Goal: Information Seeking & Learning: Learn about a topic

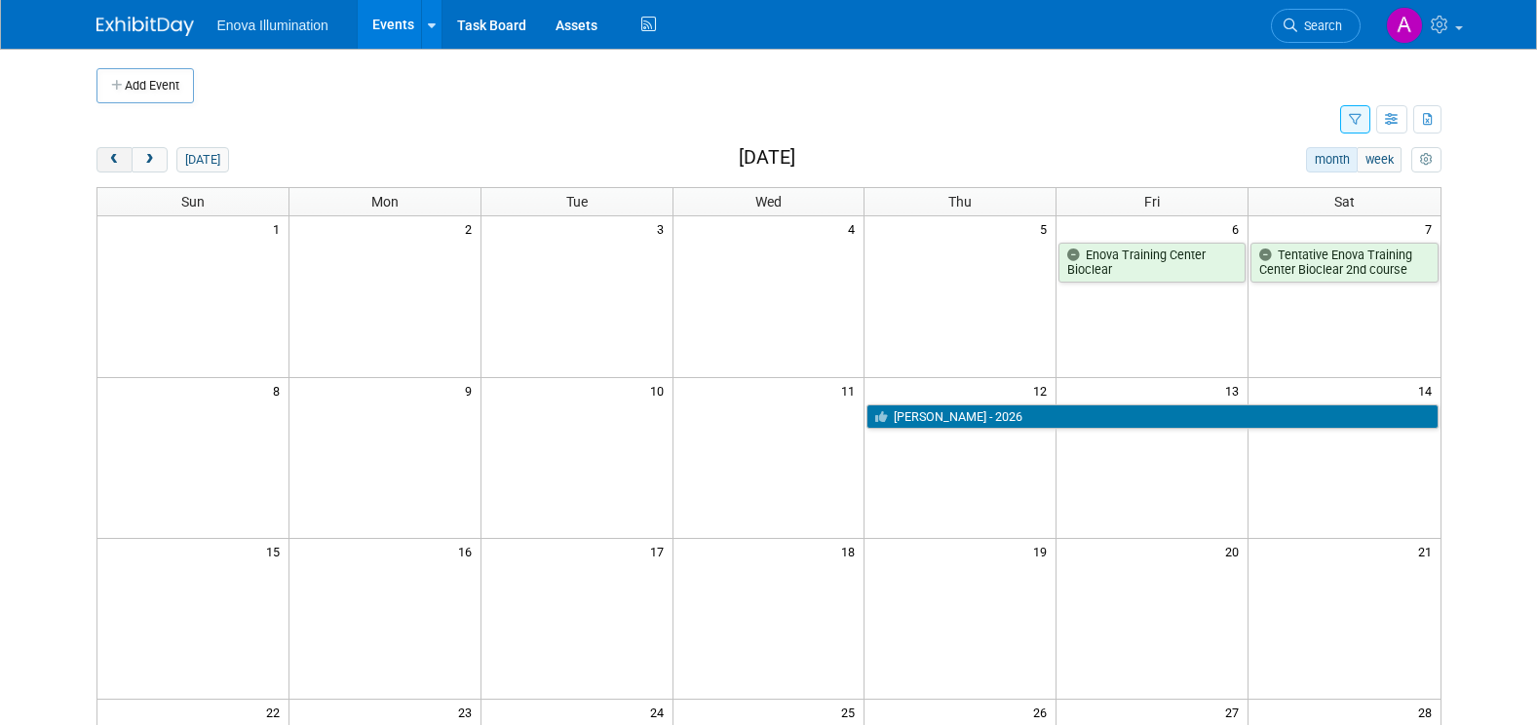
click at [117, 156] on span "prev" at bounding box center [114, 160] width 15 height 13
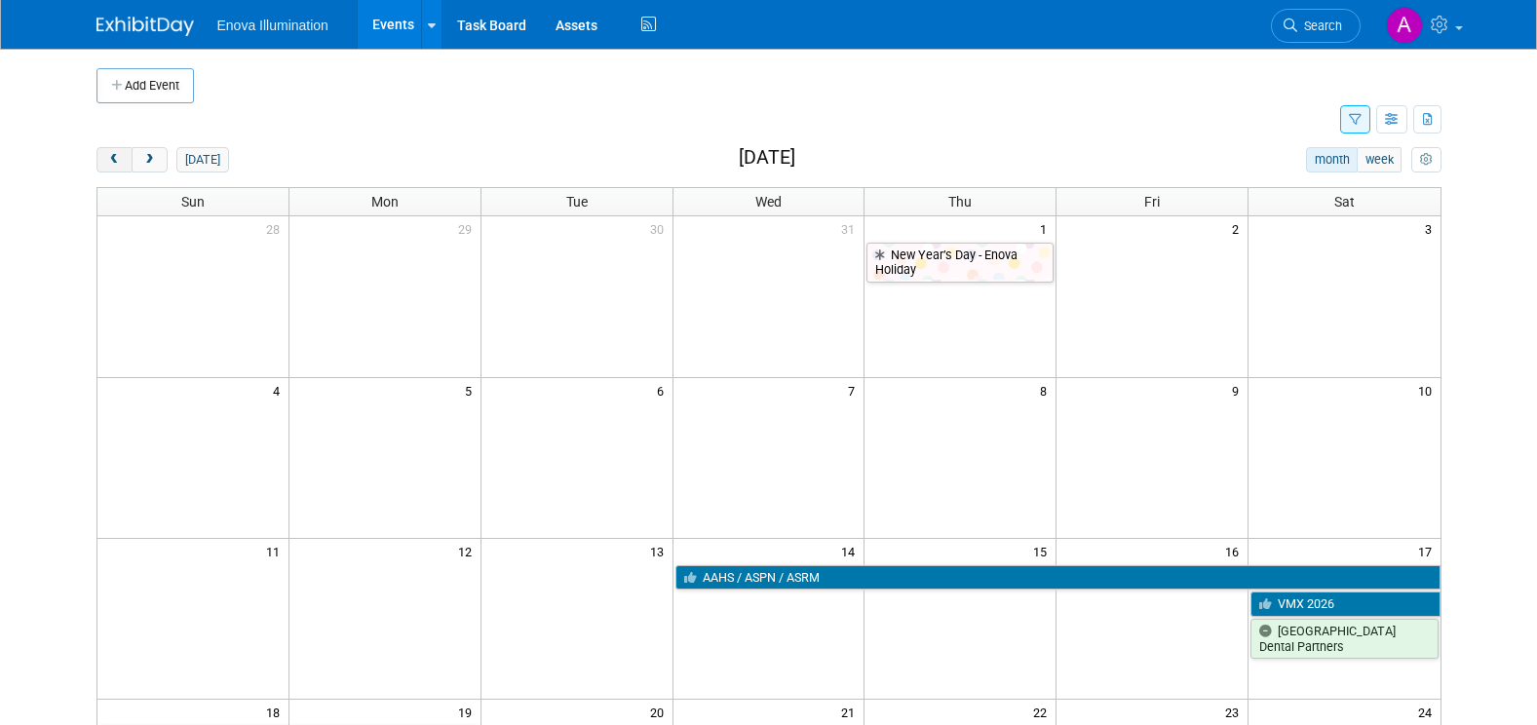
click at [117, 156] on span "prev" at bounding box center [114, 160] width 15 height 13
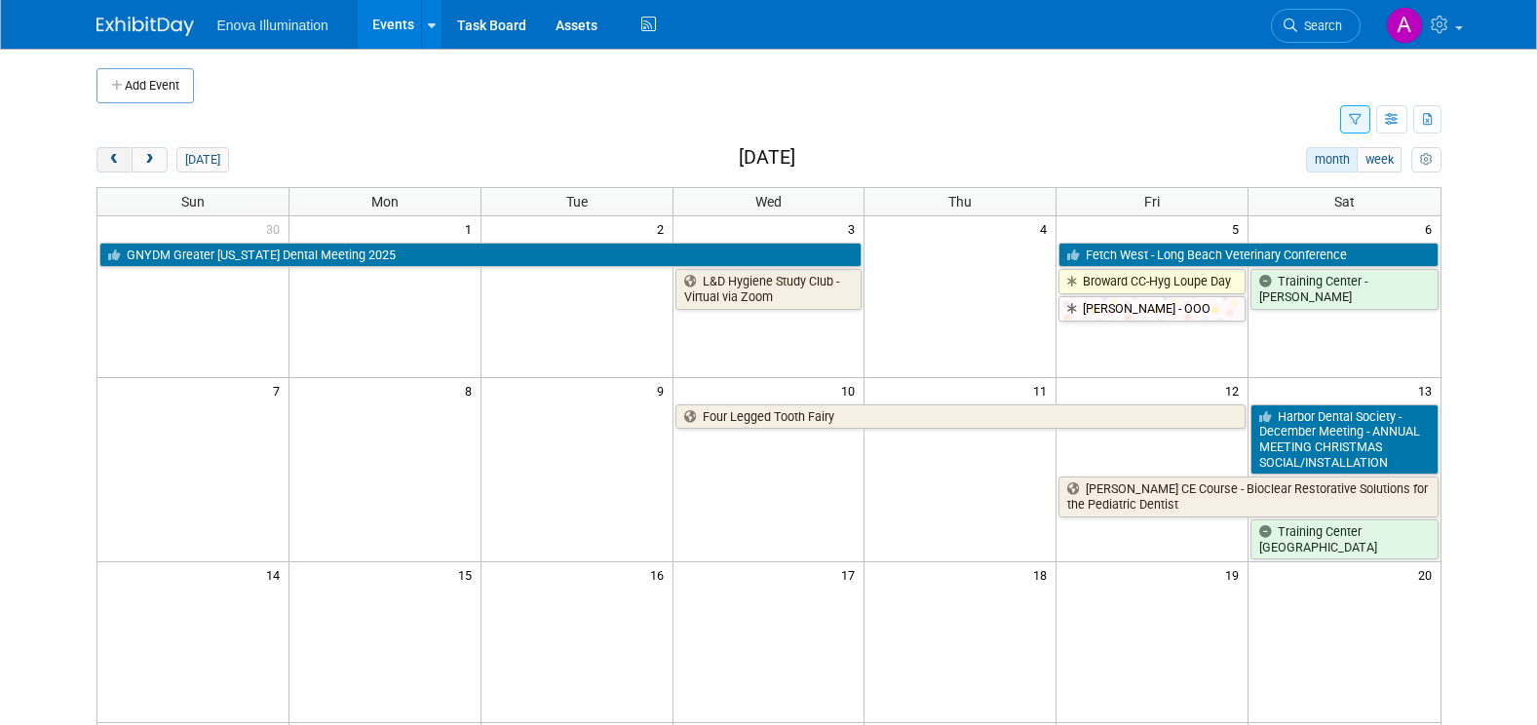
click at [117, 156] on span "prev" at bounding box center [114, 160] width 15 height 13
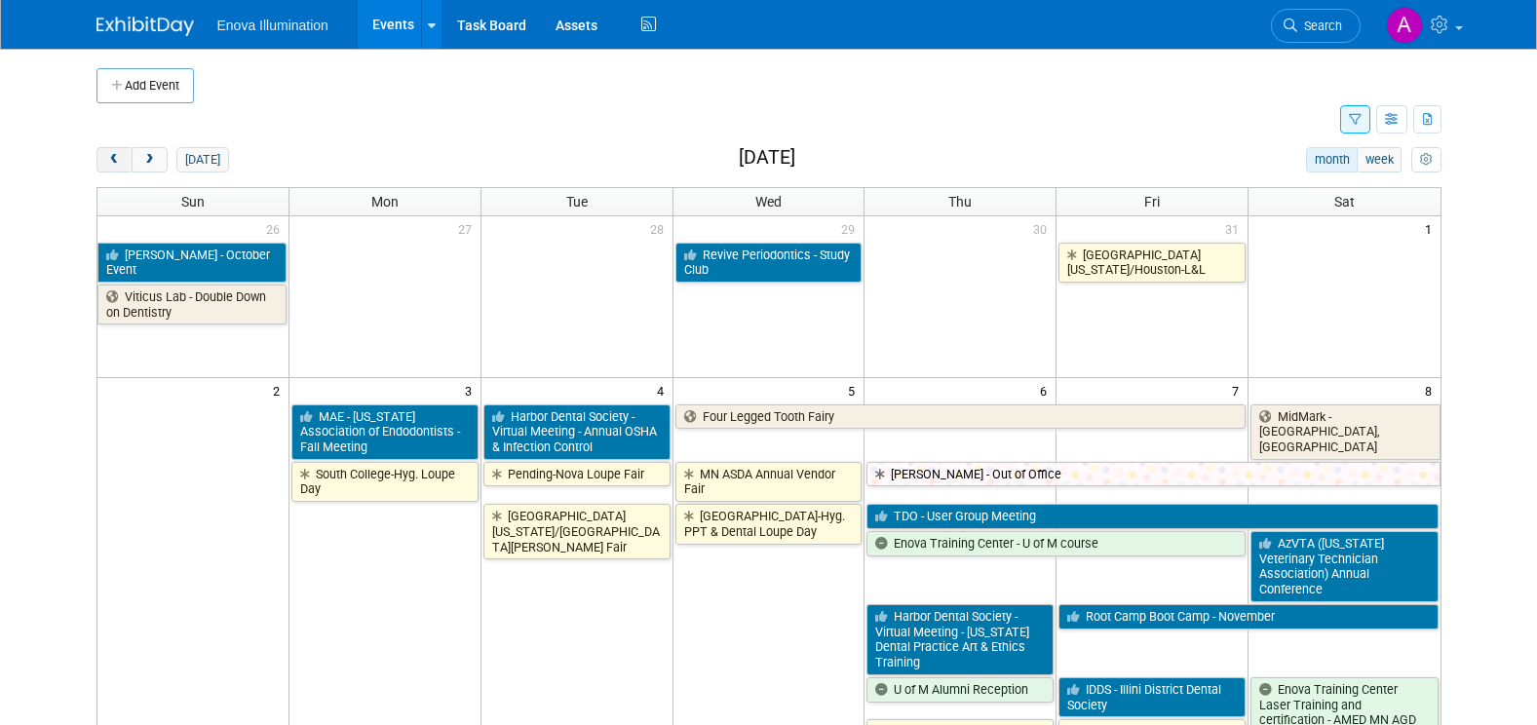
click at [117, 158] on span "prev" at bounding box center [114, 160] width 15 height 13
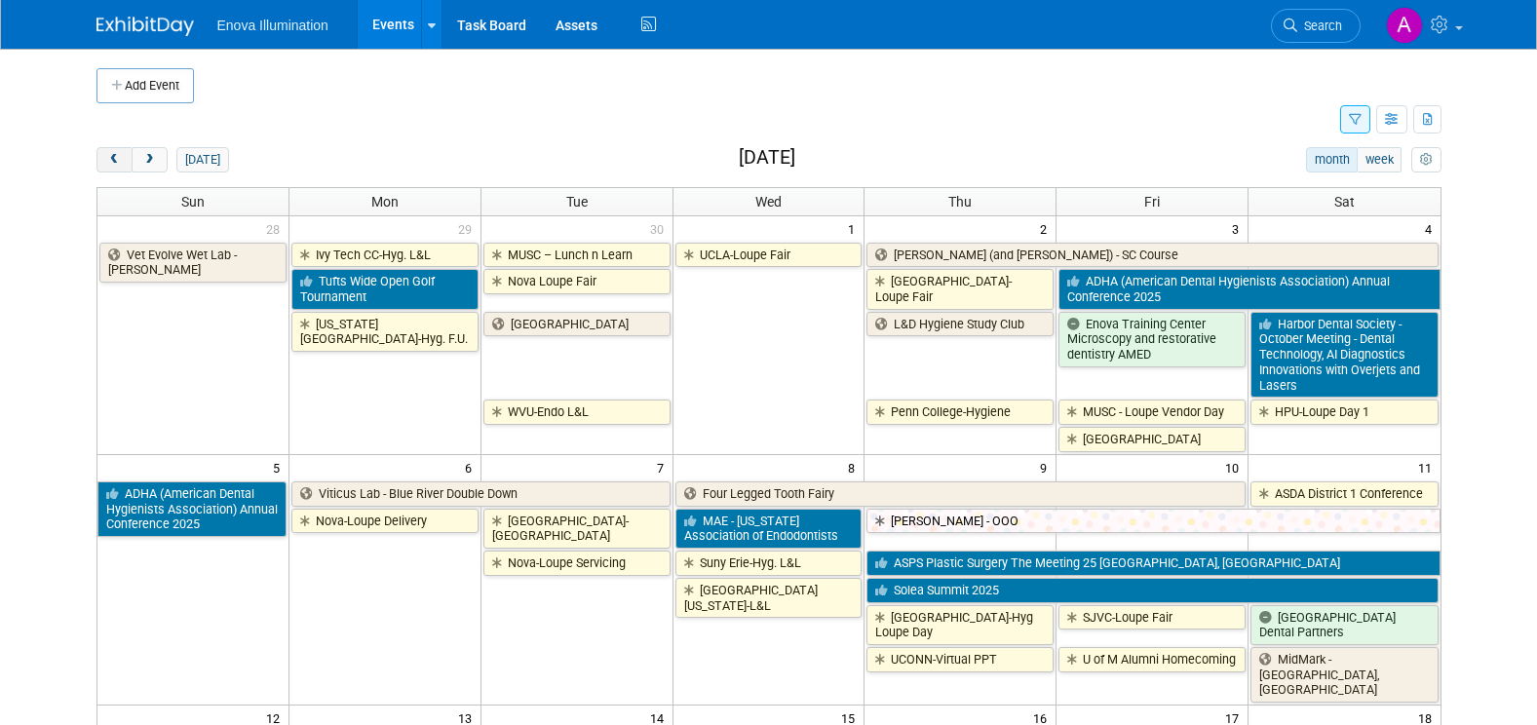
click at [117, 158] on span "prev" at bounding box center [114, 160] width 15 height 13
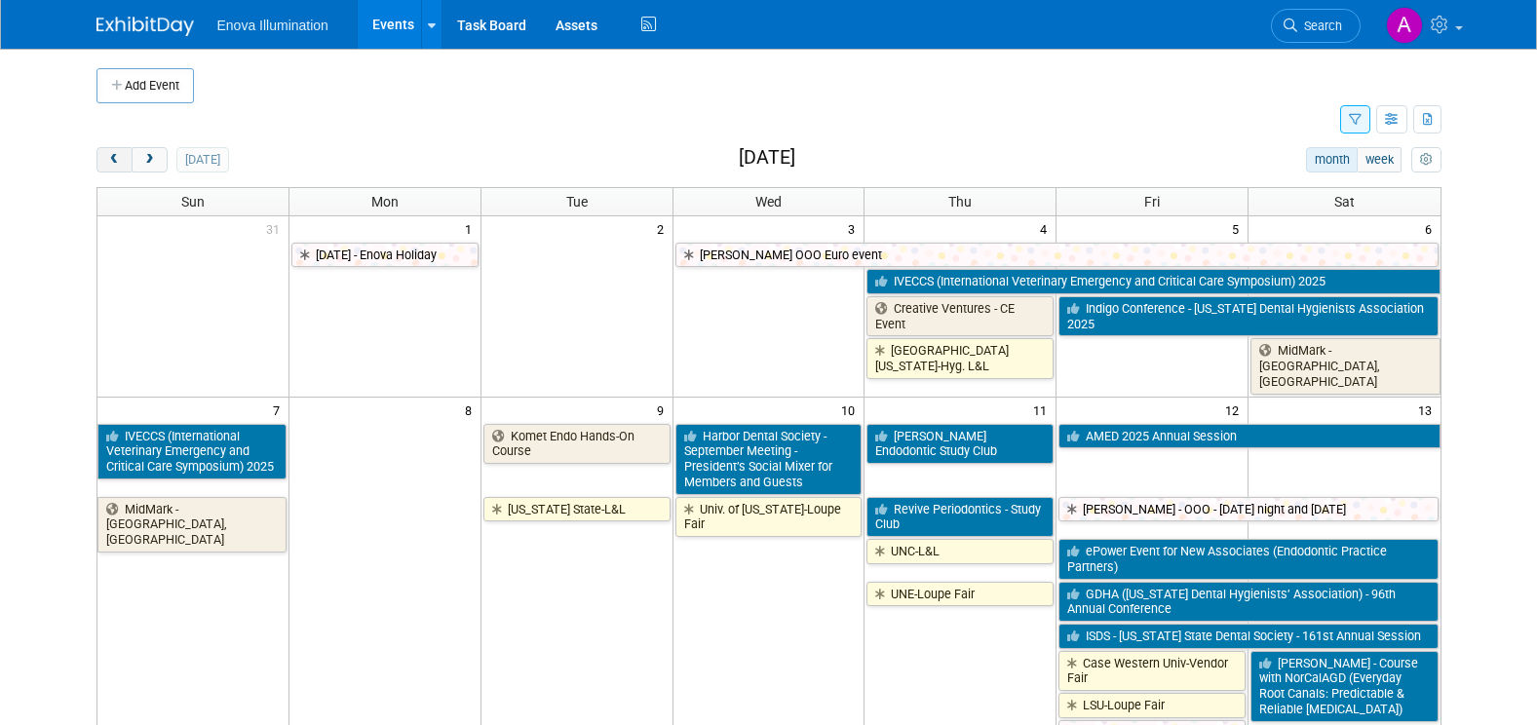
click at [117, 158] on span "prev" at bounding box center [114, 160] width 15 height 13
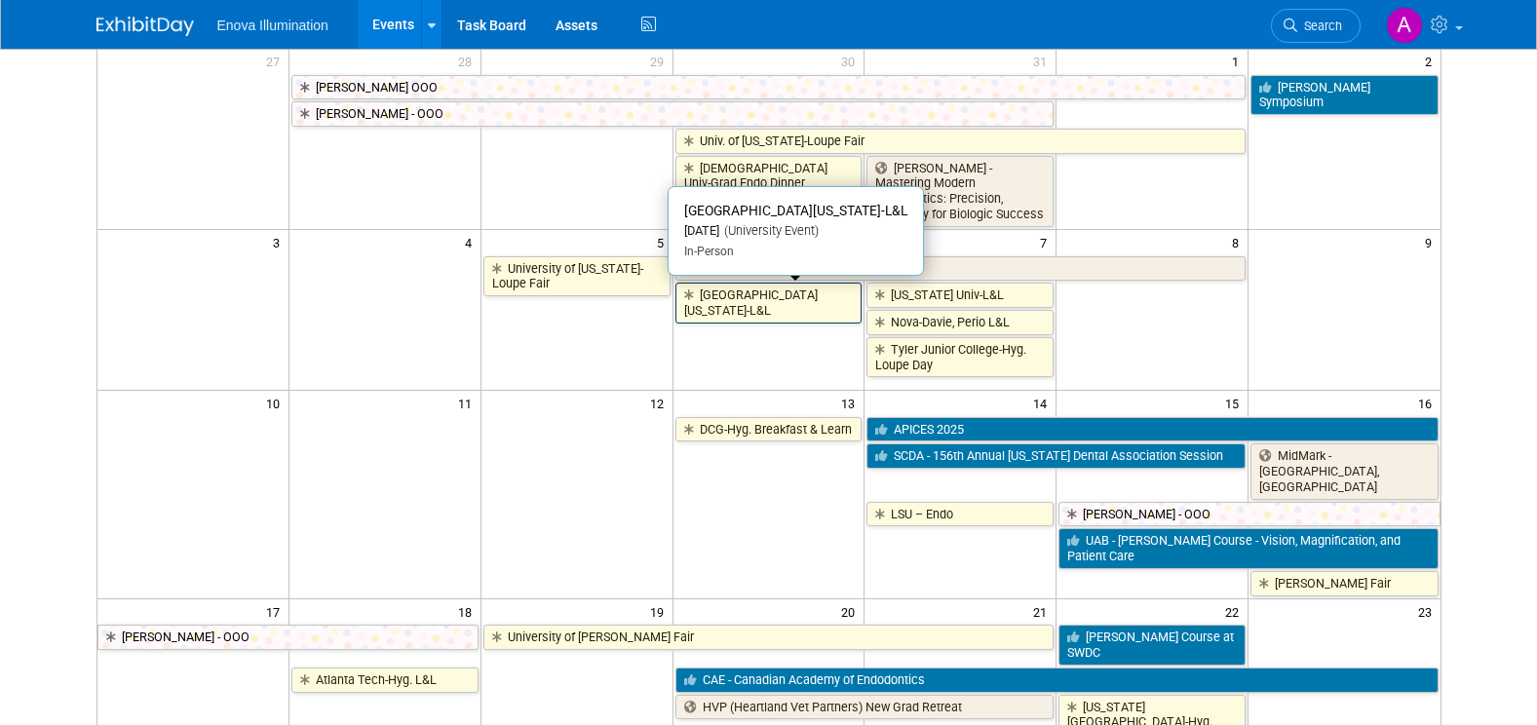
scroll to position [487, 0]
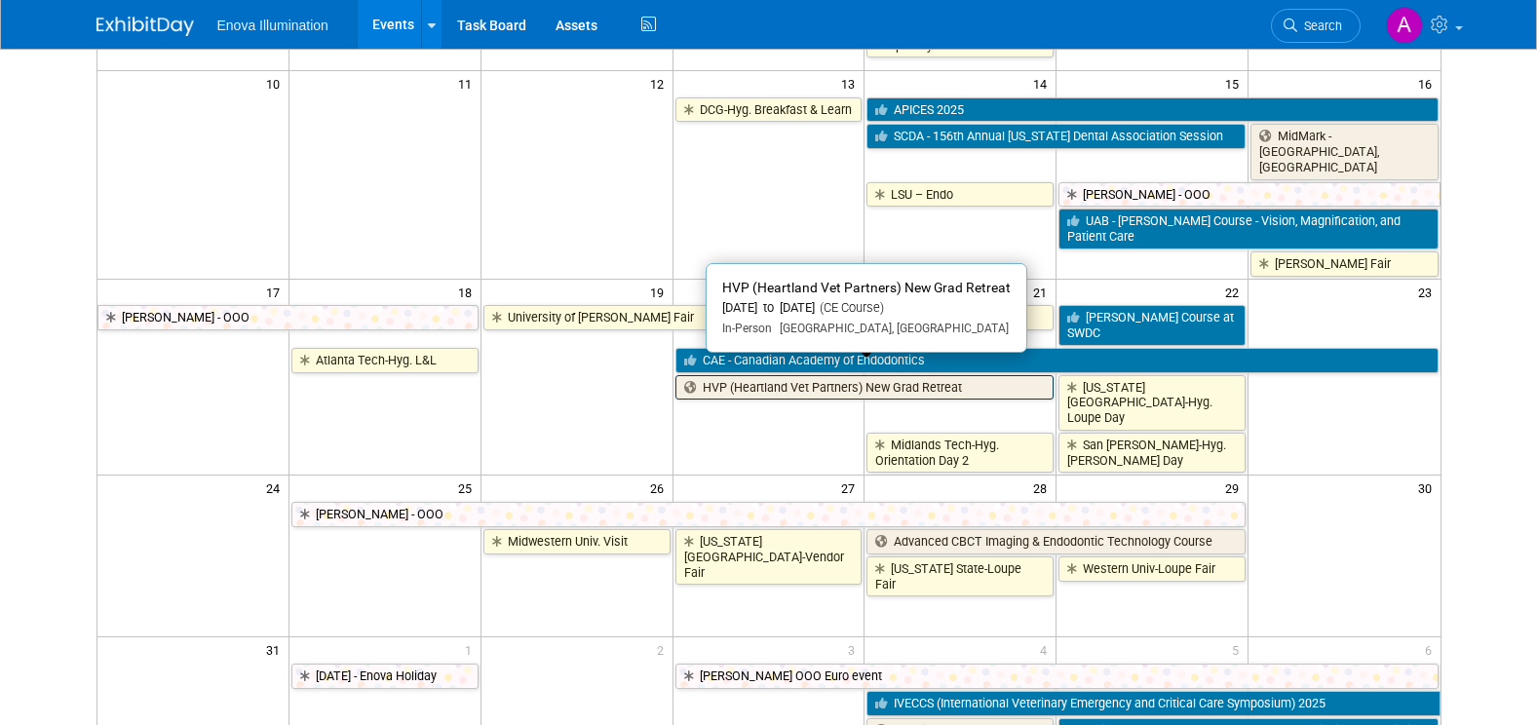
click at [726, 375] on link "HVP (Heartland Vet Partners) New Grad Retreat" at bounding box center [864, 387] width 379 height 25
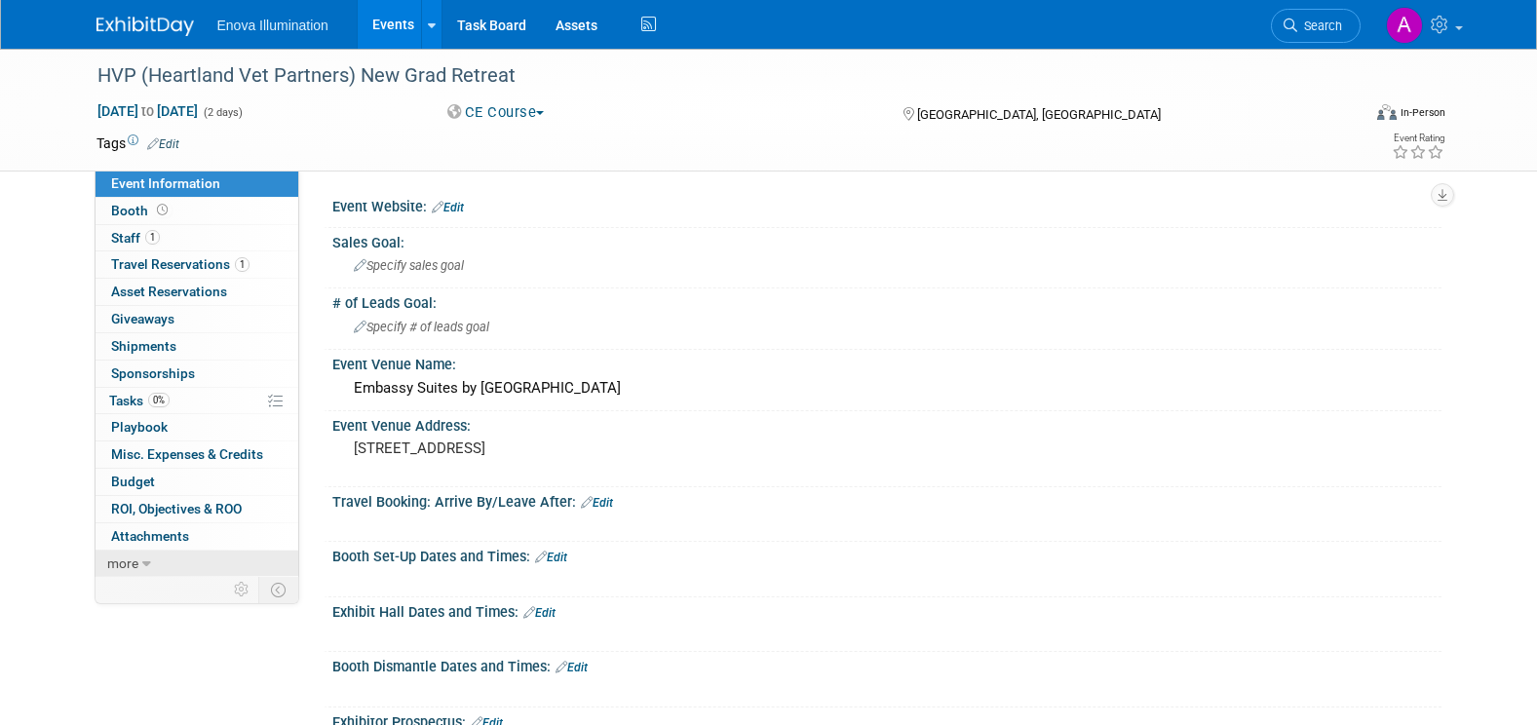
click at [140, 563] on link "more" at bounding box center [196, 564] width 203 height 26
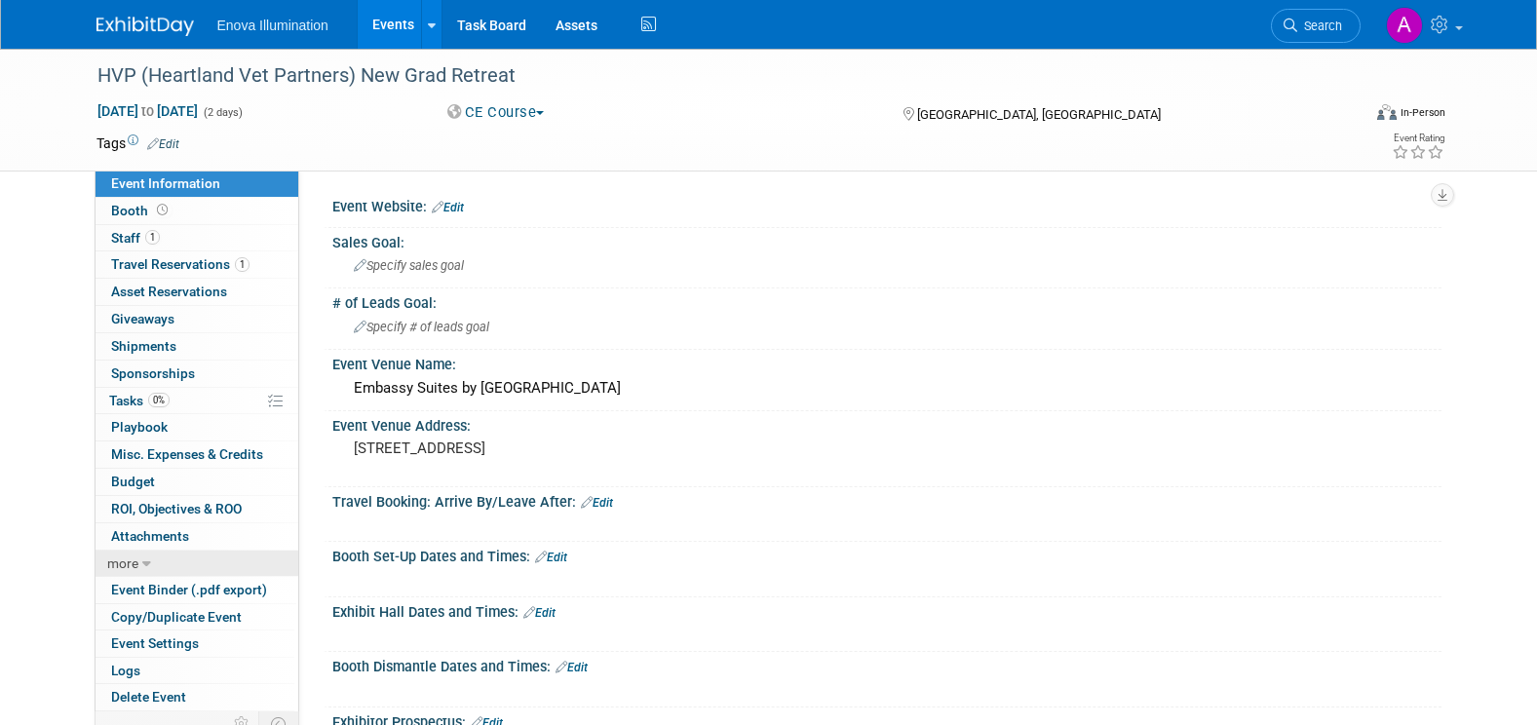
scroll to position [39, 0]
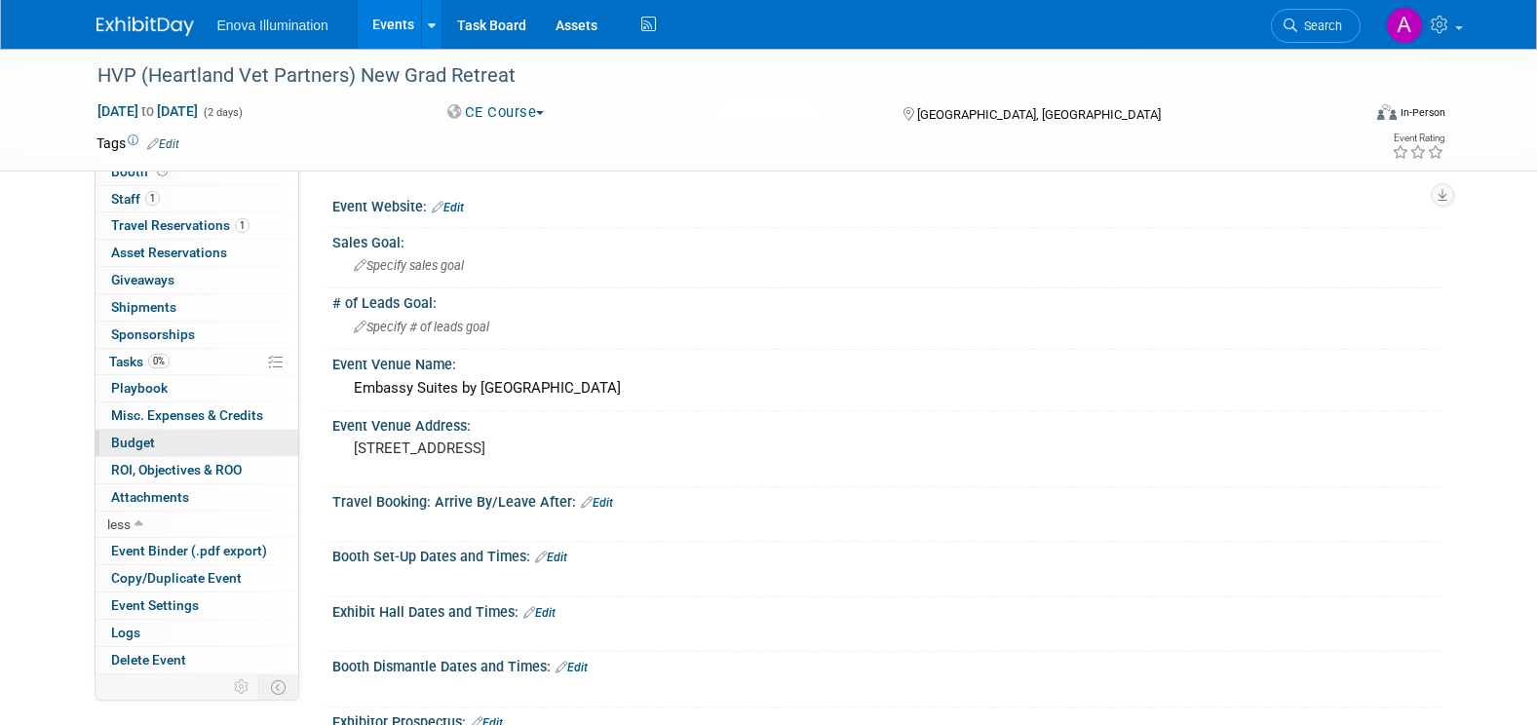
click at [191, 437] on link "Budget" at bounding box center [196, 443] width 203 height 26
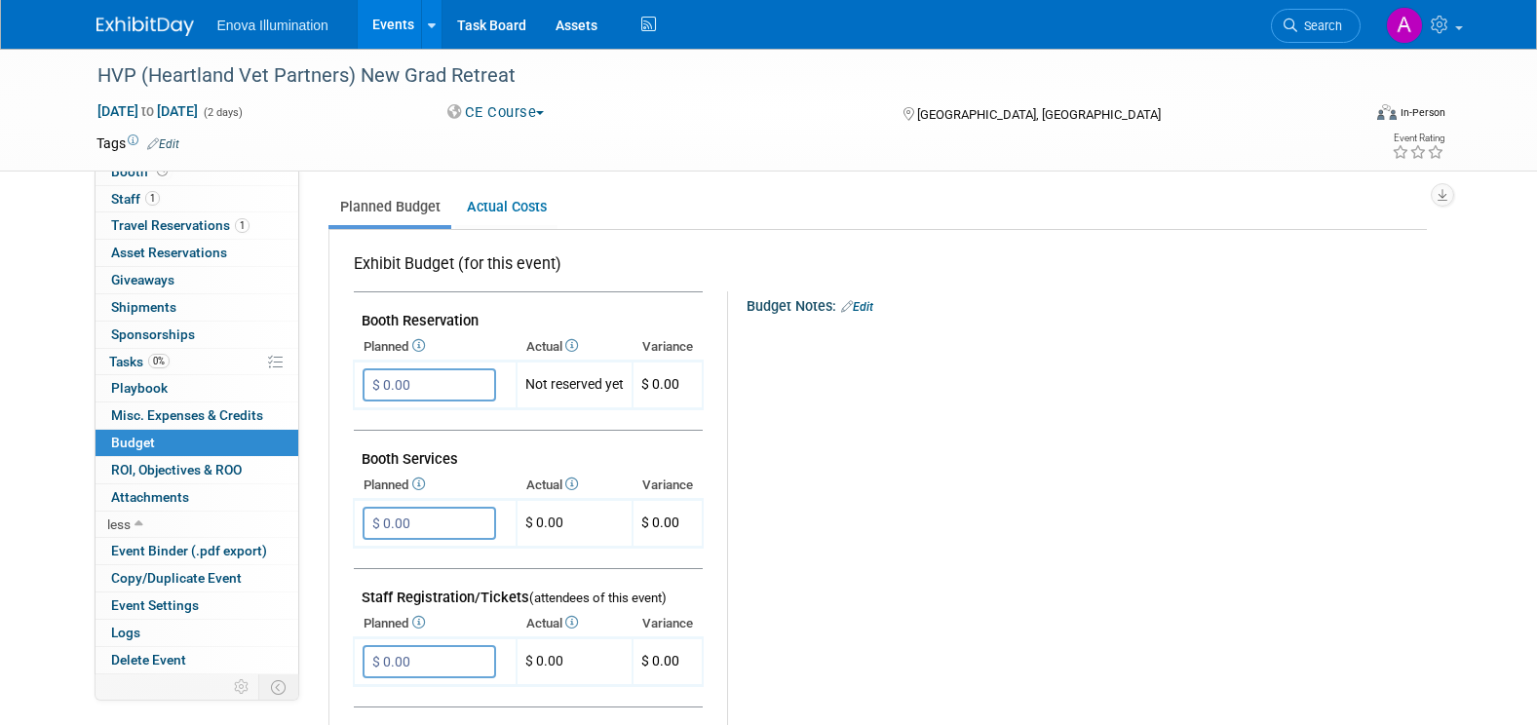
scroll to position [292, 0]
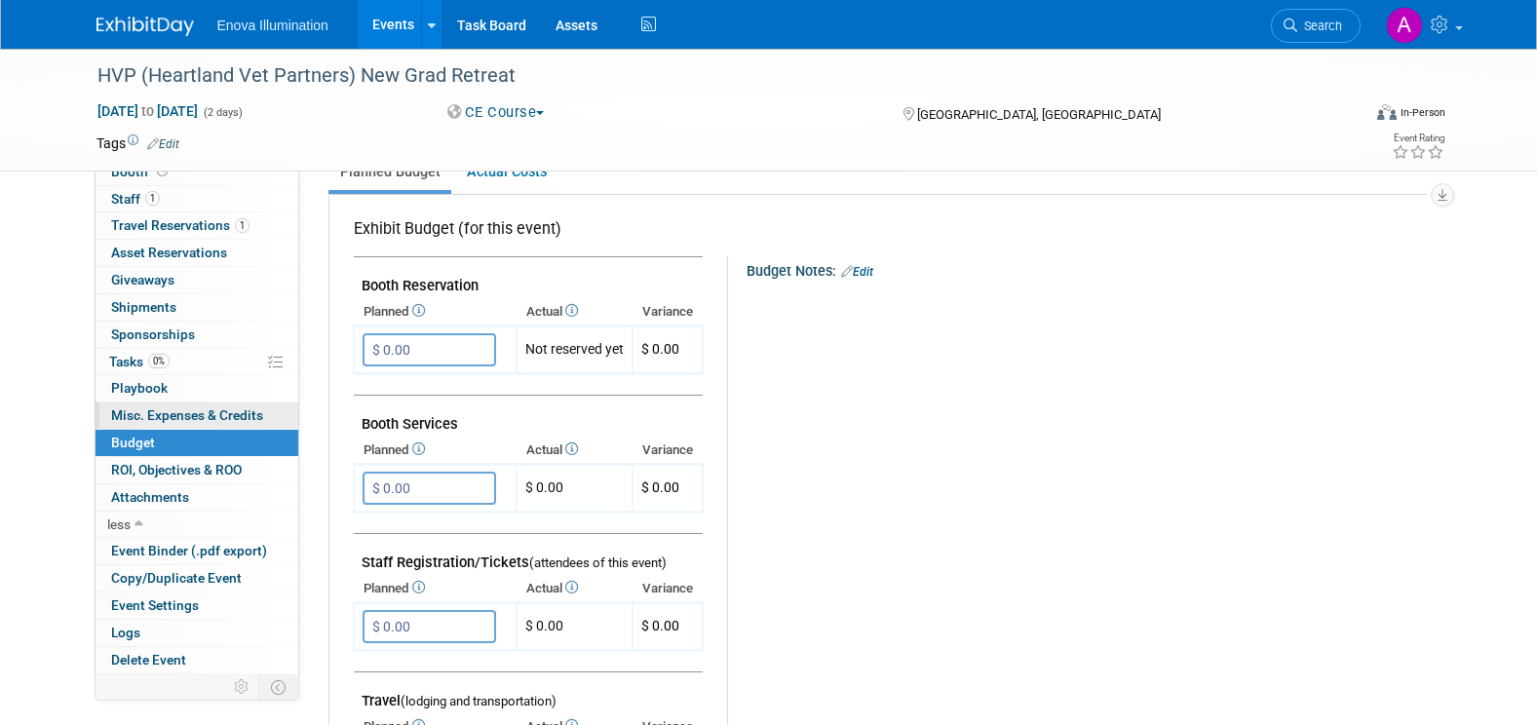
click at [234, 413] on span "Misc. Expenses & Credits 0" at bounding box center [187, 415] width 152 height 16
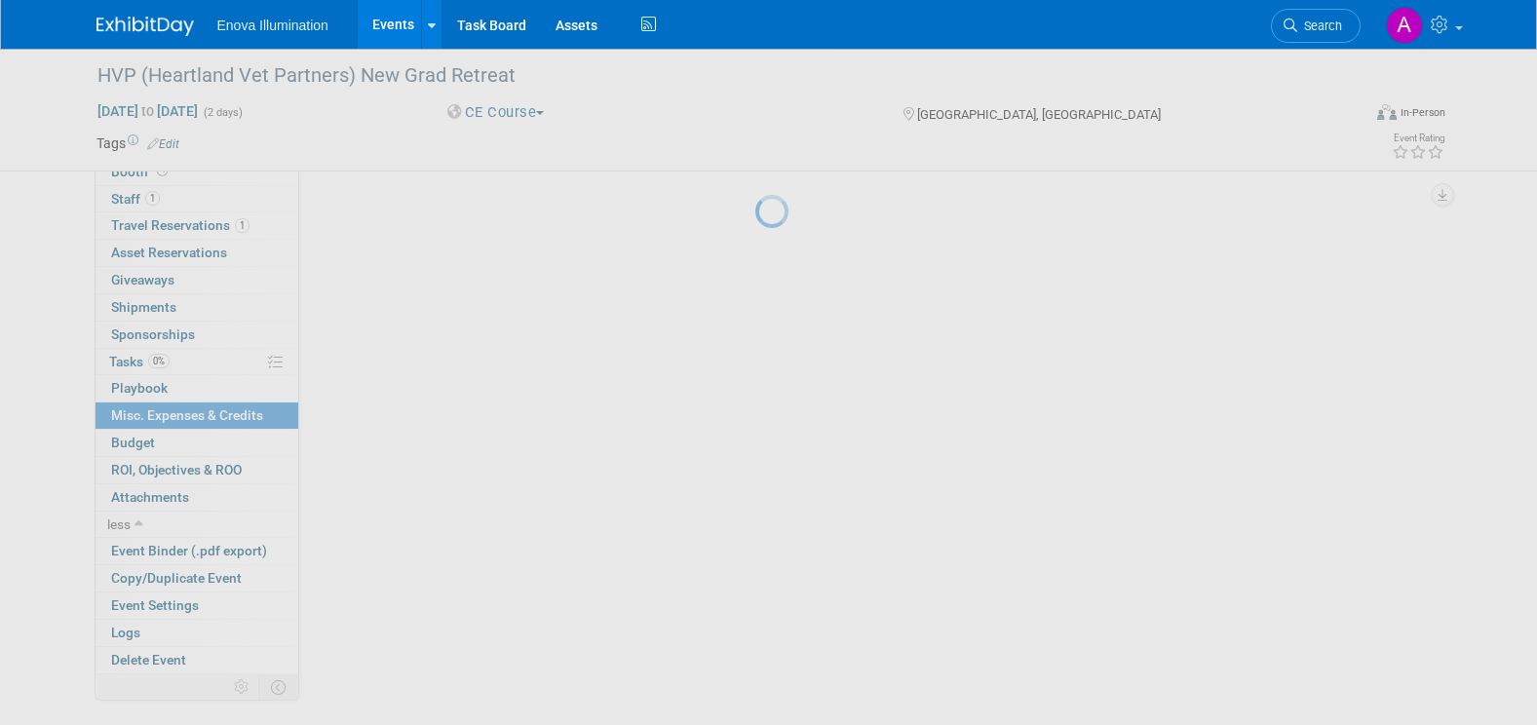
scroll to position [0, 0]
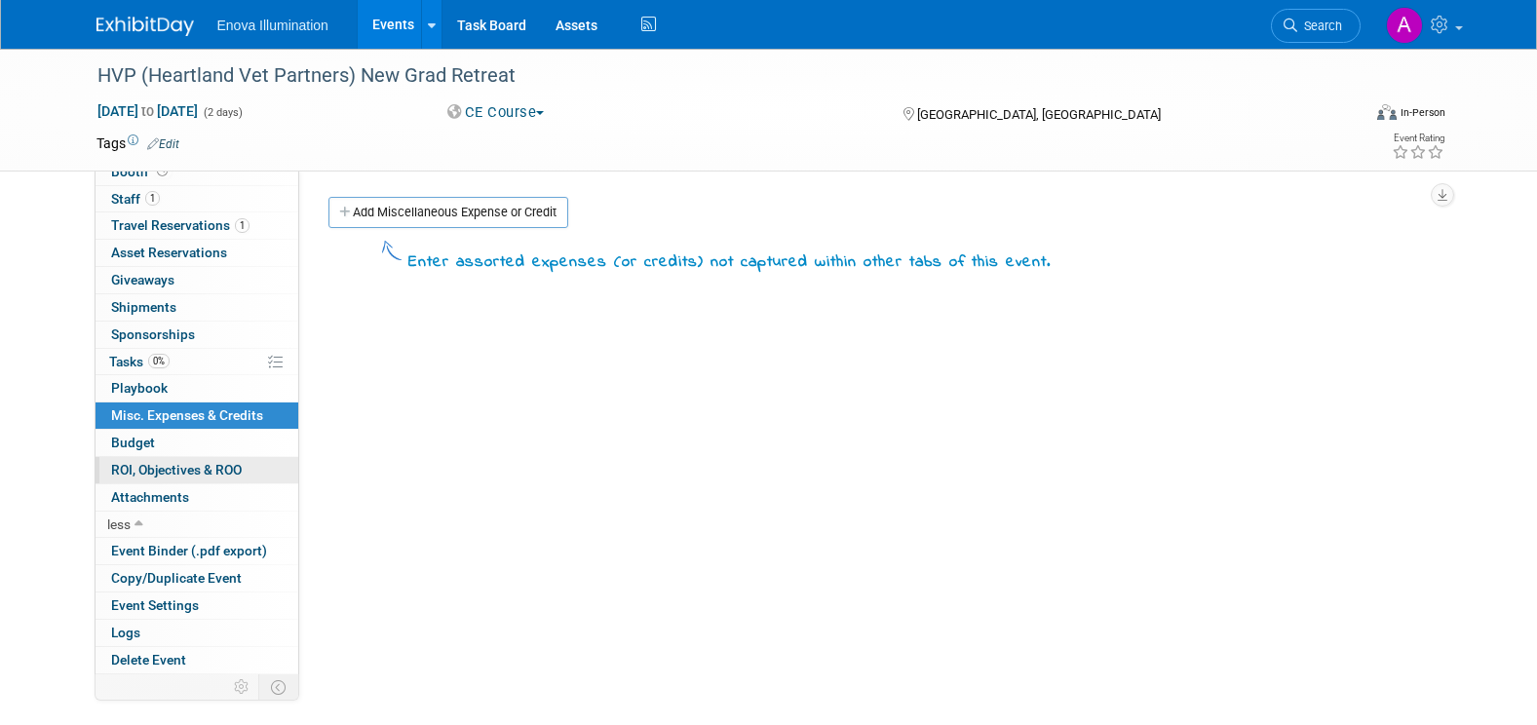
click at [218, 478] on link "0 ROI, Objectives & ROO 0" at bounding box center [196, 470] width 203 height 26
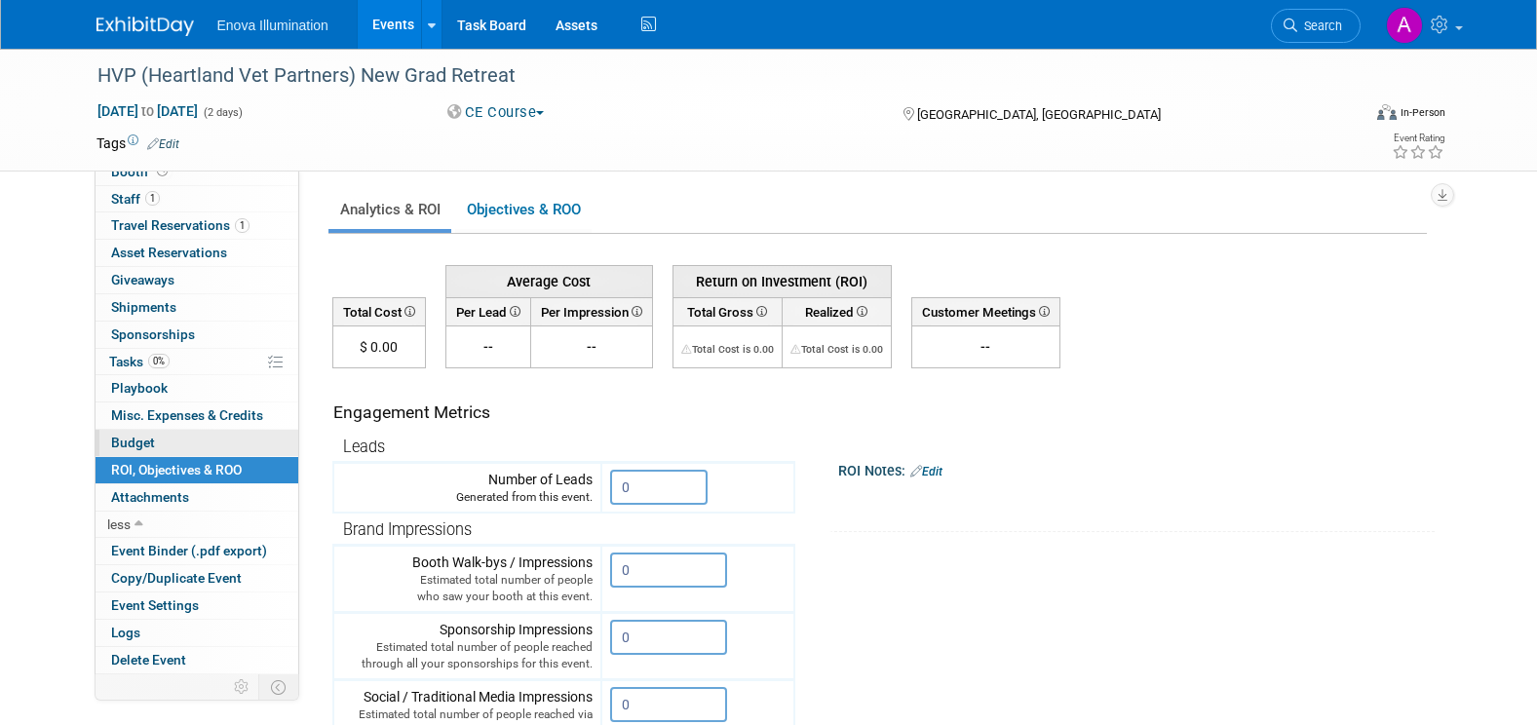
click at [205, 435] on link "Budget" at bounding box center [196, 443] width 203 height 26
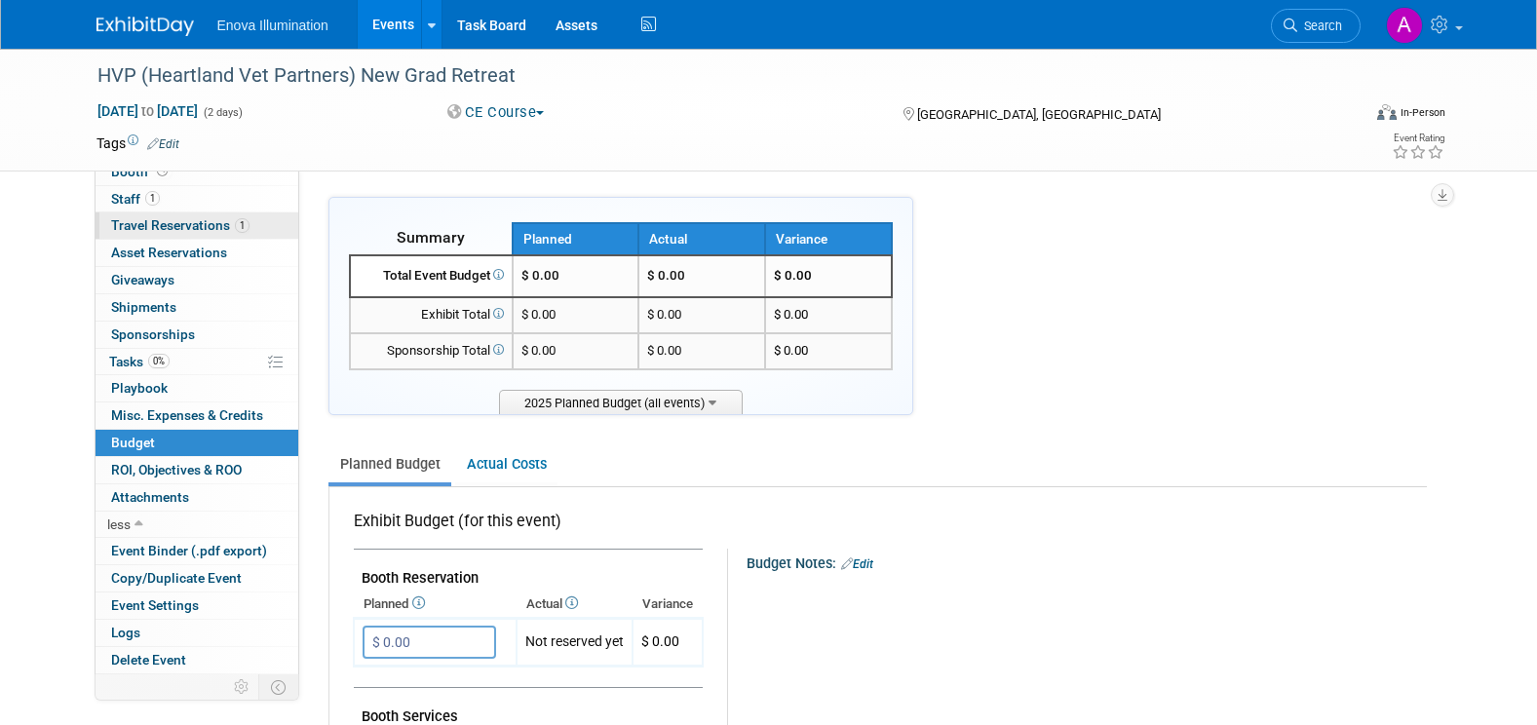
click at [194, 222] on span "Travel Reservations 1" at bounding box center [180, 225] width 138 height 16
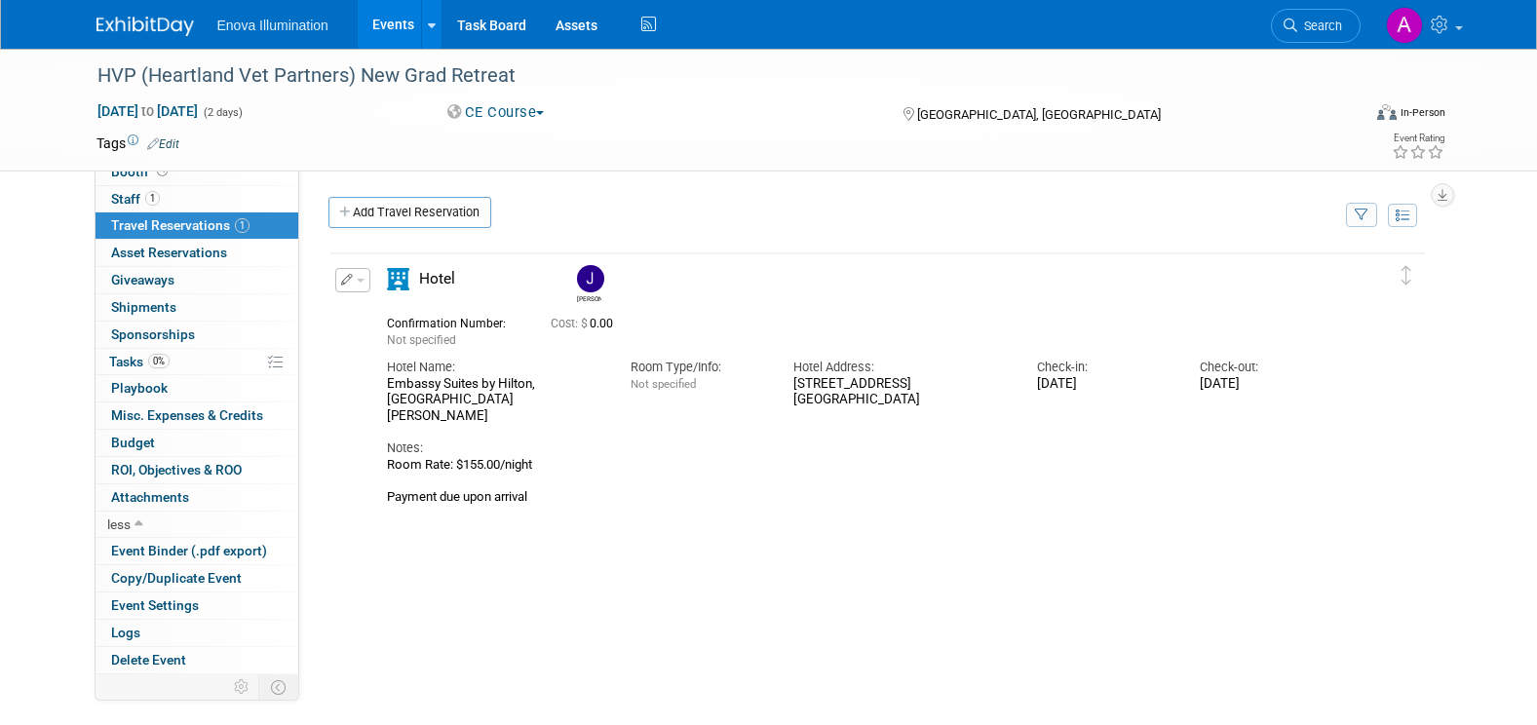
click at [132, 22] on img at bounding box center [144, 26] width 97 height 19
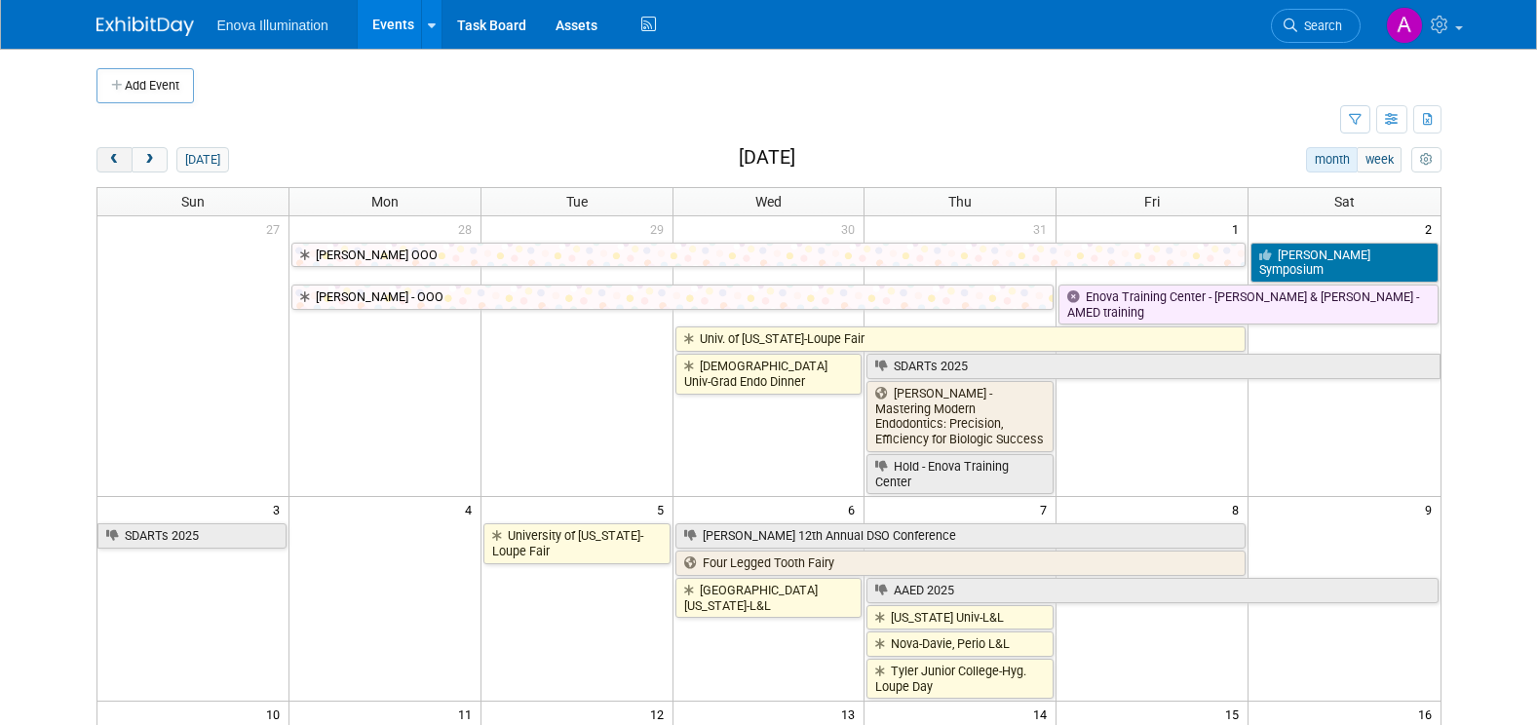
click at [113, 164] on span "prev" at bounding box center [114, 160] width 15 height 13
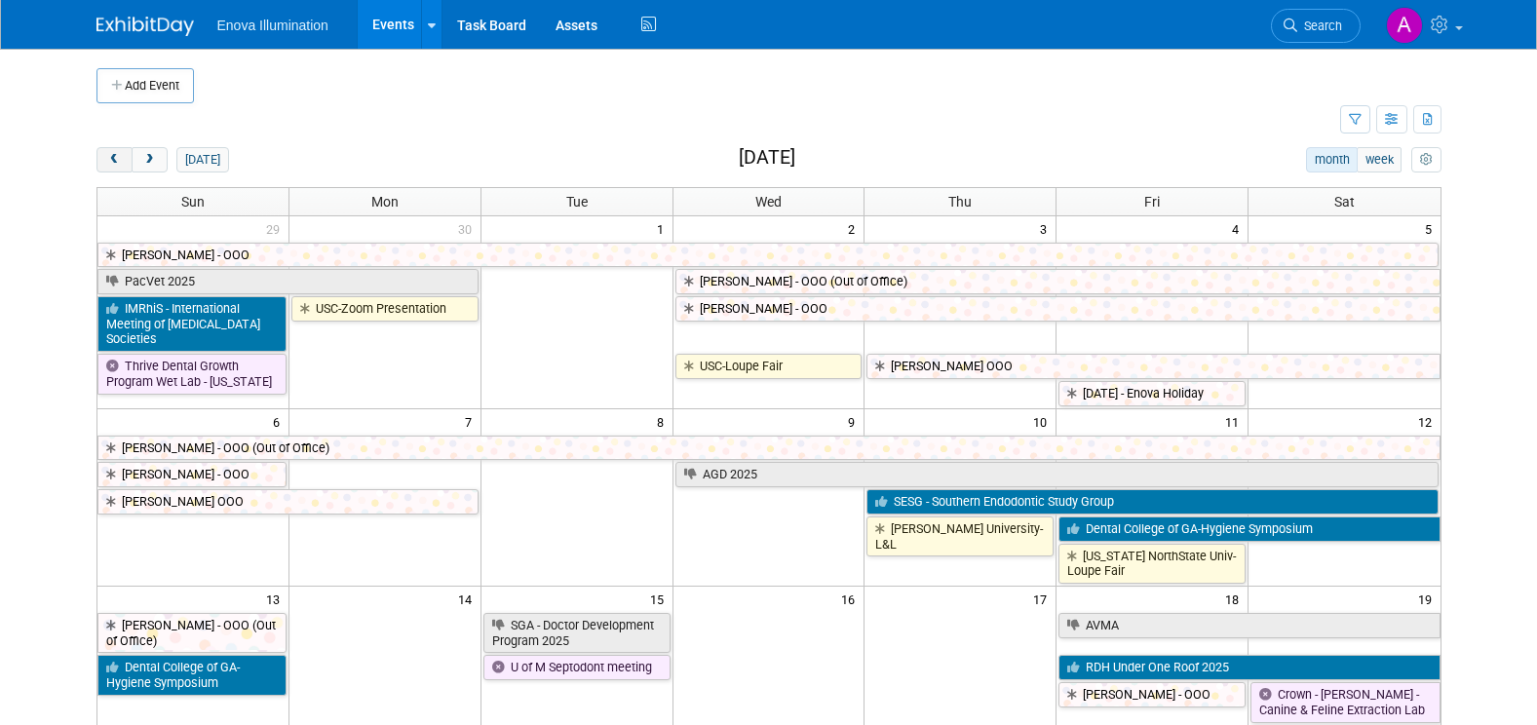
click at [113, 164] on span "prev" at bounding box center [114, 160] width 15 height 13
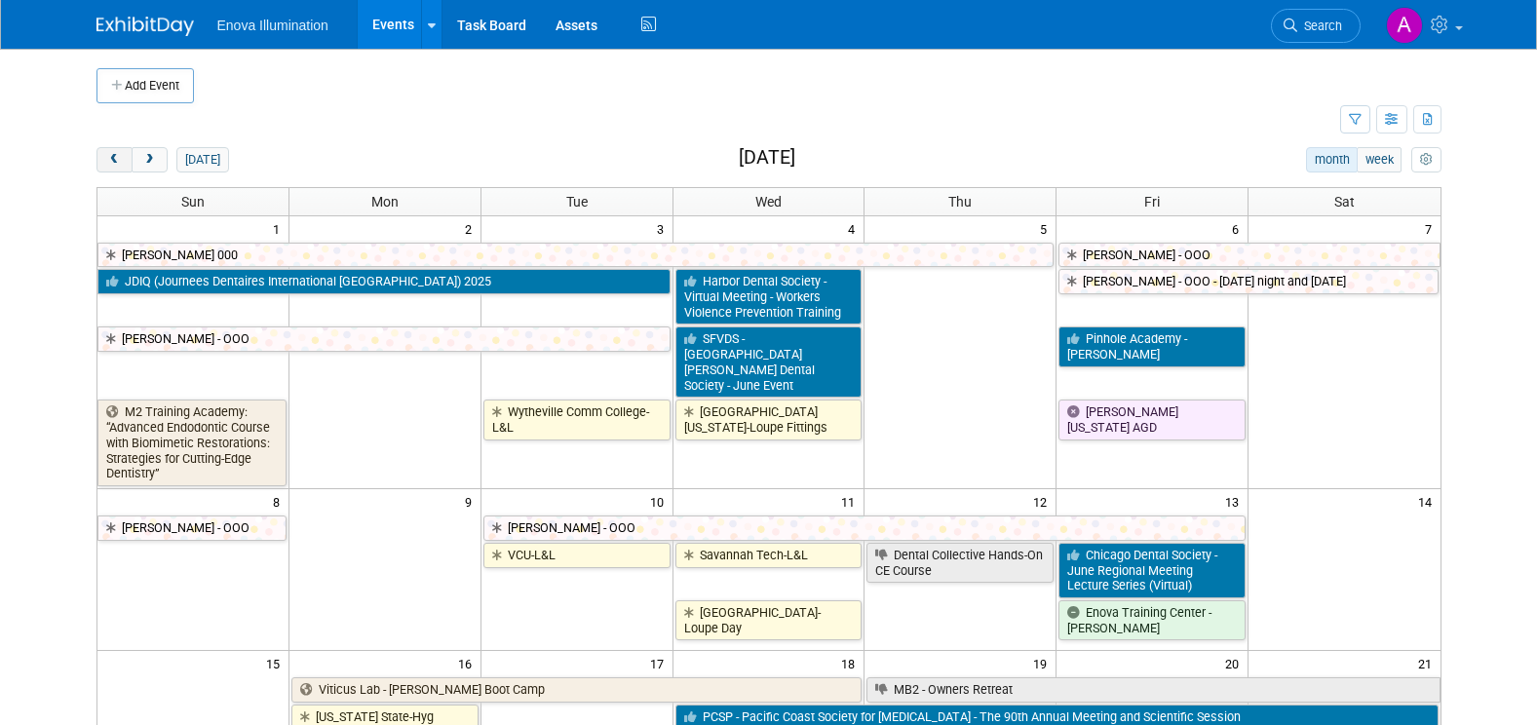
click at [113, 164] on span "prev" at bounding box center [114, 160] width 15 height 13
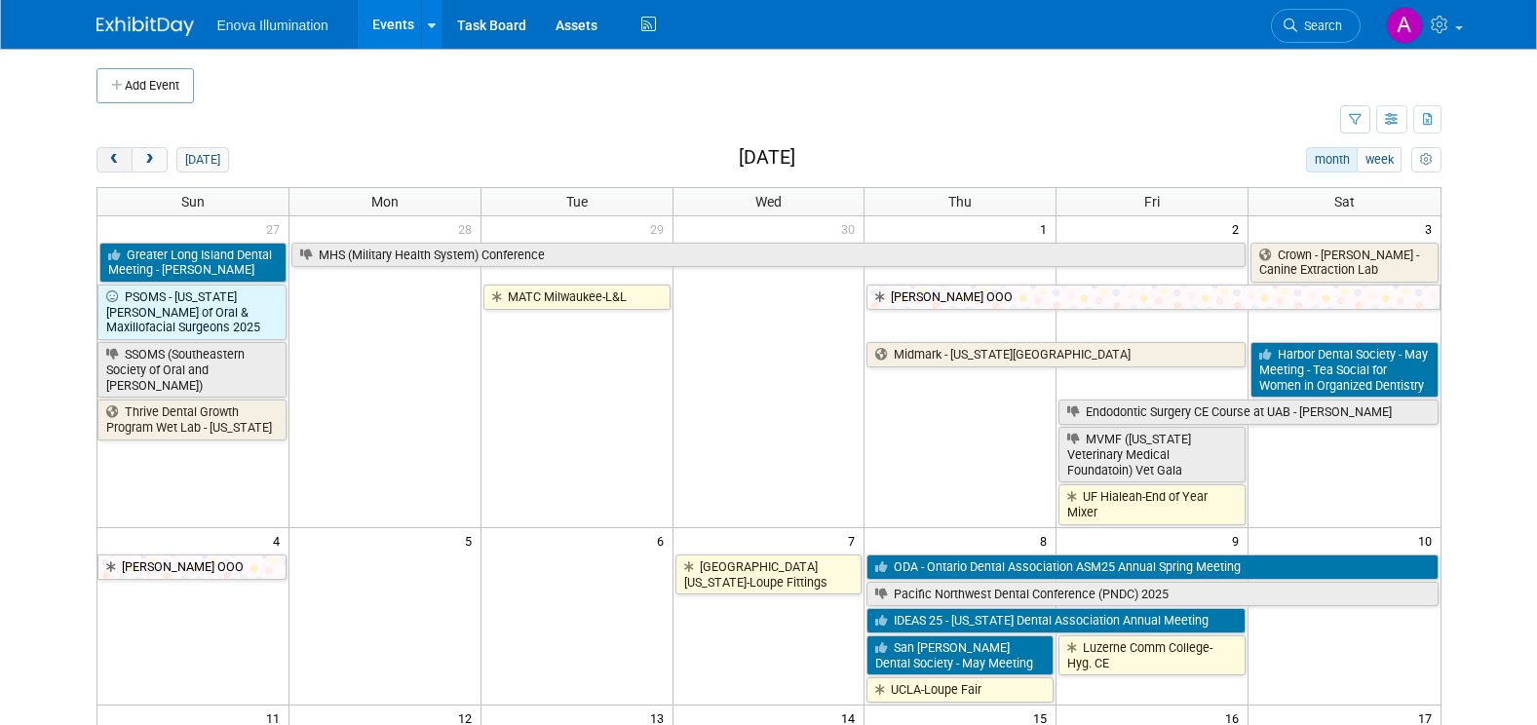
click at [113, 164] on span "prev" at bounding box center [114, 160] width 15 height 13
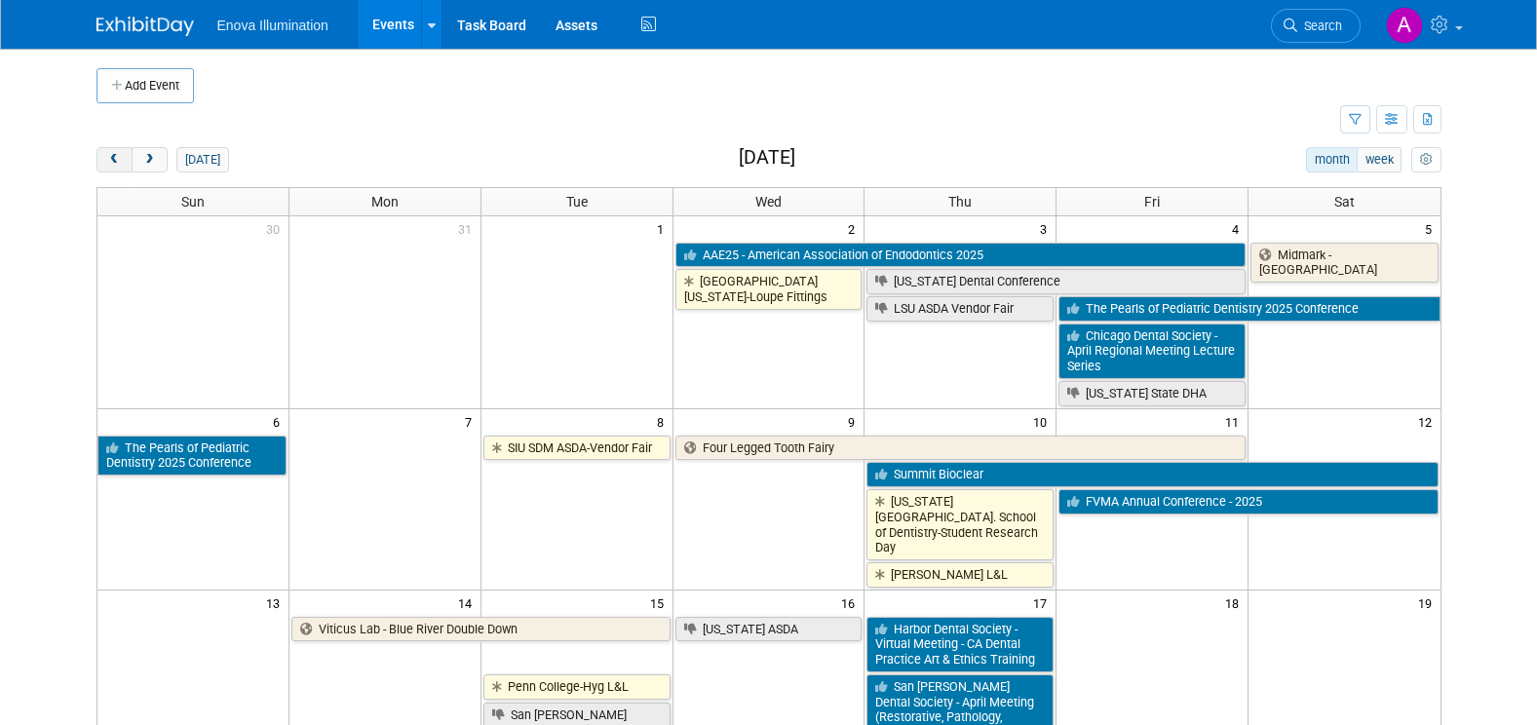
click at [113, 164] on span "prev" at bounding box center [114, 160] width 15 height 13
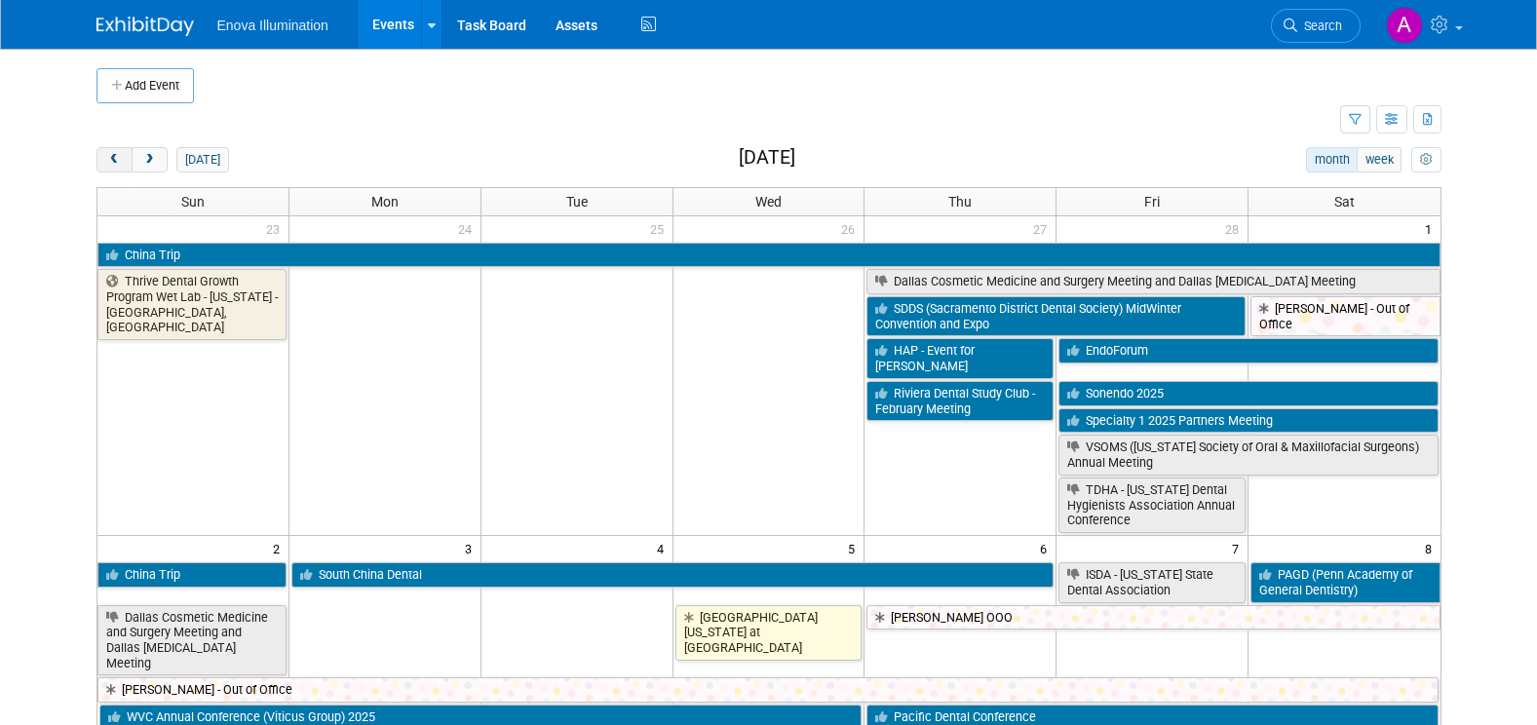
click at [113, 164] on span "prev" at bounding box center [114, 160] width 15 height 13
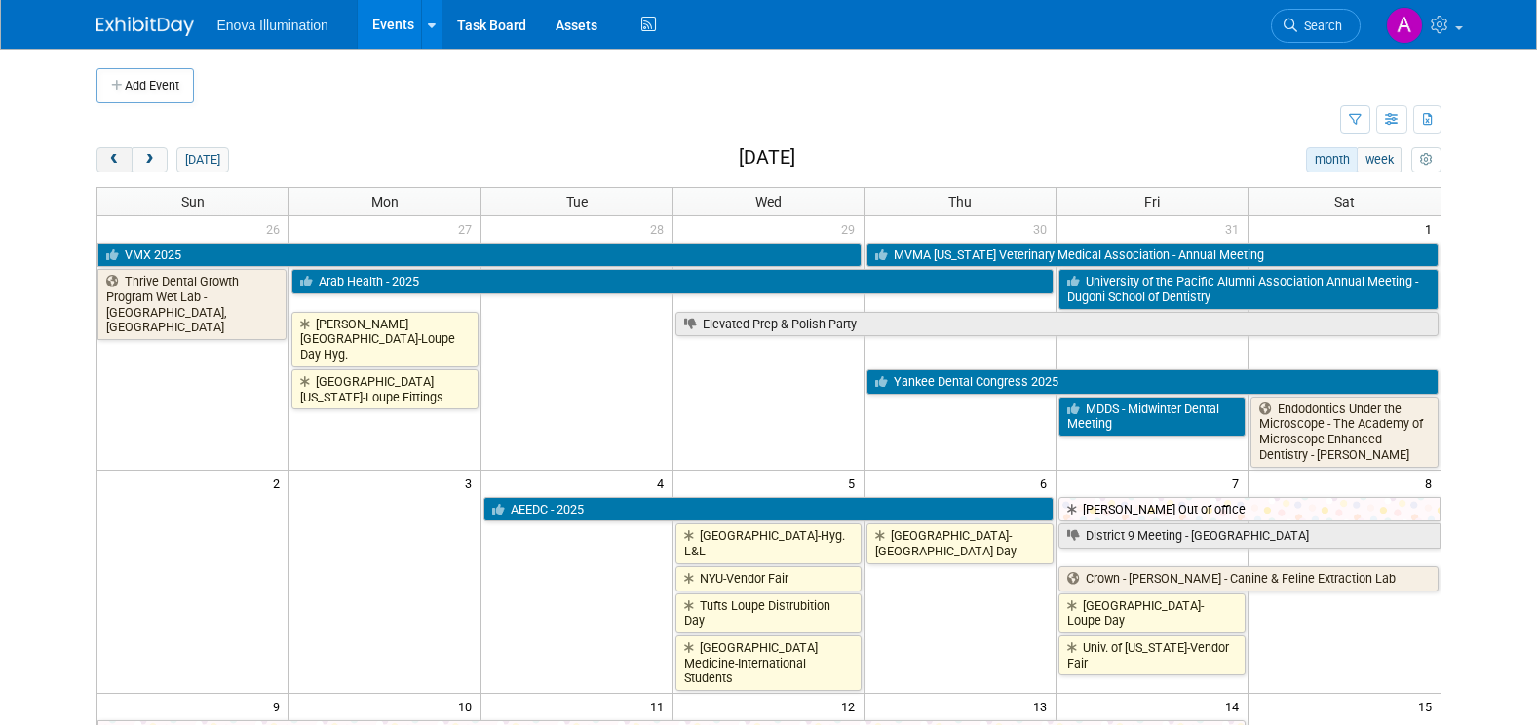
click at [113, 164] on span "prev" at bounding box center [114, 160] width 15 height 13
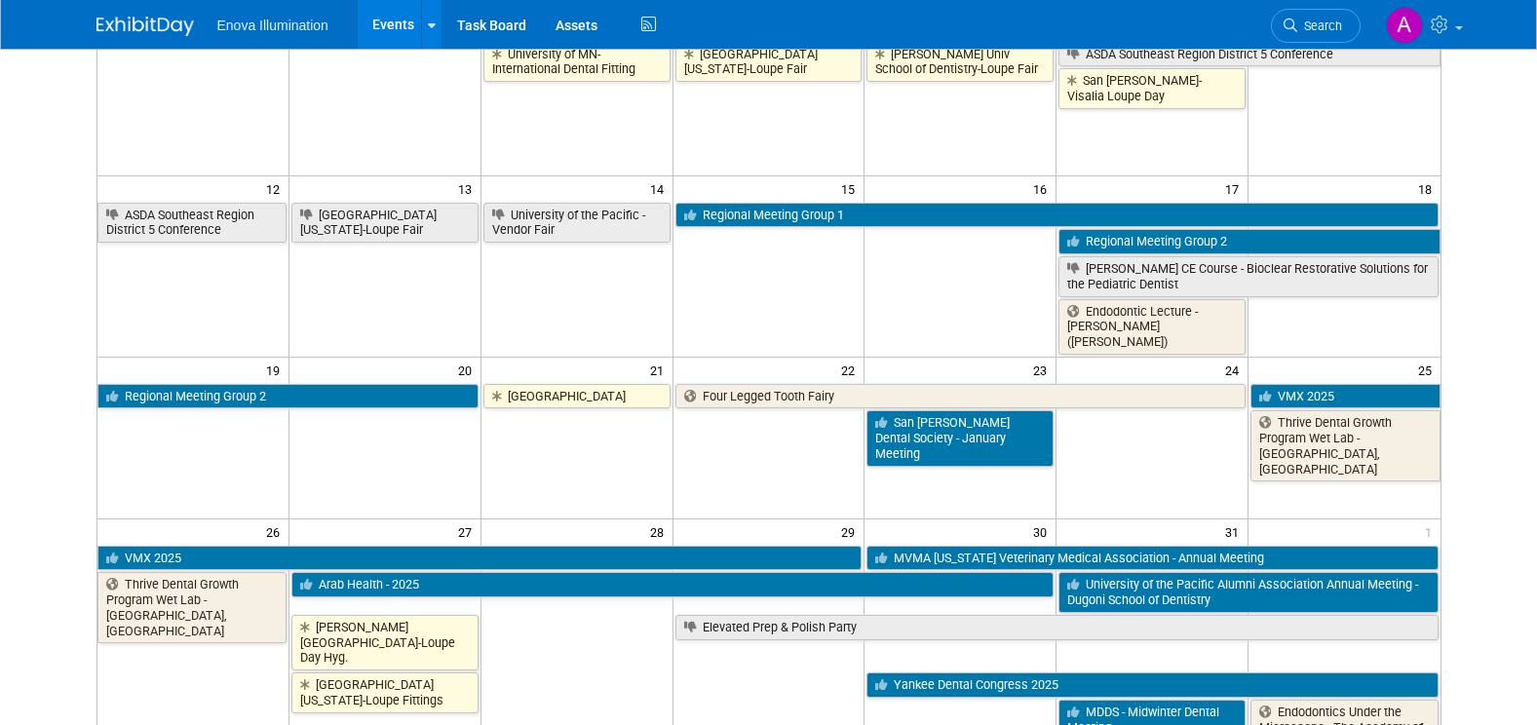
scroll to position [487, 0]
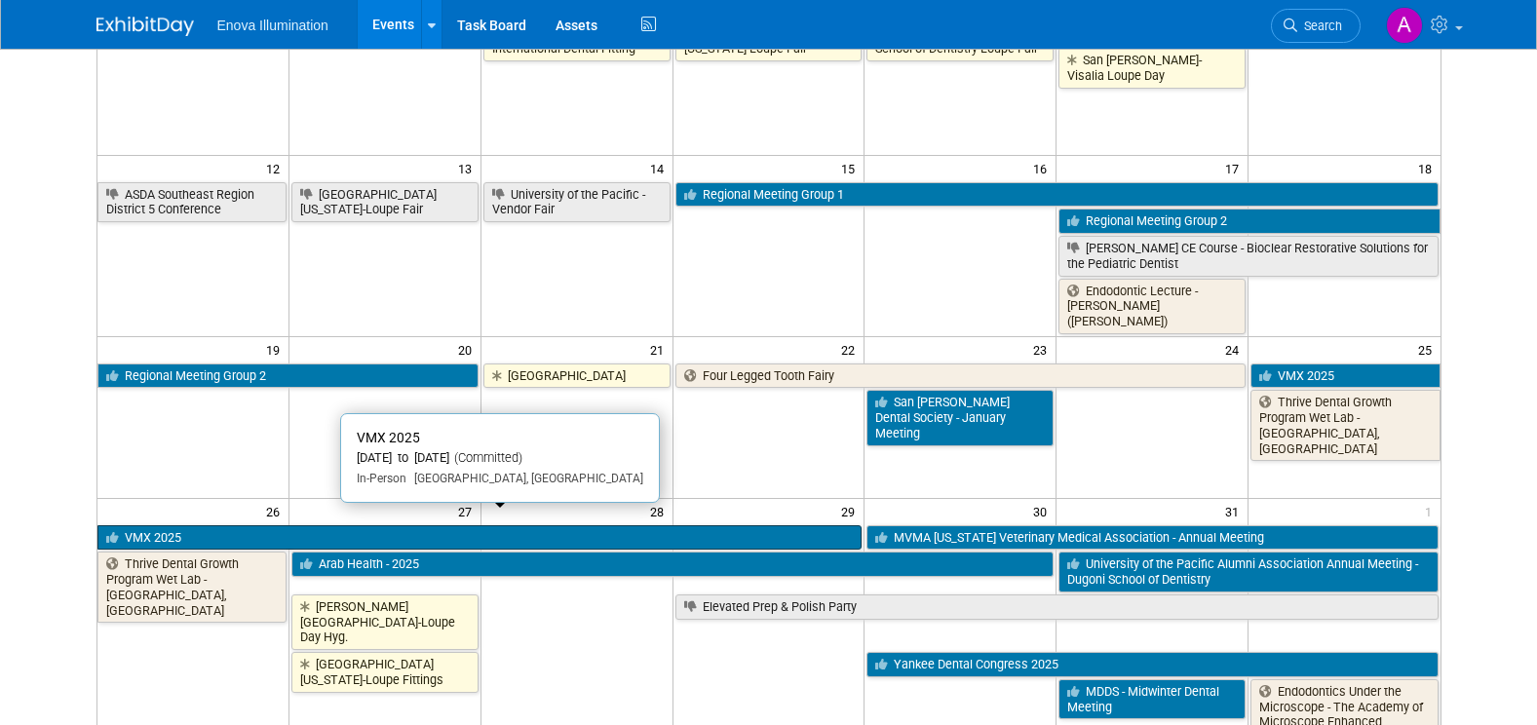
click at [716, 525] on link "VMX 2025" at bounding box center [479, 537] width 765 height 25
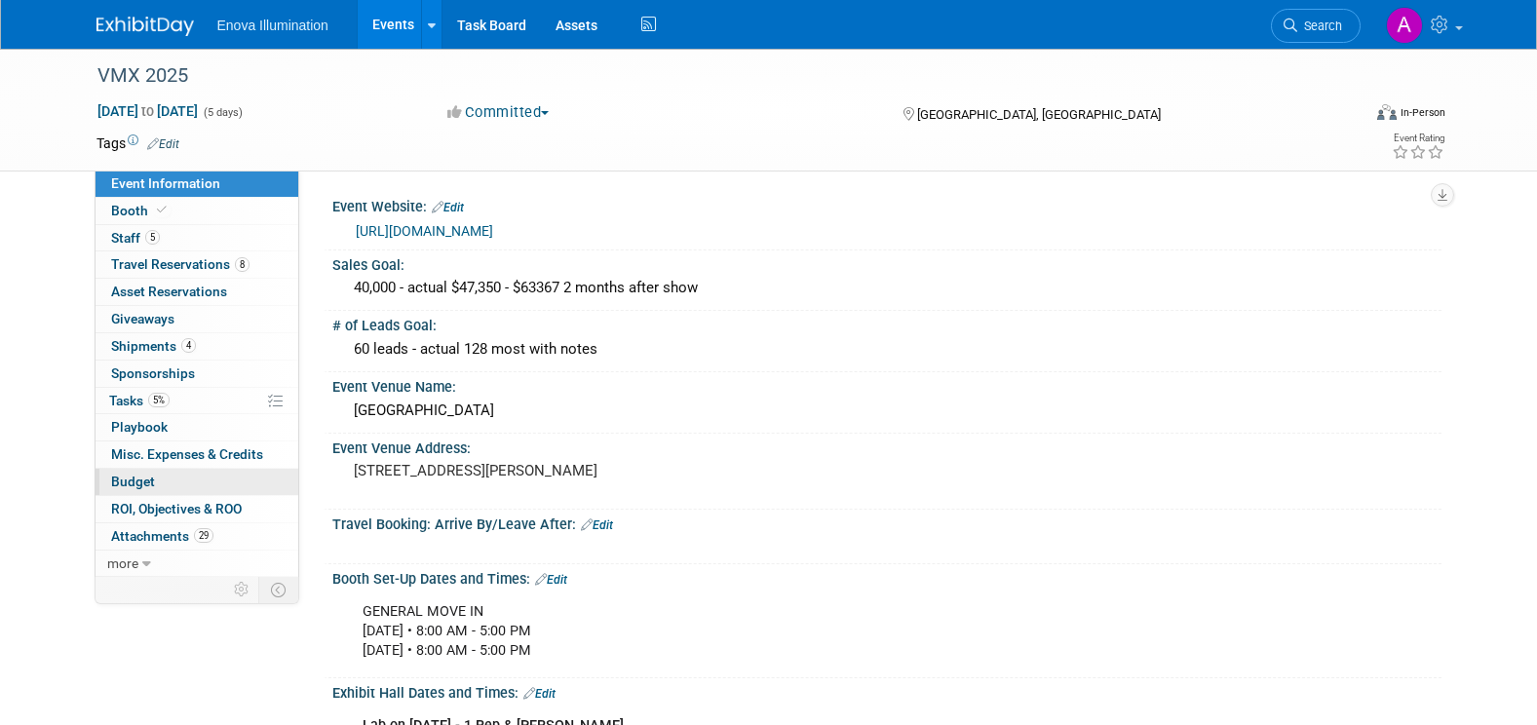
click at [145, 490] on link "Budget" at bounding box center [196, 482] width 203 height 26
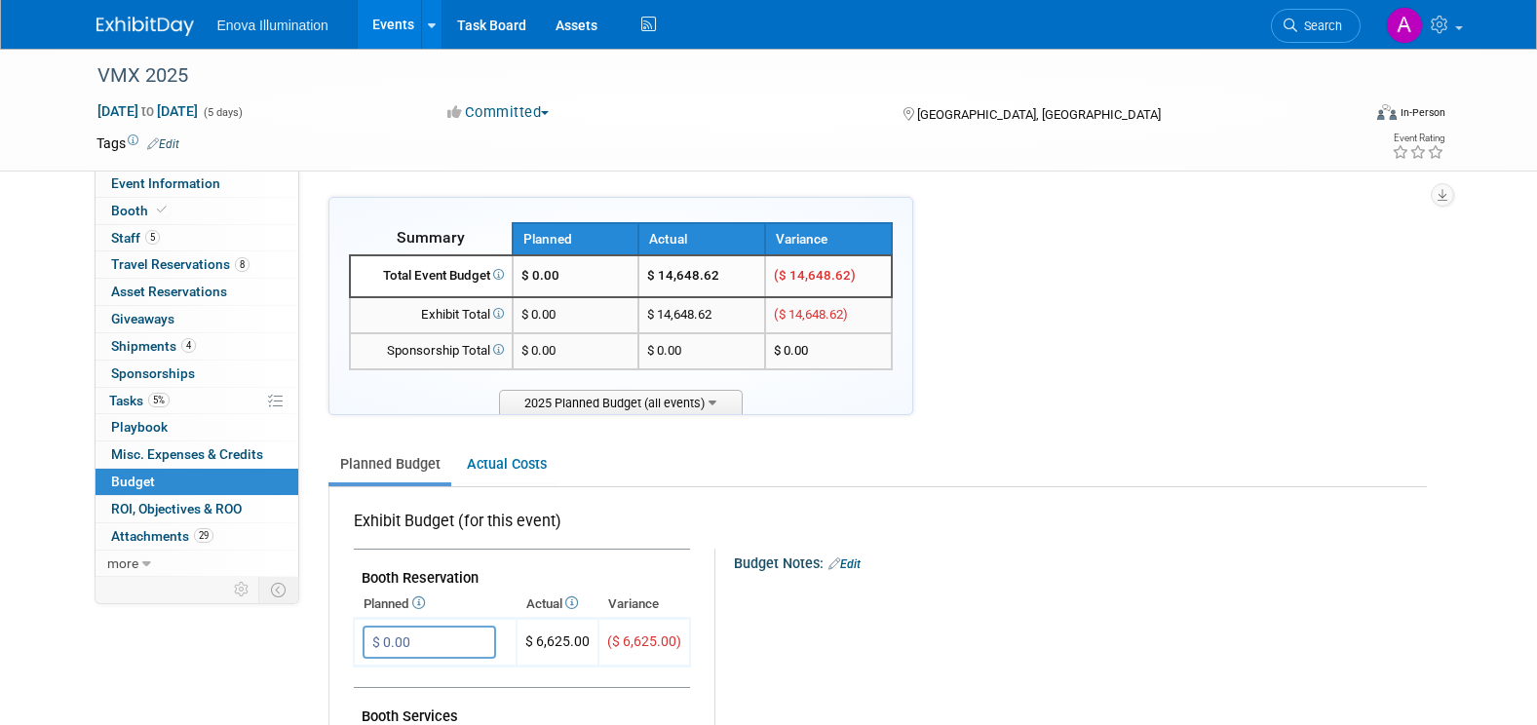
click at [167, 22] on img at bounding box center [144, 26] width 97 height 19
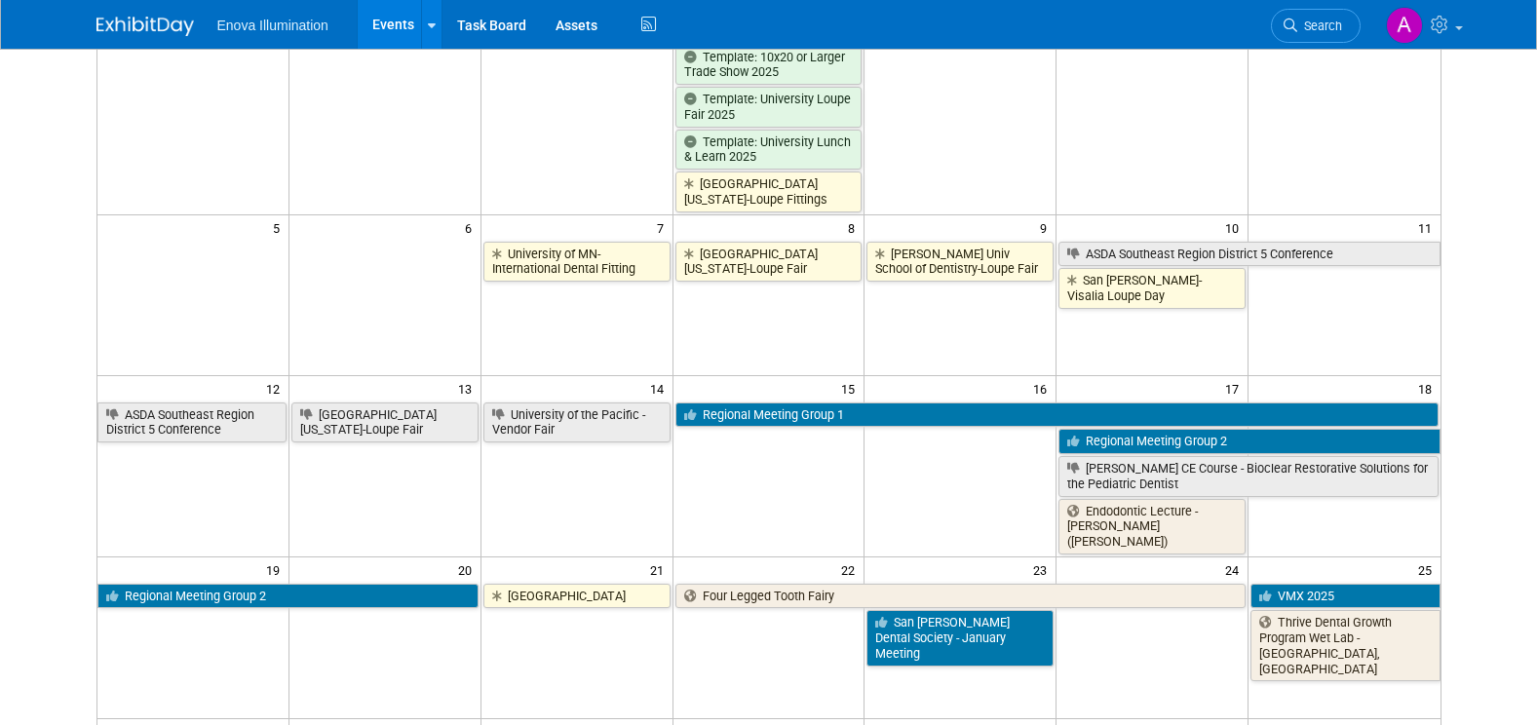
scroll to position [487, 0]
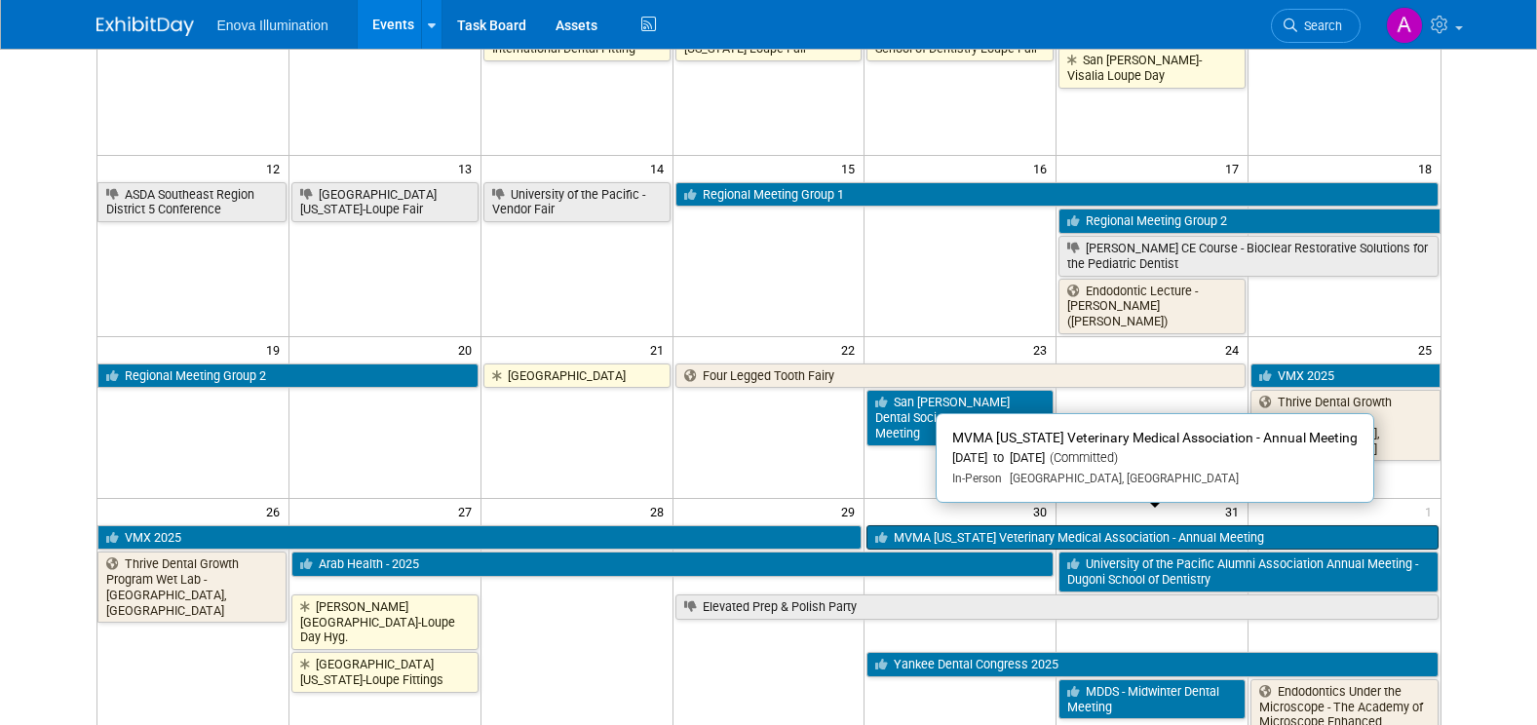
click at [1025, 525] on link "MVMA [US_STATE] Veterinary Medical Association - Annual Meeting" at bounding box center [1151, 537] width 571 height 25
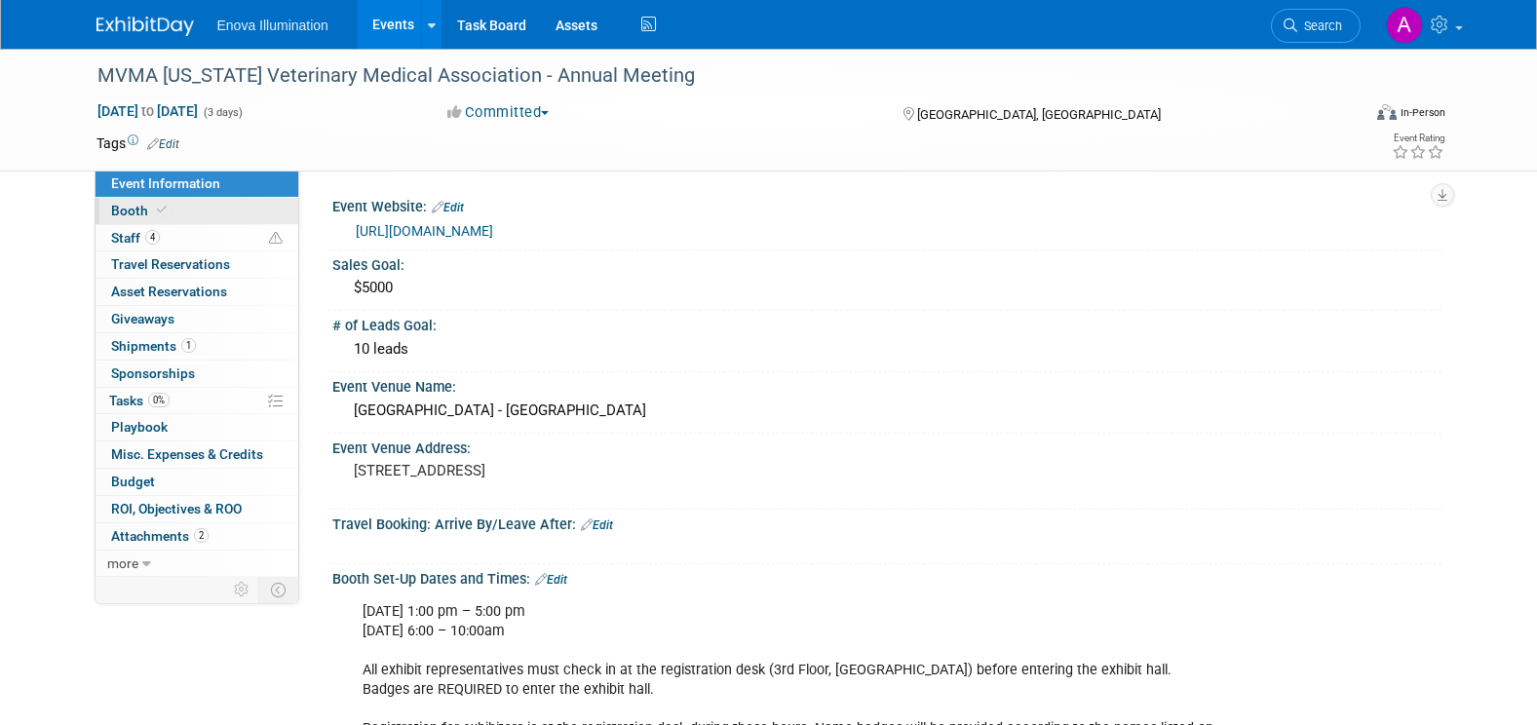
click at [233, 209] on link "Booth" at bounding box center [196, 211] width 203 height 26
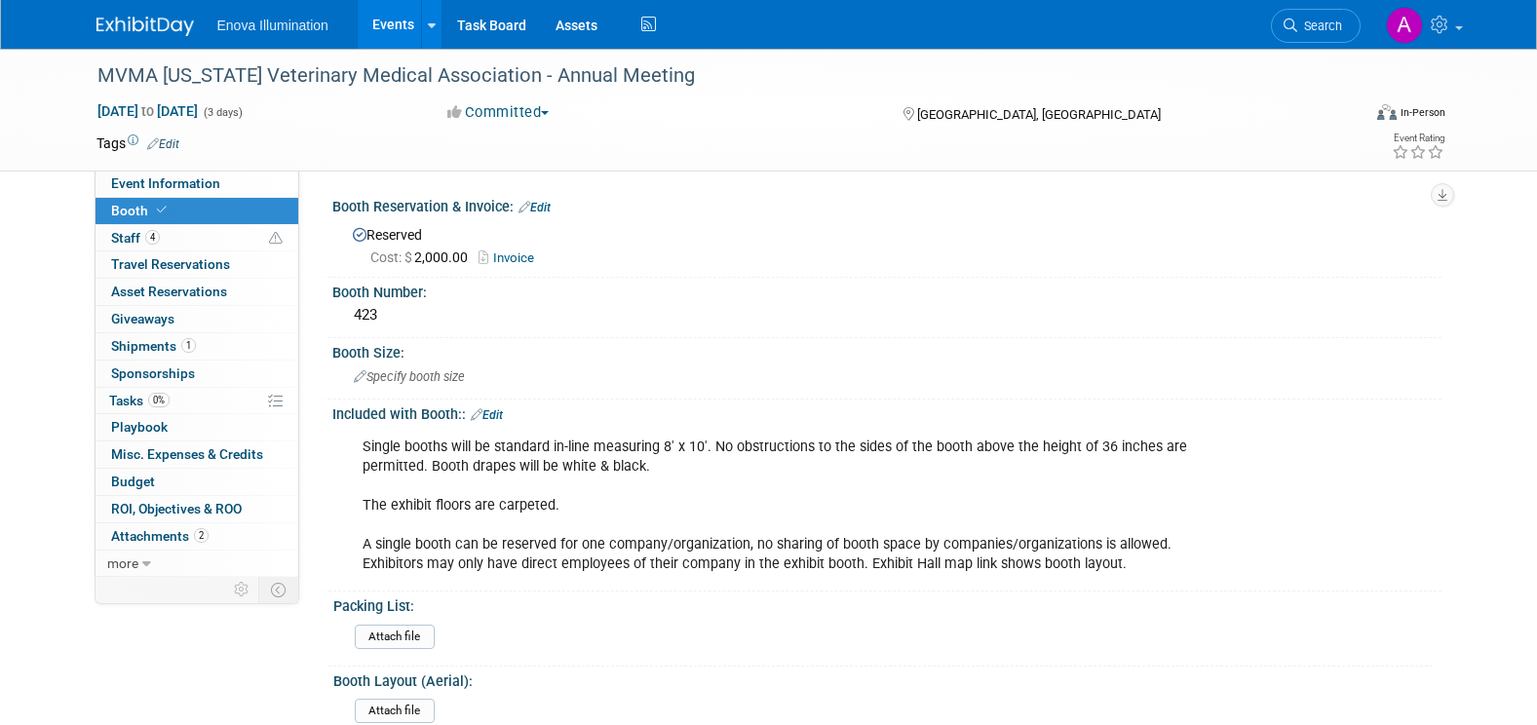
click at [158, 21] on img at bounding box center [144, 26] width 97 height 19
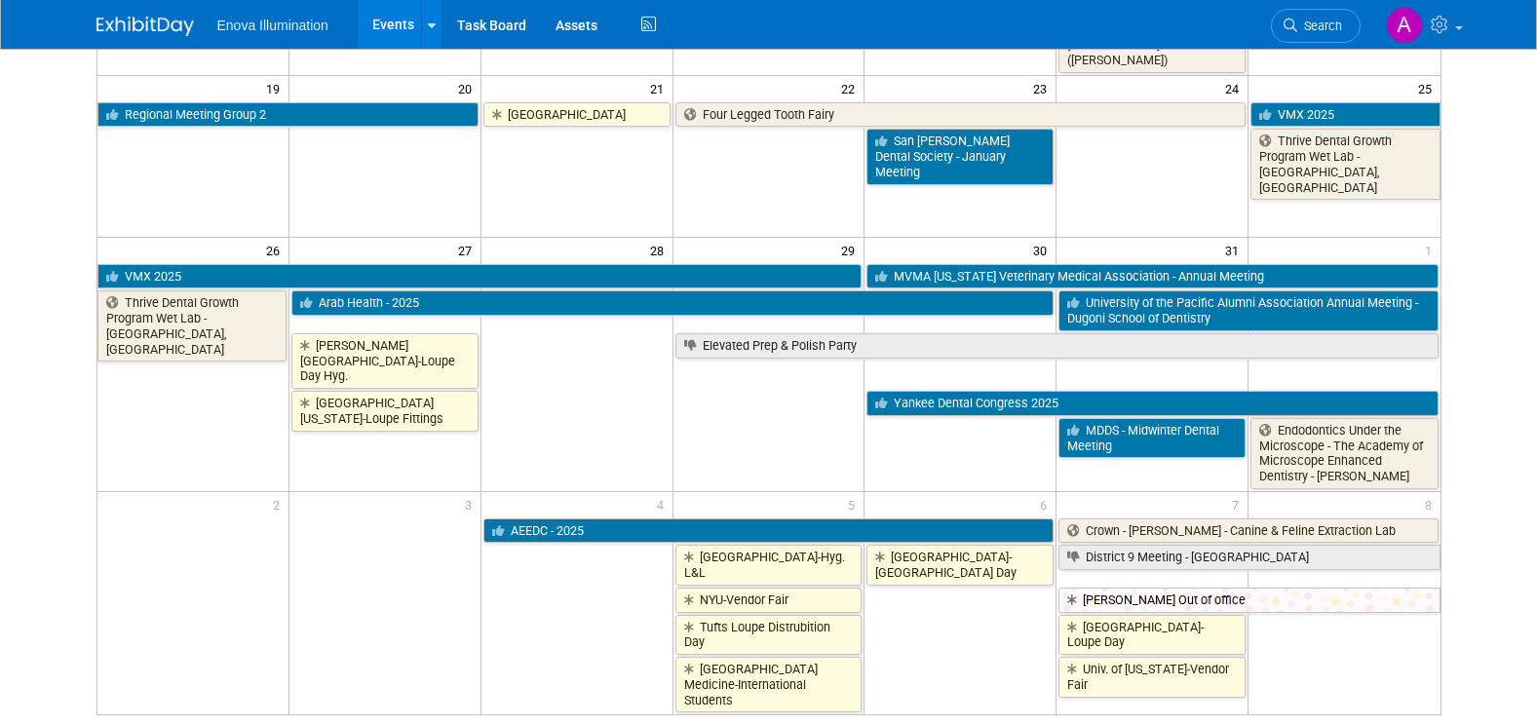
scroll to position [780, 0]
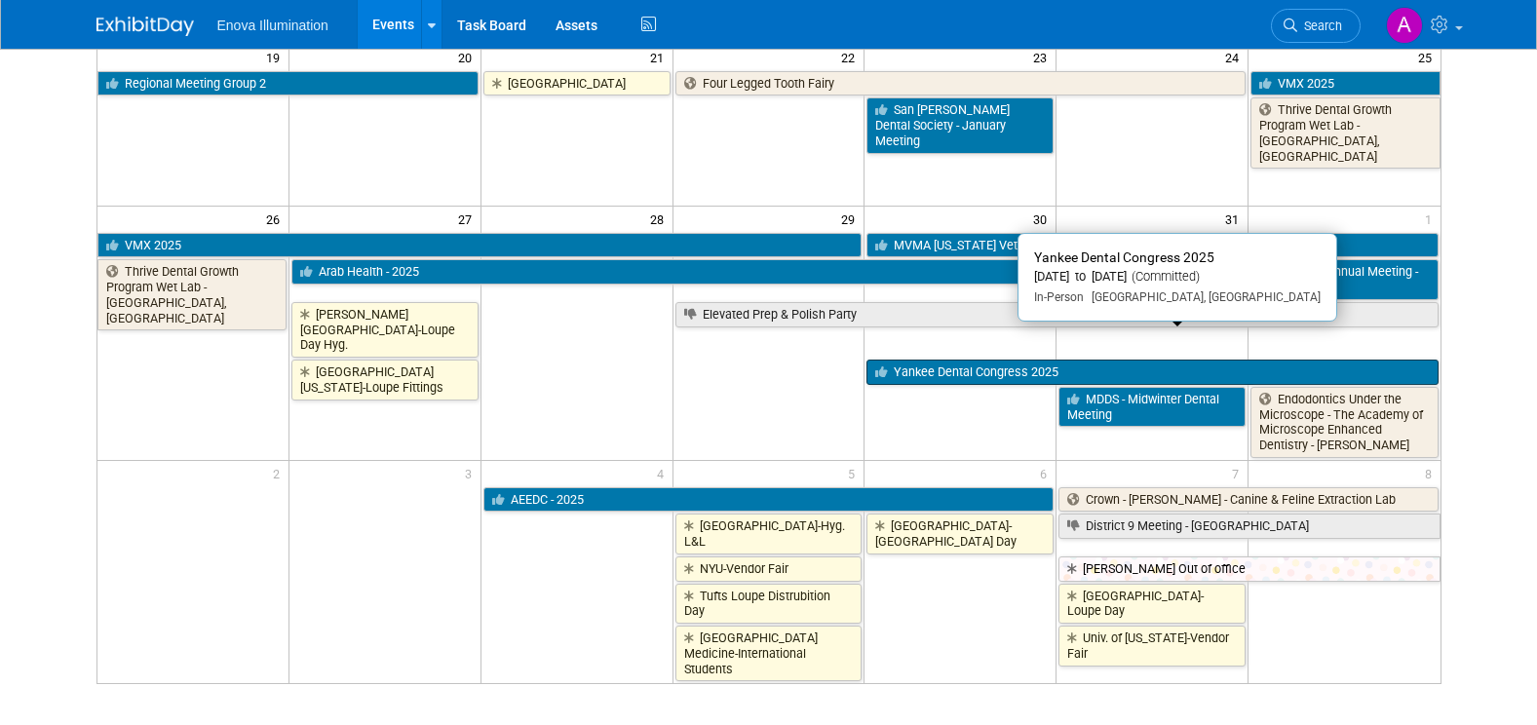
click at [1017, 360] on link "Yankee Dental Congress 2025" at bounding box center [1151, 372] width 571 height 25
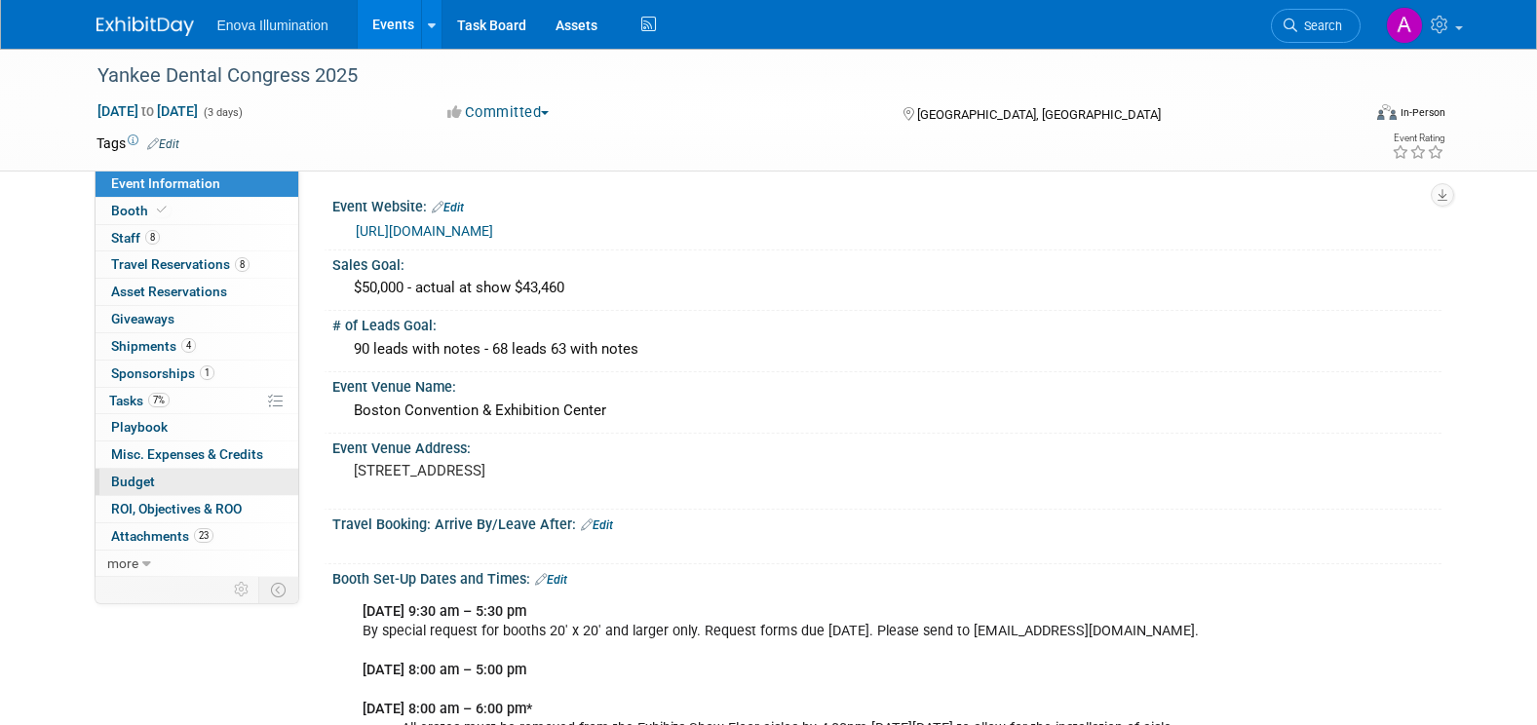
click at [231, 478] on link "Budget" at bounding box center [196, 482] width 203 height 26
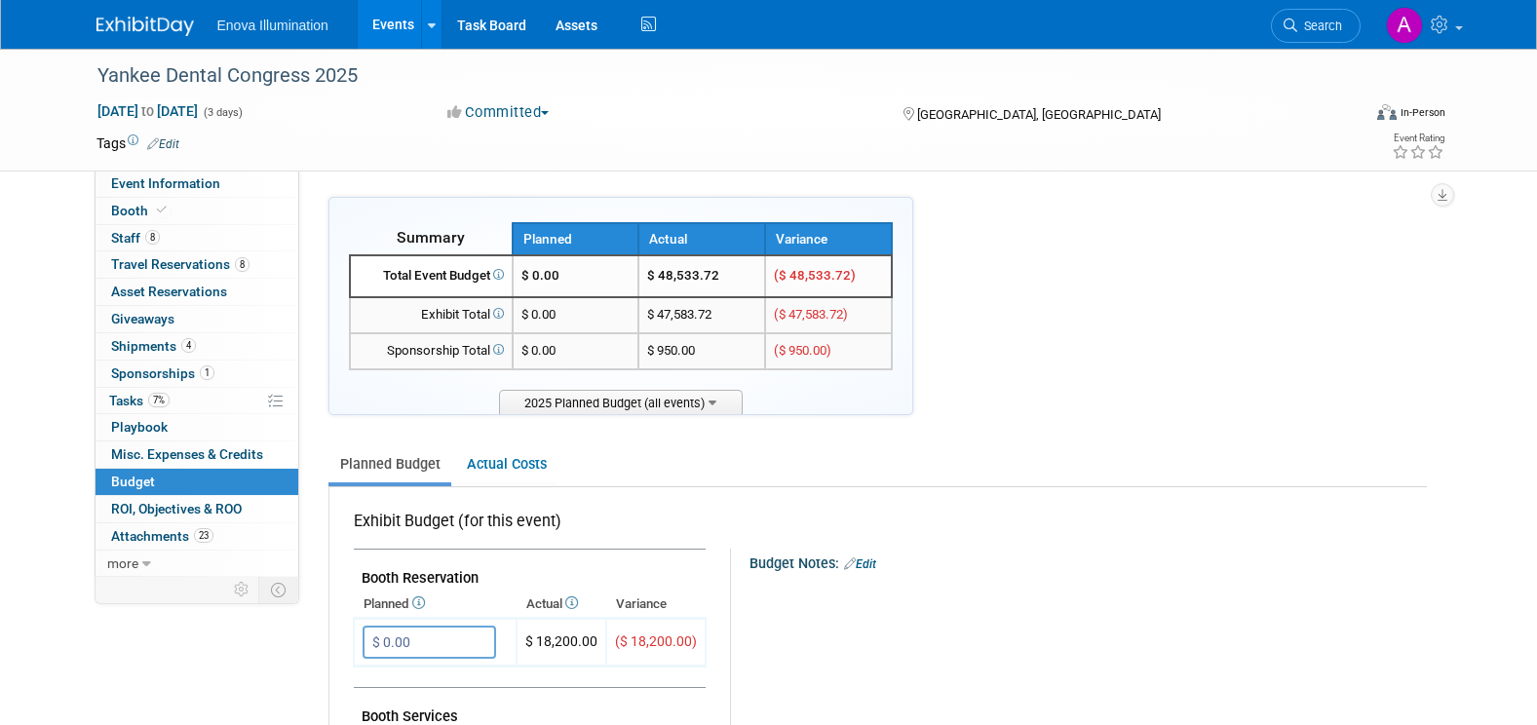
click at [115, 28] on img at bounding box center [144, 26] width 97 height 19
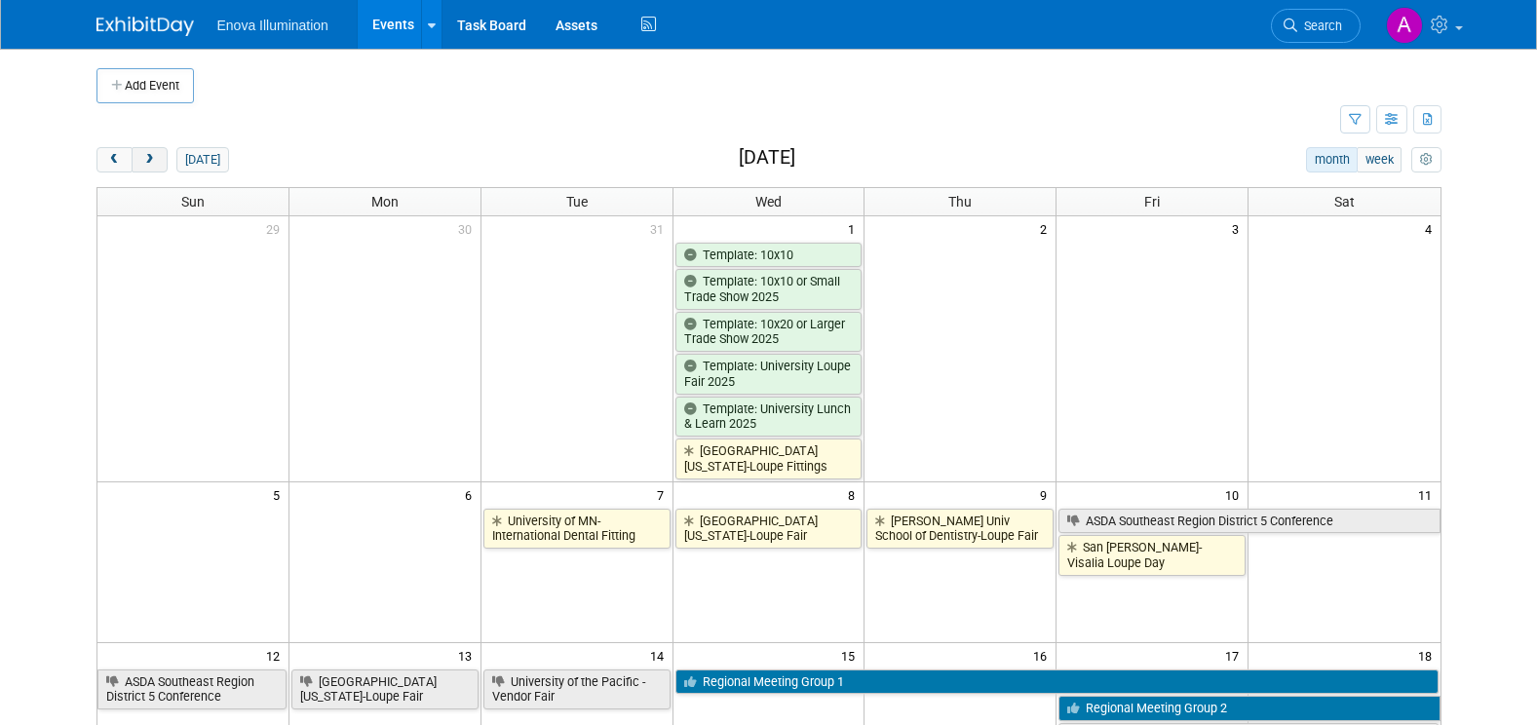
click at [151, 159] on span "next" at bounding box center [149, 160] width 15 height 13
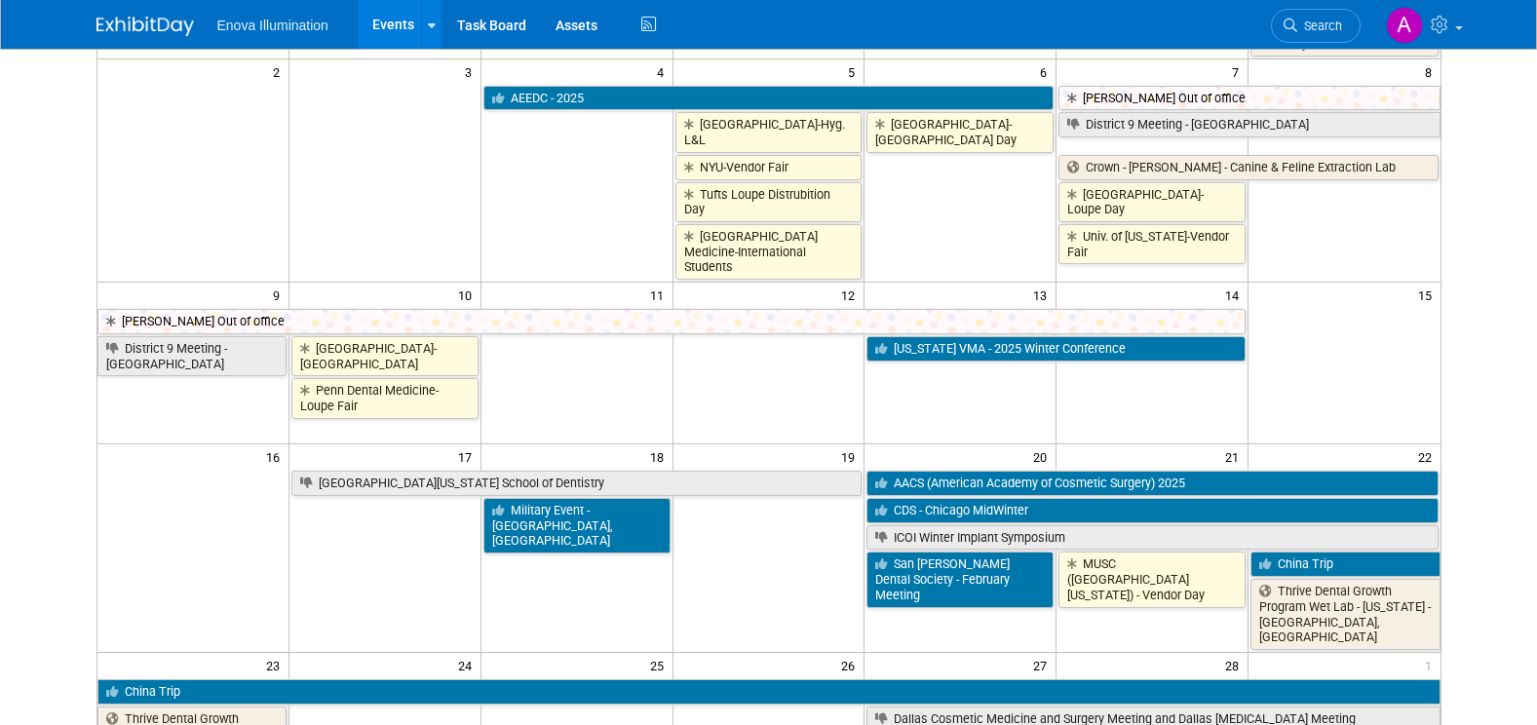
scroll to position [487, 0]
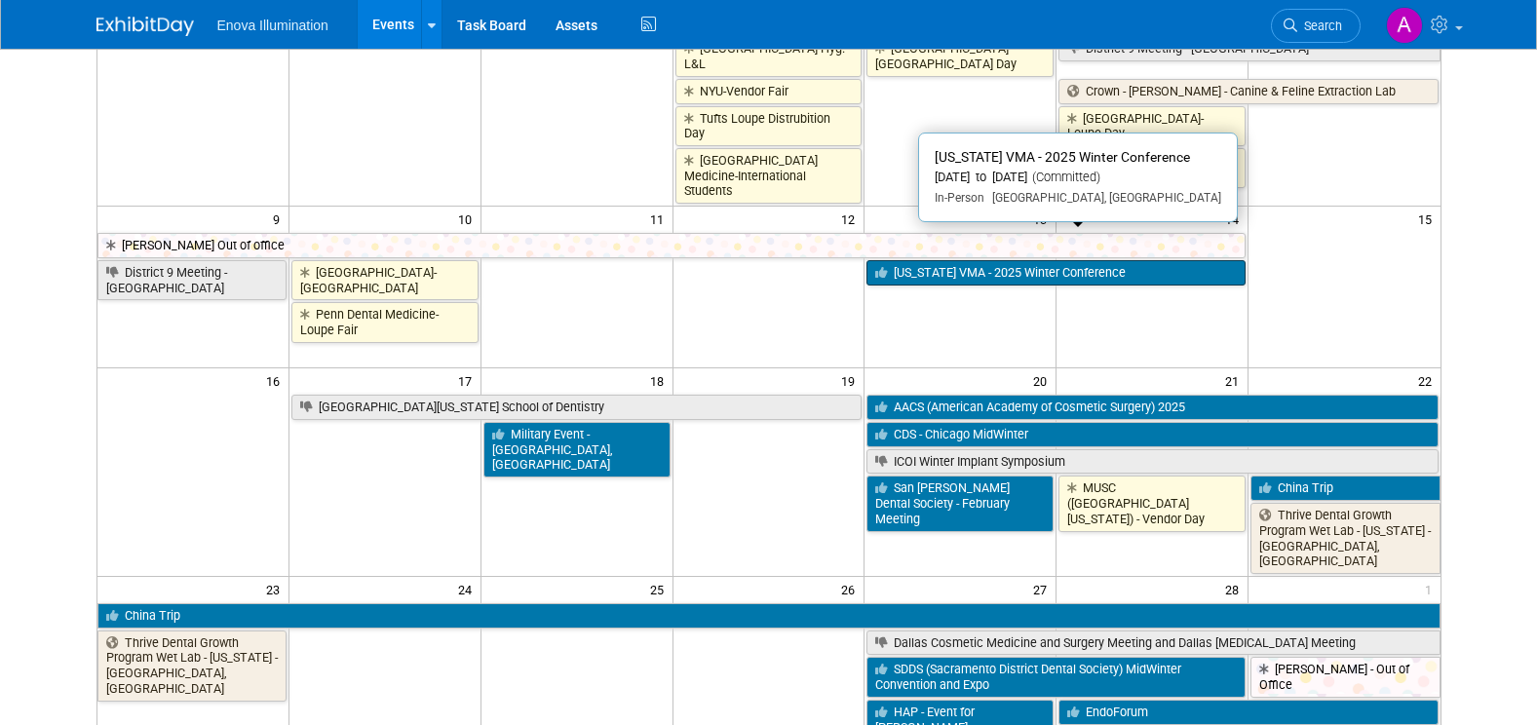
click at [970, 260] on link "[US_STATE] VMA - 2025 Winter Conference" at bounding box center [1055, 272] width 379 height 25
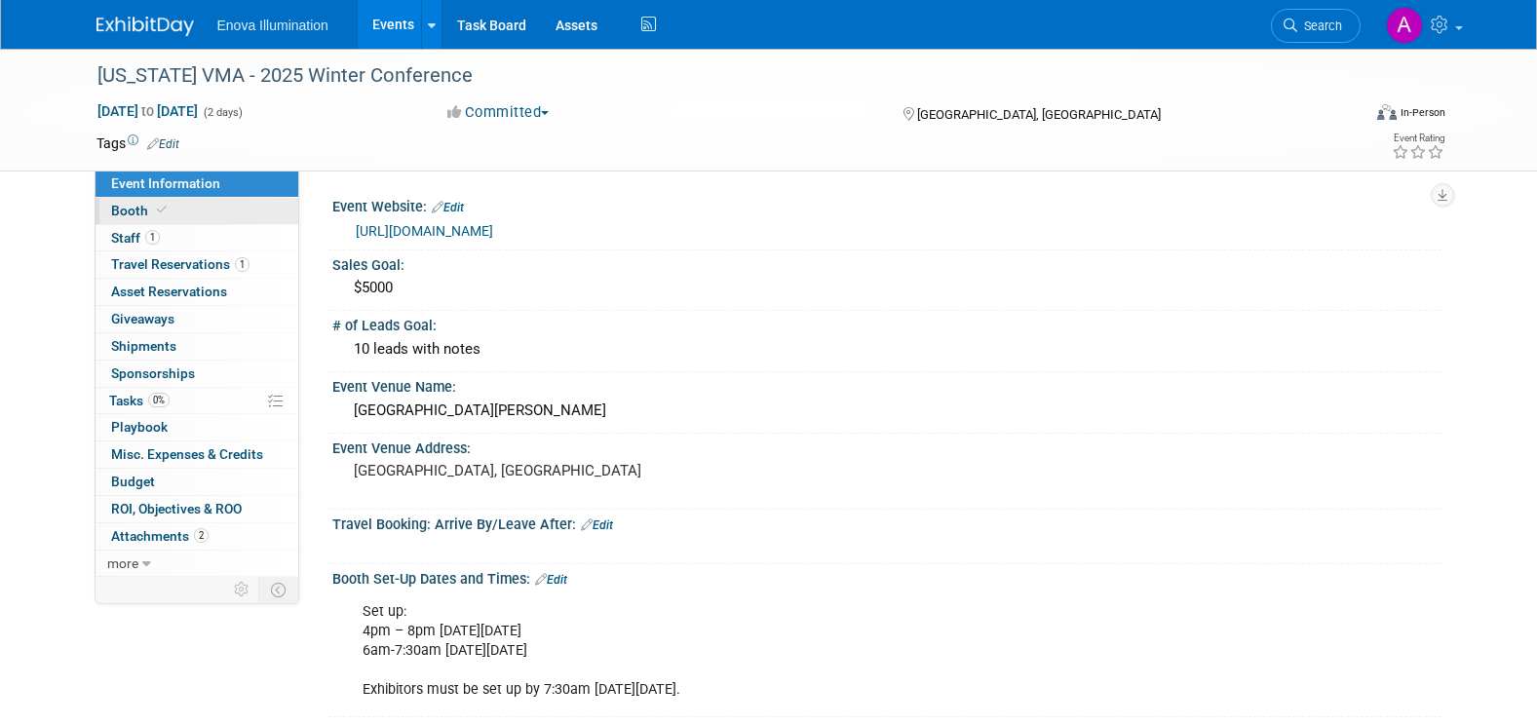
click at [236, 212] on link "Booth" at bounding box center [196, 211] width 203 height 26
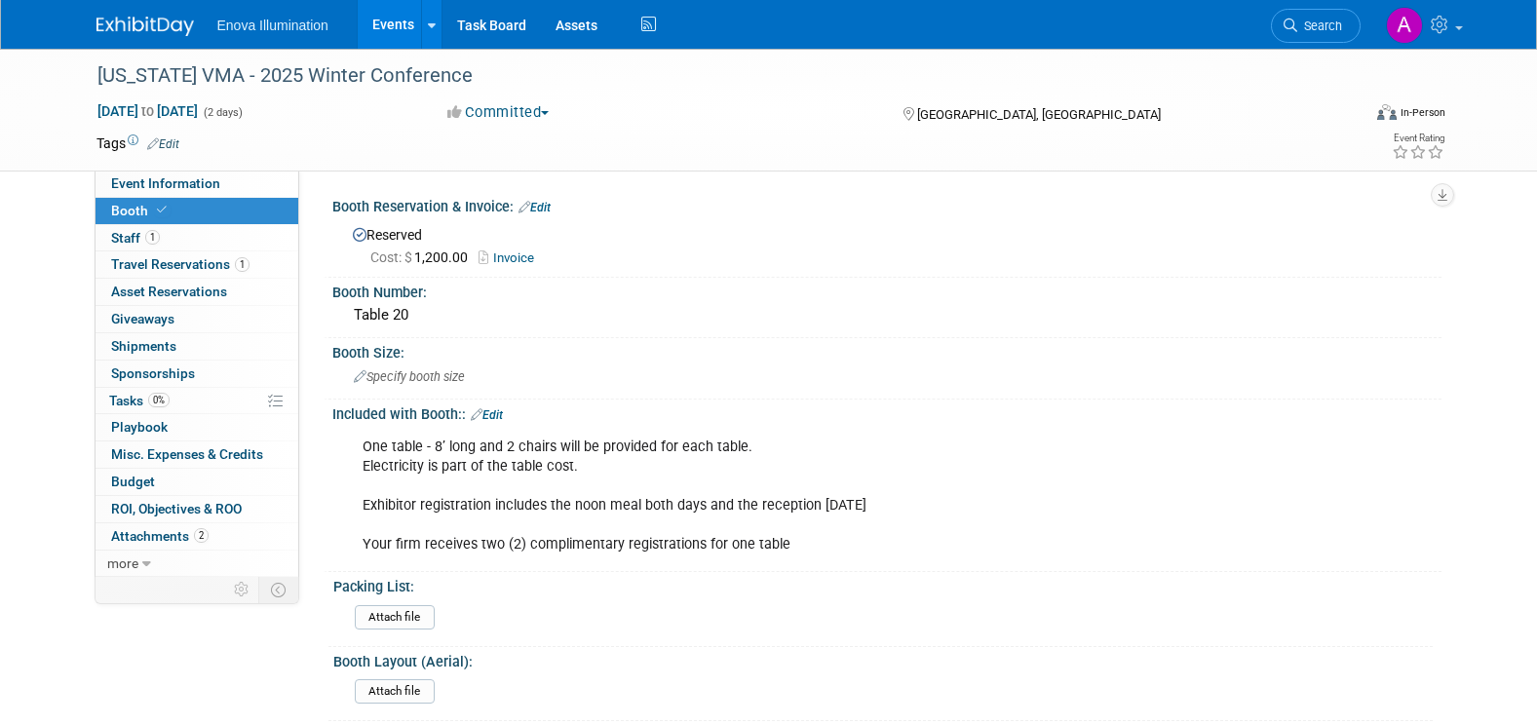
click at [137, 20] on img at bounding box center [144, 26] width 97 height 19
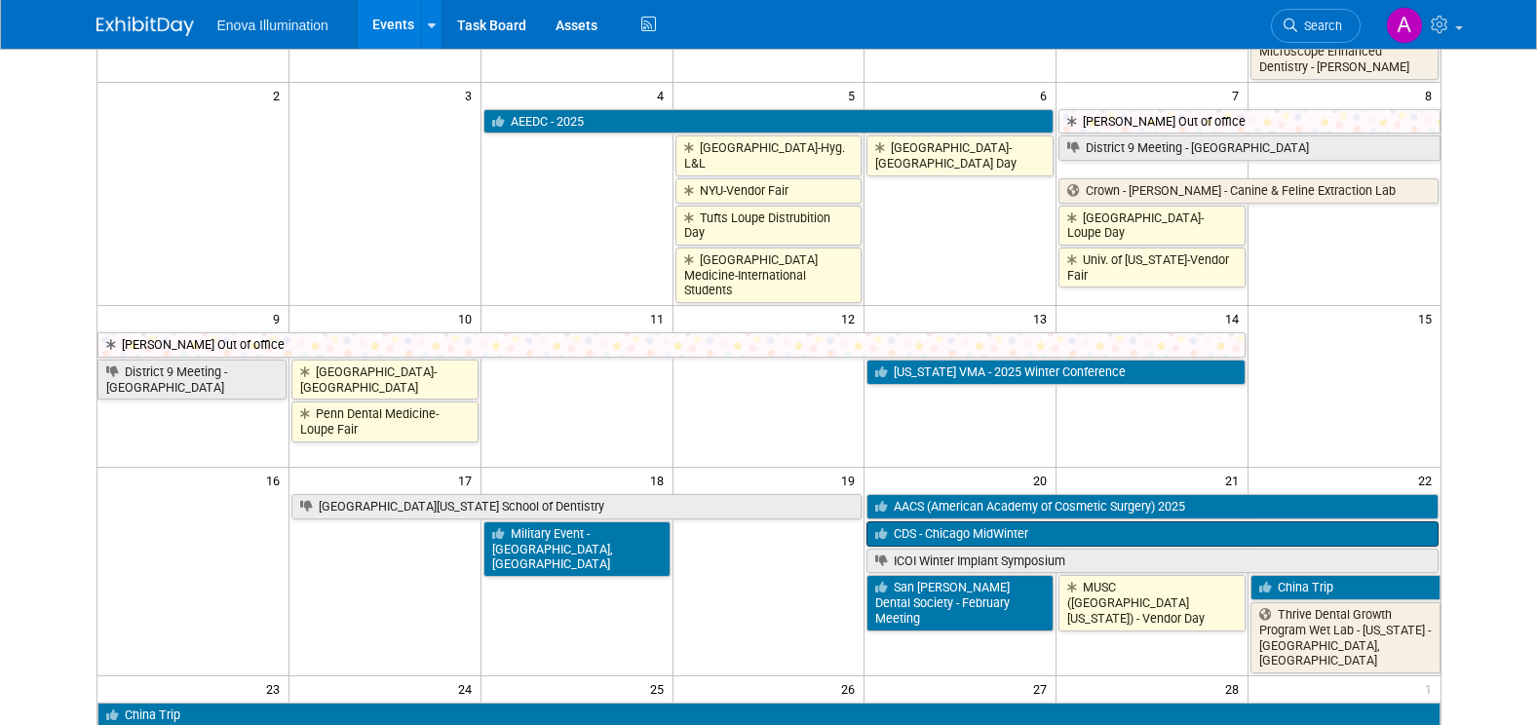
scroll to position [390, 0]
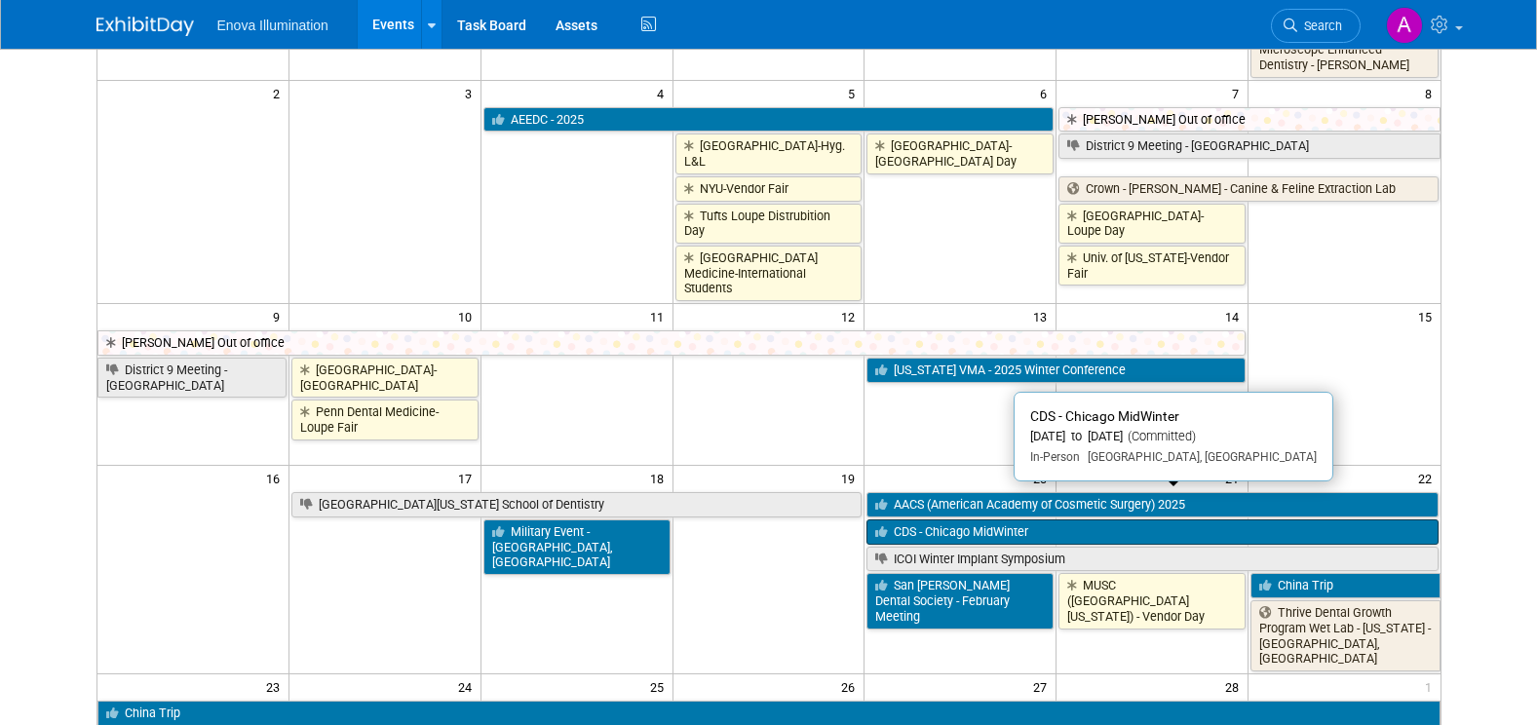
click at [951, 519] on link "CDS - Chicago MidWinter" at bounding box center [1151, 531] width 571 height 25
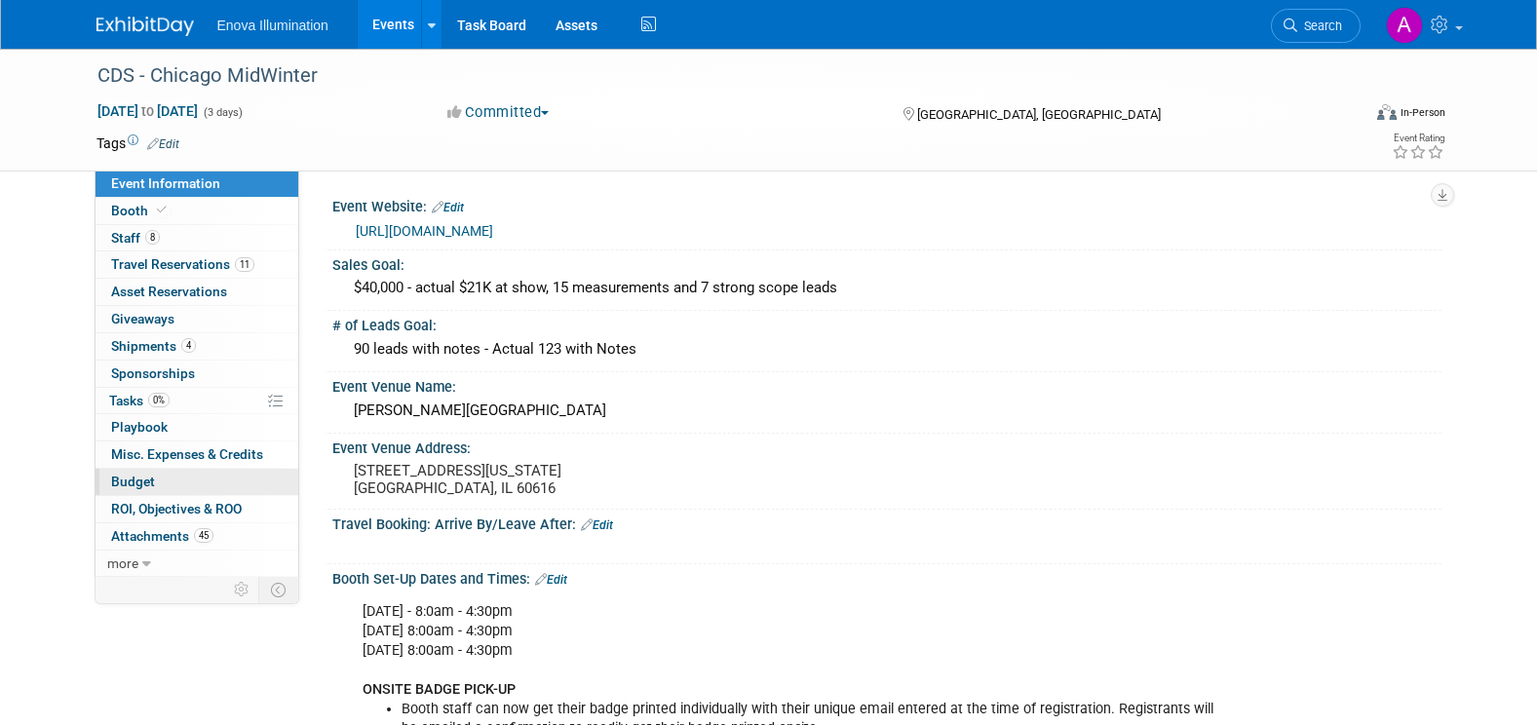
click at [227, 476] on link "Budget" at bounding box center [196, 482] width 203 height 26
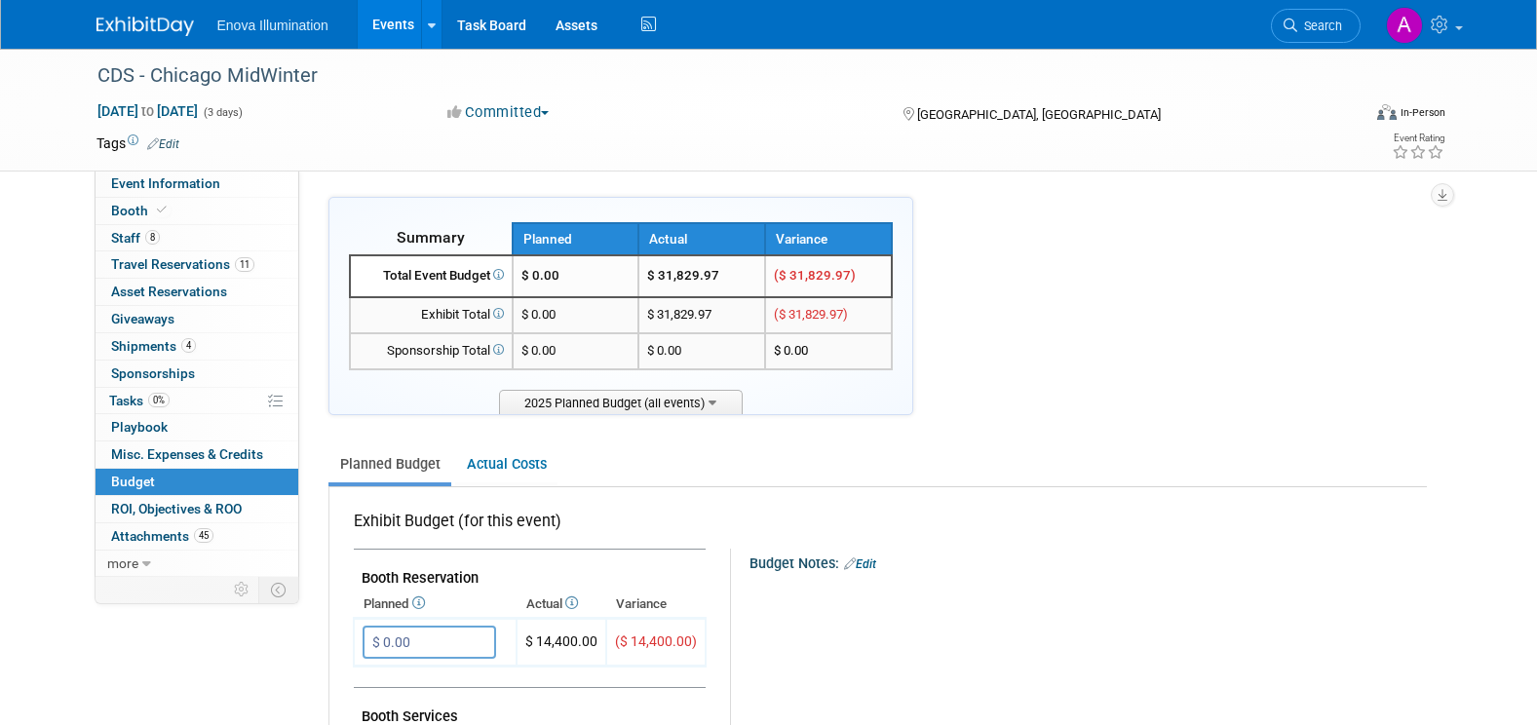
click at [114, 21] on img at bounding box center [144, 26] width 97 height 19
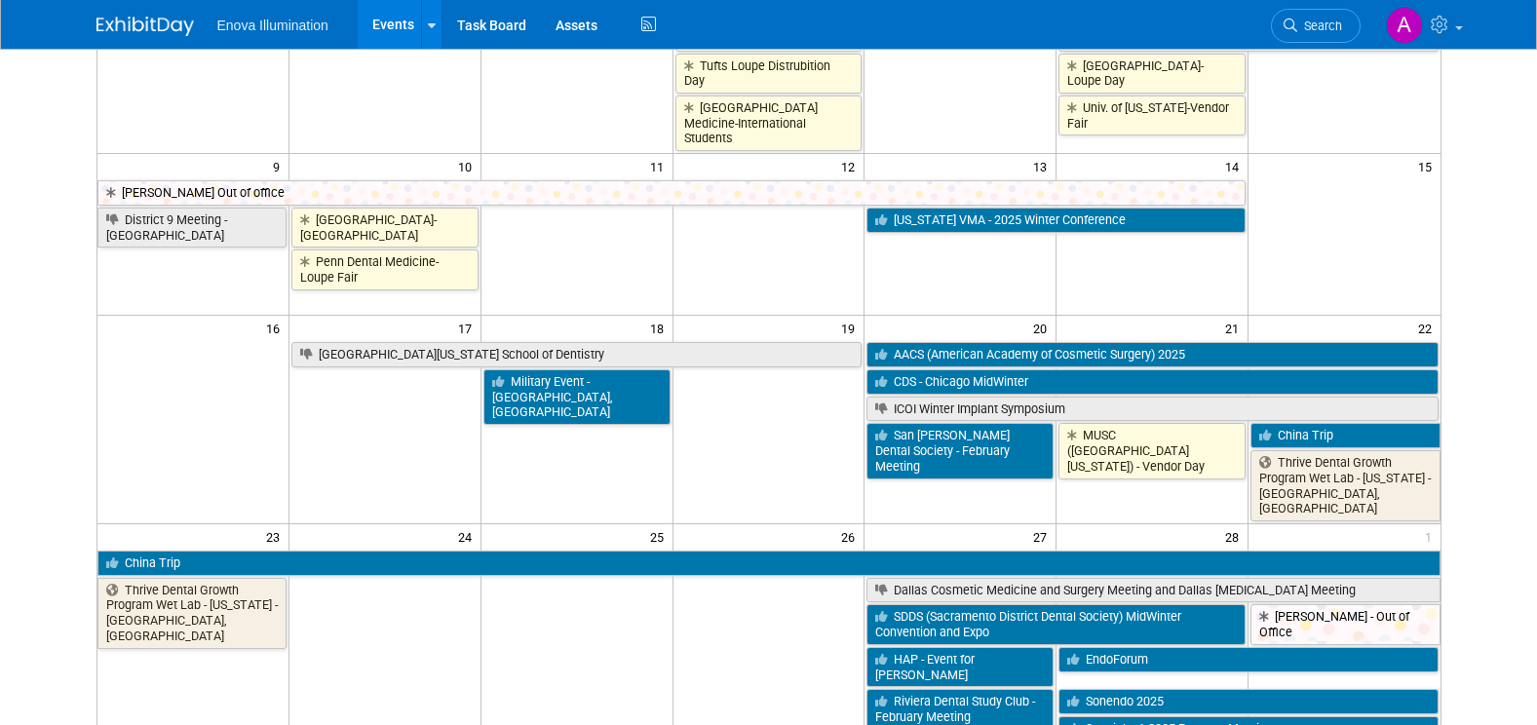
scroll to position [585, 0]
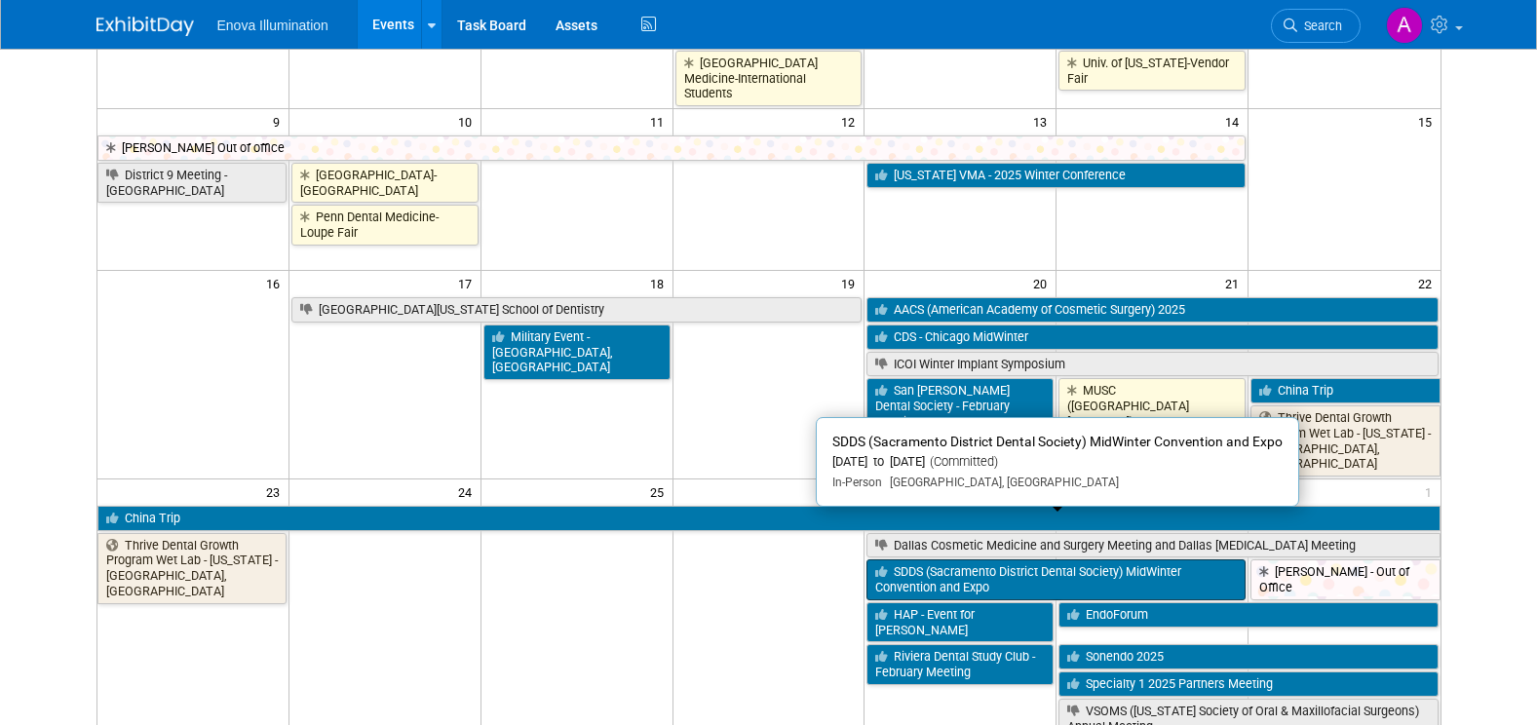
click at [986, 559] on link "SDDS (Sacramento District Dental Society) MidWinter Convention and Expo" at bounding box center [1055, 579] width 379 height 40
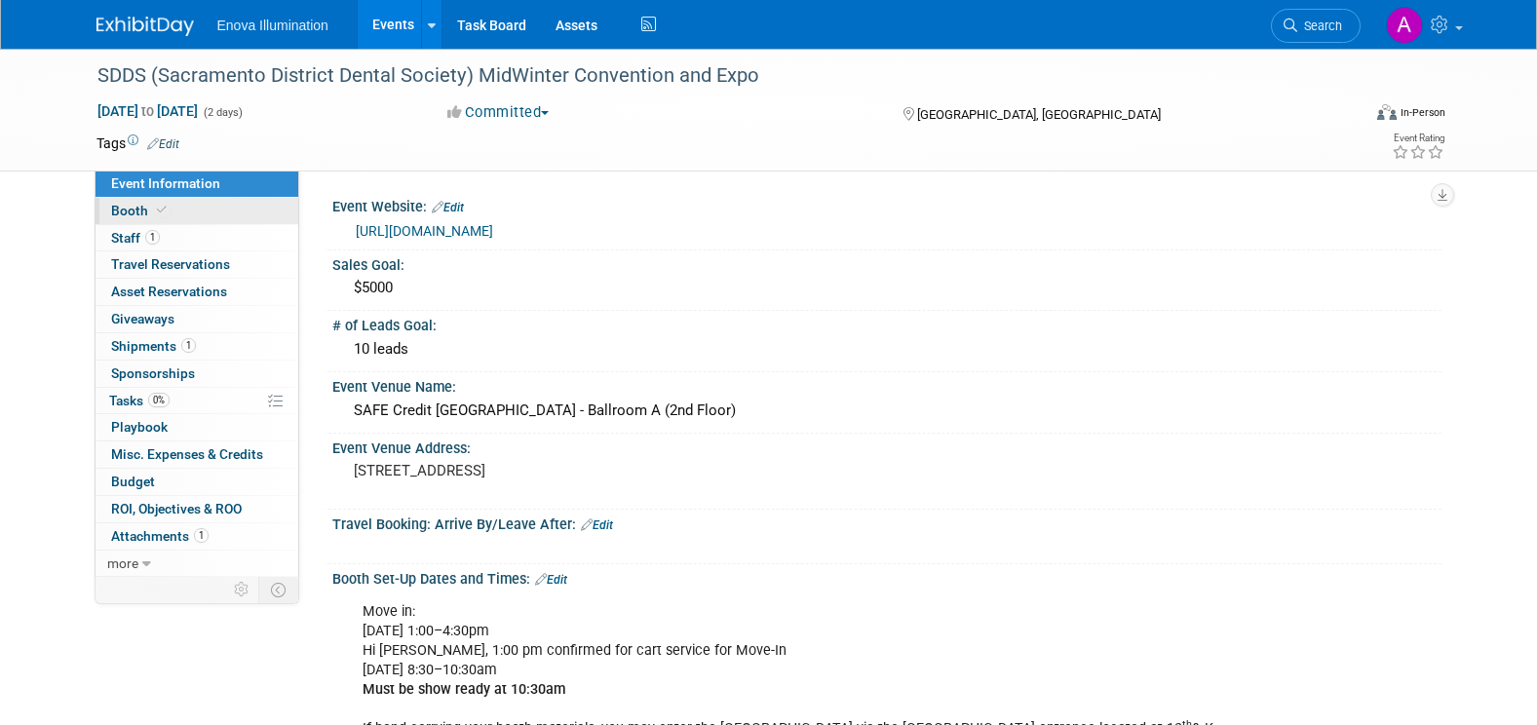
click at [185, 210] on link "Booth" at bounding box center [196, 211] width 203 height 26
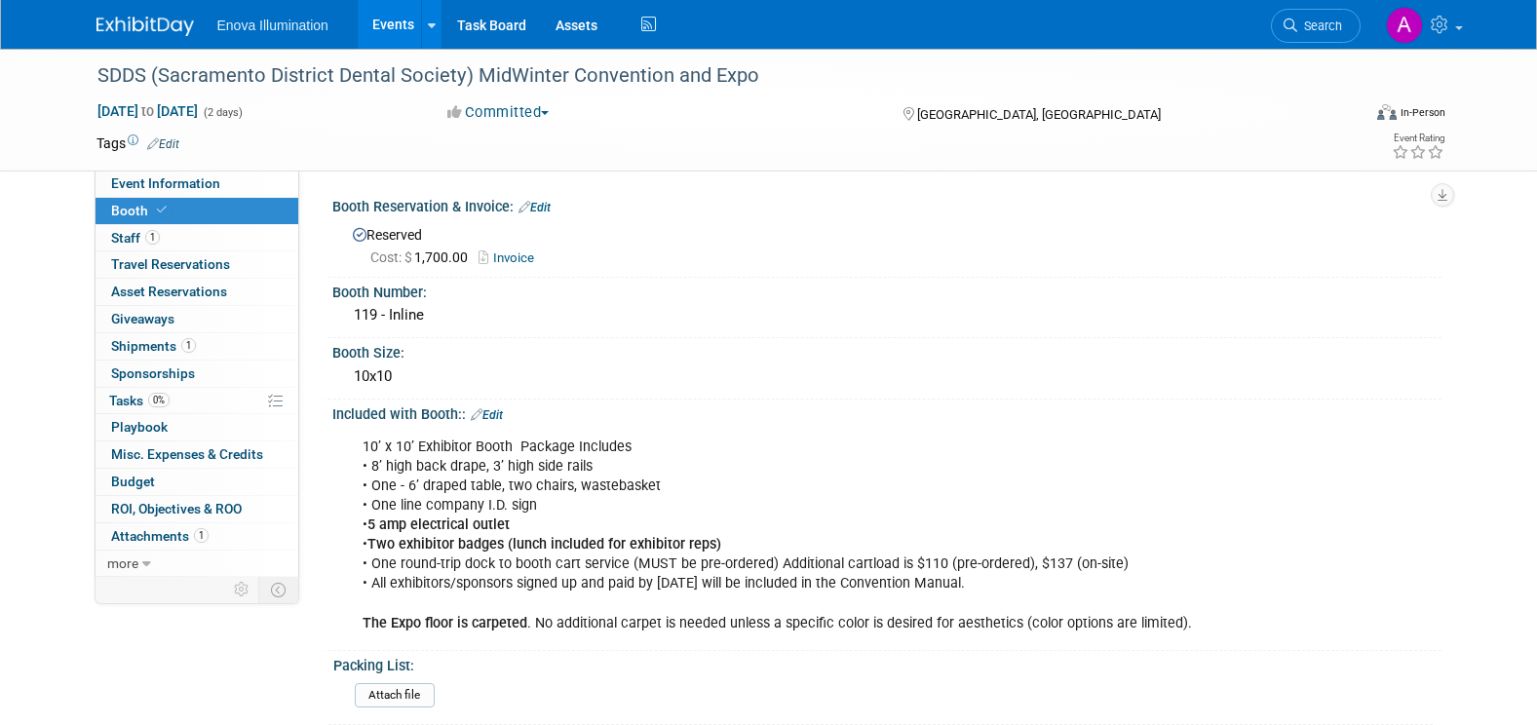
click at [141, 25] on img at bounding box center [144, 26] width 97 height 19
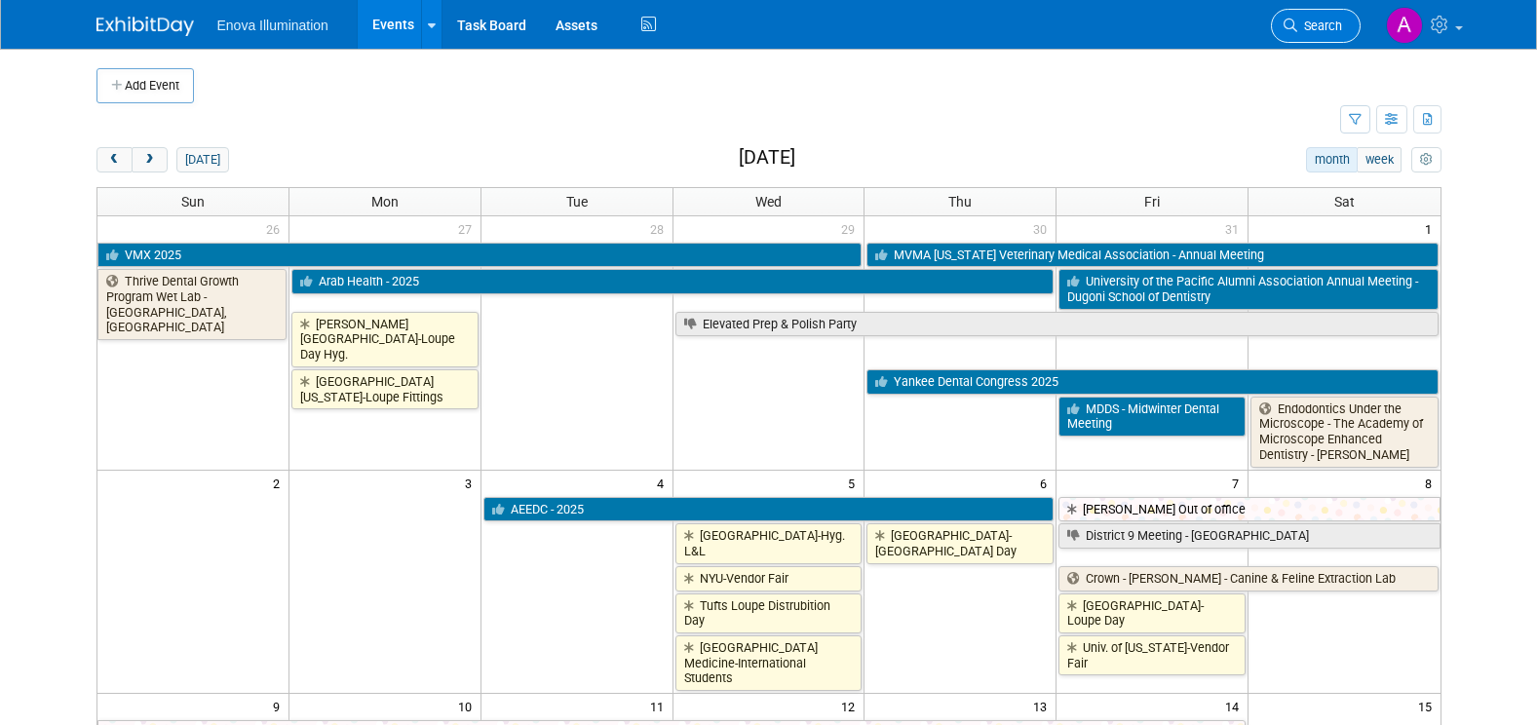
click at [1322, 35] on link "Search" at bounding box center [1316, 26] width 90 height 34
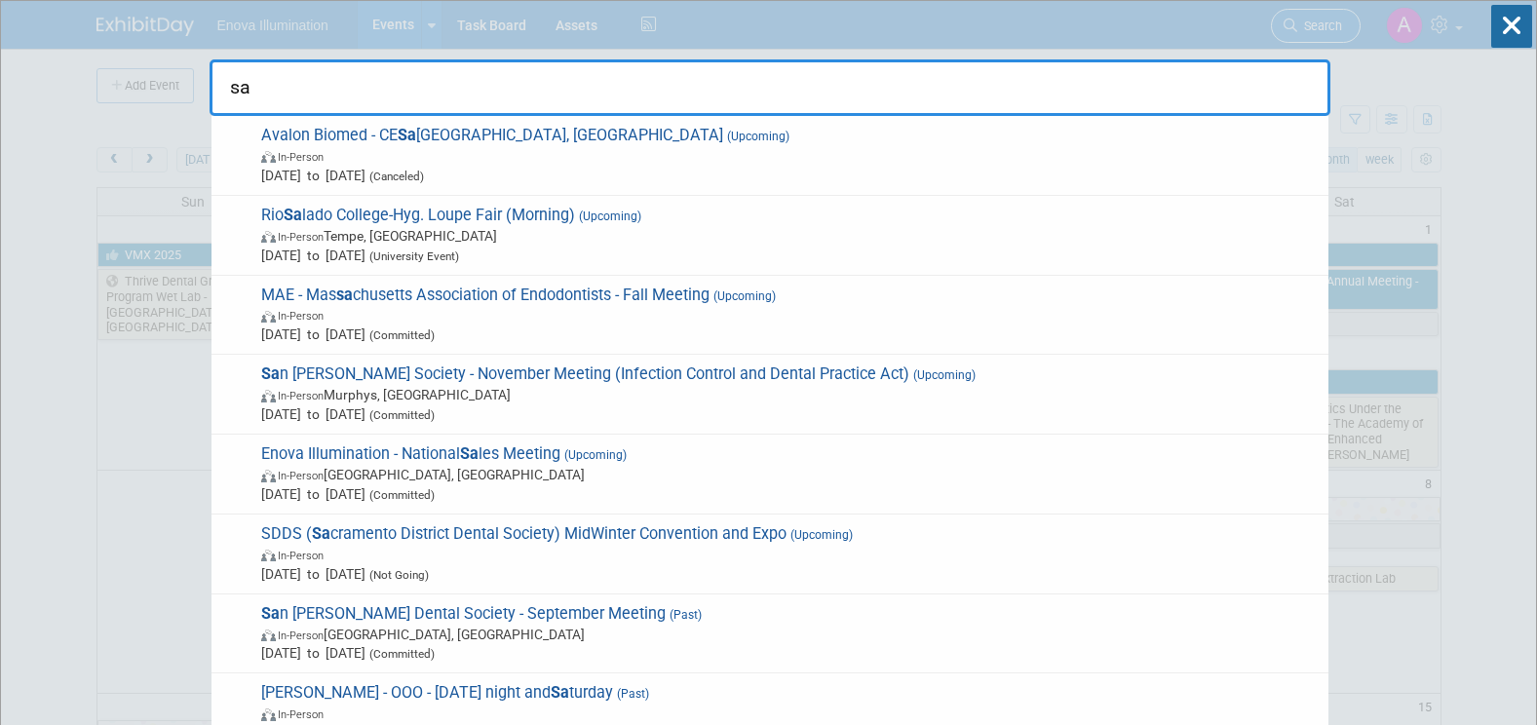
type input "s"
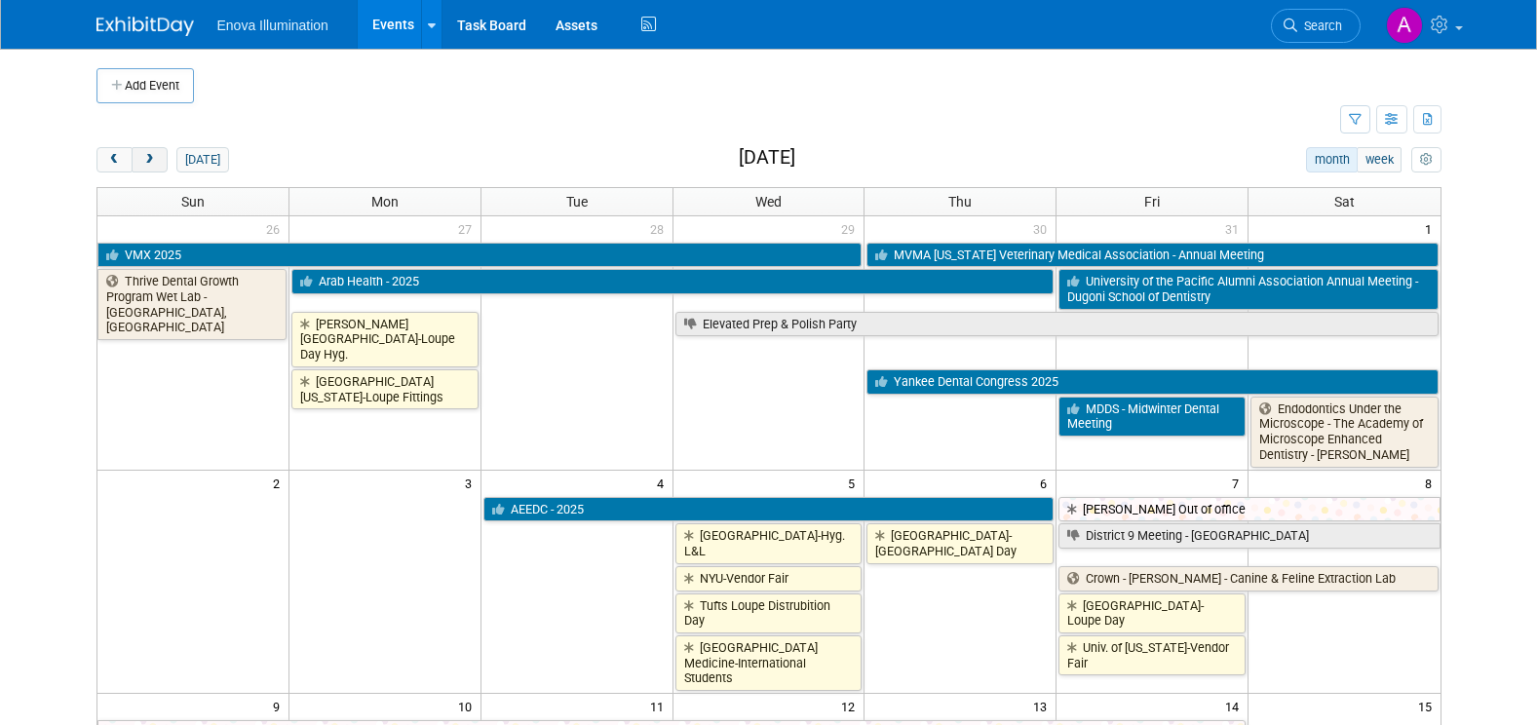
click at [150, 156] on span "next" at bounding box center [149, 160] width 15 height 13
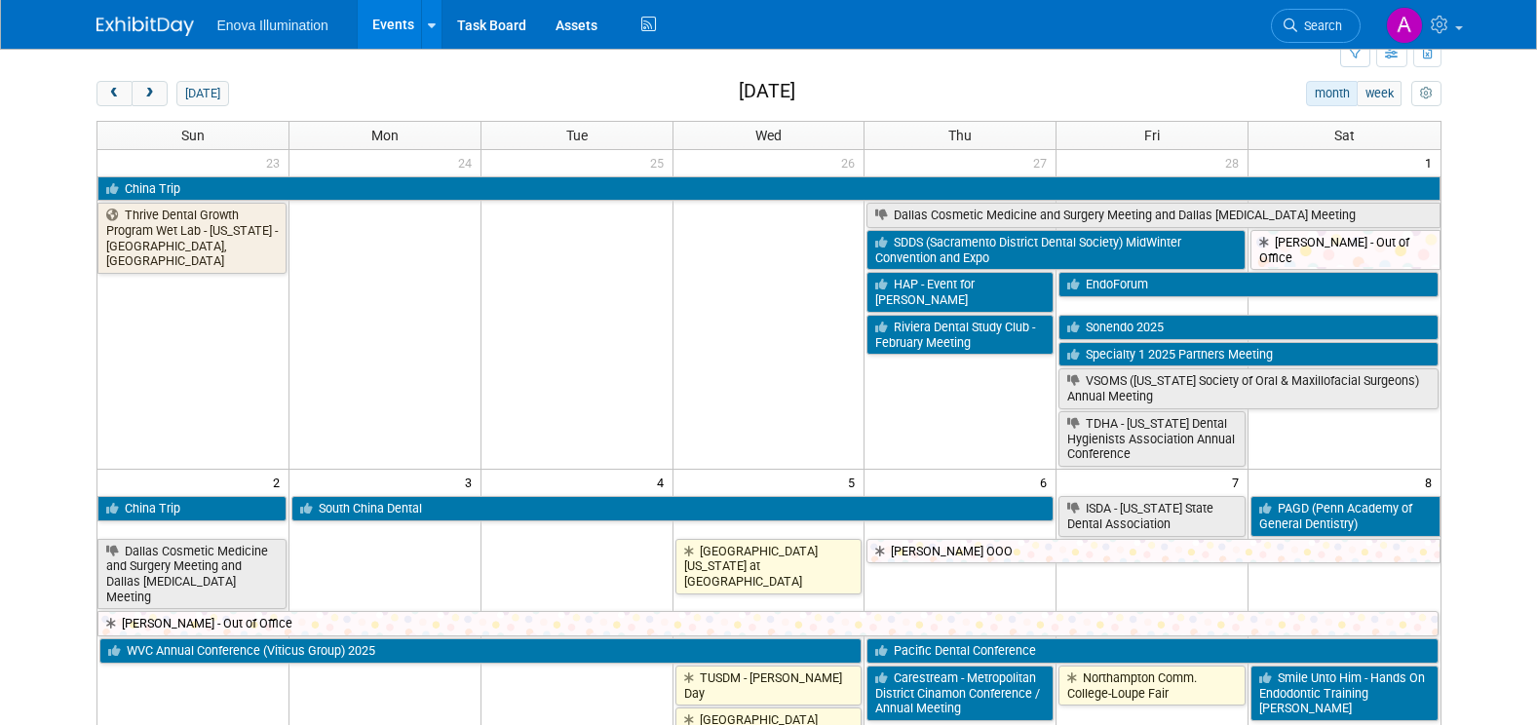
scroll to position [195, 0]
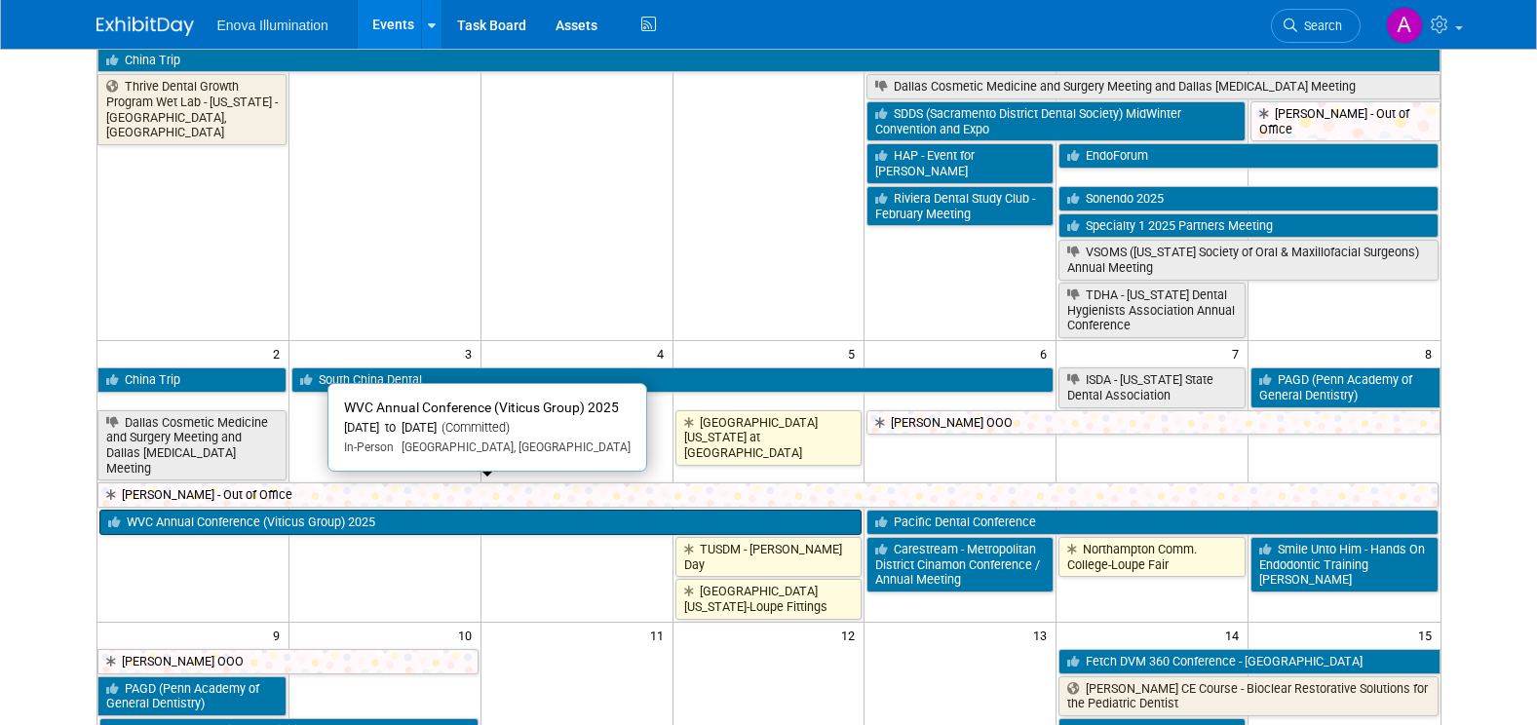
click at [403, 510] on link "WVC Annual Conference (Viticus Group) 2025" at bounding box center [480, 522] width 763 height 25
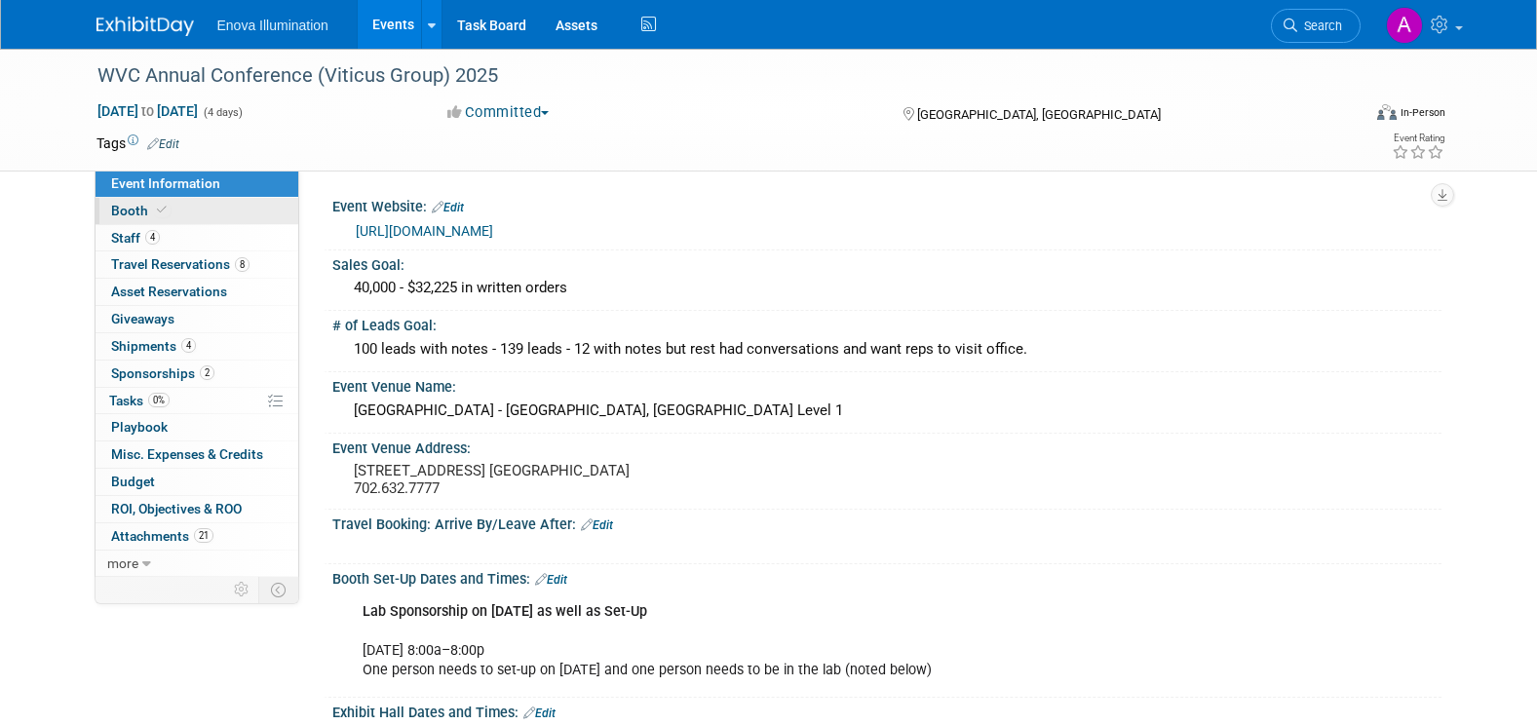
click at [194, 210] on link "Booth" at bounding box center [196, 211] width 203 height 26
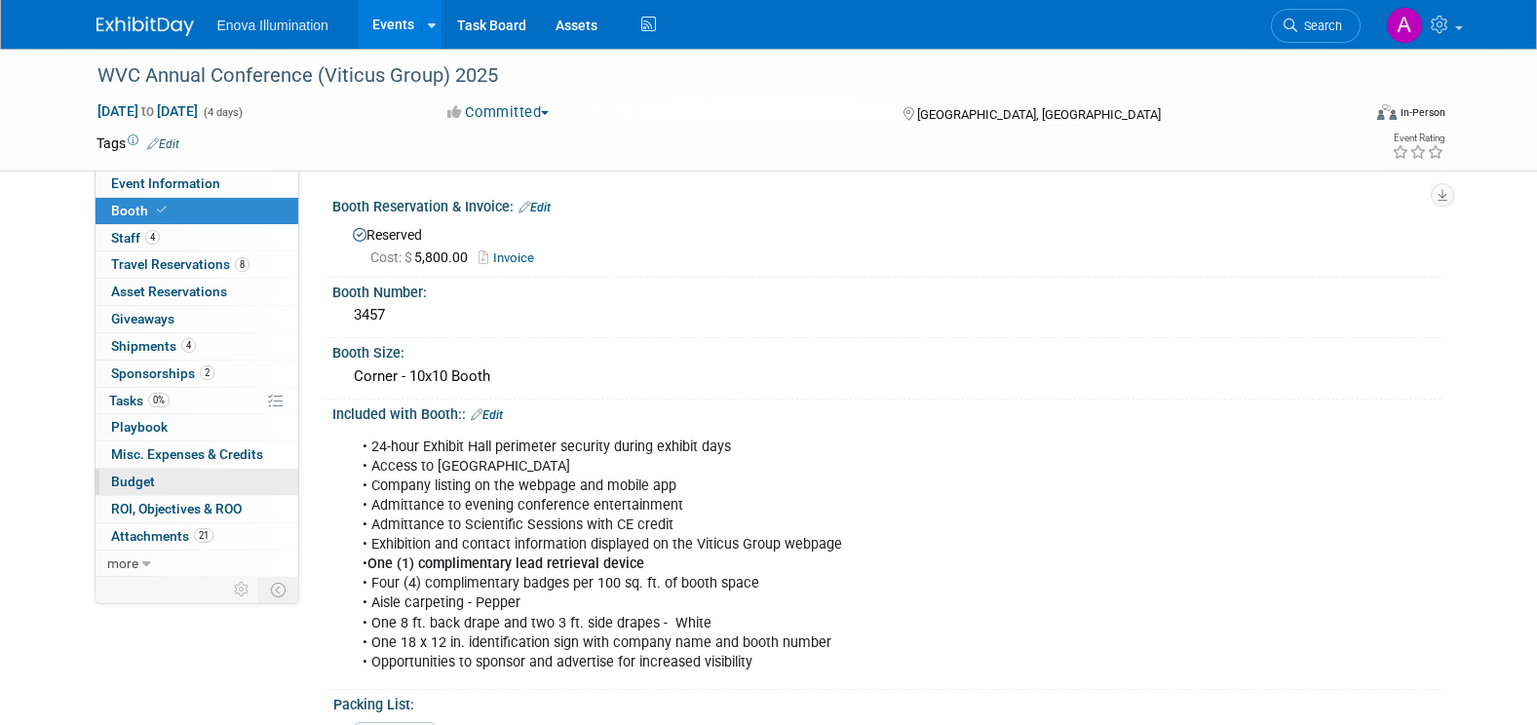
click at [202, 482] on link "Budget" at bounding box center [196, 482] width 203 height 26
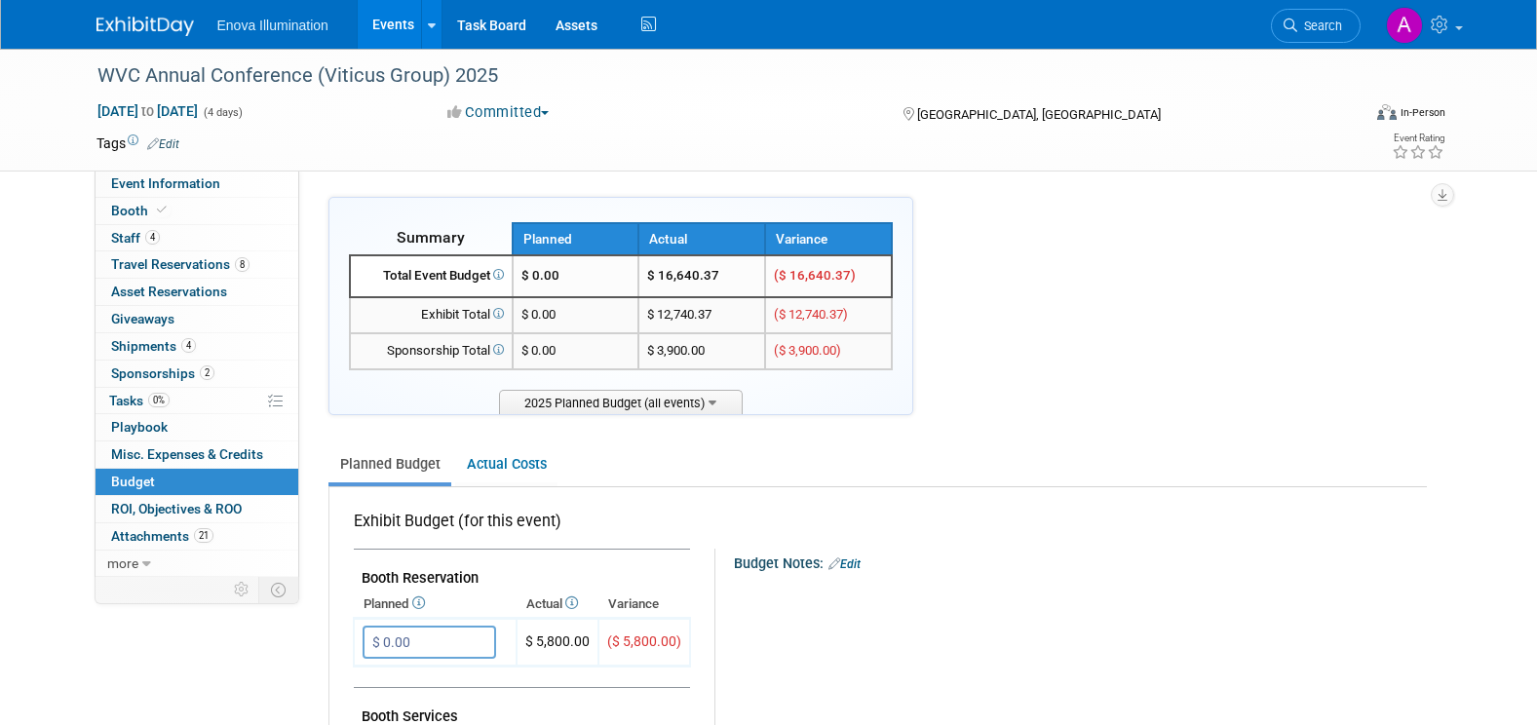
click at [112, 22] on img at bounding box center [144, 26] width 97 height 19
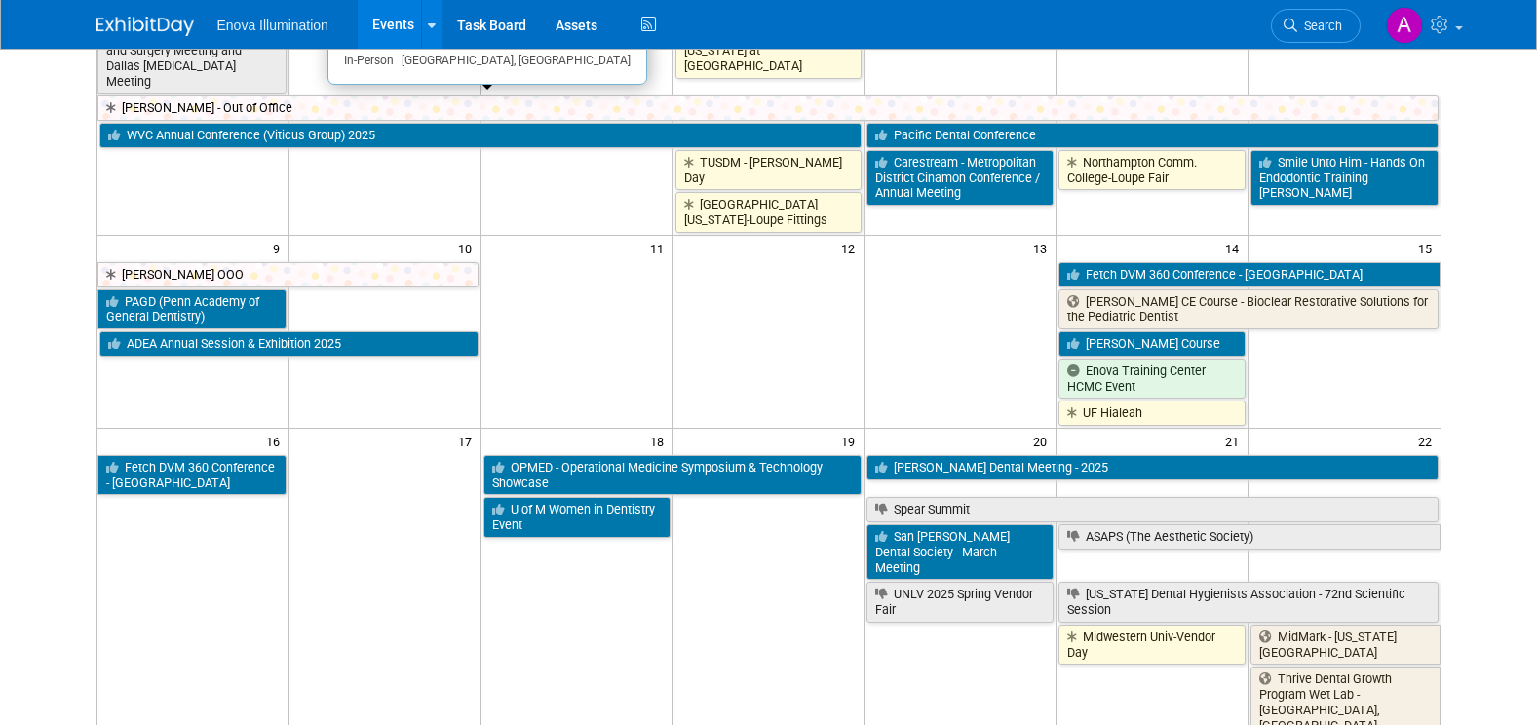
scroll to position [585, 0]
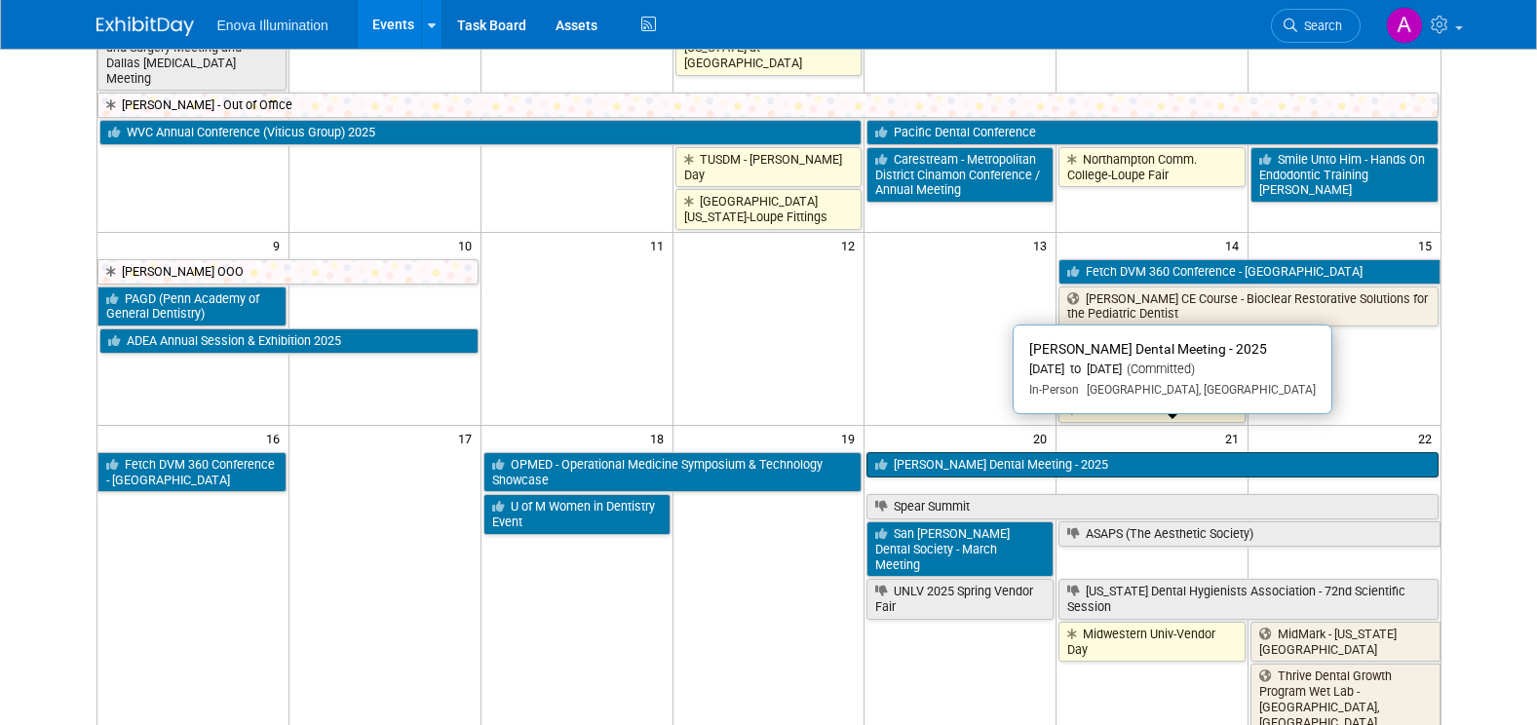
click at [908, 452] on link "[PERSON_NAME] Dental Meeting - 2025" at bounding box center [1151, 464] width 571 height 25
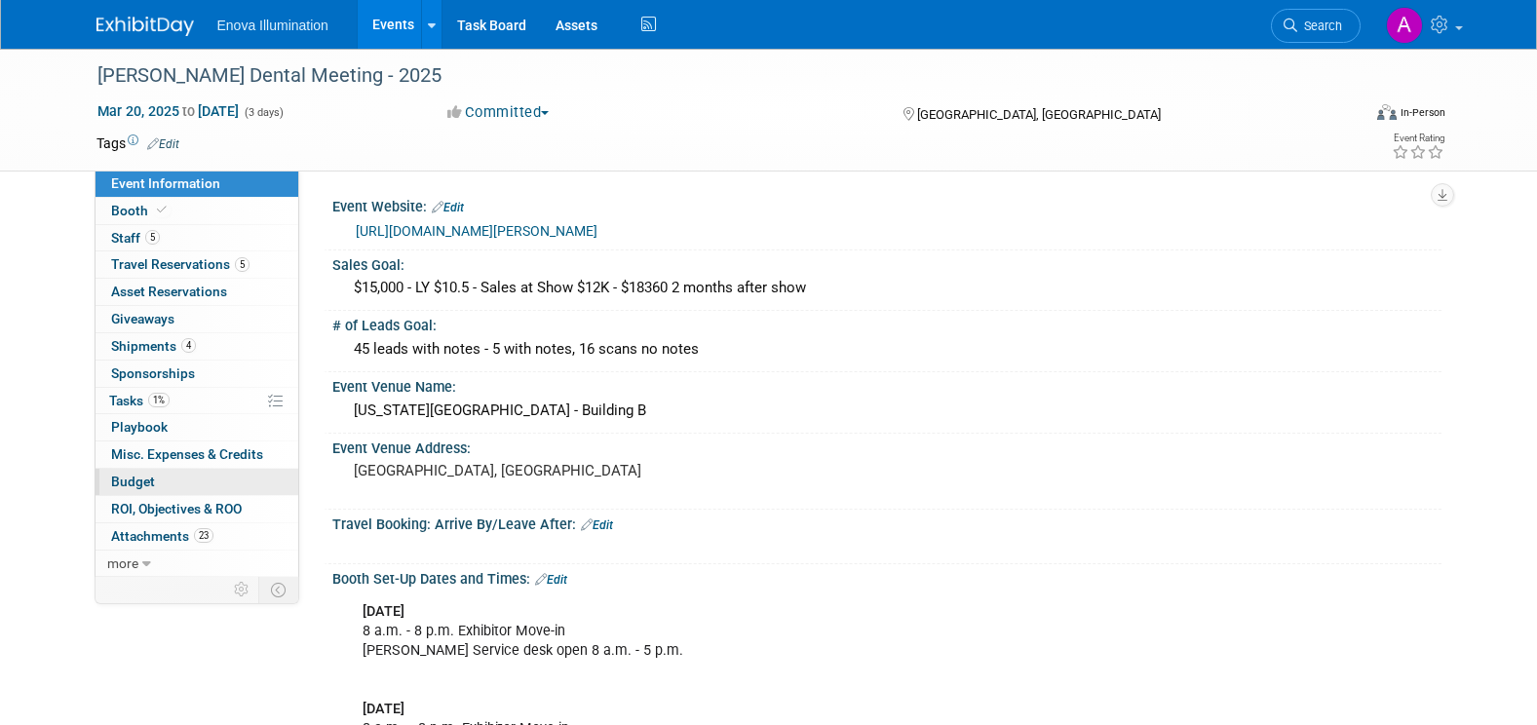
click at [174, 488] on link "Budget" at bounding box center [196, 482] width 203 height 26
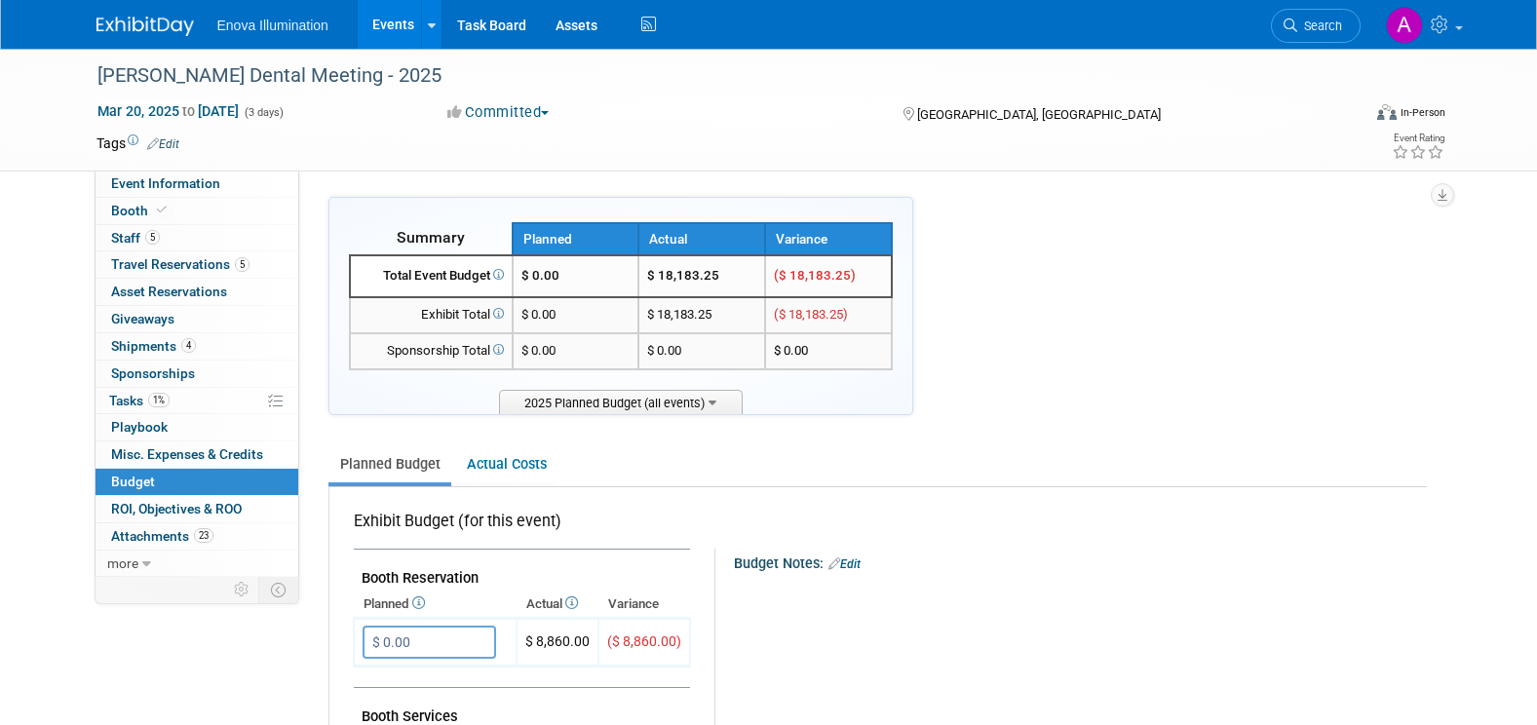
click at [138, 26] on img at bounding box center [144, 26] width 97 height 19
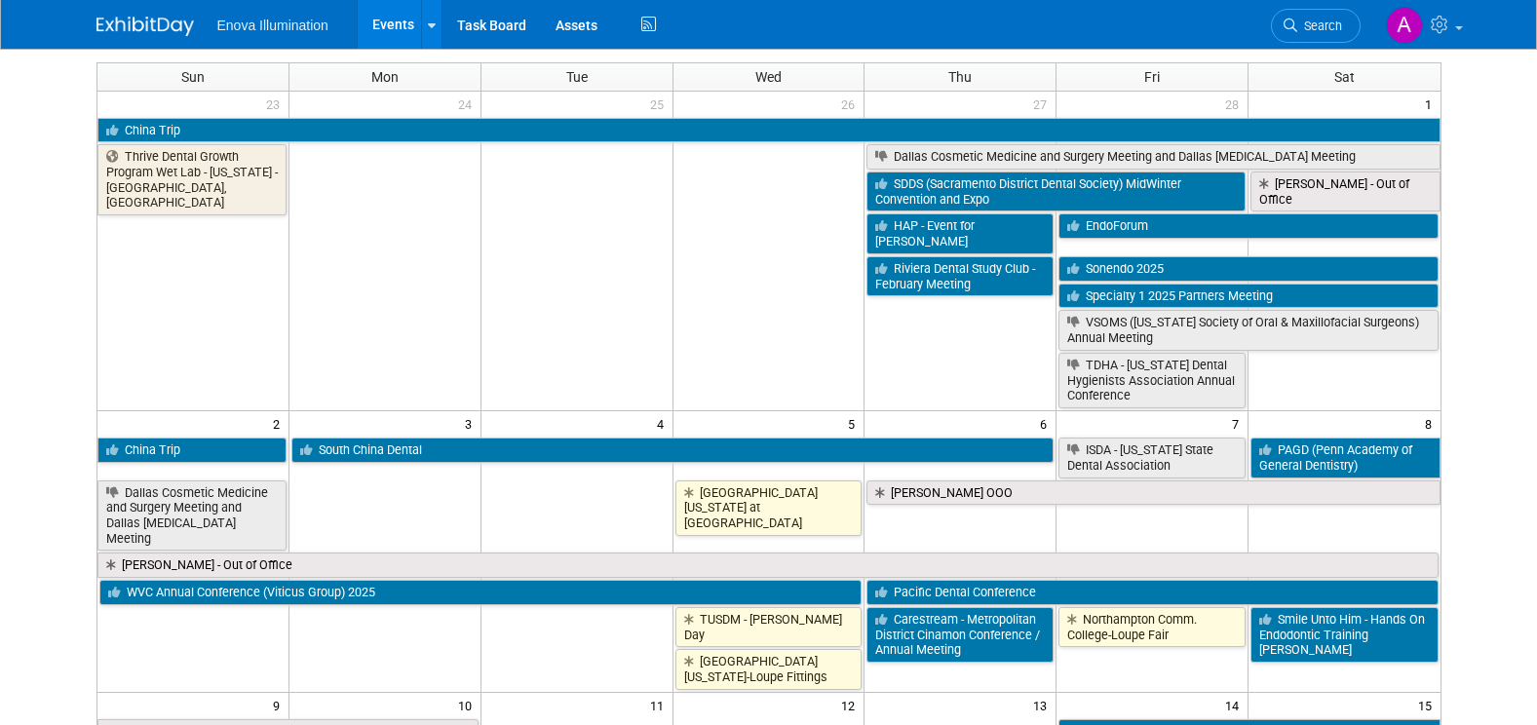
scroll to position [390, 0]
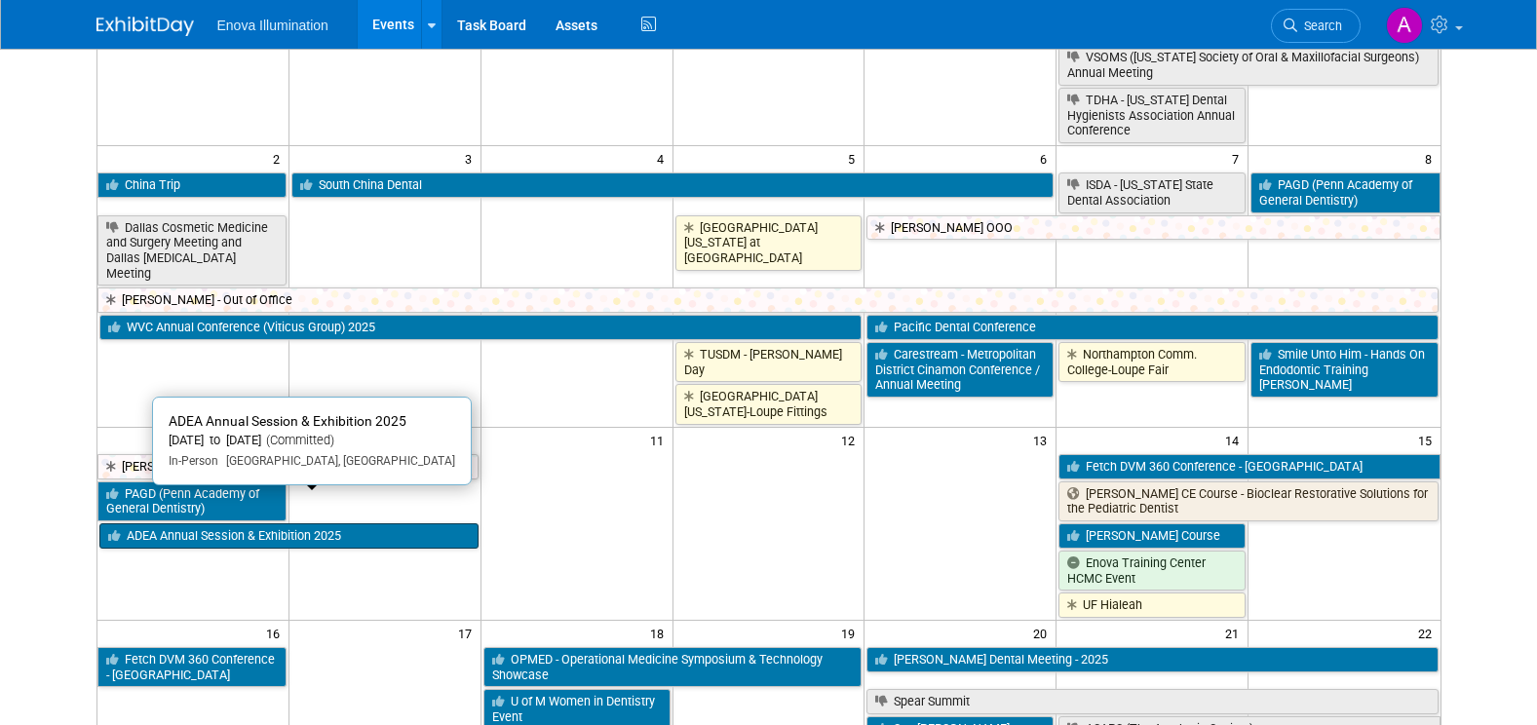
click at [147, 523] on link "ADEA Annual Session & Exhibition 2025" at bounding box center [288, 535] width 379 height 25
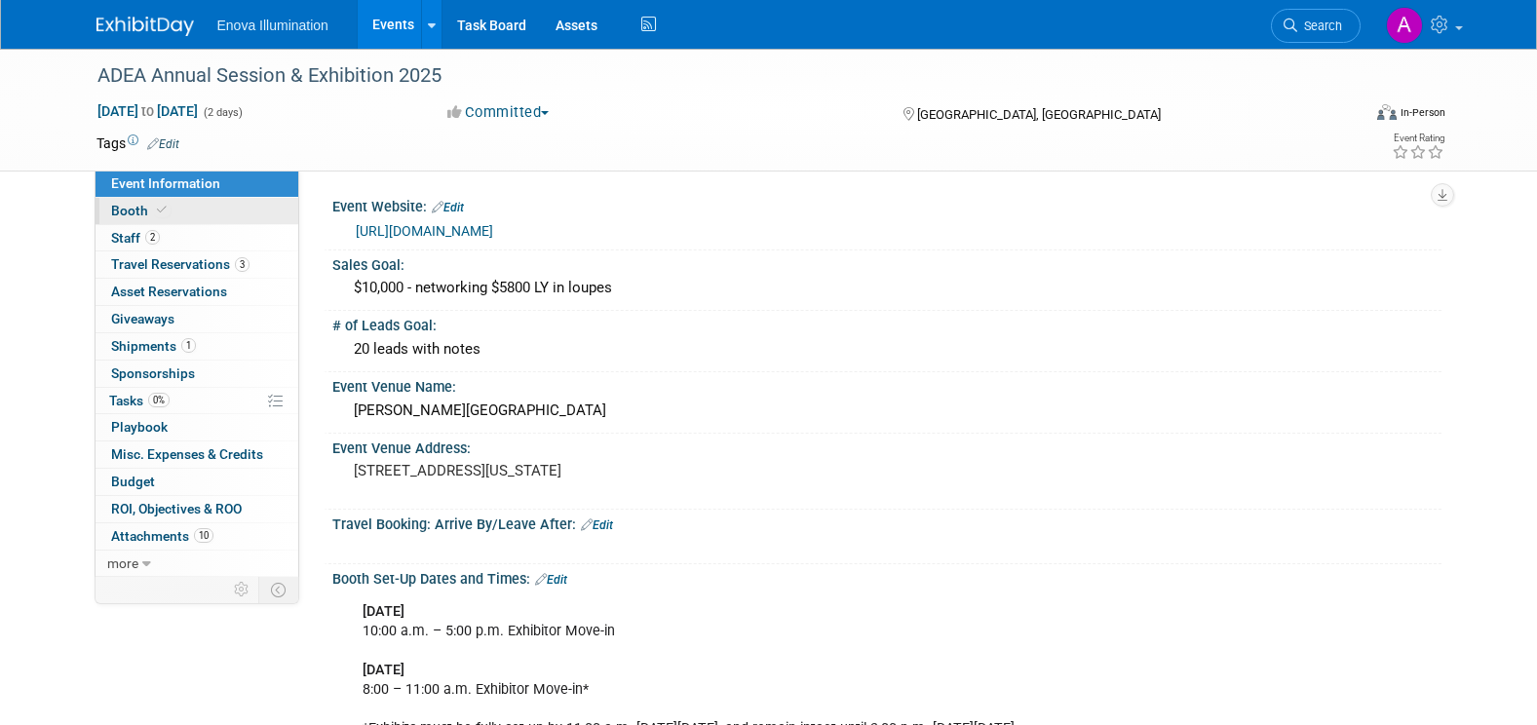
click at [242, 212] on link "Booth" at bounding box center [196, 211] width 203 height 26
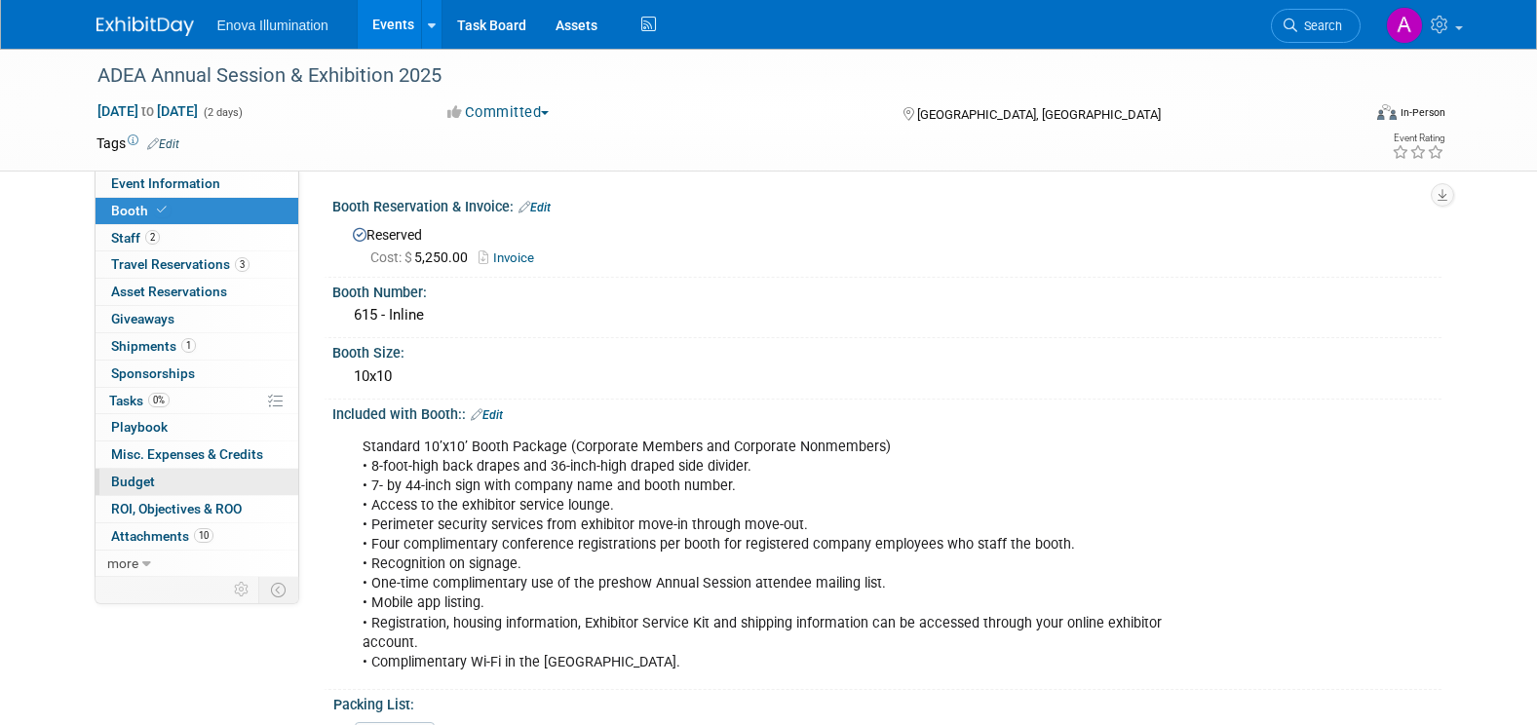
click at [184, 477] on link "Budget" at bounding box center [196, 482] width 203 height 26
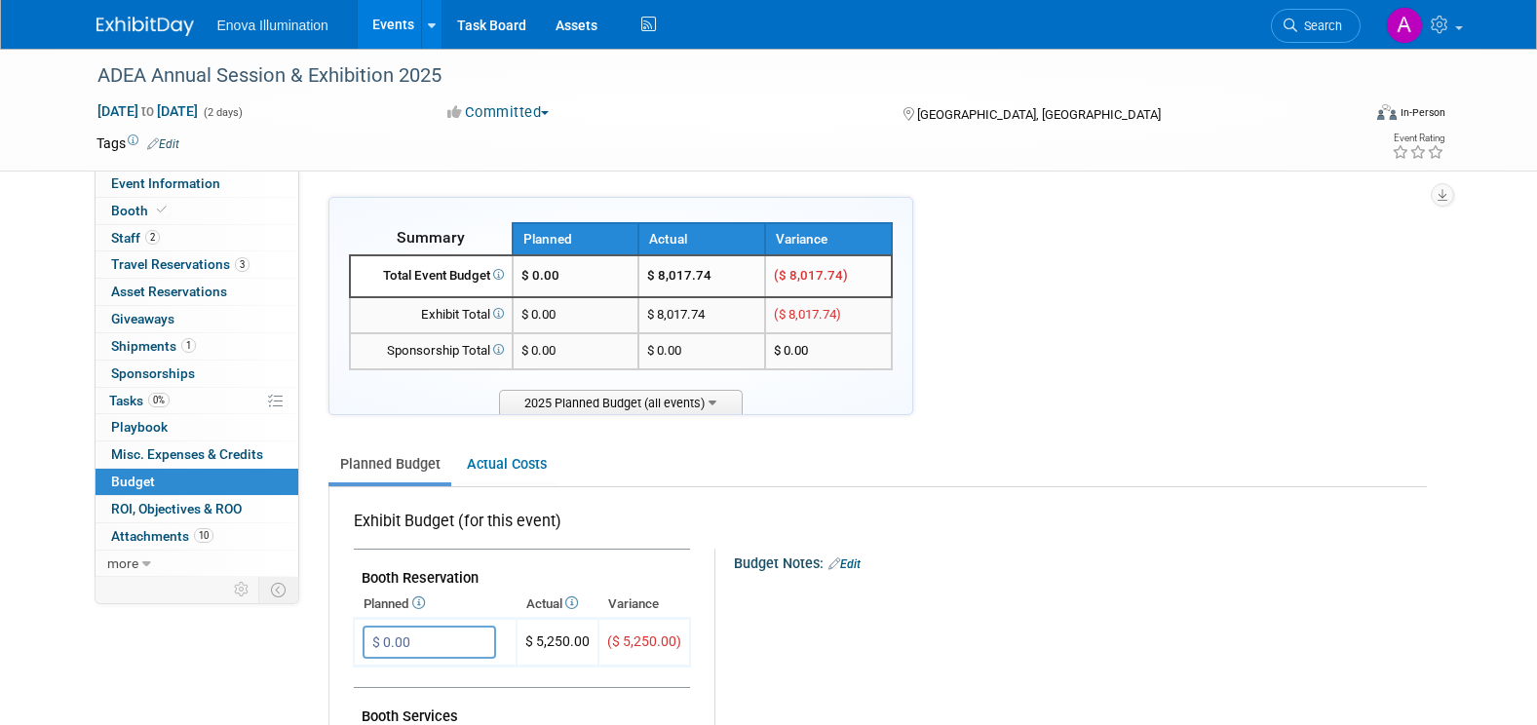
click at [145, 28] on img at bounding box center [144, 26] width 97 height 19
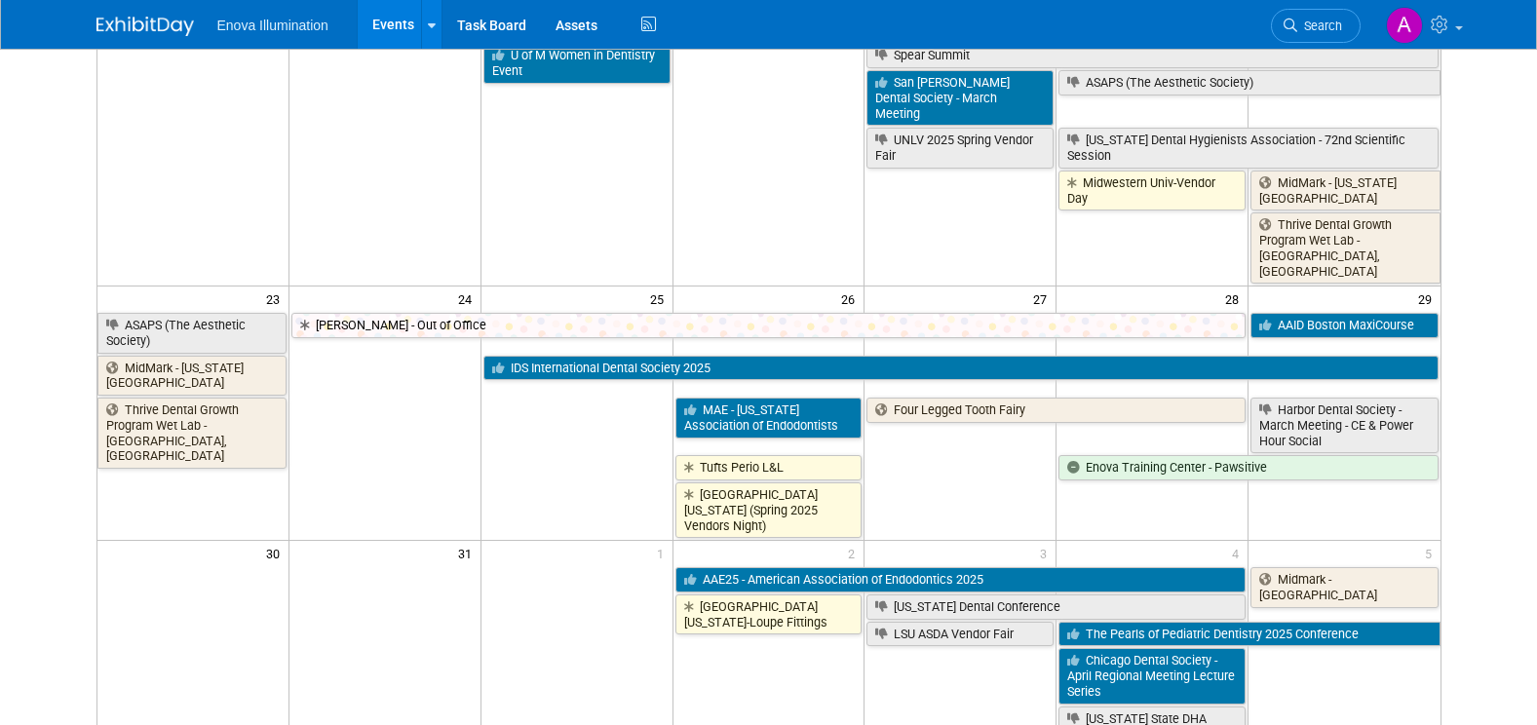
scroll to position [1072, 0]
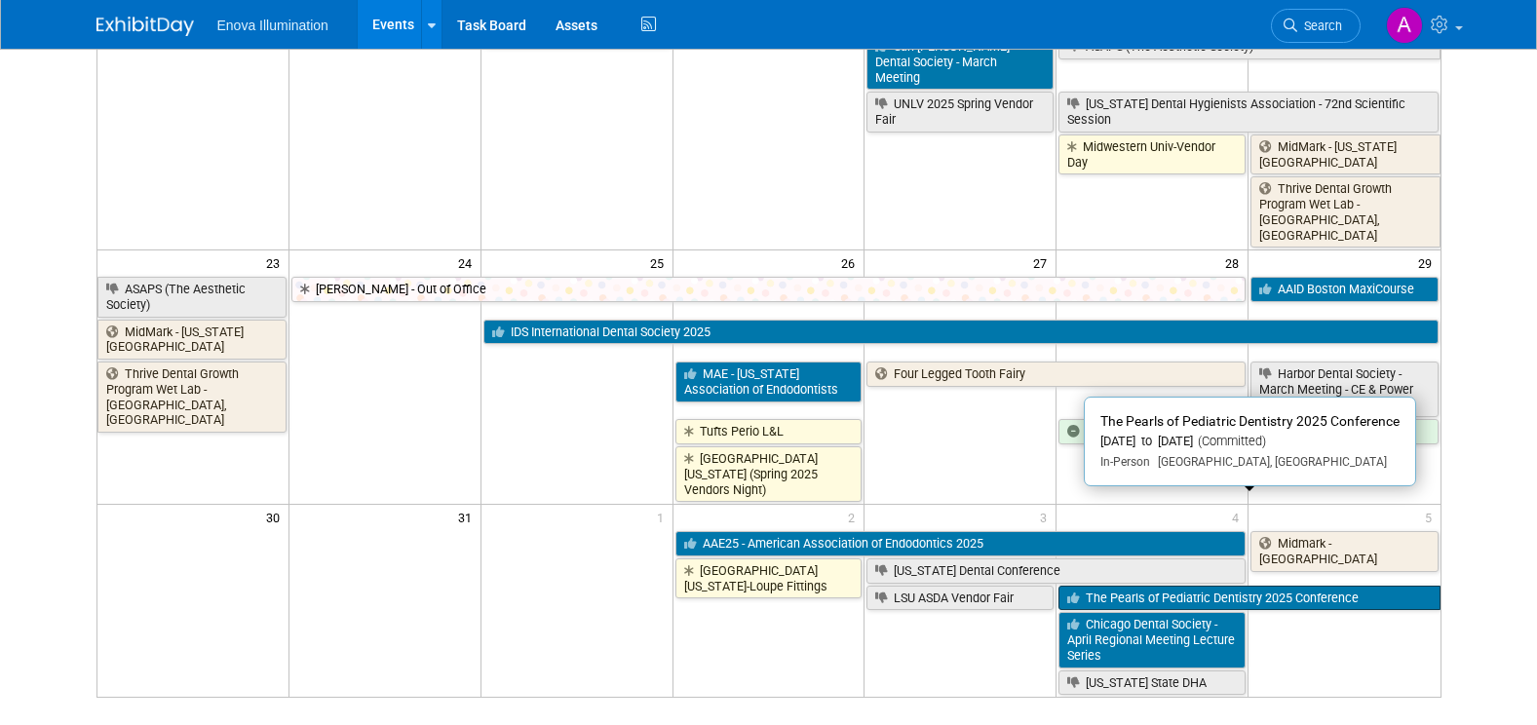
click at [1156, 586] on link "The Pearls of Pediatric Dentistry 2025 Conference" at bounding box center [1248, 598] width 381 height 25
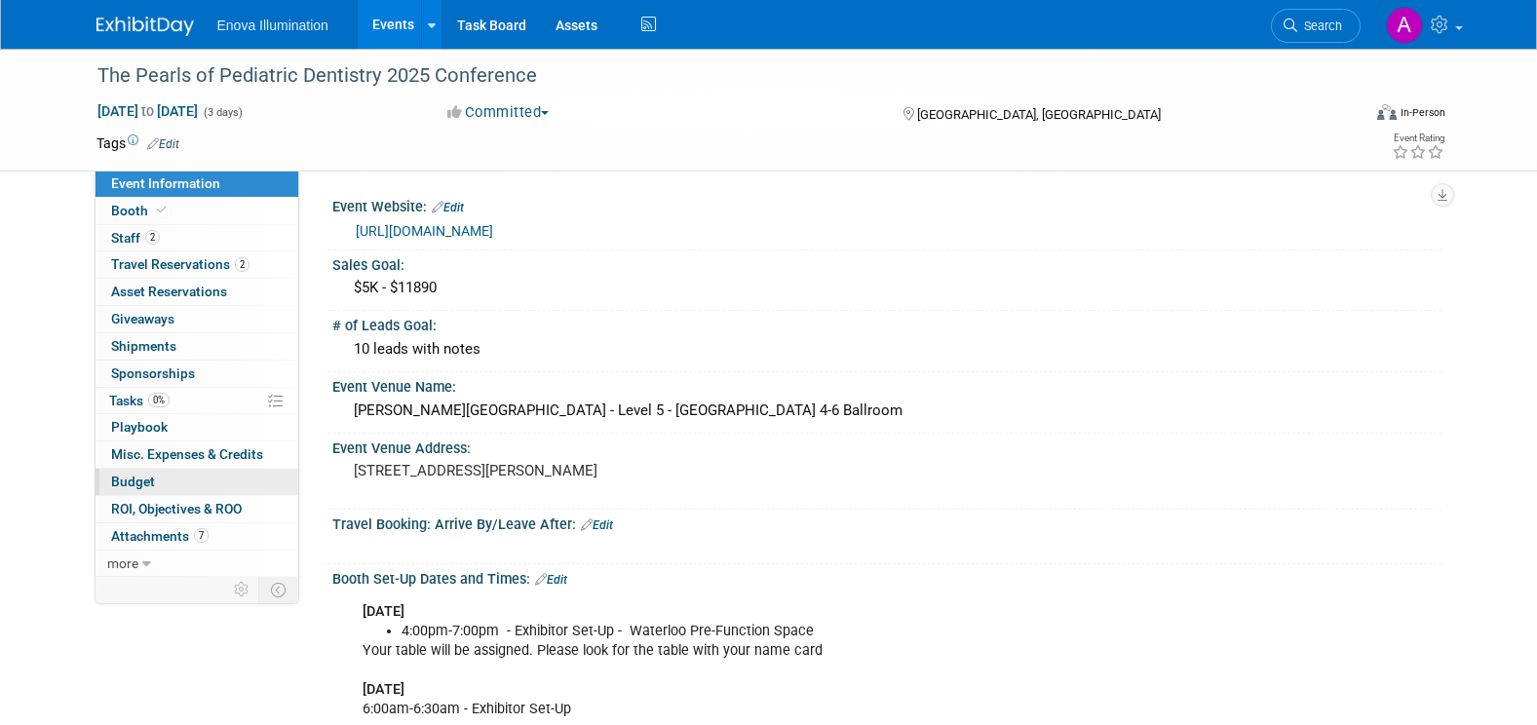
click at [215, 472] on link "Budget" at bounding box center [196, 482] width 203 height 26
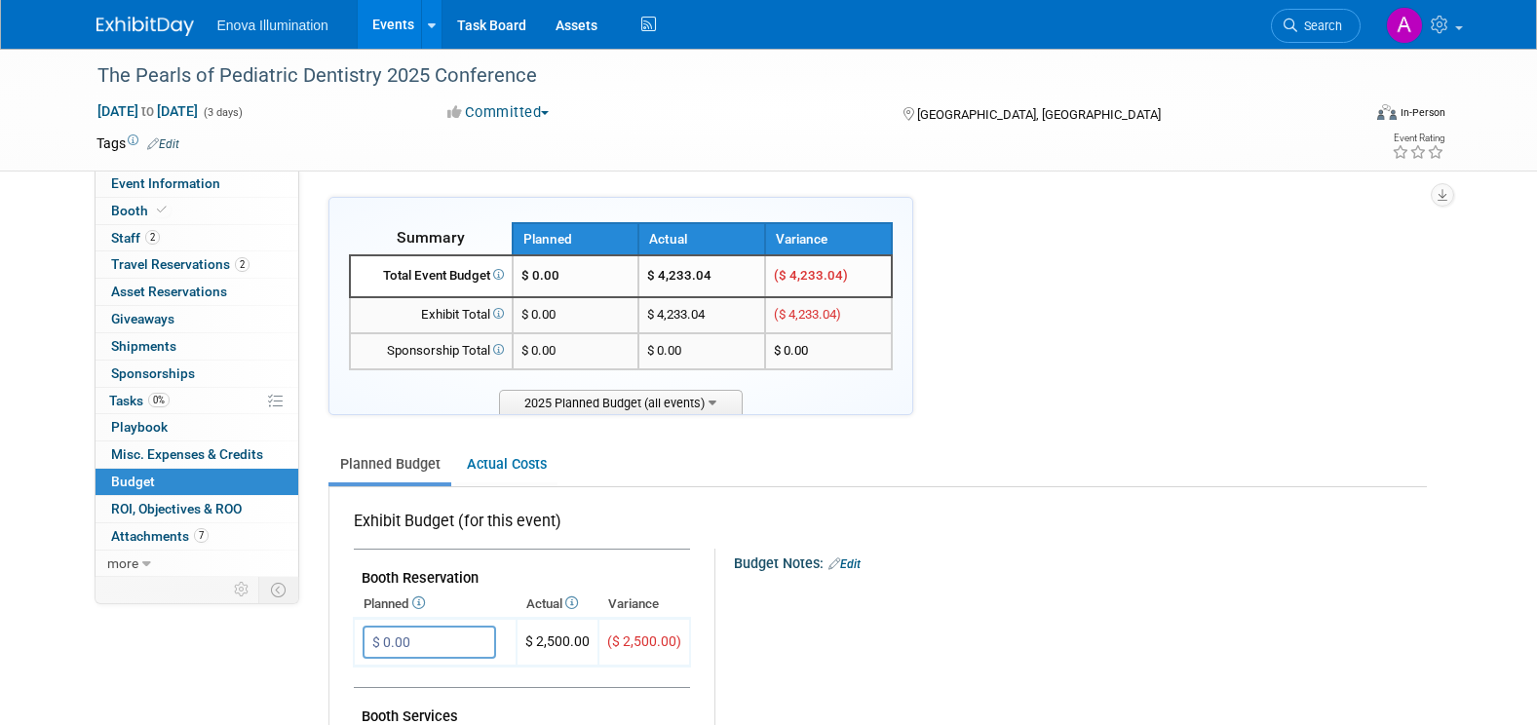
click at [145, 14] on link at bounding box center [156, 17] width 121 height 16
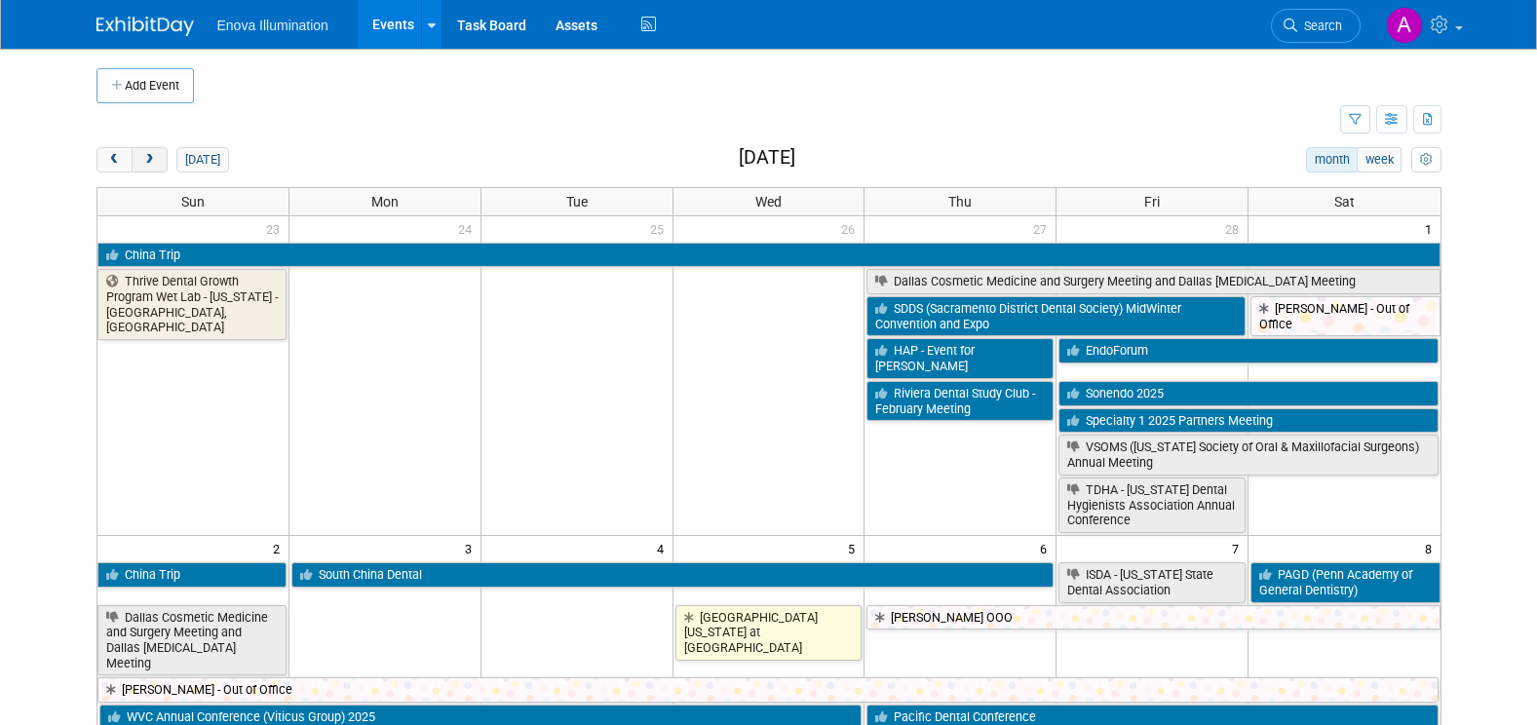
click at [153, 160] on span "next" at bounding box center [149, 160] width 15 height 13
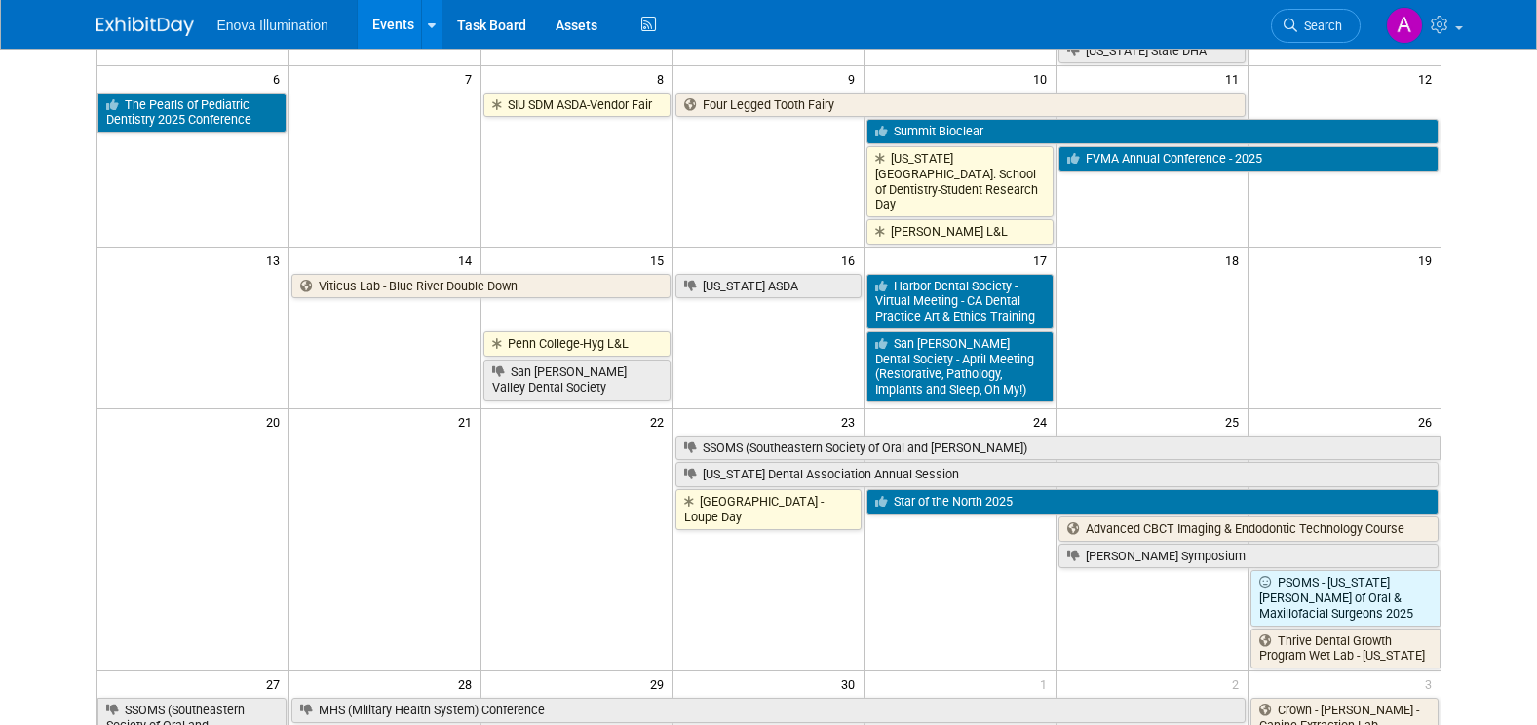
scroll to position [390, 0]
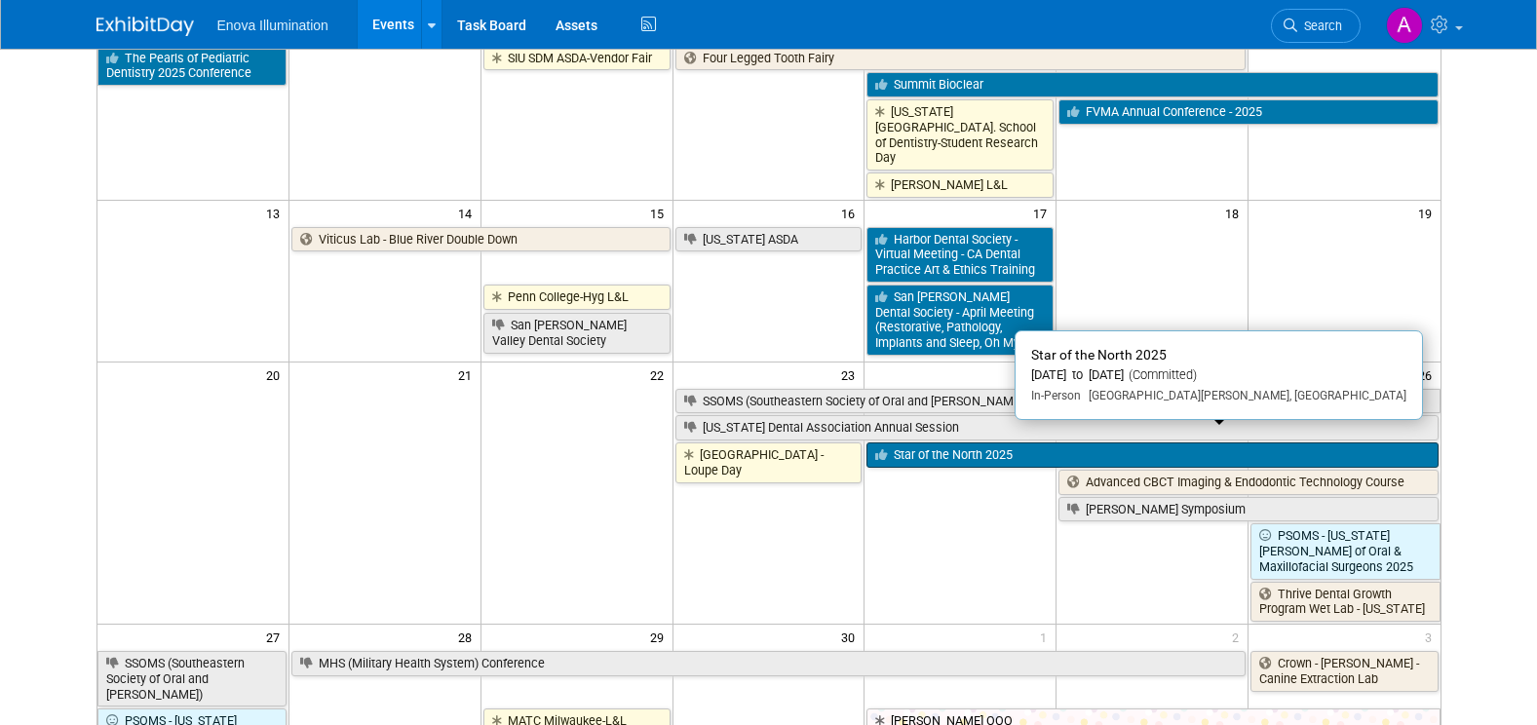
click at [922, 442] on link "Star of the North 2025" at bounding box center [1151, 454] width 571 height 25
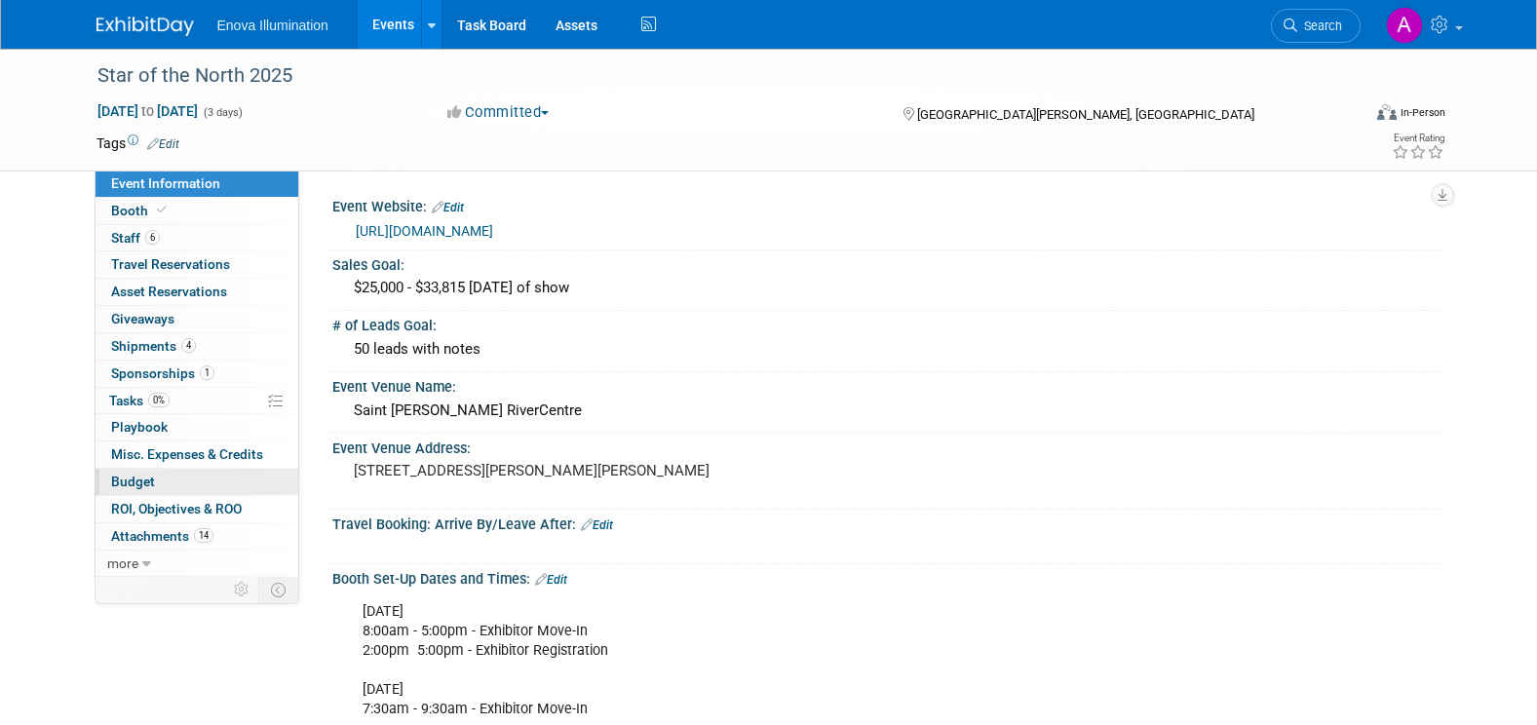
click at [144, 479] on span "Budget" at bounding box center [133, 482] width 44 height 16
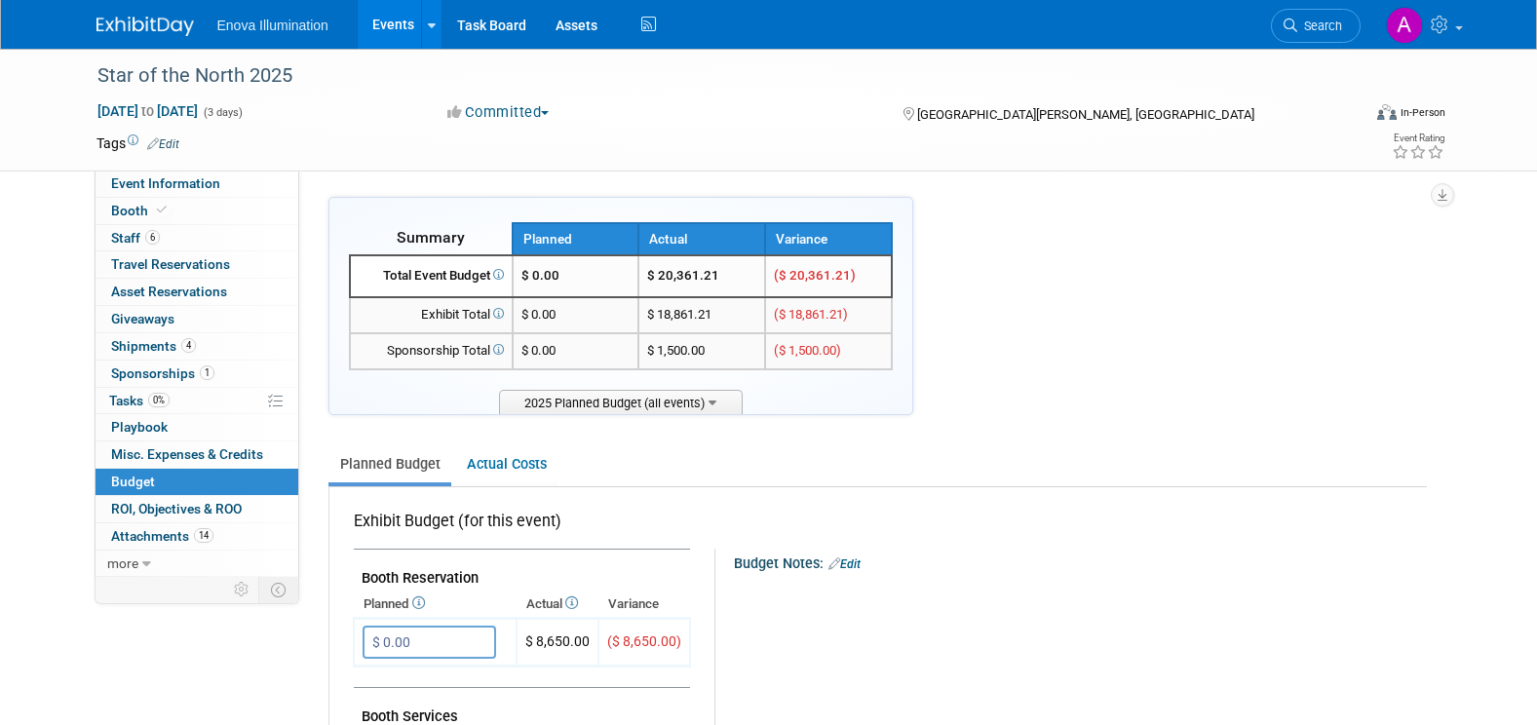
click at [135, 20] on img at bounding box center [144, 26] width 97 height 19
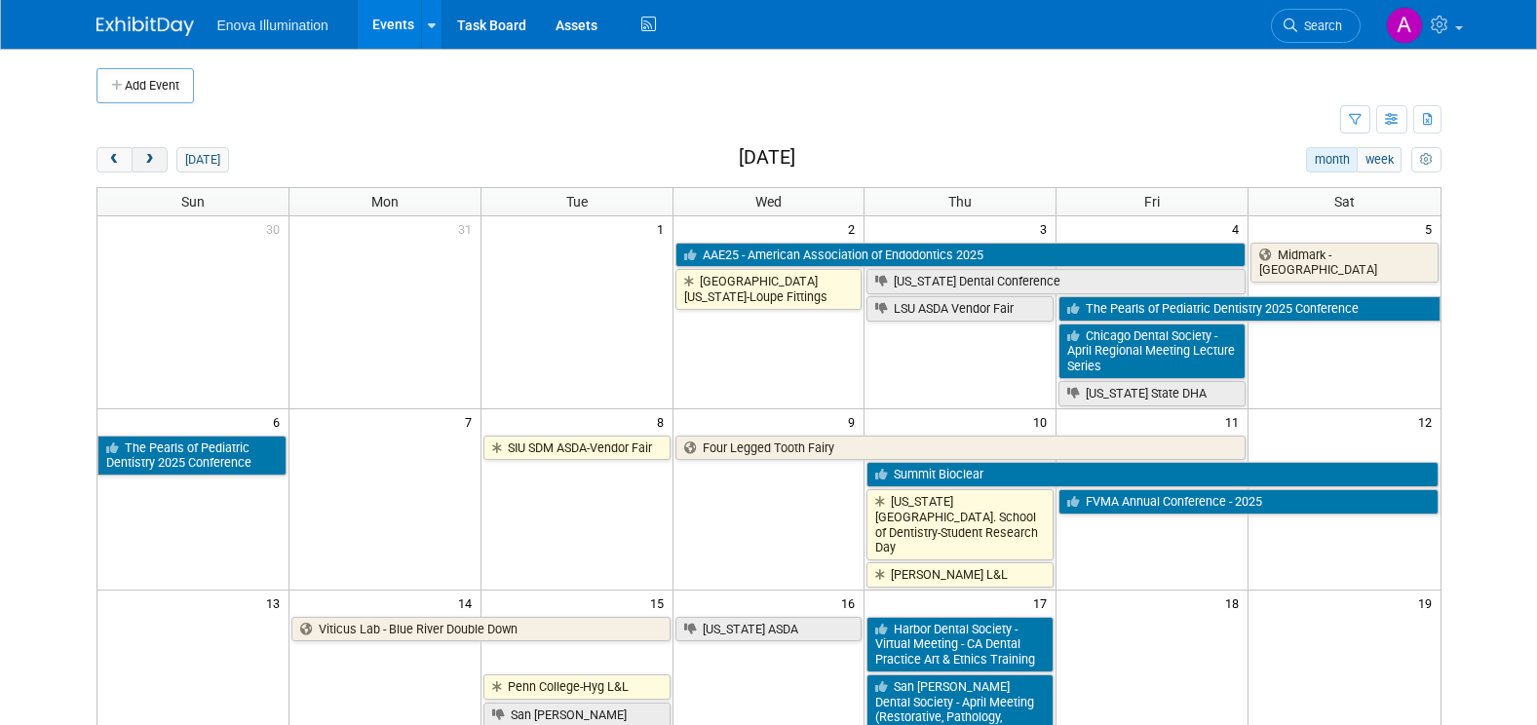
click at [145, 164] on span "next" at bounding box center [149, 160] width 15 height 13
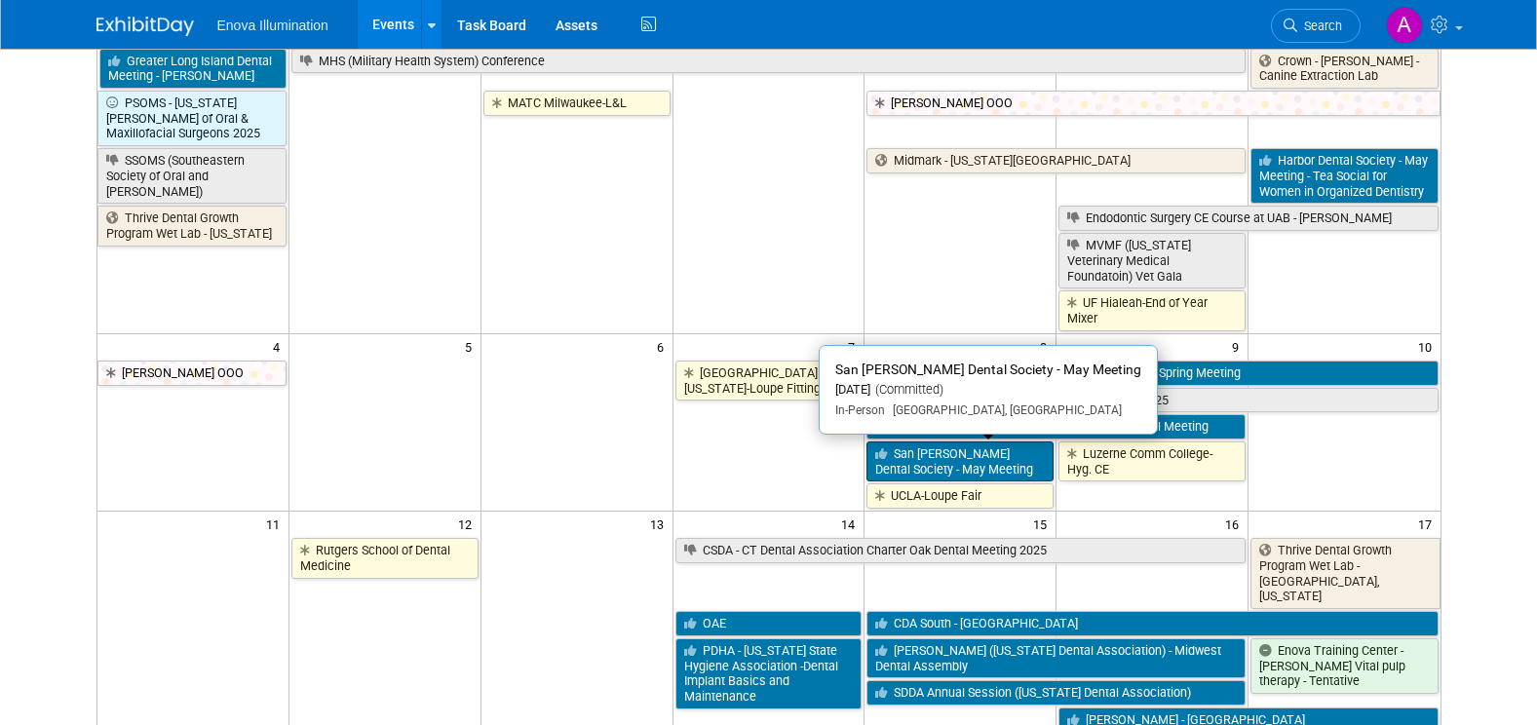
scroll to position [195, 0]
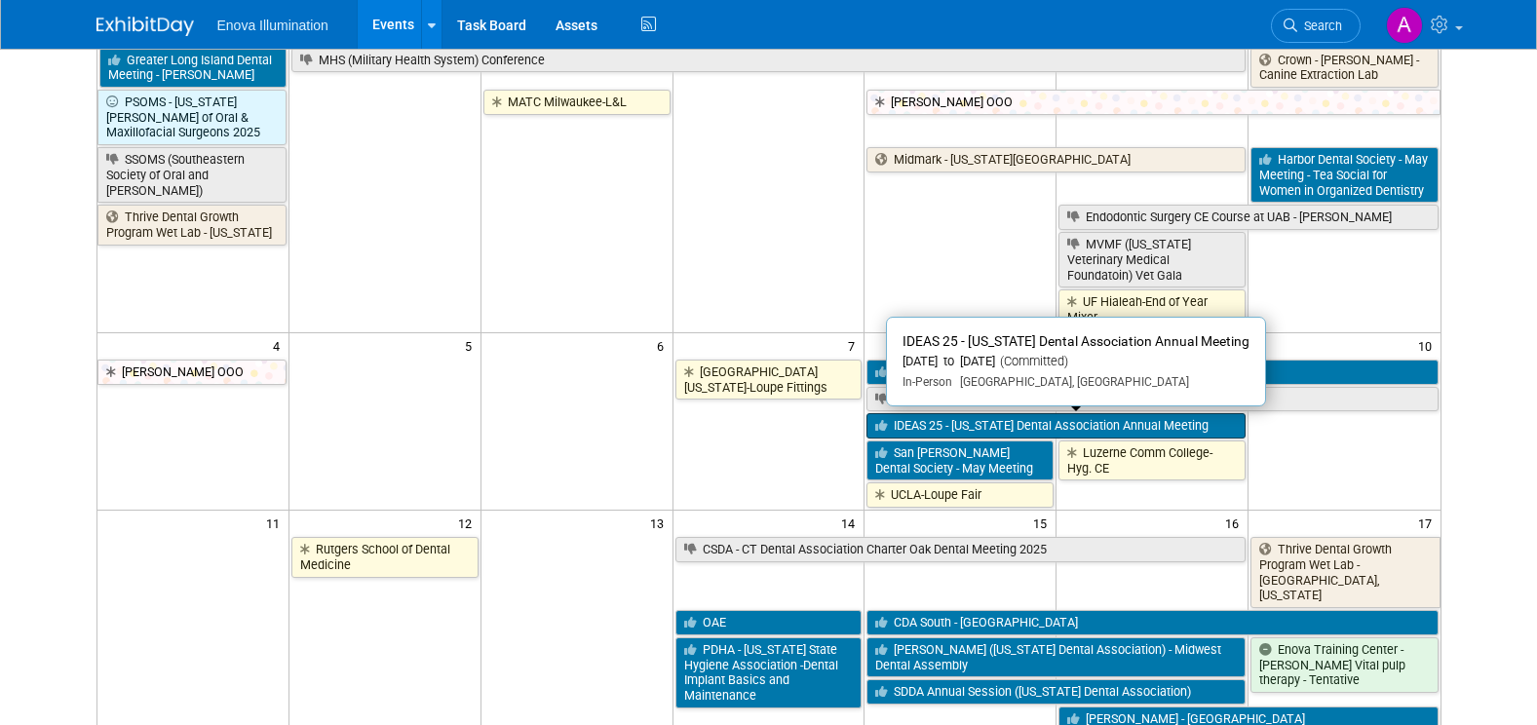
click at [978, 426] on link "IDEAS 25 - [US_STATE] Dental Association Annual Meeting" at bounding box center [1055, 425] width 379 height 25
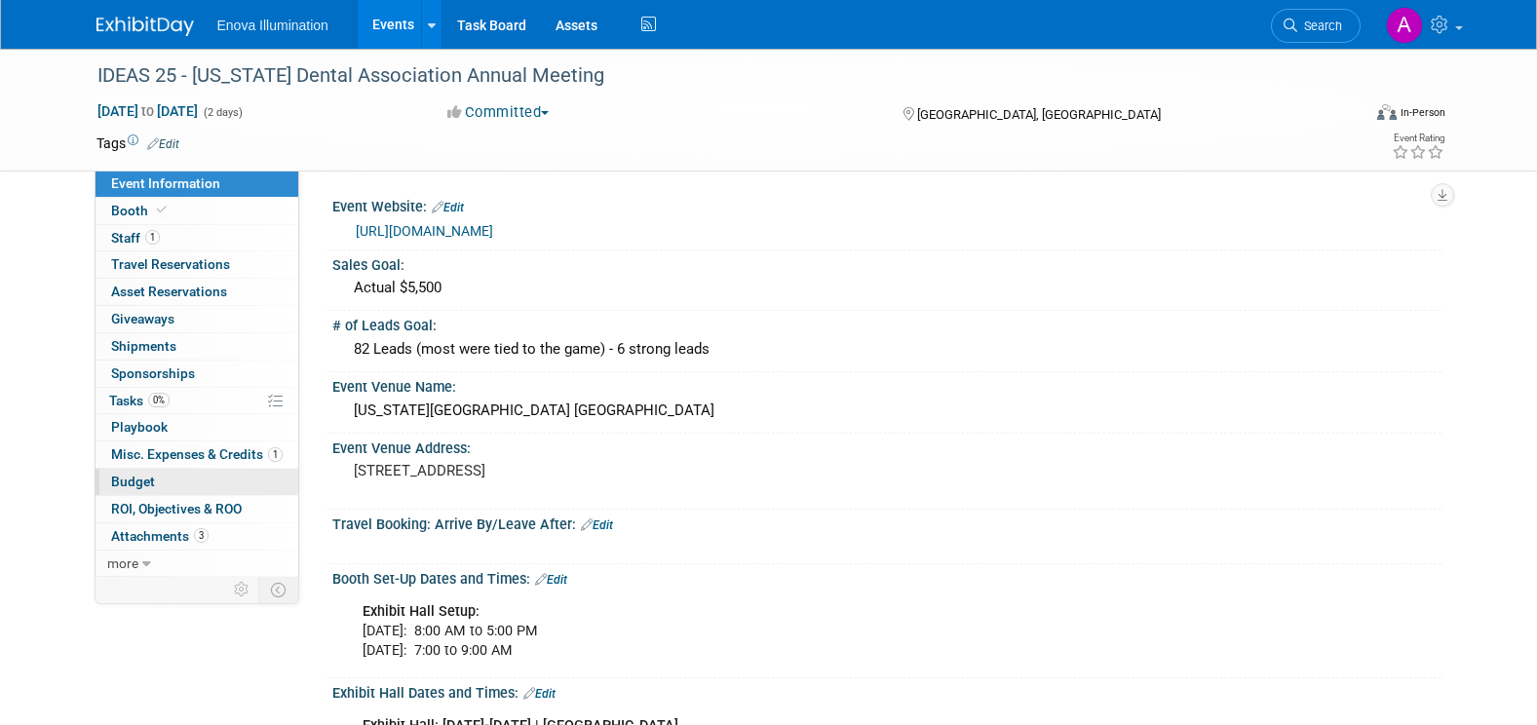
click at [174, 479] on link "Budget" at bounding box center [196, 482] width 203 height 26
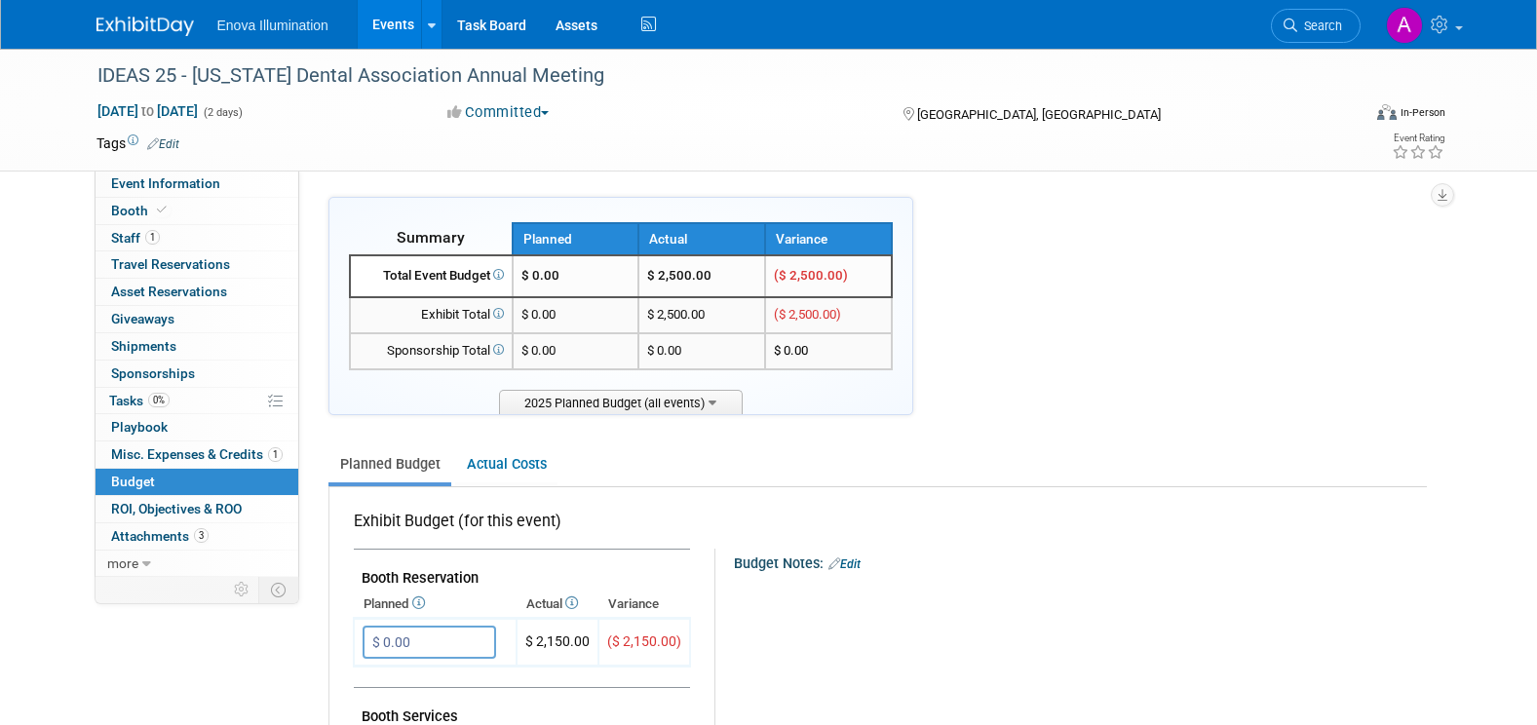
click at [143, 25] on img at bounding box center [144, 26] width 97 height 19
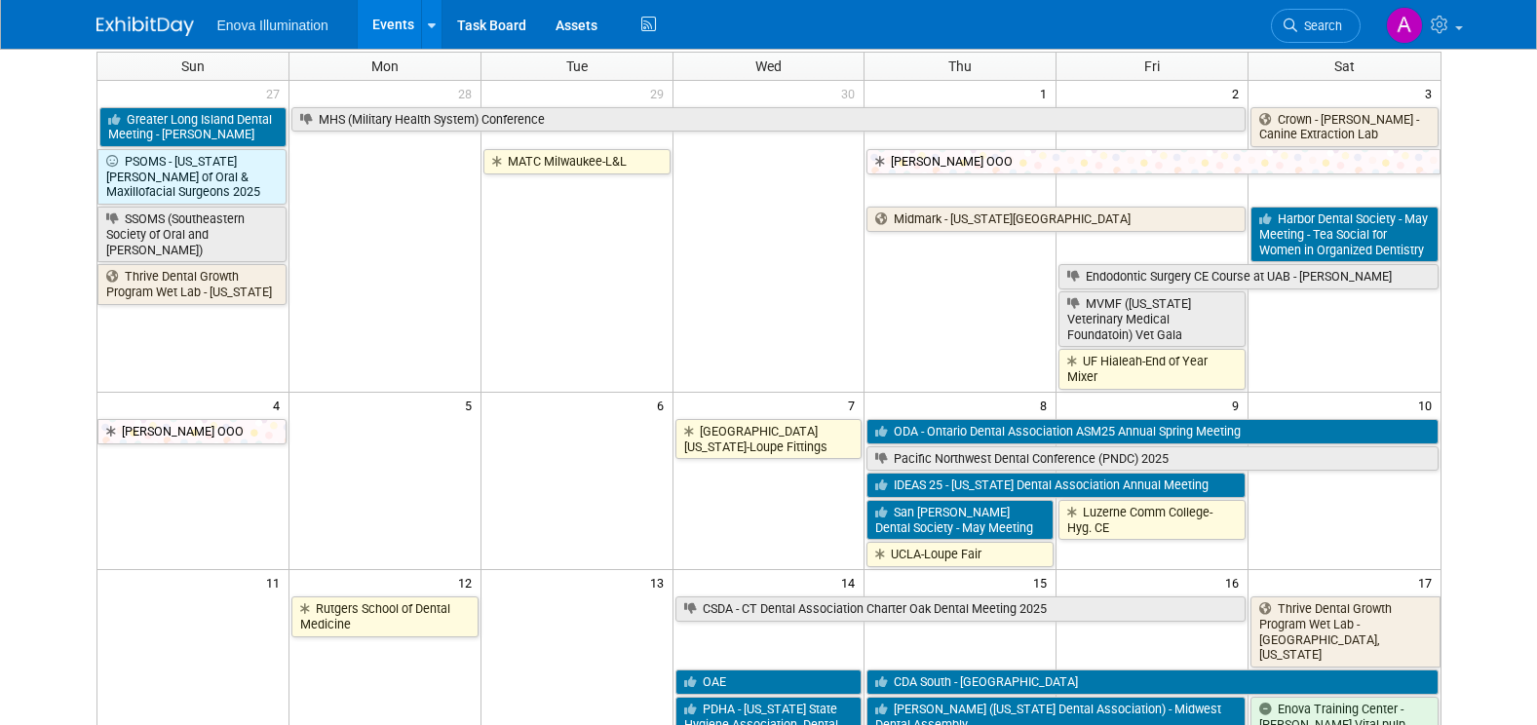
scroll to position [195, 0]
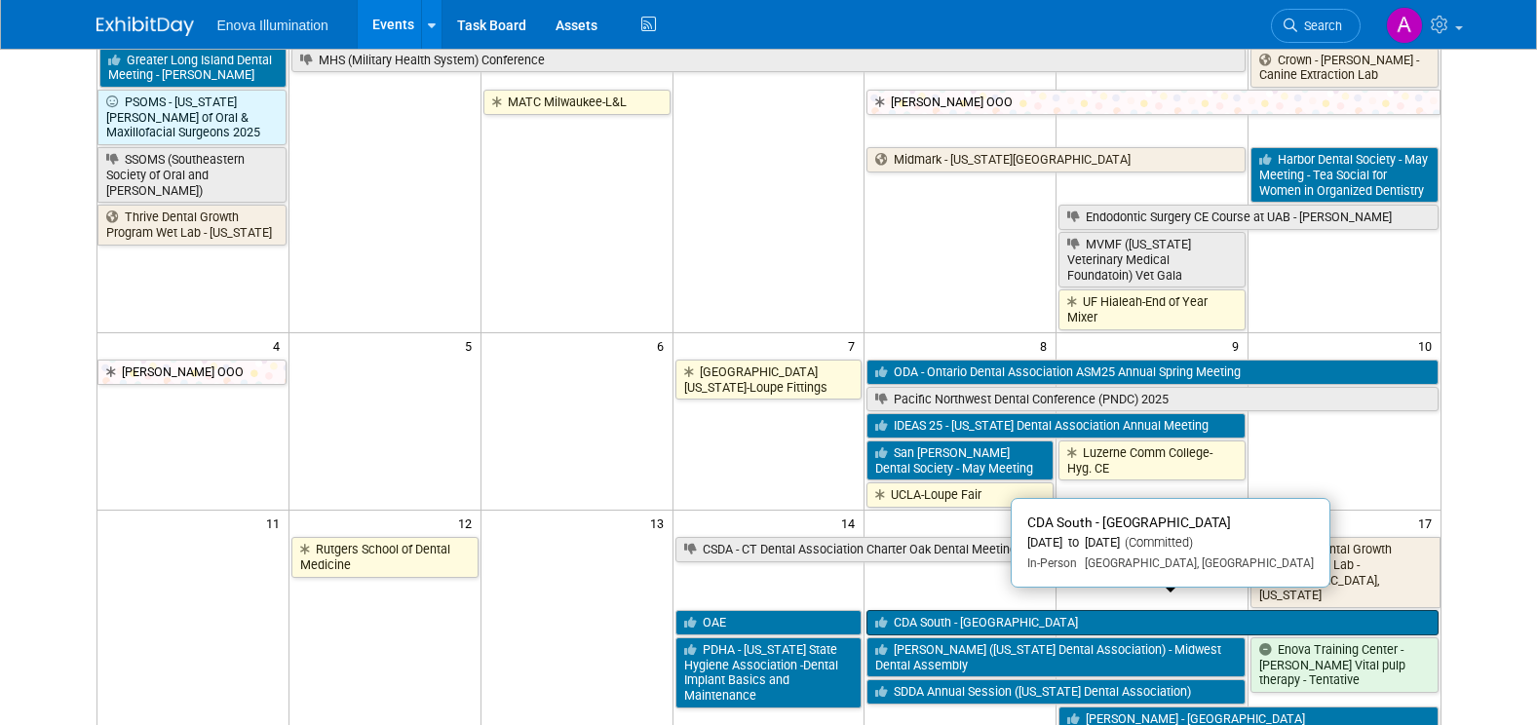
click at [974, 610] on link "CDA South - [GEOGRAPHIC_DATA]" at bounding box center [1151, 622] width 571 height 25
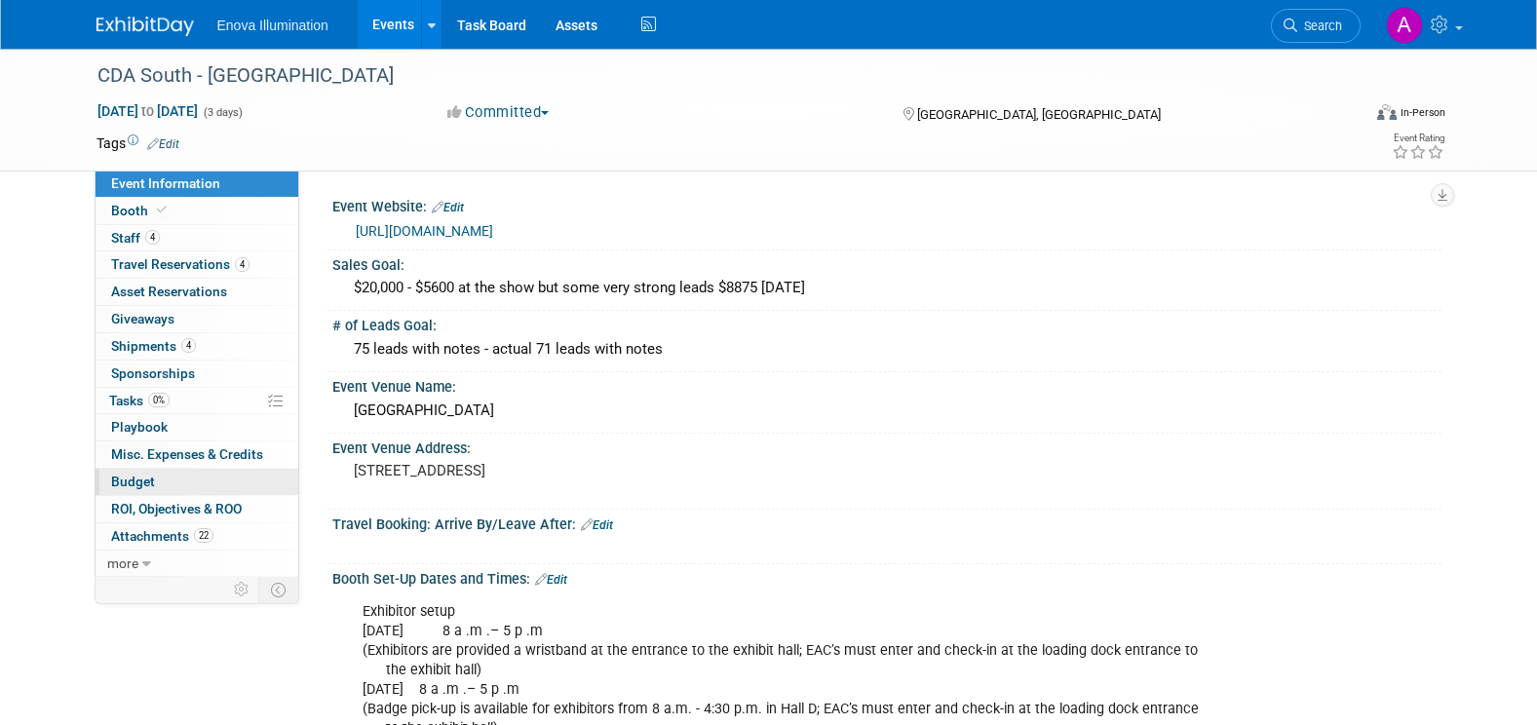
click at [224, 480] on link "Budget" at bounding box center [196, 482] width 203 height 26
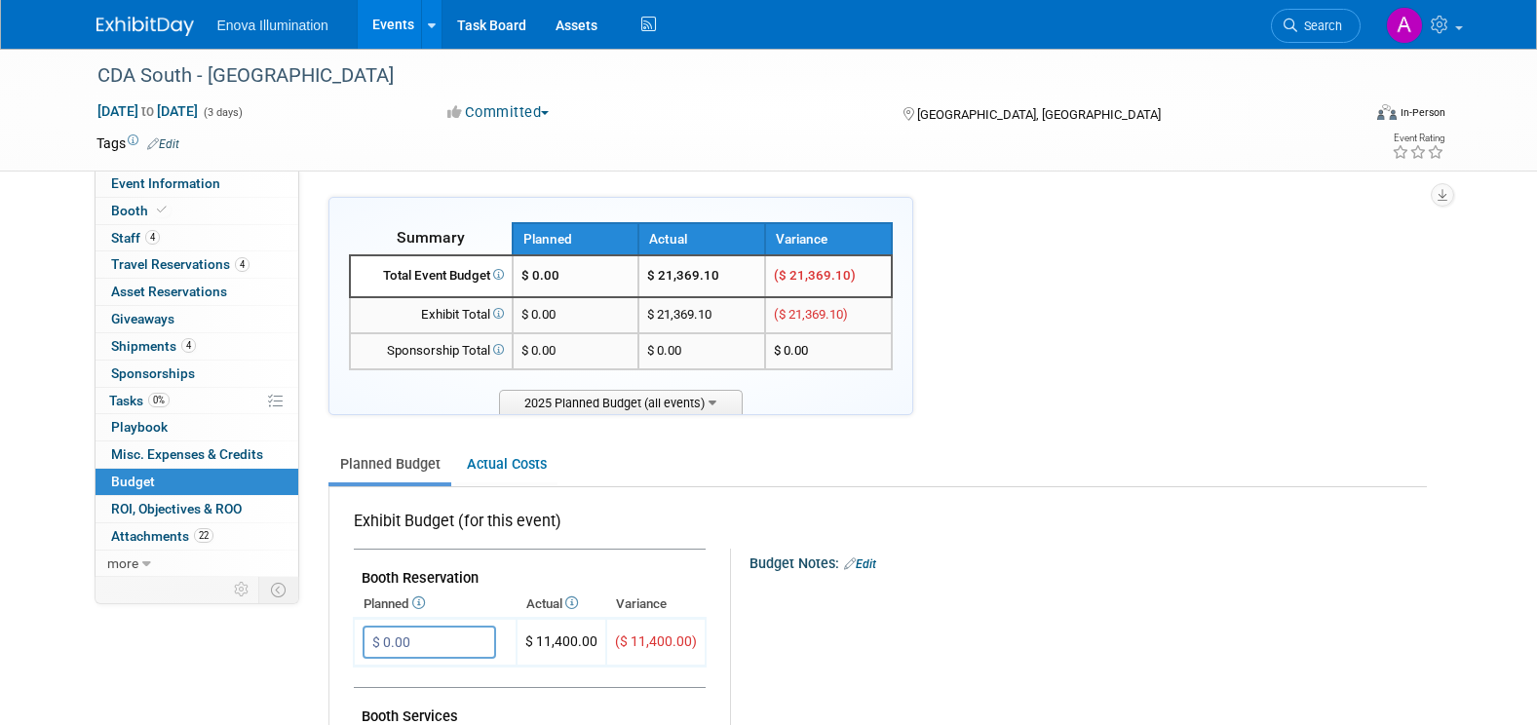
click at [160, 22] on img at bounding box center [144, 26] width 97 height 19
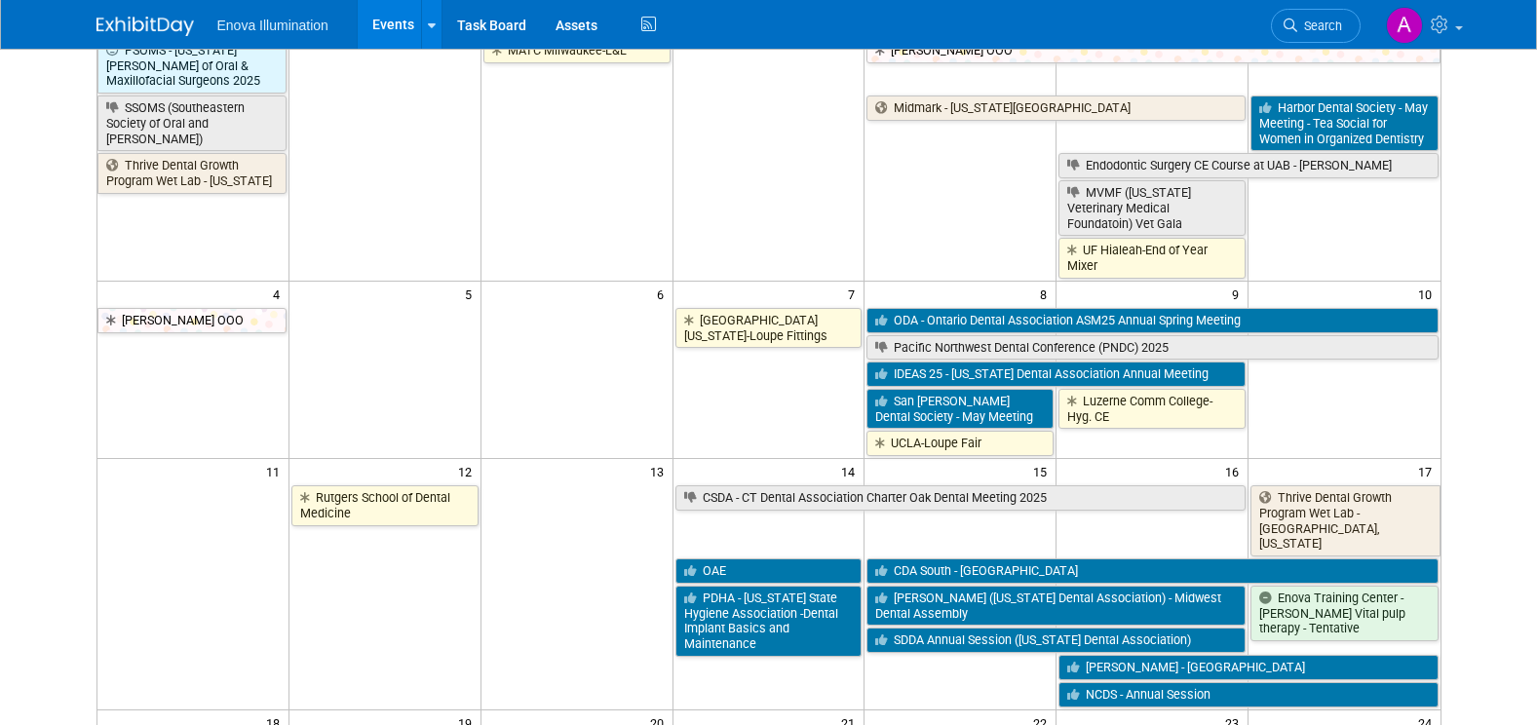
scroll to position [292, 0]
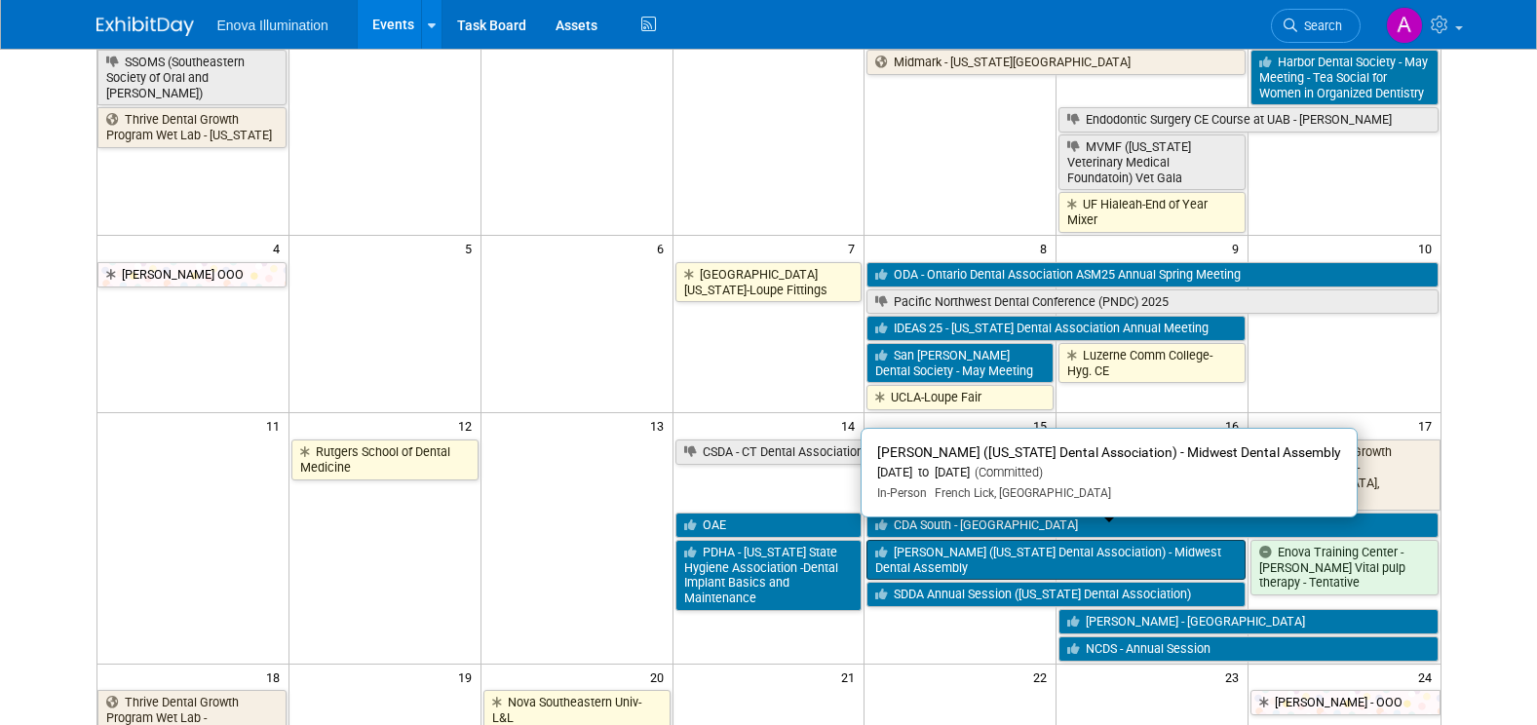
click at [929, 540] on link "[PERSON_NAME] ([US_STATE] Dental Association) - Midwest Dental Assembly" at bounding box center [1055, 560] width 379 height 40
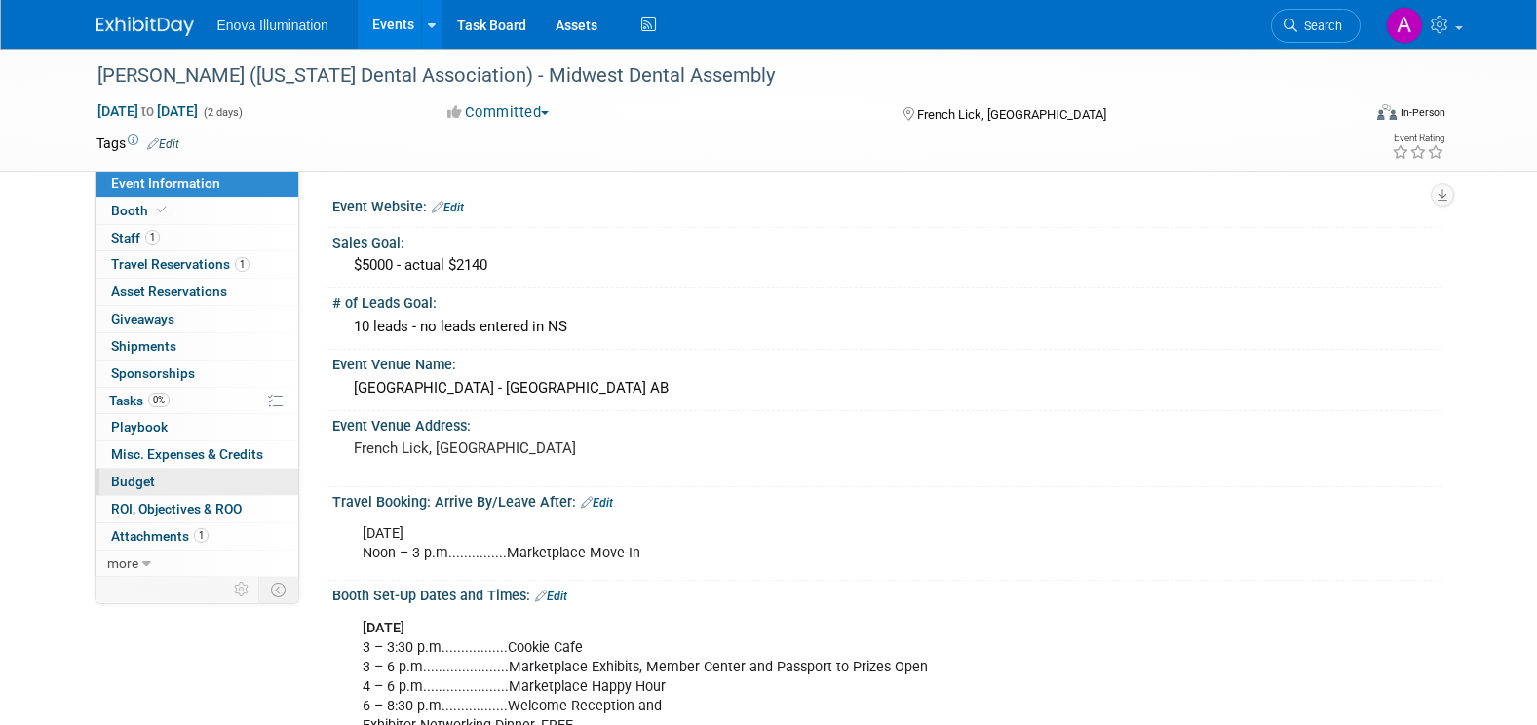
click at [206, 480] on link "Budget" at bounding box center [196, 482] width 203 height 26
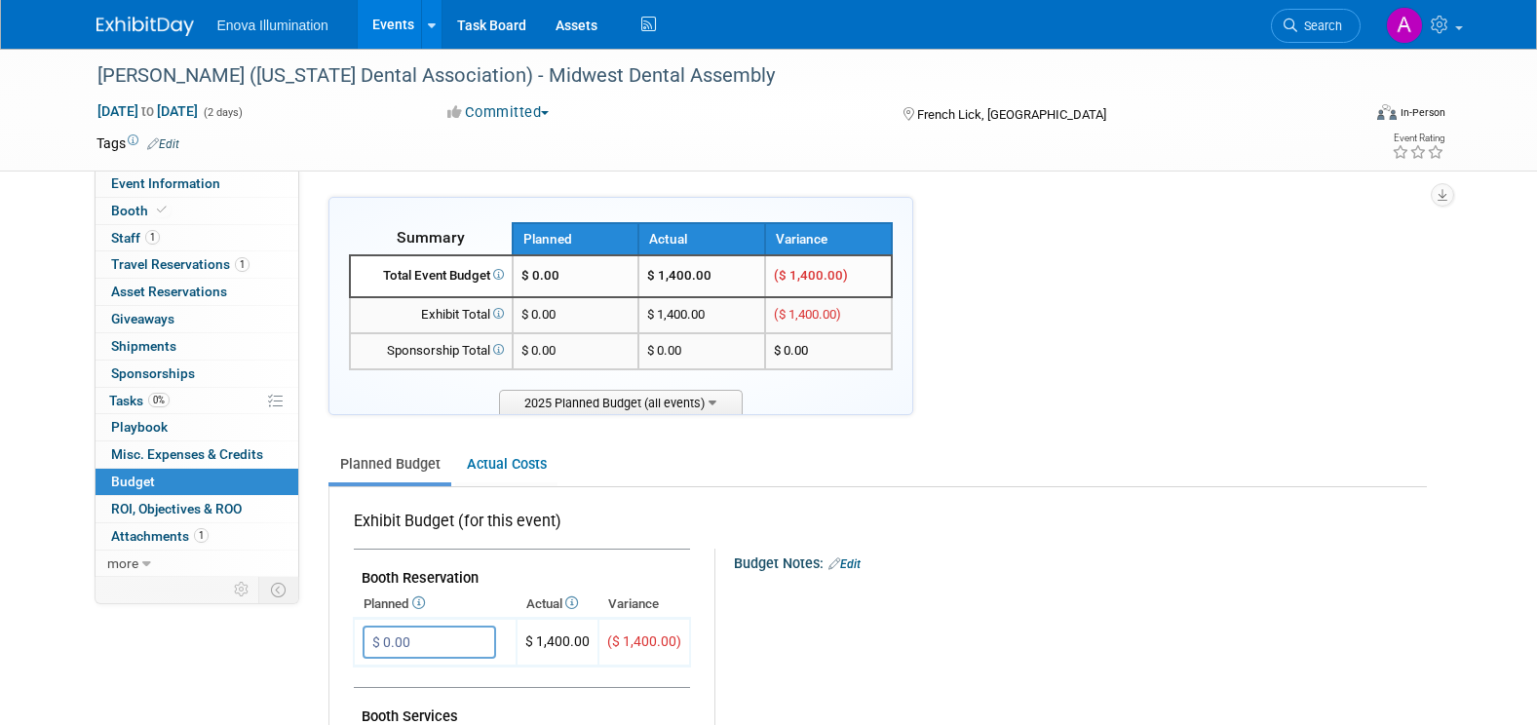
click at [152, 19] on img at bounding box center [144, 26] width 97 height 19
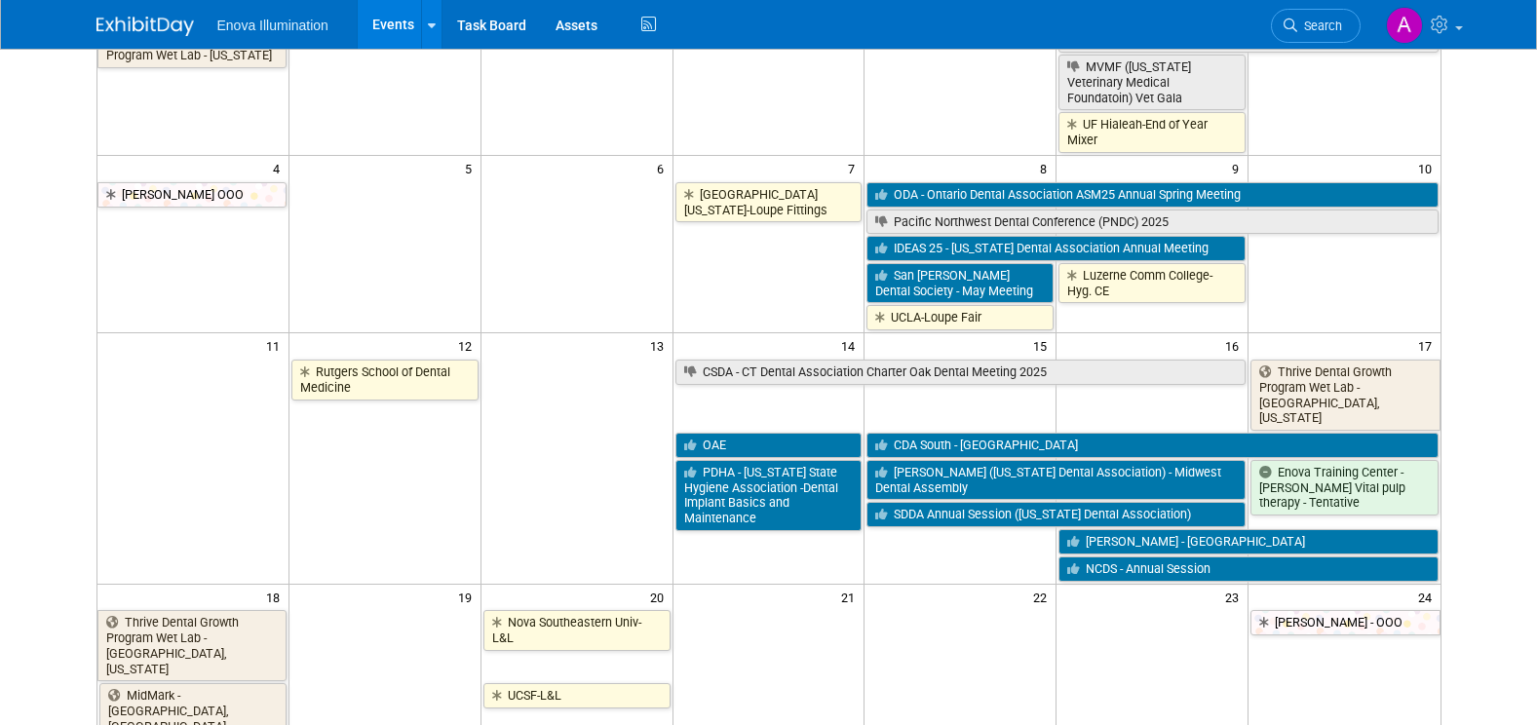
scroll to position [390, 0]
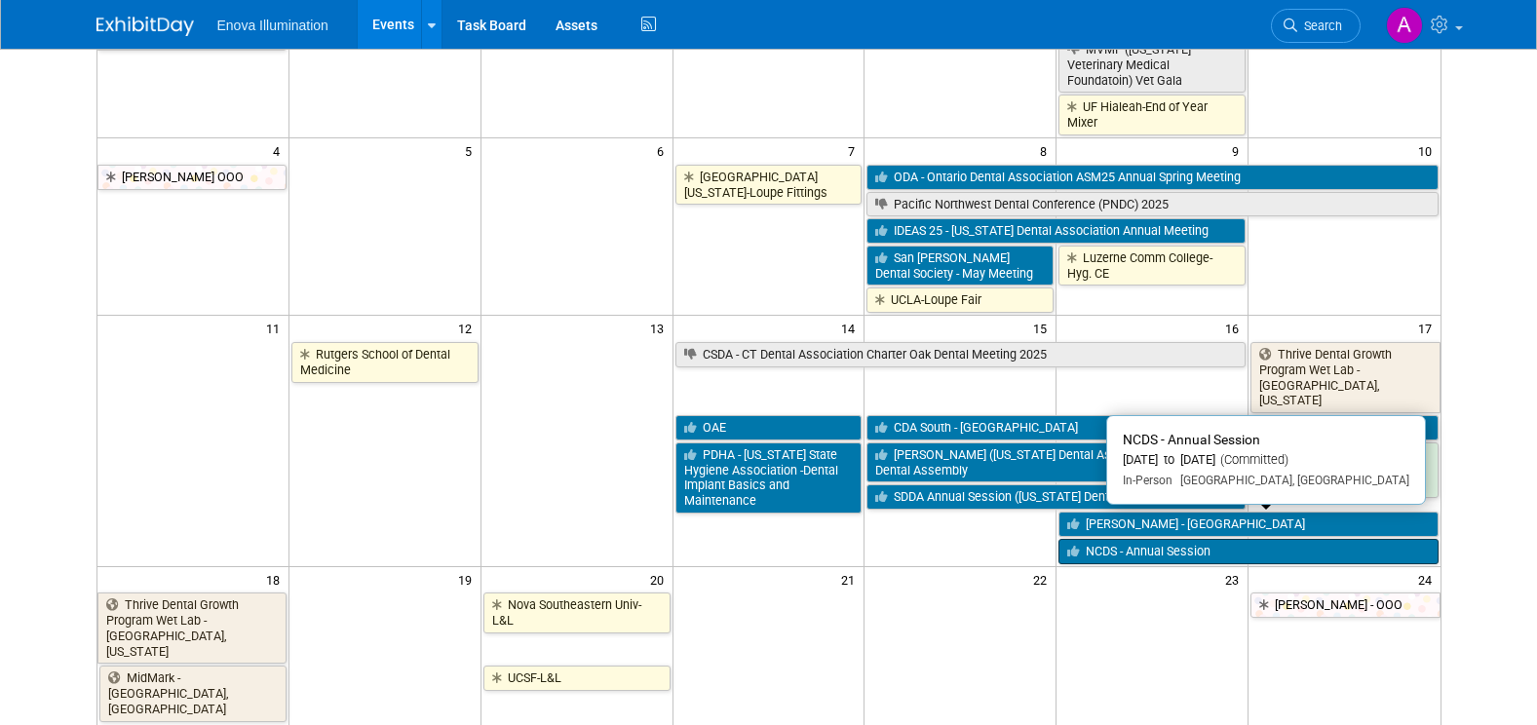
click at [1107, 539] on link "NCDS - Annual Session" at bounding box center [1247, 551] width 379 height 25
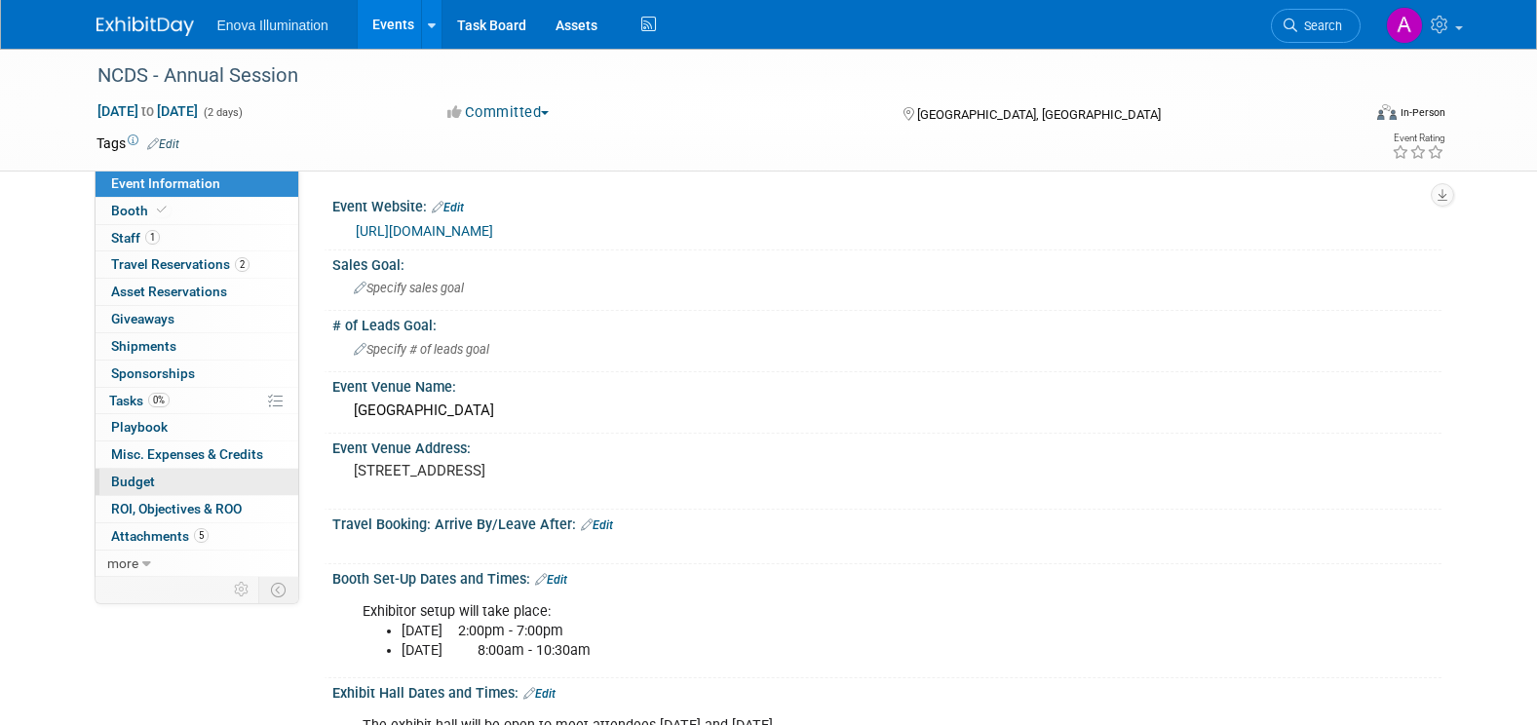
click at [201, 480] on link "Budget" at bounding box center [196, 482] width 203 height 26
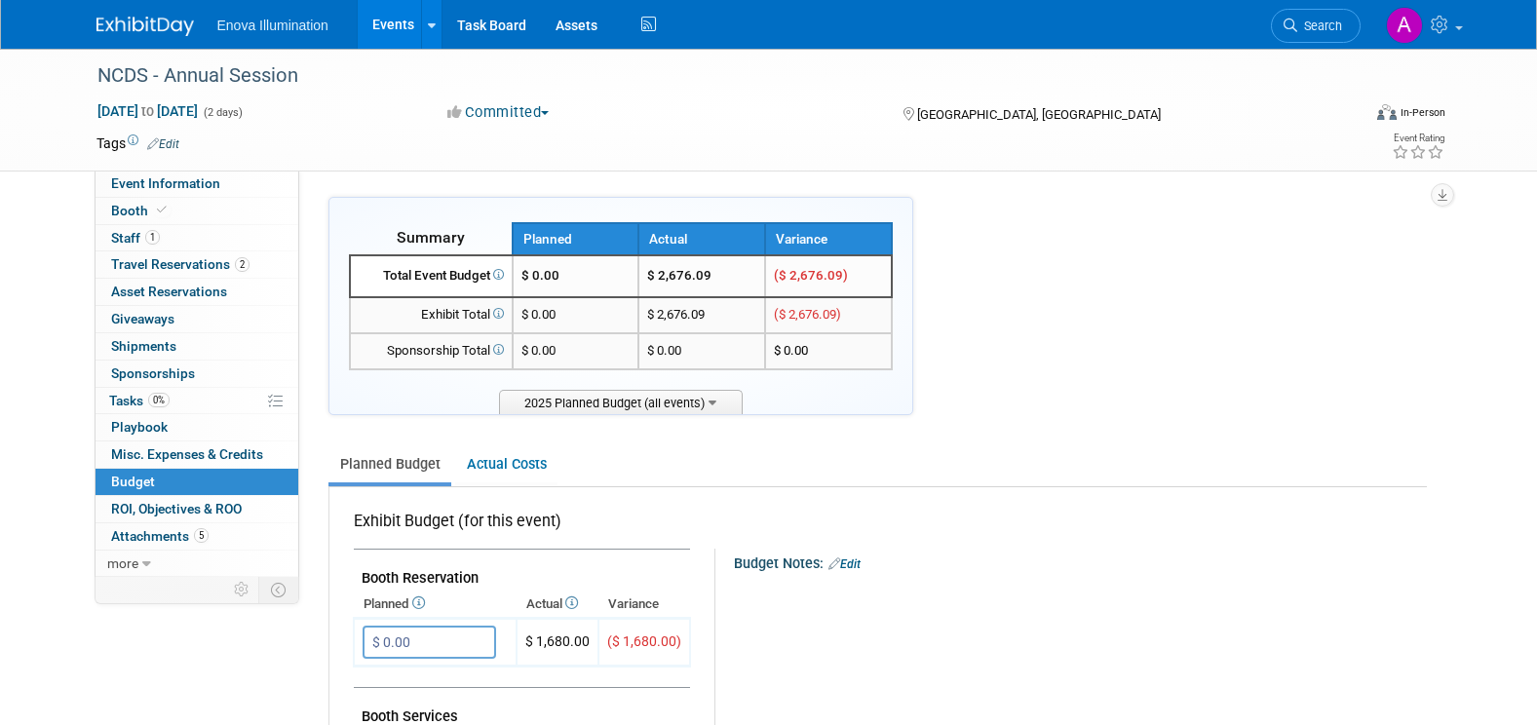
click at [153, 28] on img at bounding box center [144, 26] width 97 height 19
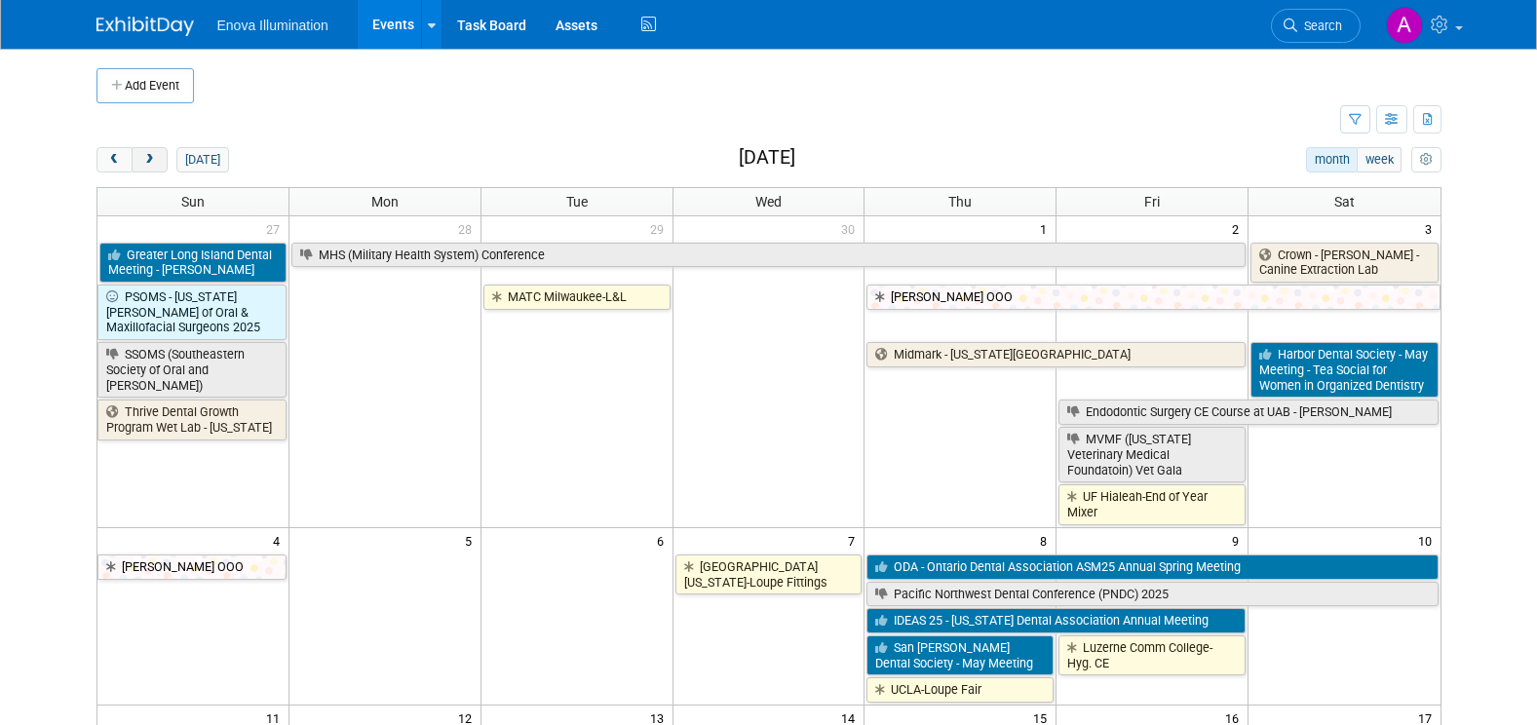
click at [144, 163] on span "next" at bounding box center [149, 160] width 15 height 13
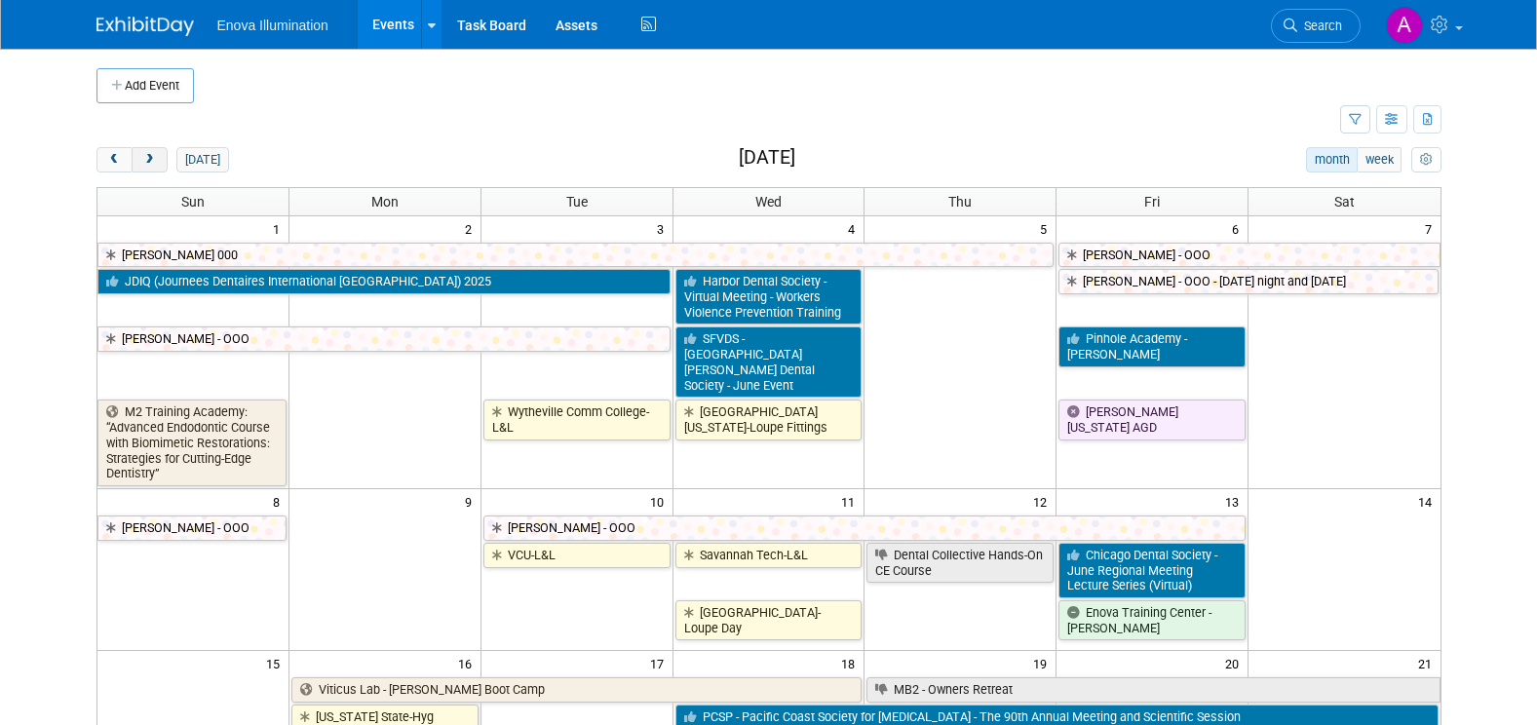
click at [144, 163] on span "next" at bounding box center [149, 160] width 15 height 13
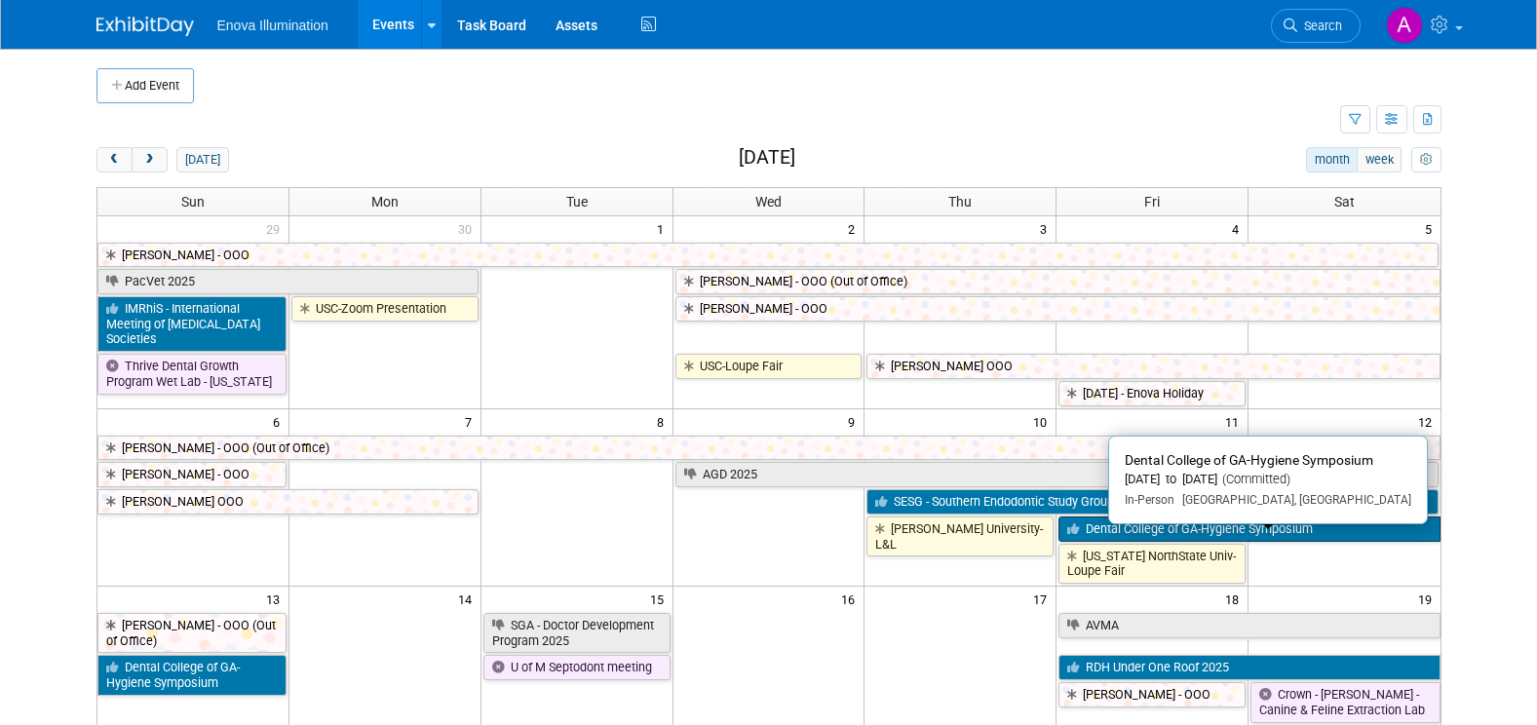
click at [1261, 542] on link "Dental College of GA-Hygiene Symposium" at bounding box center [1248, 528] width 381 height 25
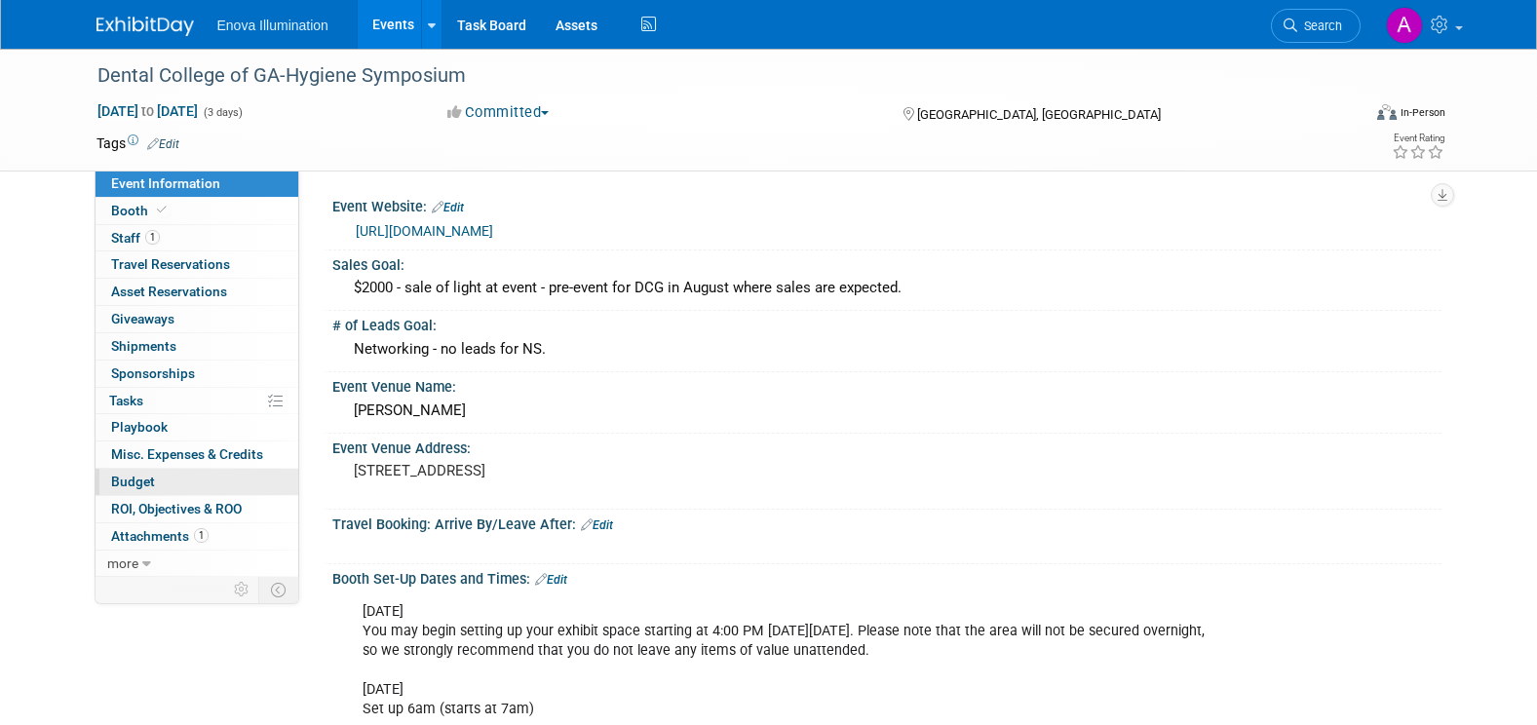
click at [161, 479] on link "Budget" at bounding box center [196, 482] width 203 height 26
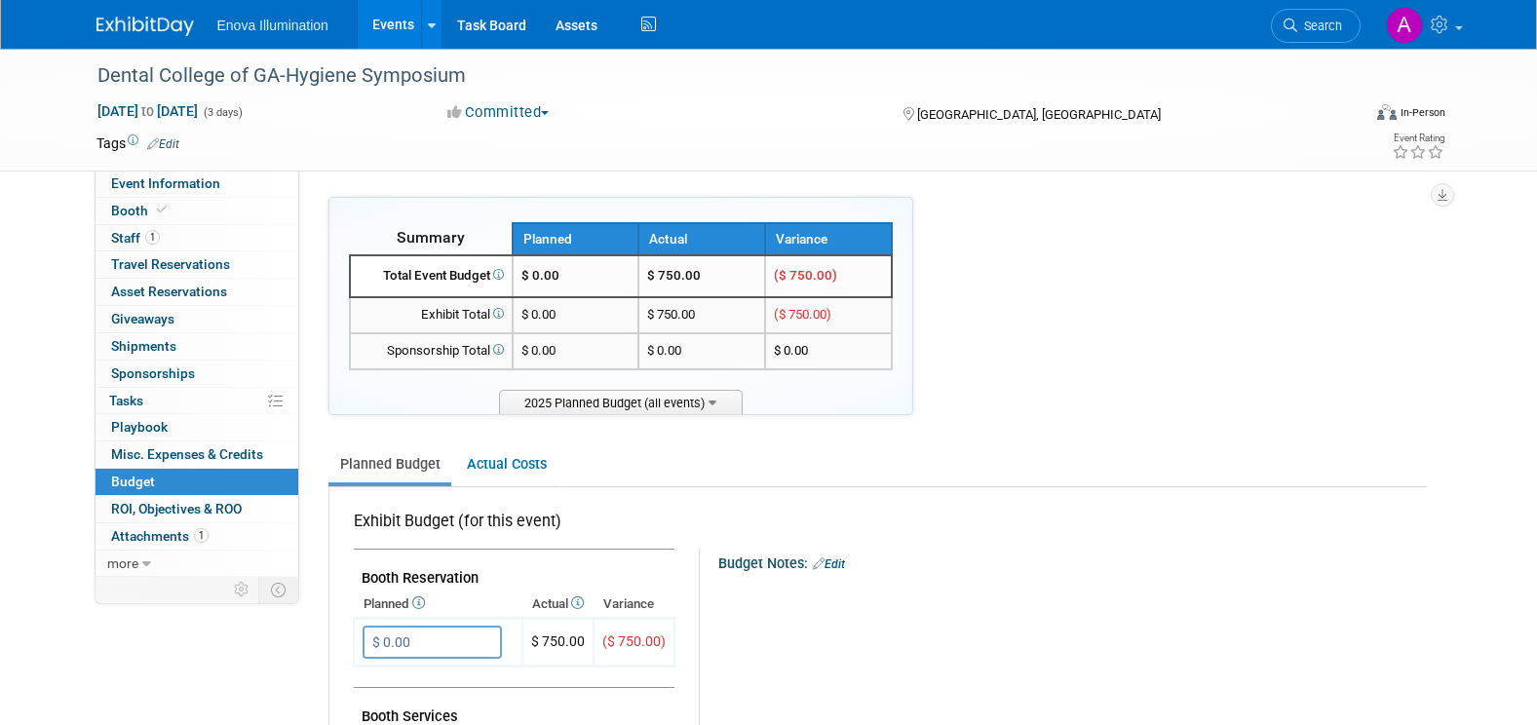
click at [146, 17] on img at bounding box center [144, 26] width 97 height 19
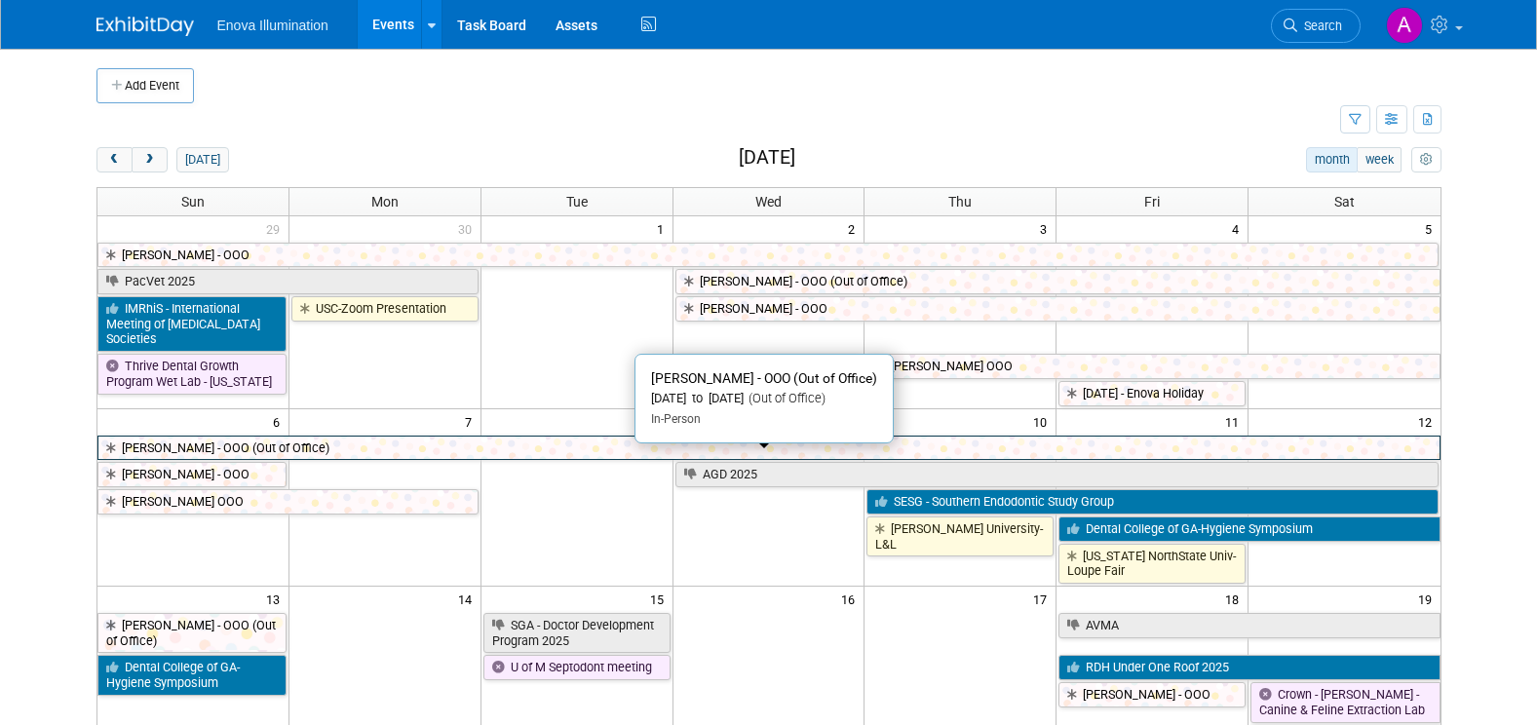
scroll to position [97, 0]
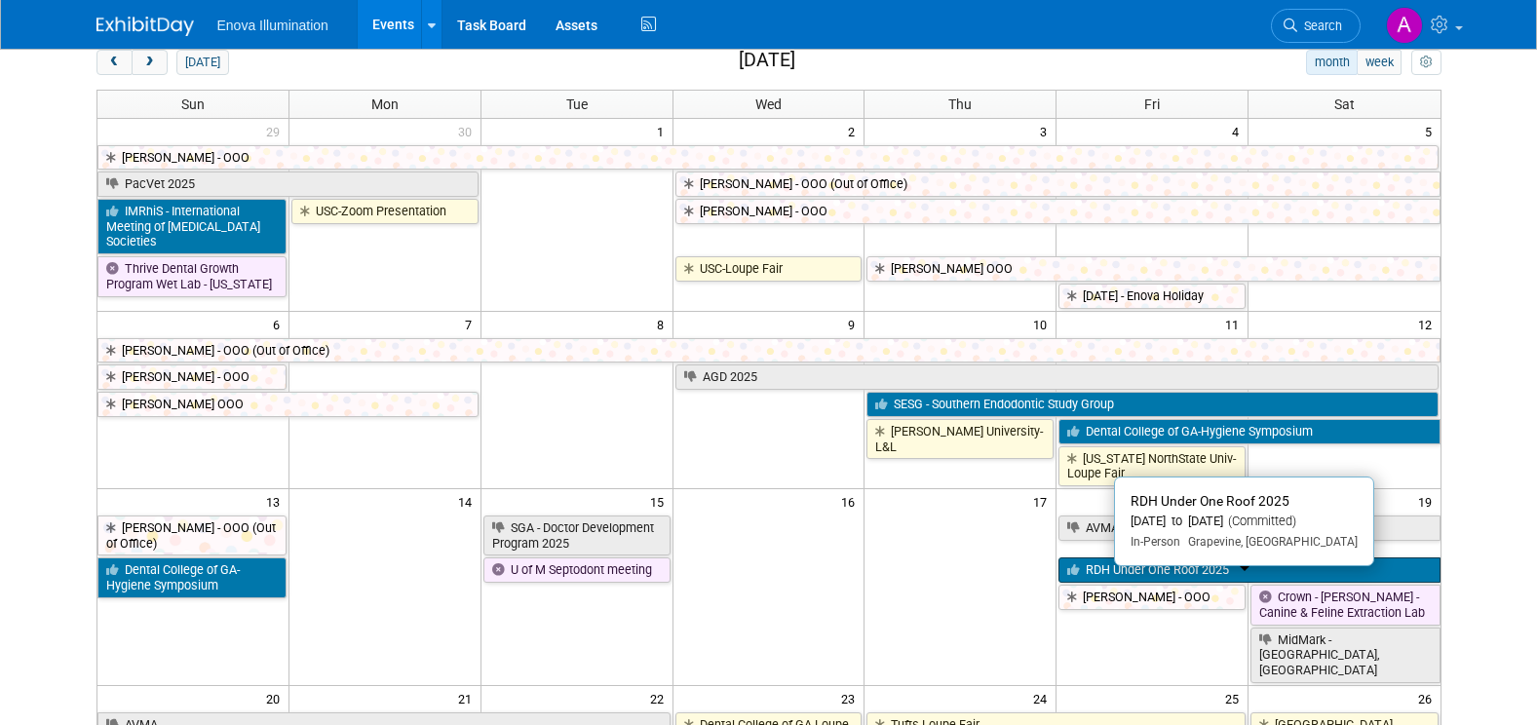
click at [1159, 583] on link "RDH Under One Roof 2025" at bounding box center [1248, 569] width 381 height 25
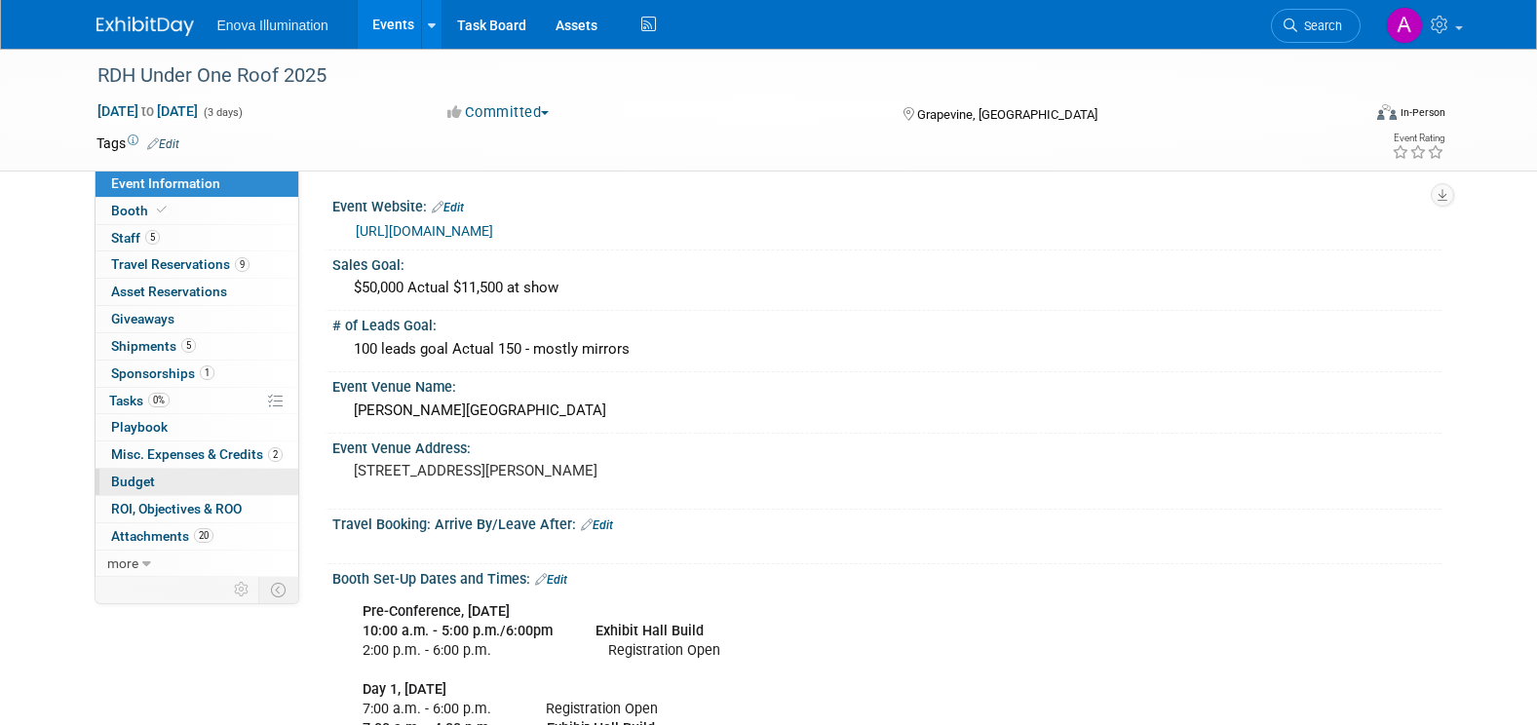
click at [159, 484] on link "Budget" at bounding box center [196, 482] width 203 height 26
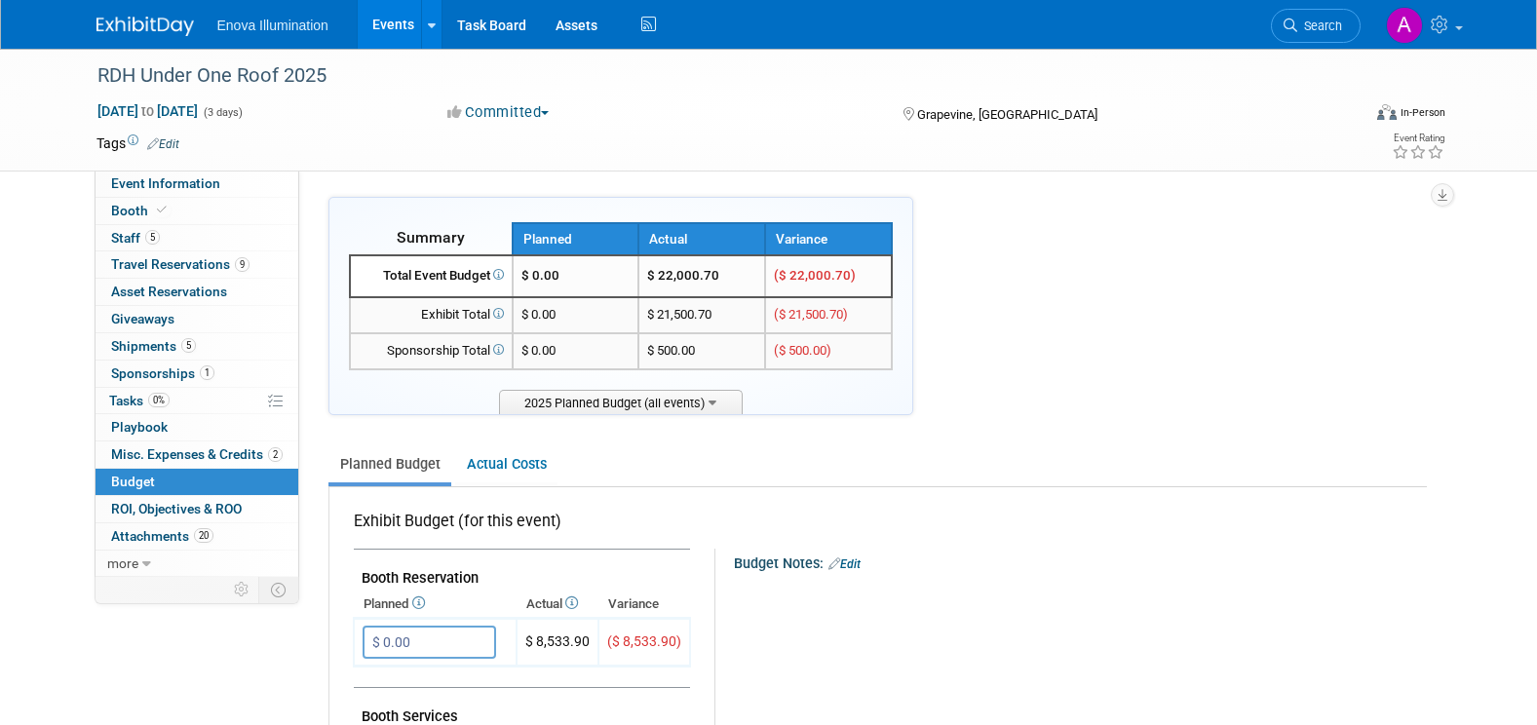
click at [137, 22] on img at bounding box center [144, 26] width 97 height 19
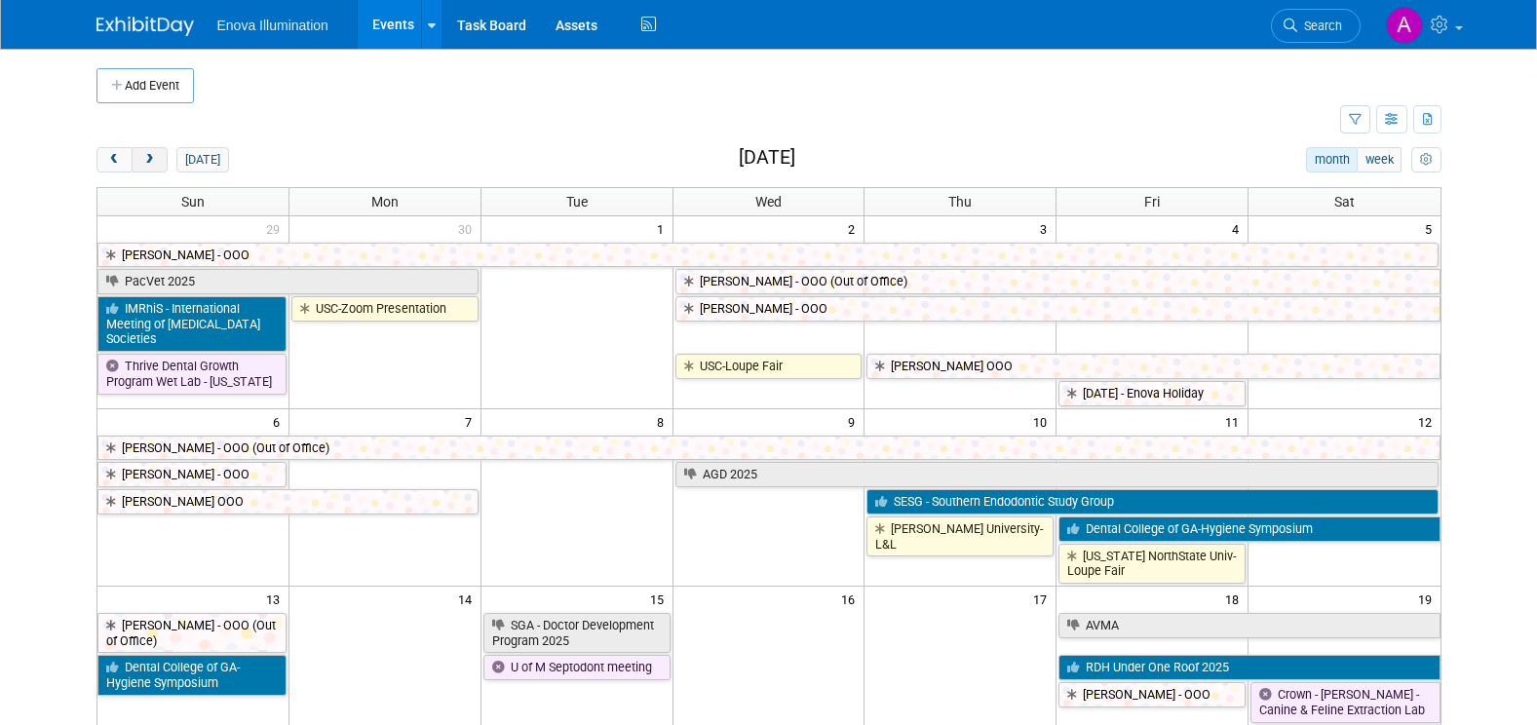
click at [156, 166] on span "next" at bounding box center [149, 160] width 15 height 13
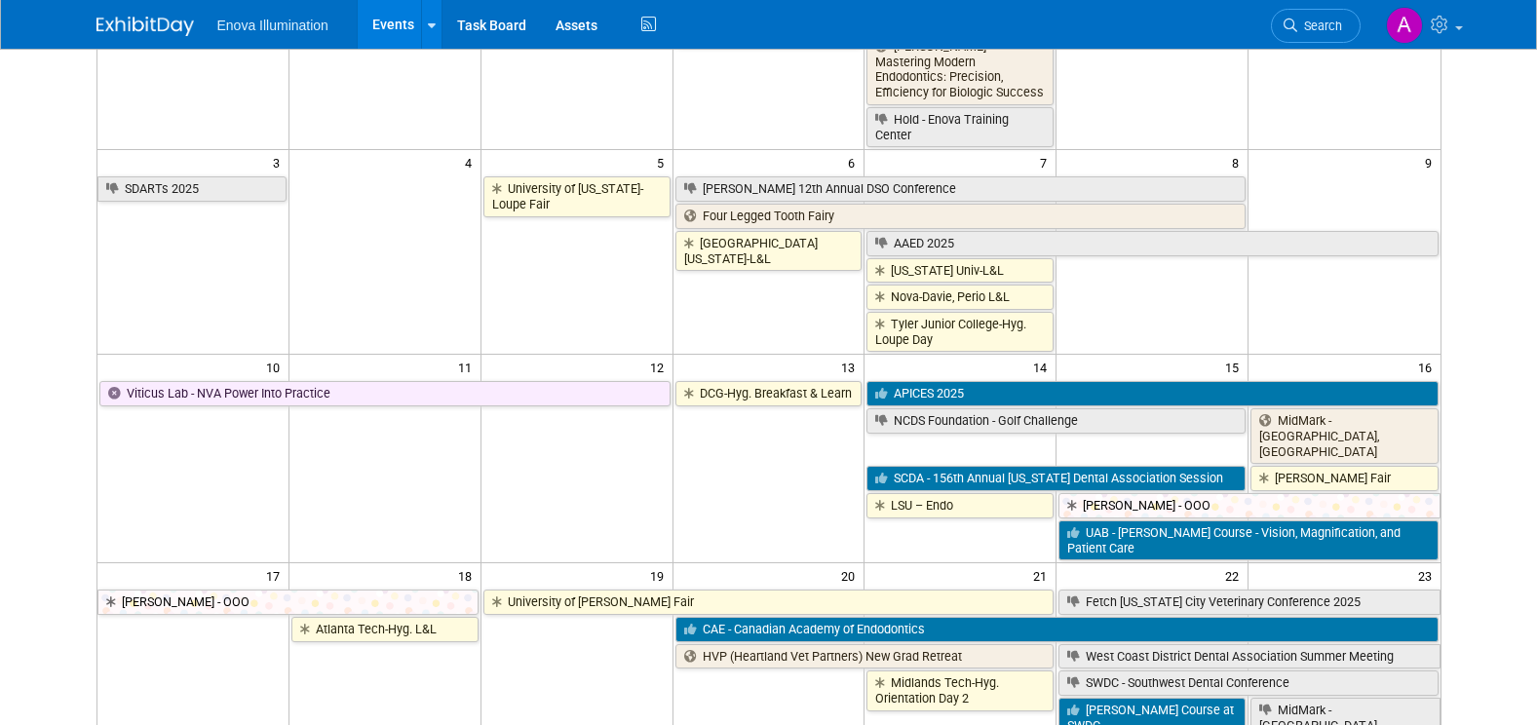
scroll to position [390, 0]
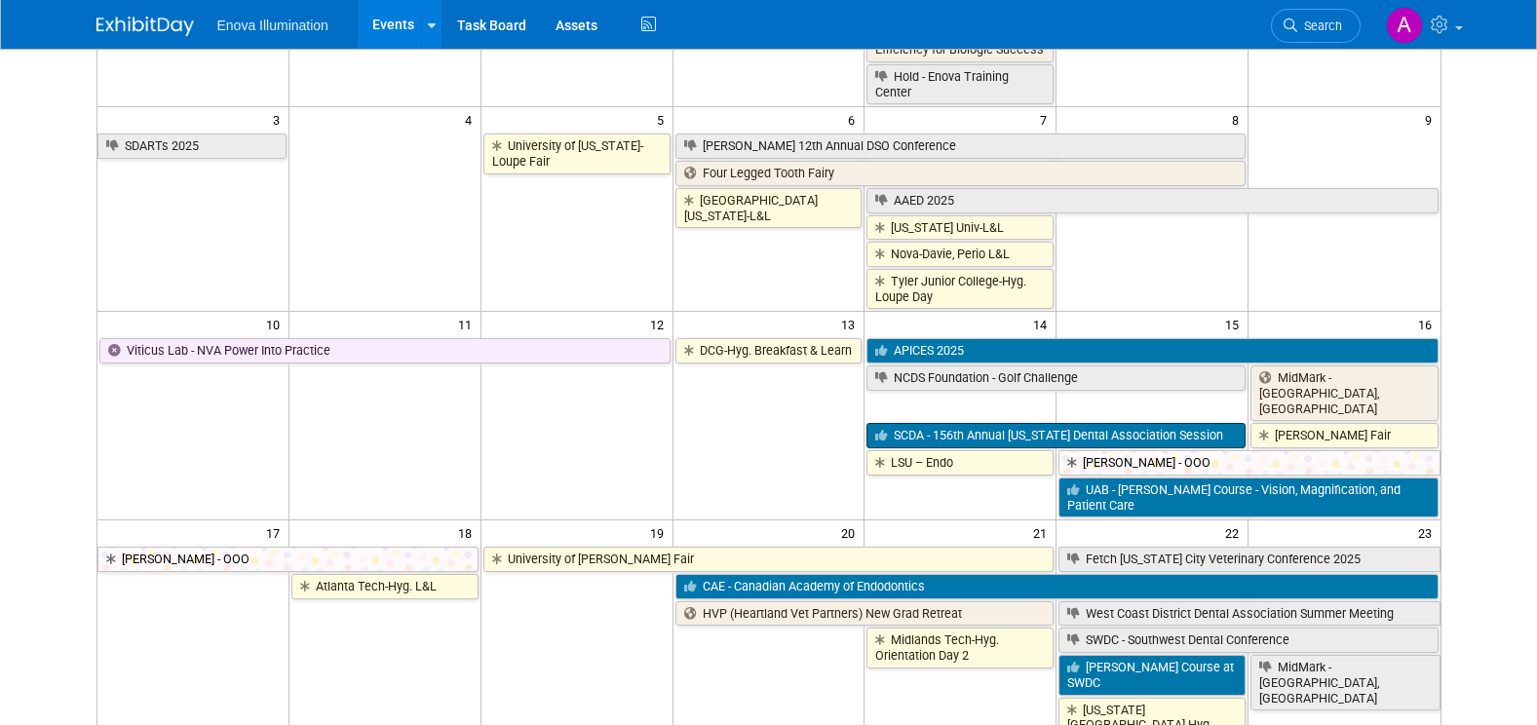
click at [999, 423] on link "SCDA - 156th Annual [US_STATE] Dental Association Session" at bounding box center [1055, 435] width 379 height 25
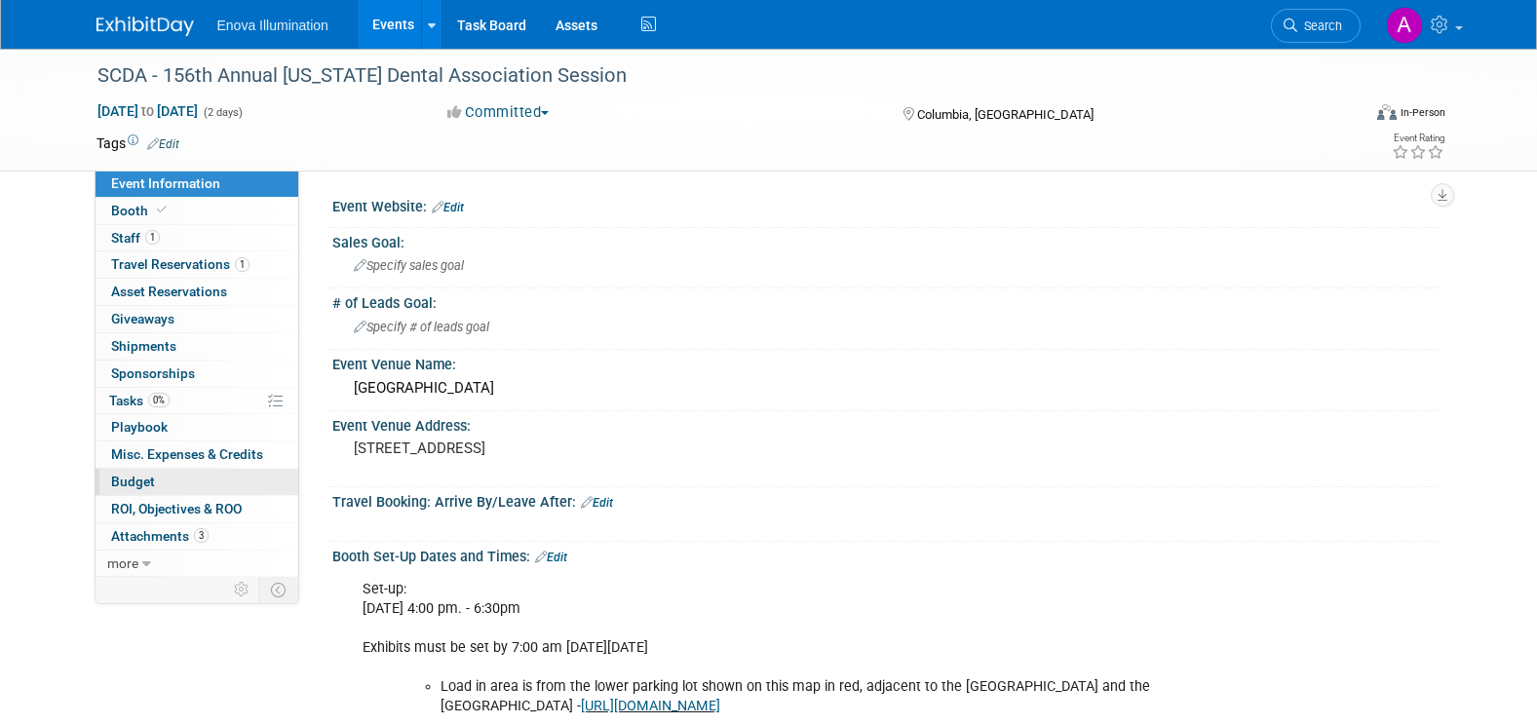
click at [160, 486] on link "Budget" at bounding box center [196, 482] width 203 height 26
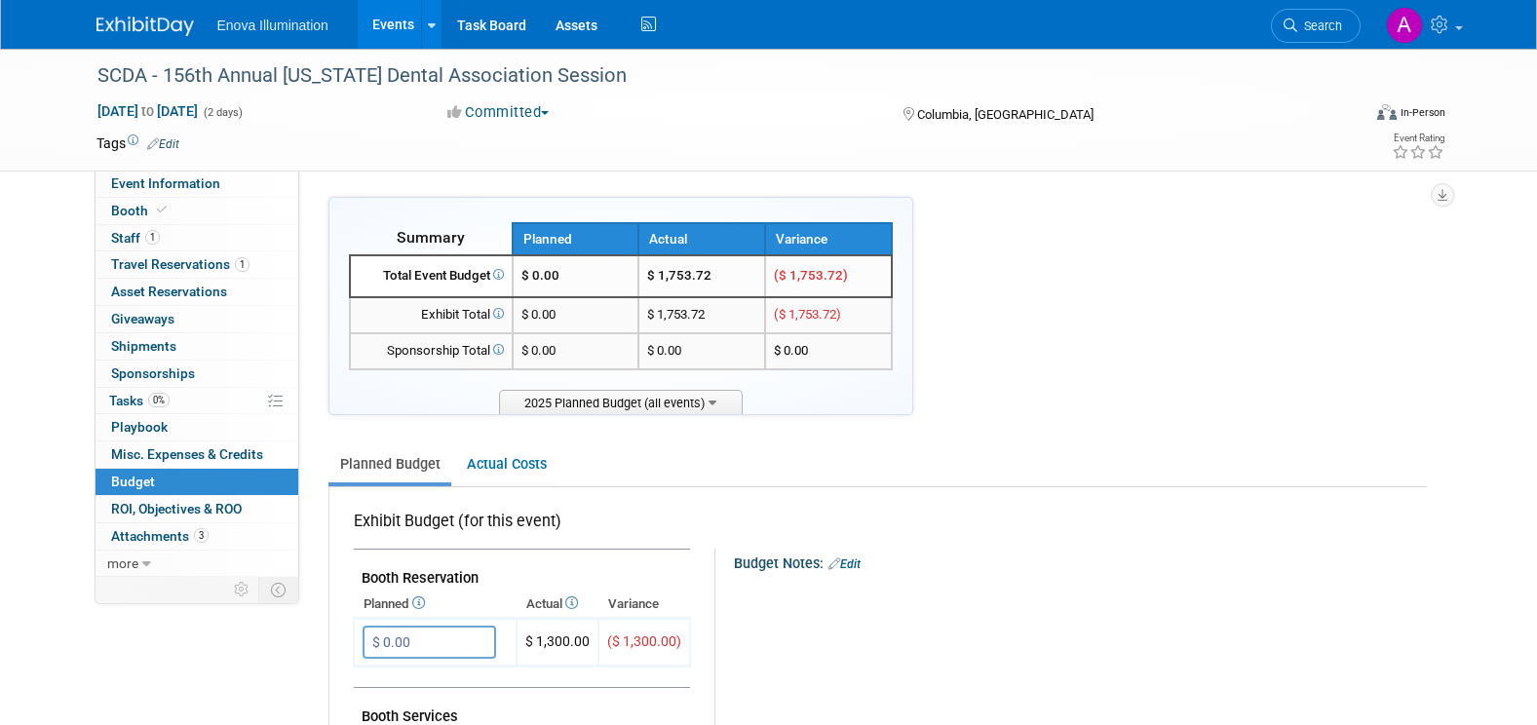
click at [146, 25] on img at bounding box center [144, 26] width 97 height 19
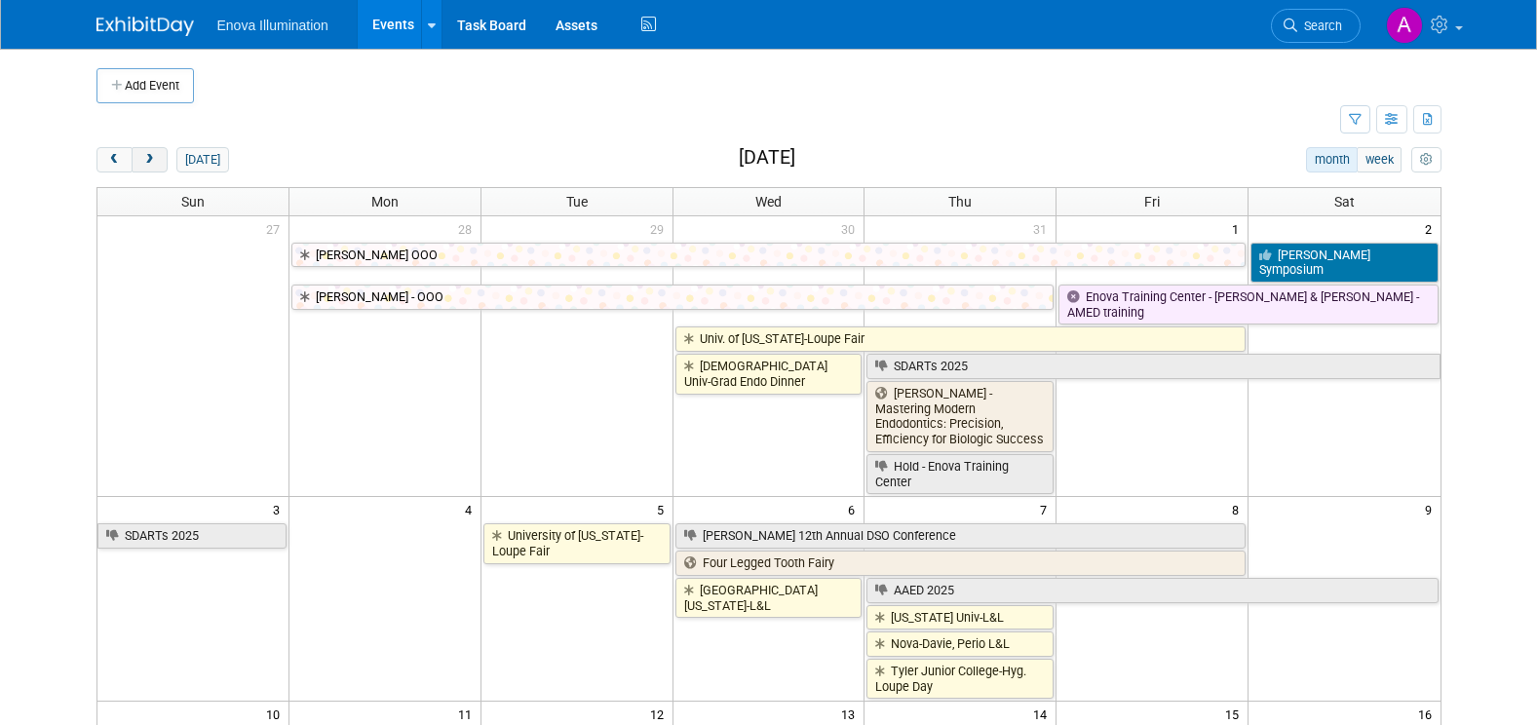
click at [158, 158] on button "next" at bounding box center [150, 159] width 36 height 25
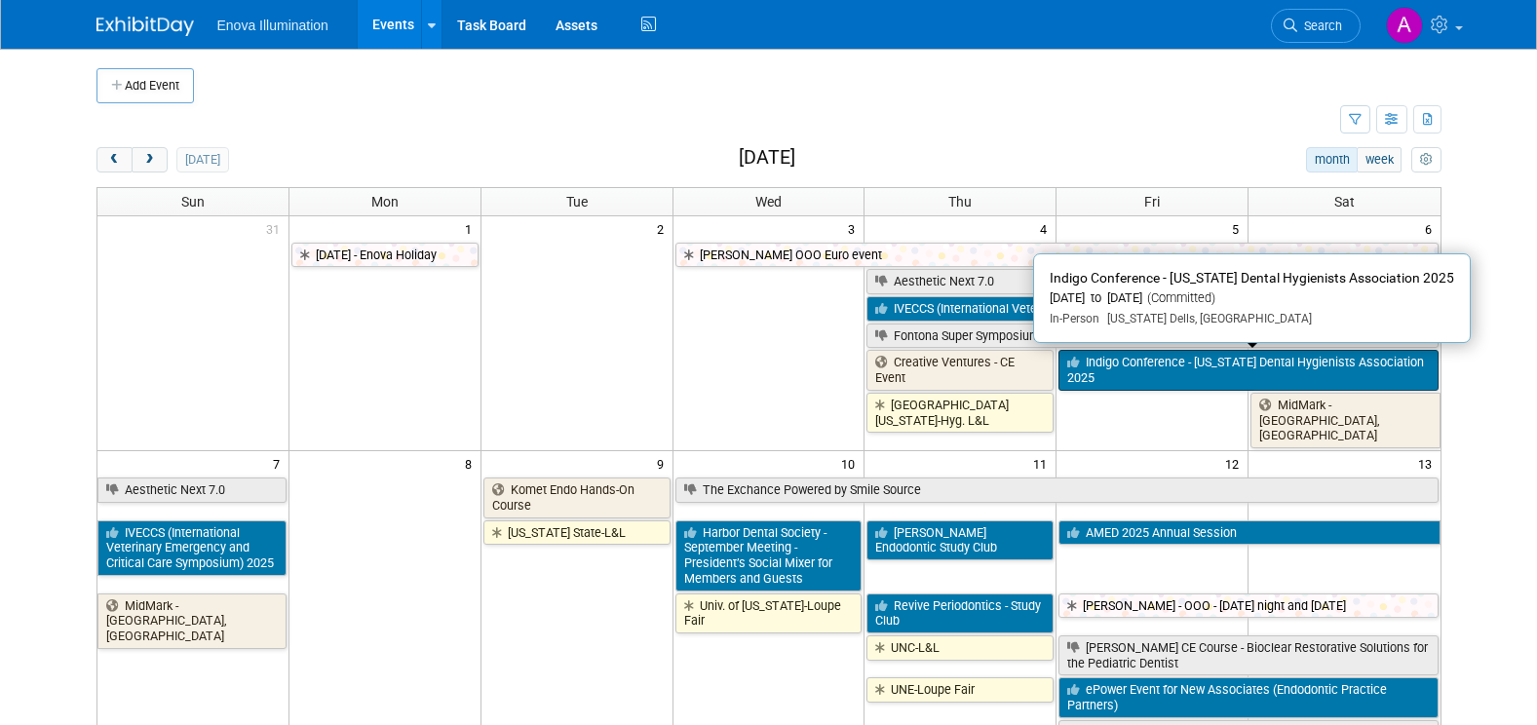
click at [1215, 367] on link "Indigo Conference - Wisconsin Dental Hygienists Association 2025" at bounding box center [1247, 370] width 379 height 40
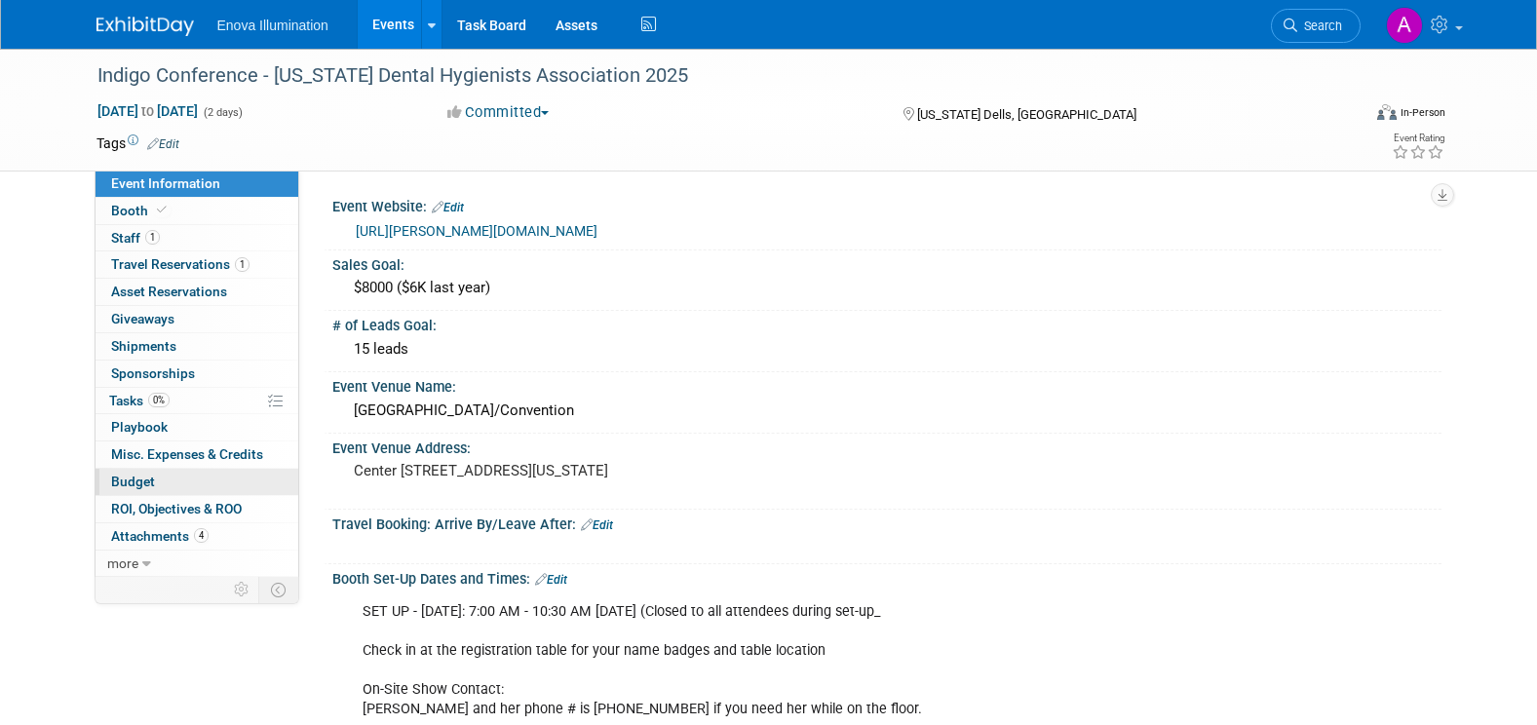
click at [203, 479] on link "Budget" at bounding box center [196, 482] width 203 height 26
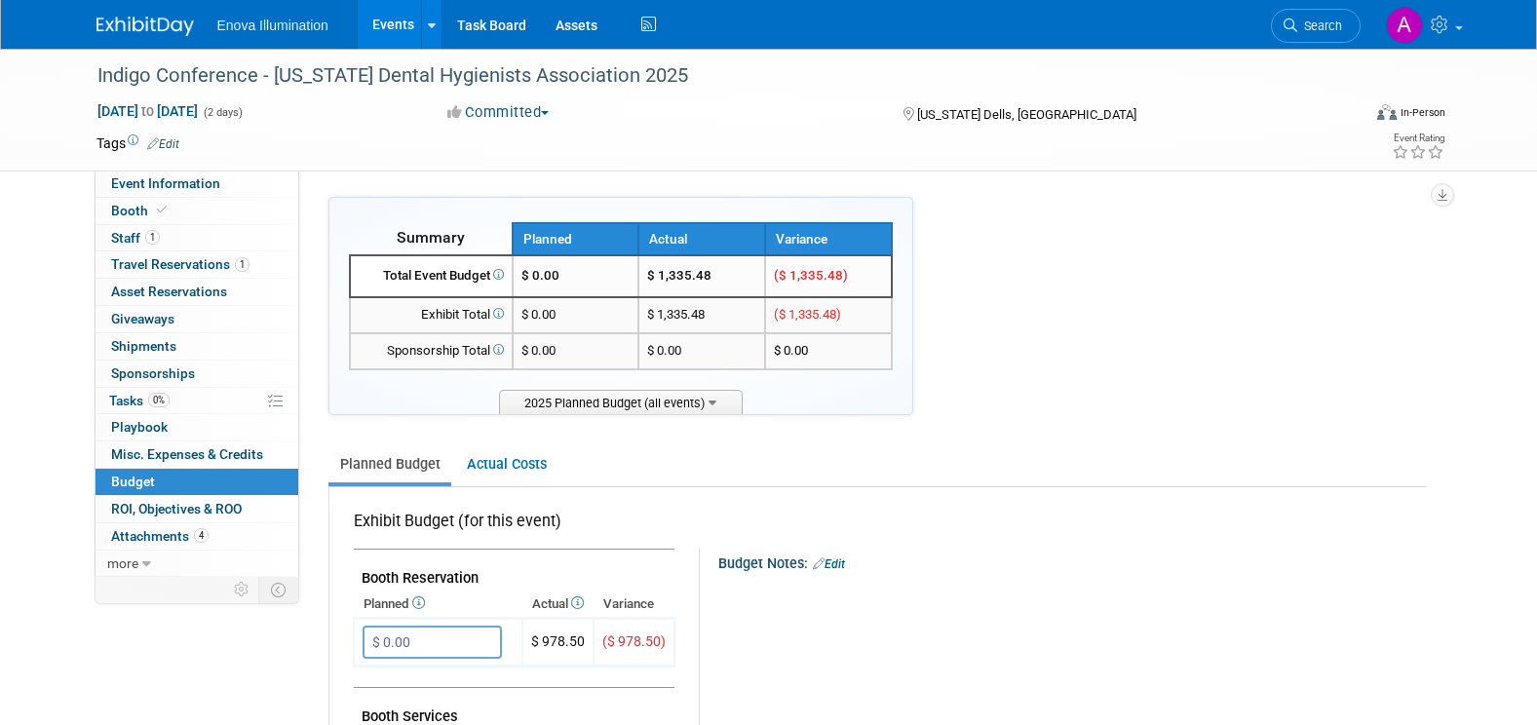
click at [137, 18] on img at bounding box center [144, 26] width 97 height 19
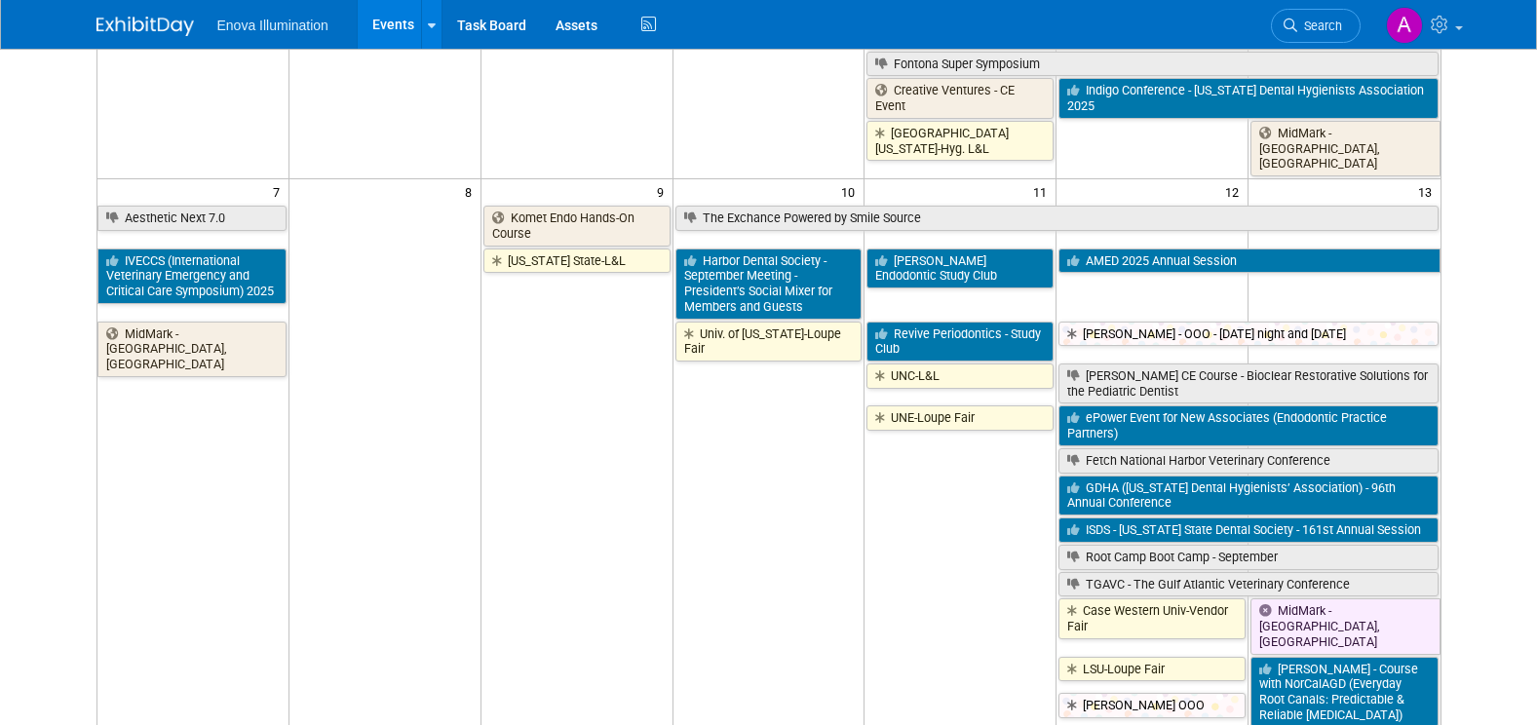
scroll to position [292, 0]
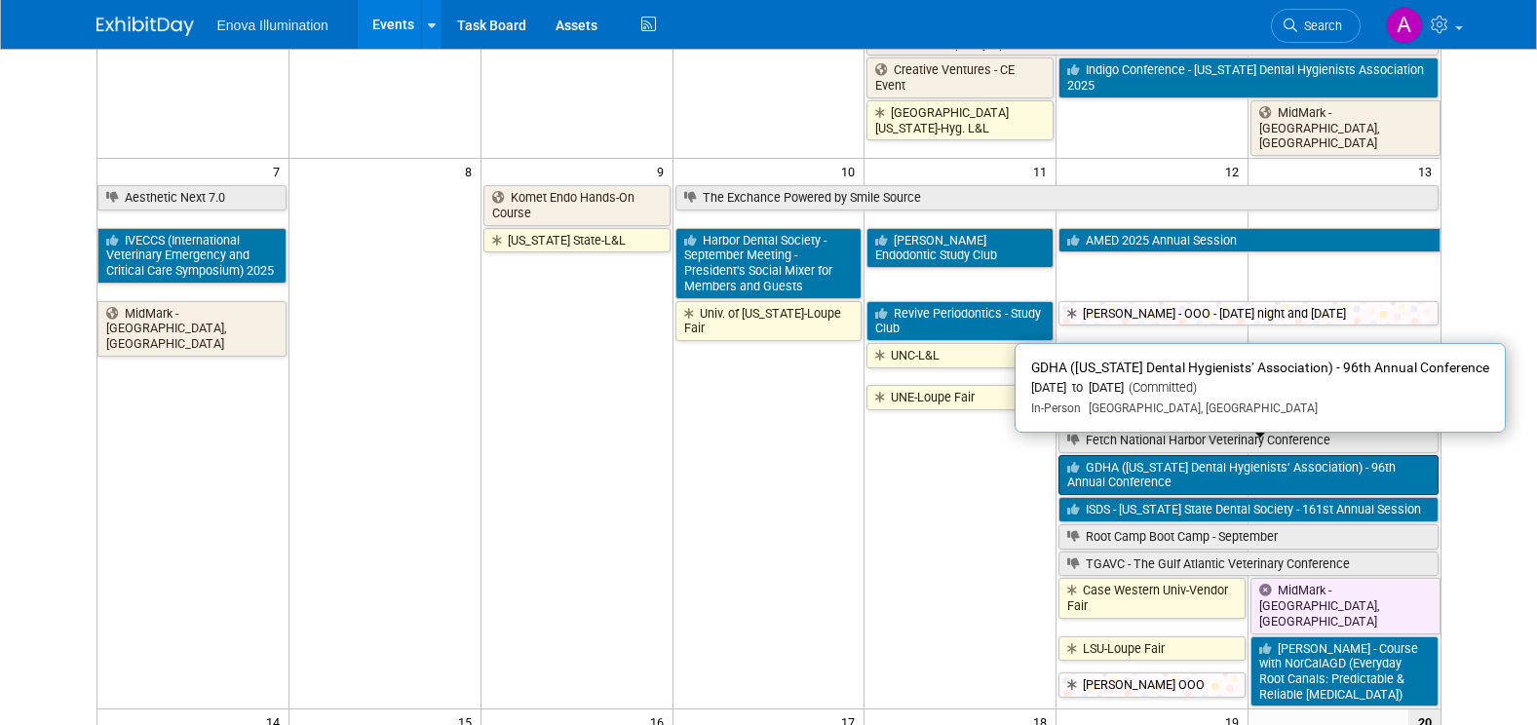
click at [1107, 465] on link "GDHA ([US_STATE] Dental Hygienists’ Association) - 96th Annual Conference" at bounding box center [1247, 475] width 379 height 40
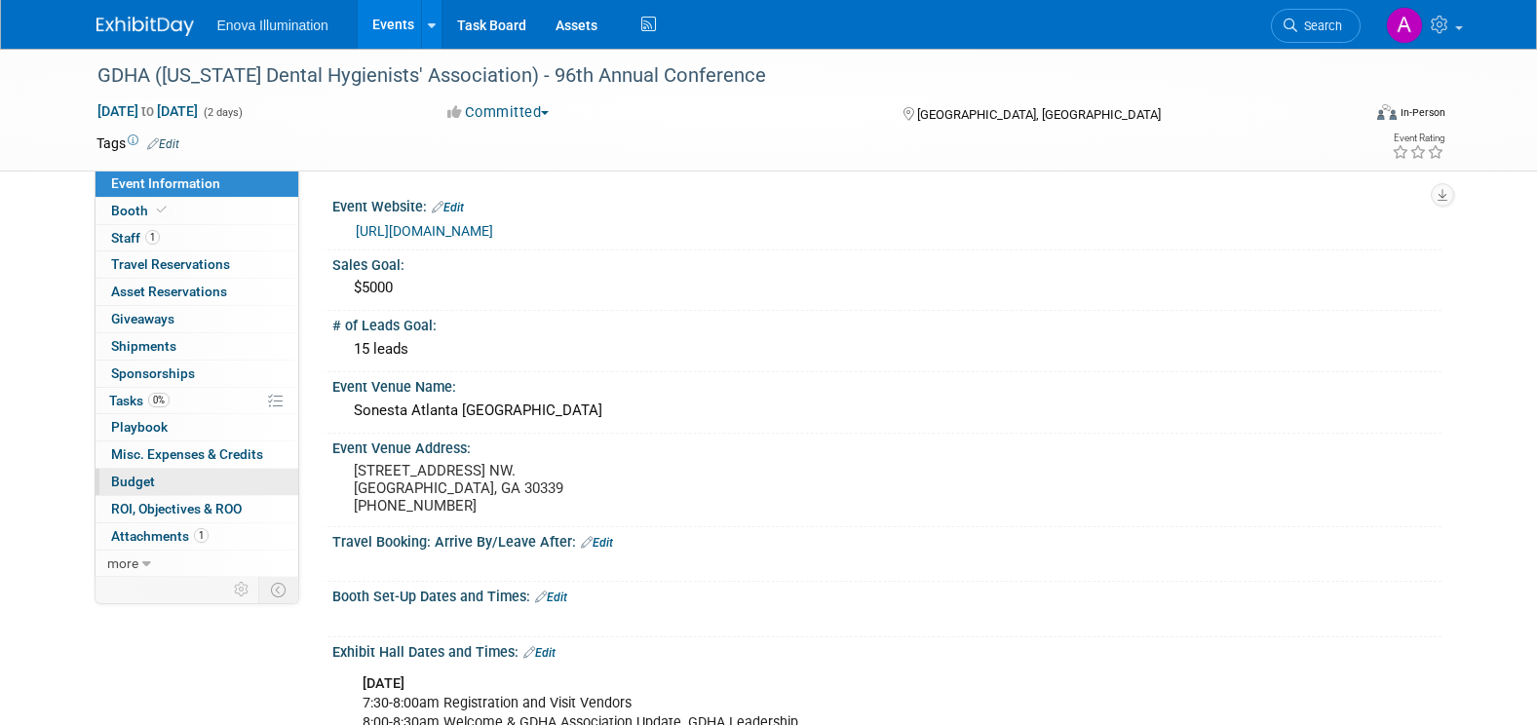
click at [183, 475] on link "Budget" at bounding box center [196, 482] width 203 height 26
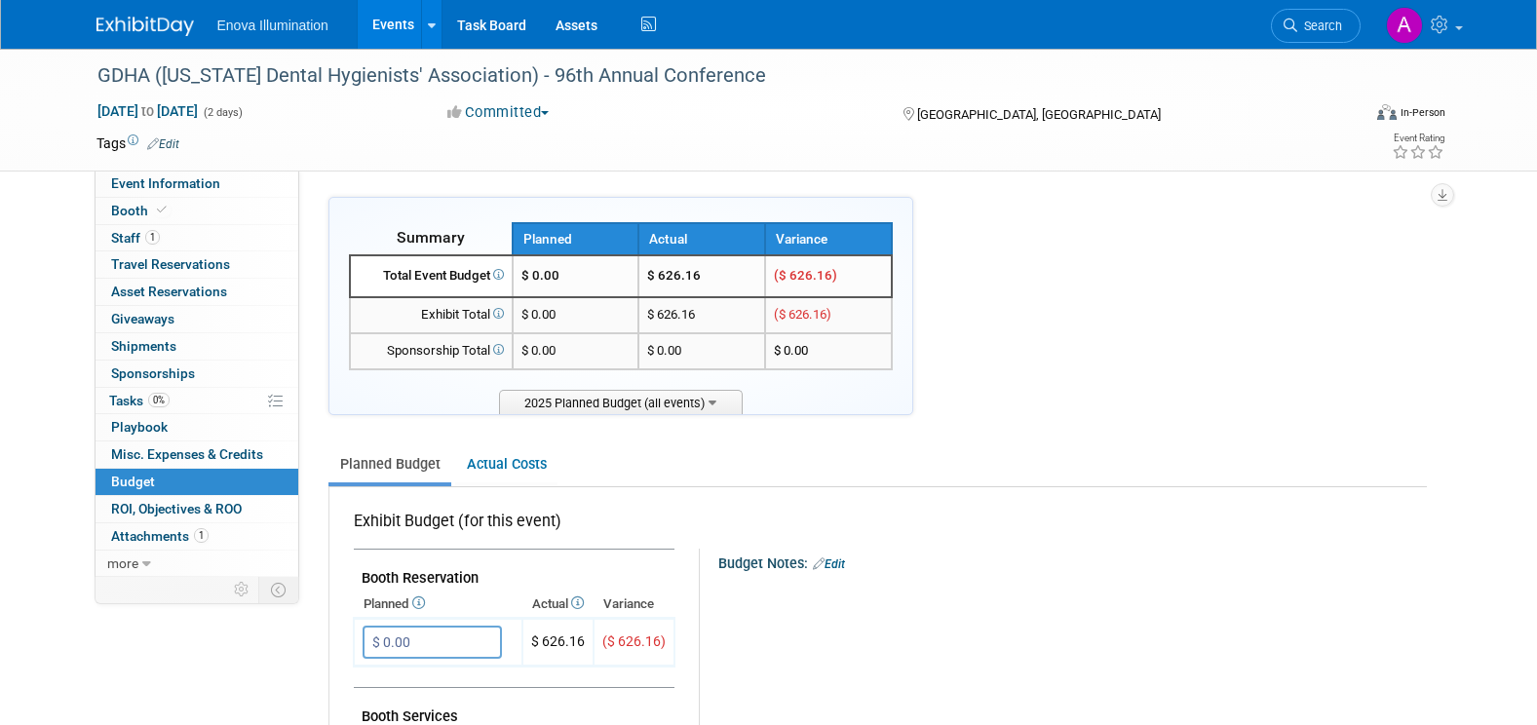
click at [115, 20] on img at bounding box center [144, 26] width 97 height 19
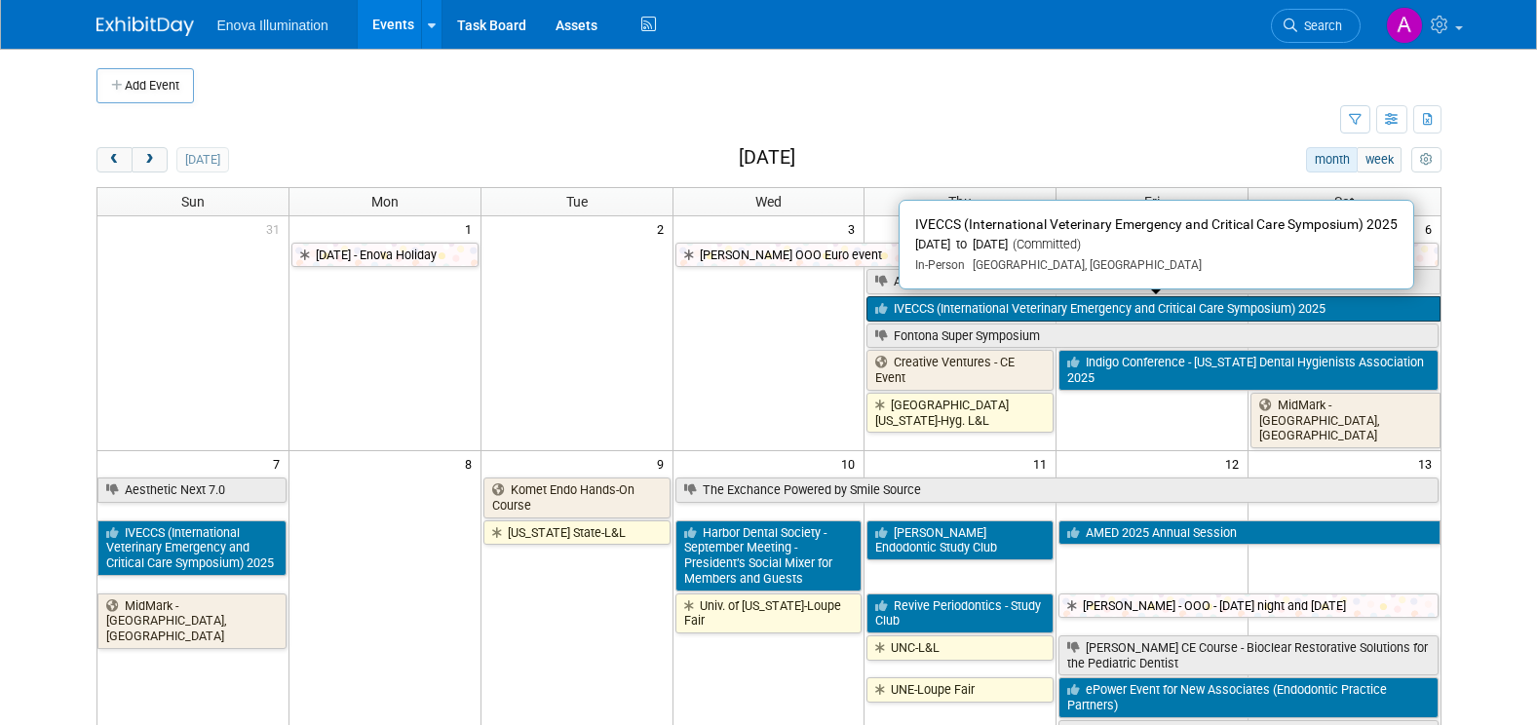
click at [980, 309] on link "IVECCS (International Veterinary Emergency and Critical Care Symposium) 2025" at bounding box center [1152, 308] width 573 height 25
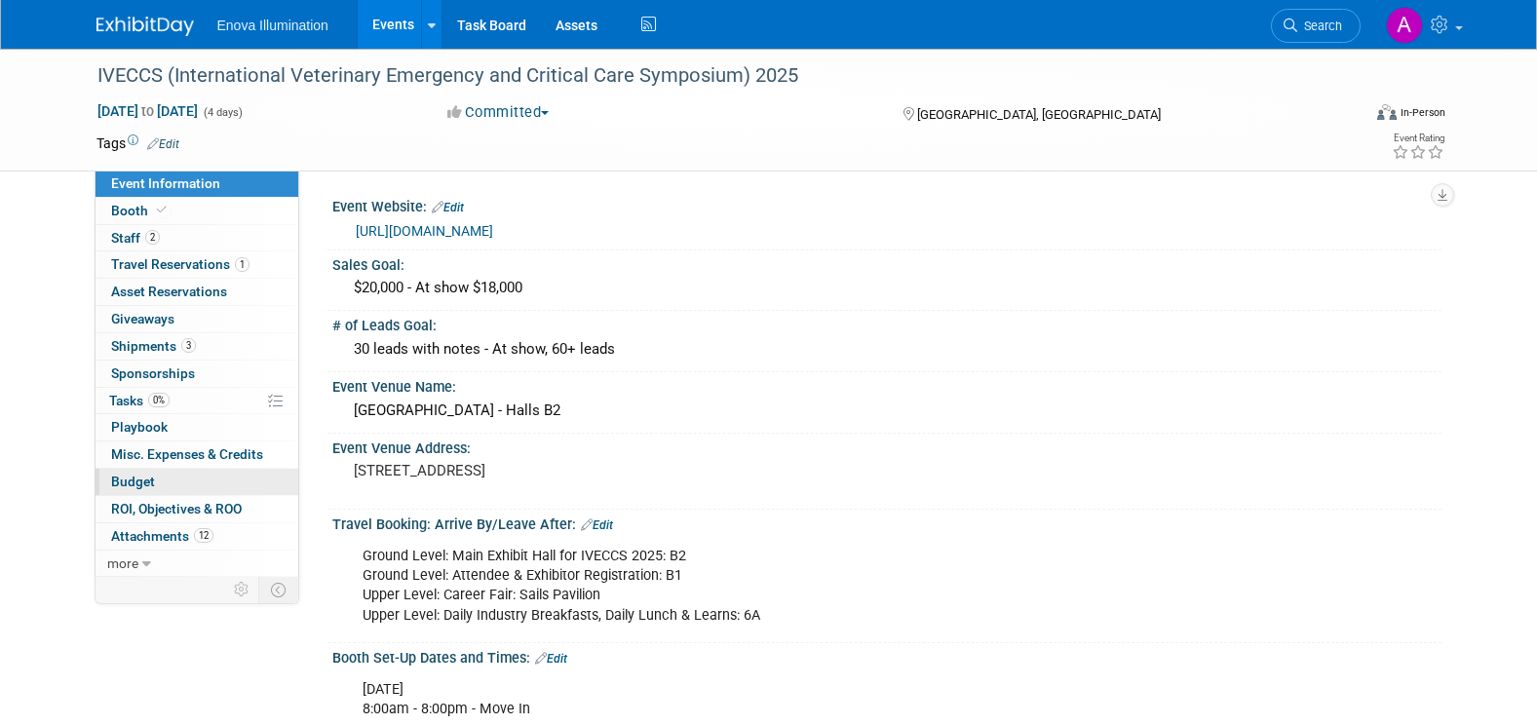
click at [186, 481] on link "Budget" at bounding box center [196, 482] width 203 height 26
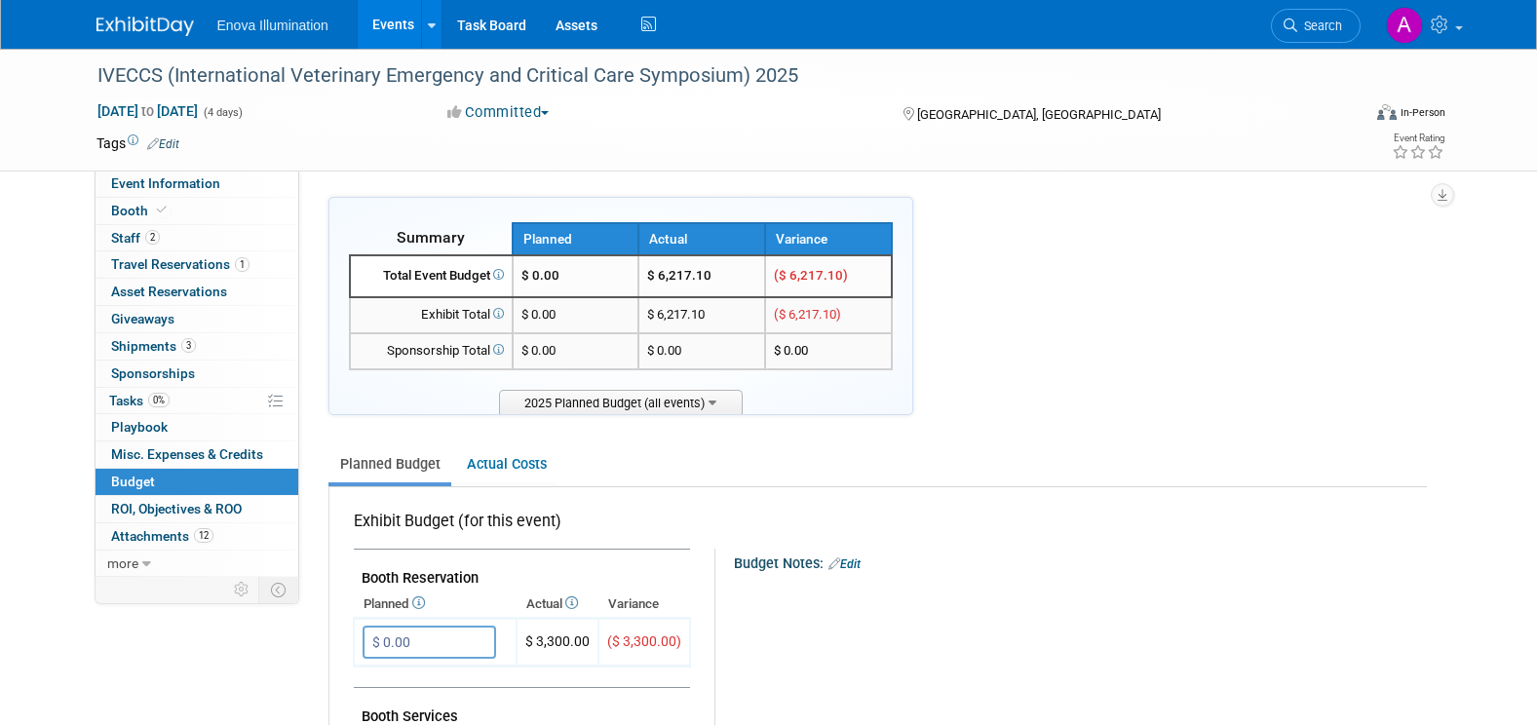
click at [135, 17] on img at bounding box center [144, 26] width 97 height 19
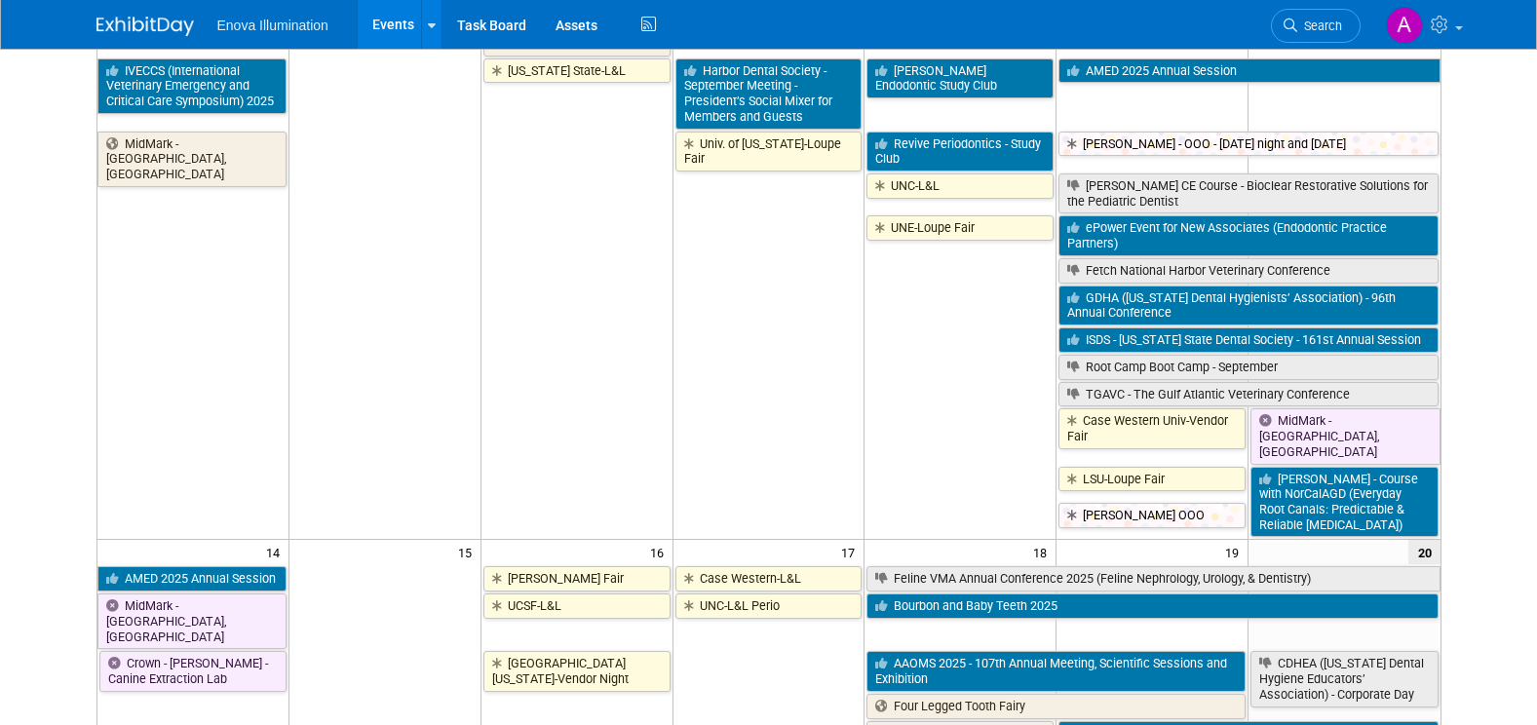
scroll to position [487, 0]
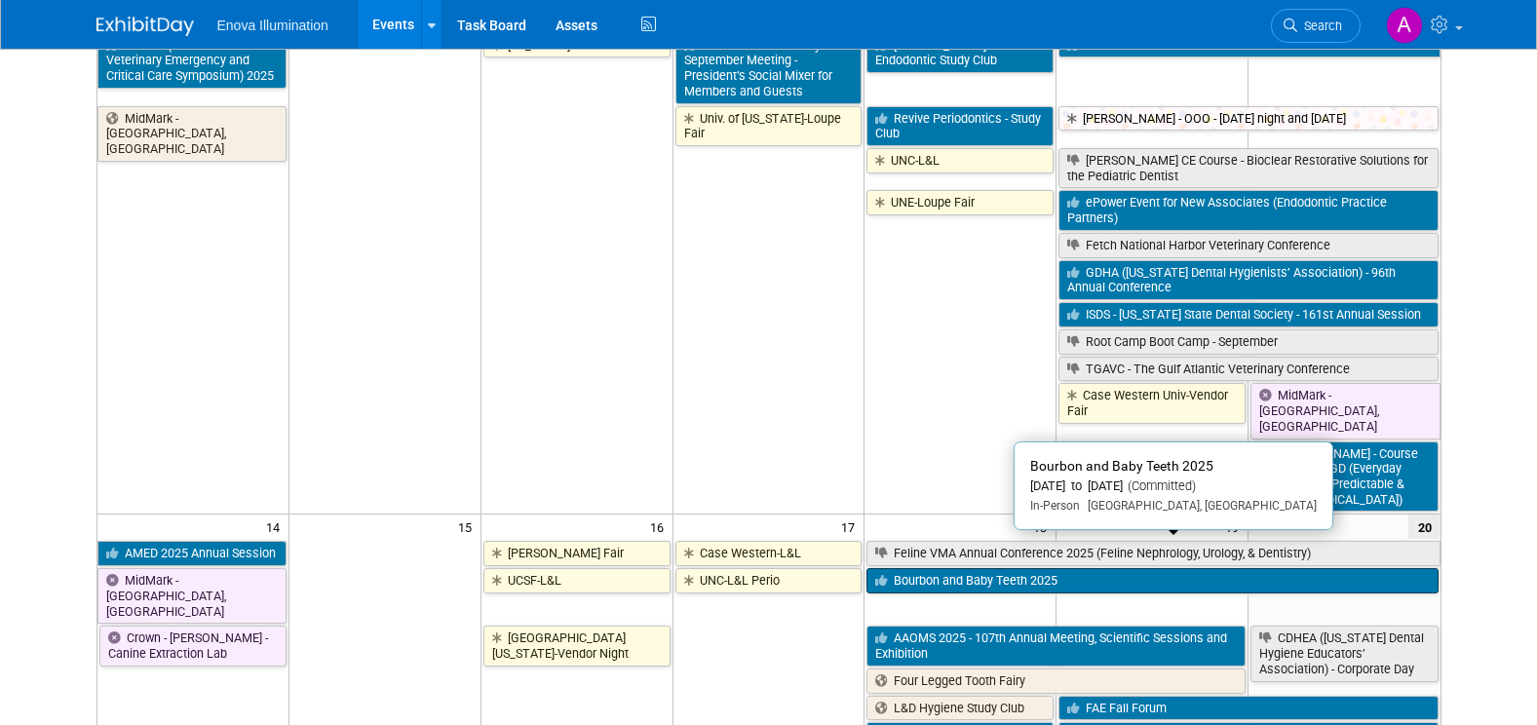
click at [964, 568] on link "Bourbon and Baby Teeth 2025" at bounding box center [1151, 580] width 571 height 25
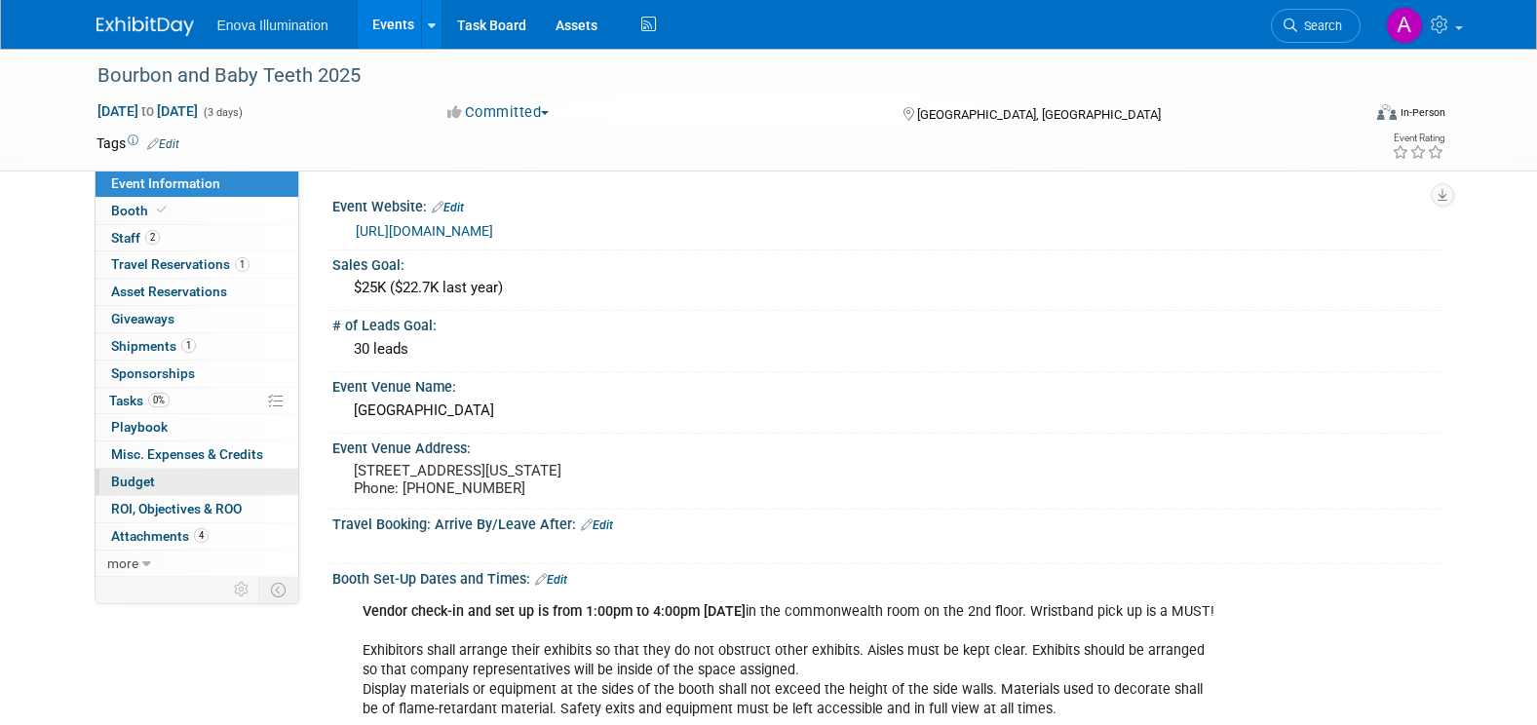
click at [195, 481] on link "Budget" at bounding box center [196, 482] width 203 height 26
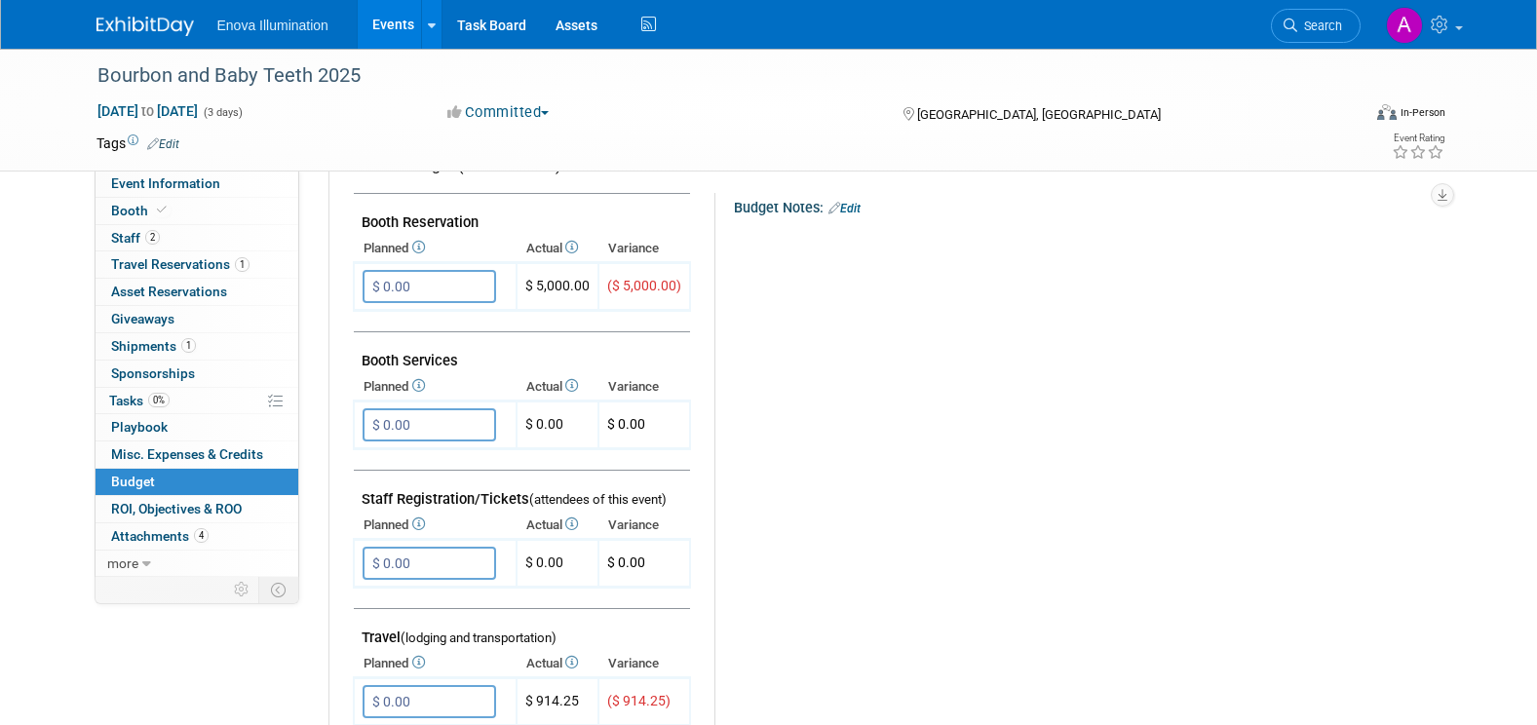
scroll to position [390, 0]
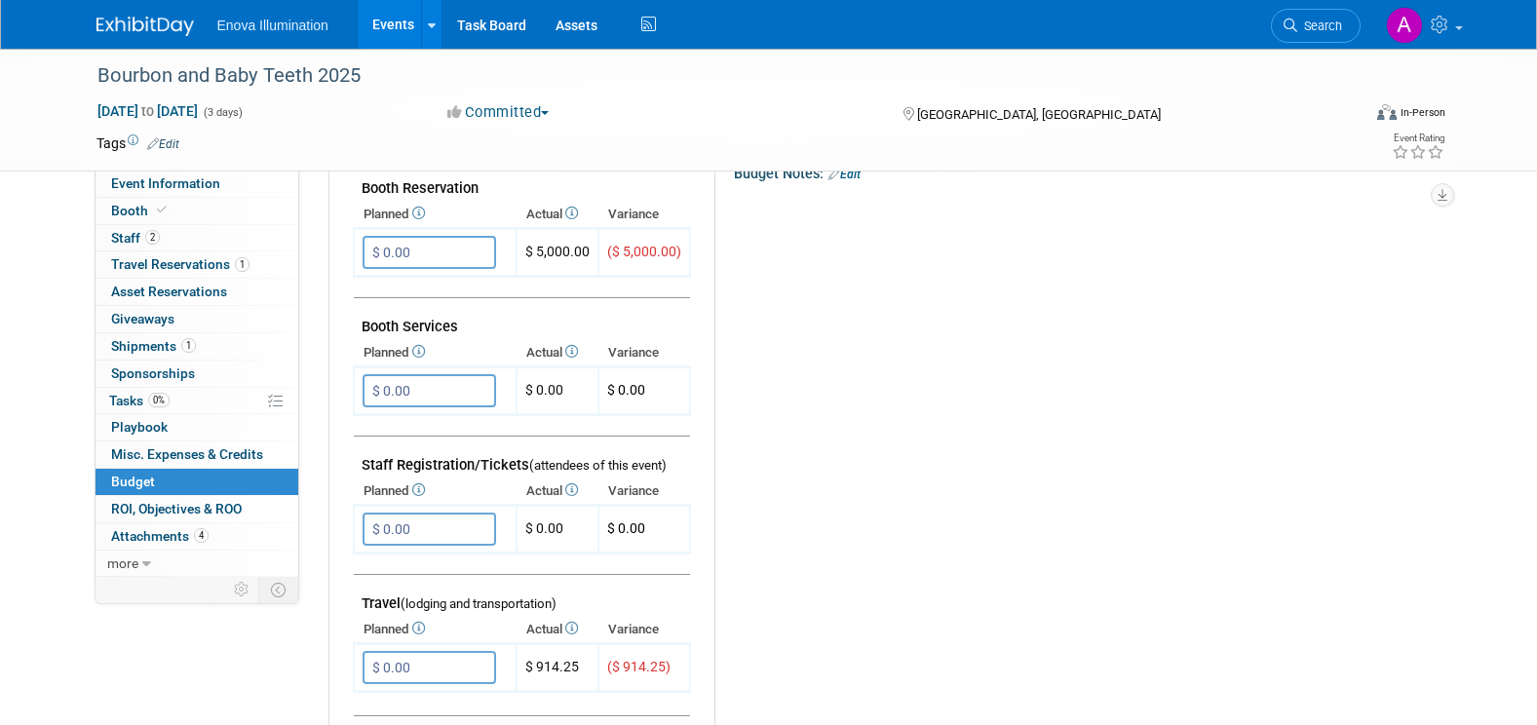
click at [153, 23] on img at bounding box center [144, 26] width 97 height 19
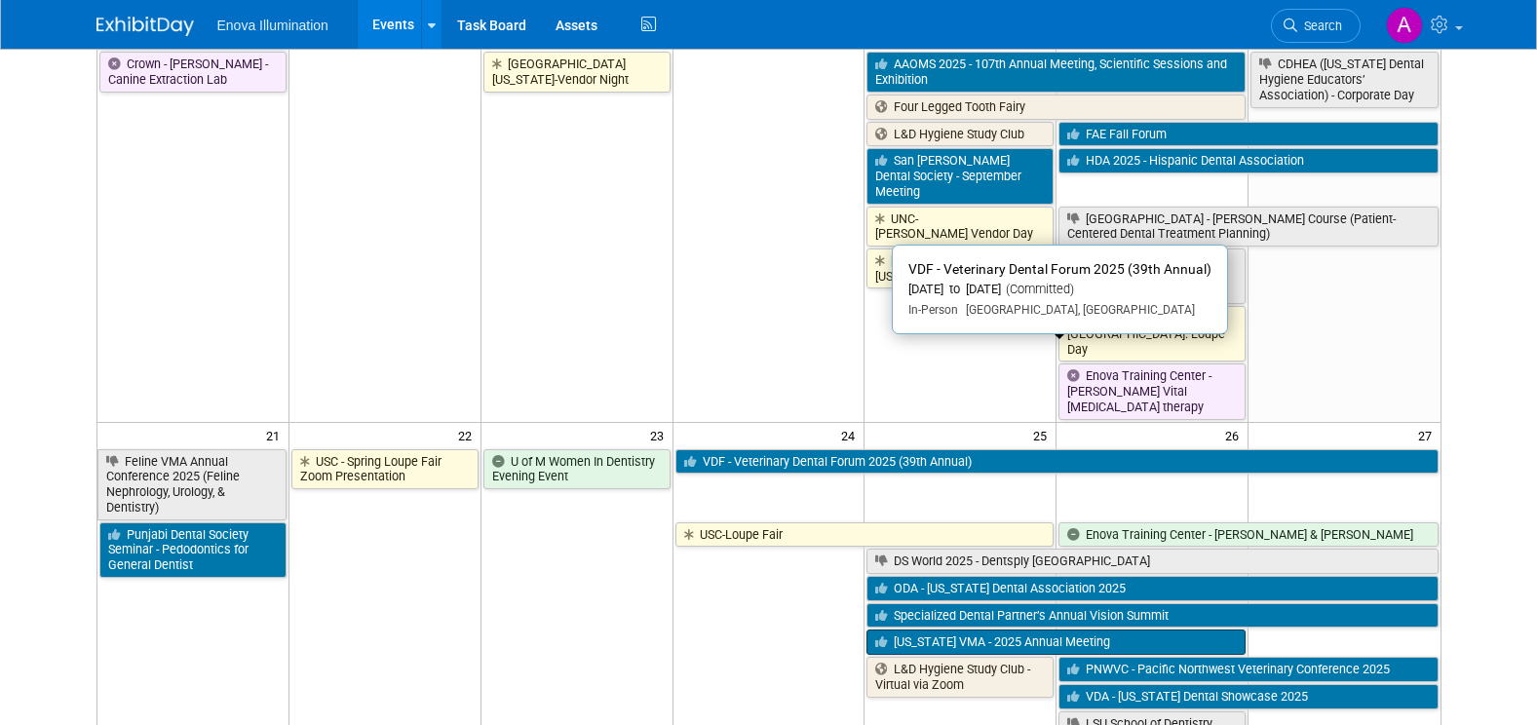
scroll to position [1072, 0]
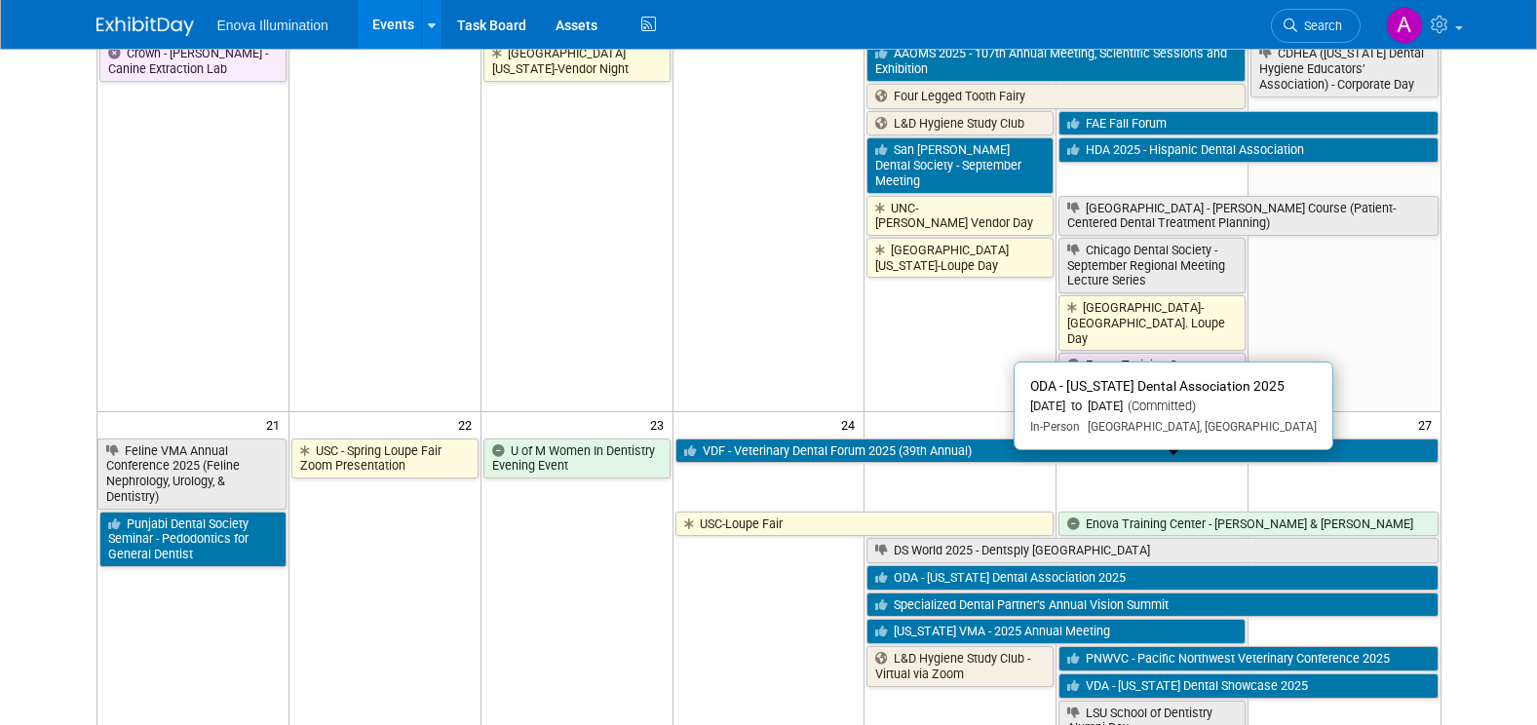
click at [929, 565] on link "ODA - [US_STATE] Dental Association 2025" at bounding box center [1151, 577] width 571 height 25
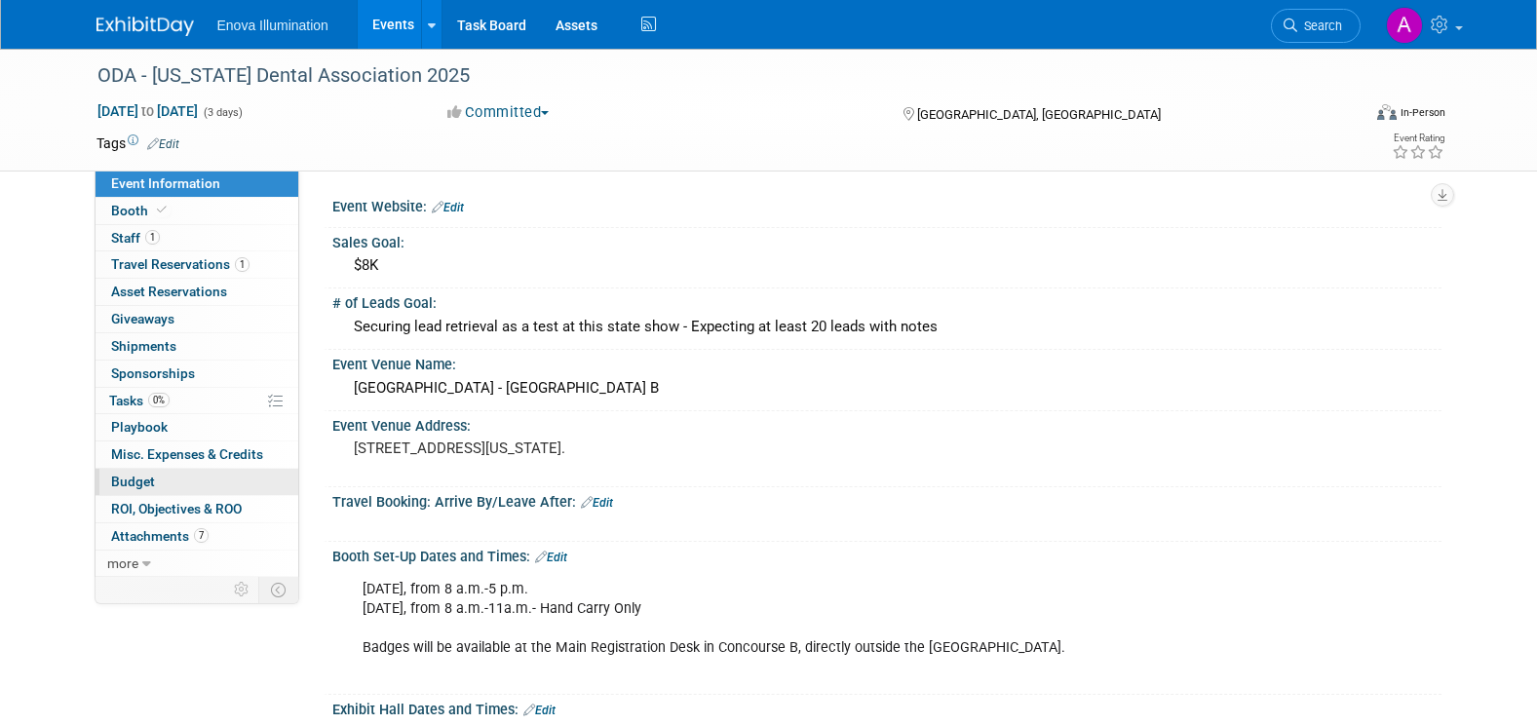
click at [155, 476] on link "Budget" at bounding box center [196, 482] width 203 height 26
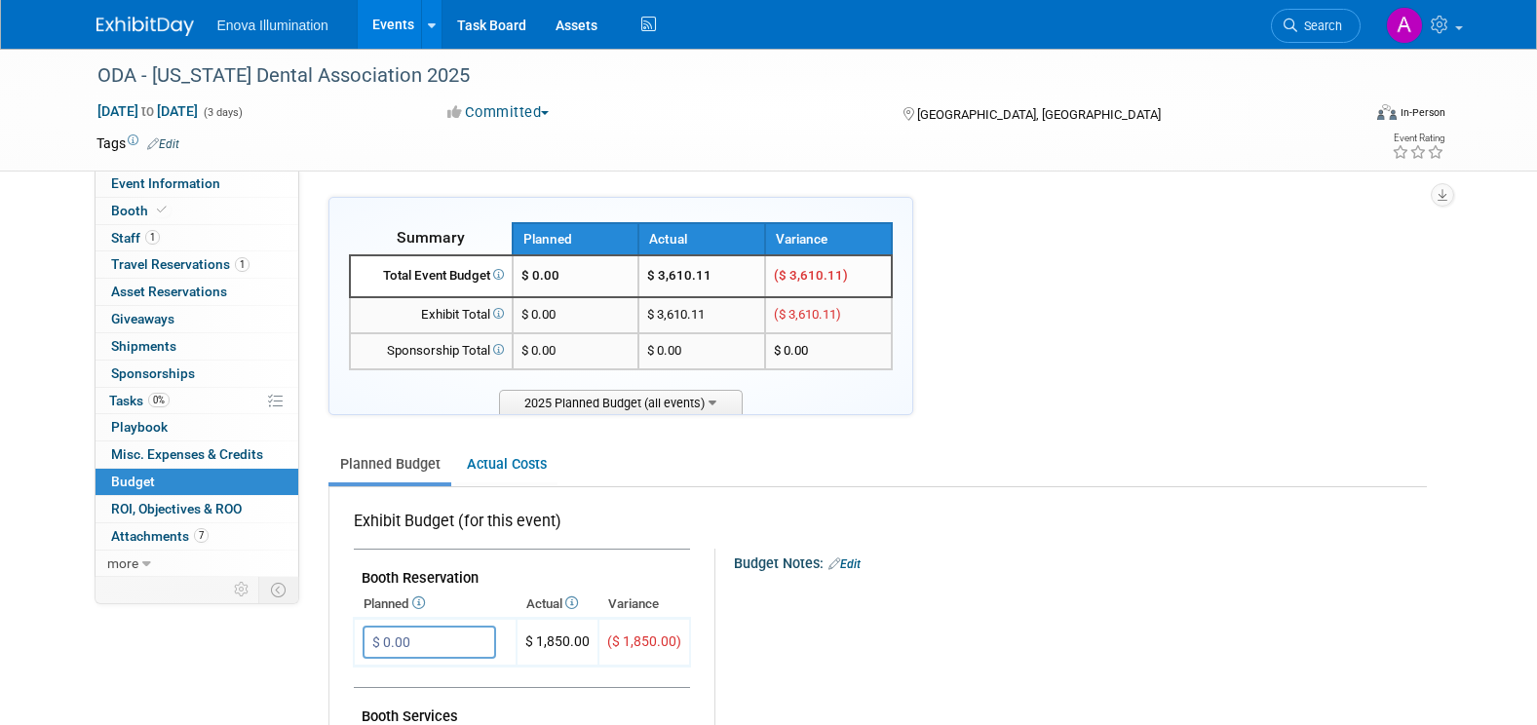
click at [136, 33] on img at bounding box center [144, 26] width 97 height 19
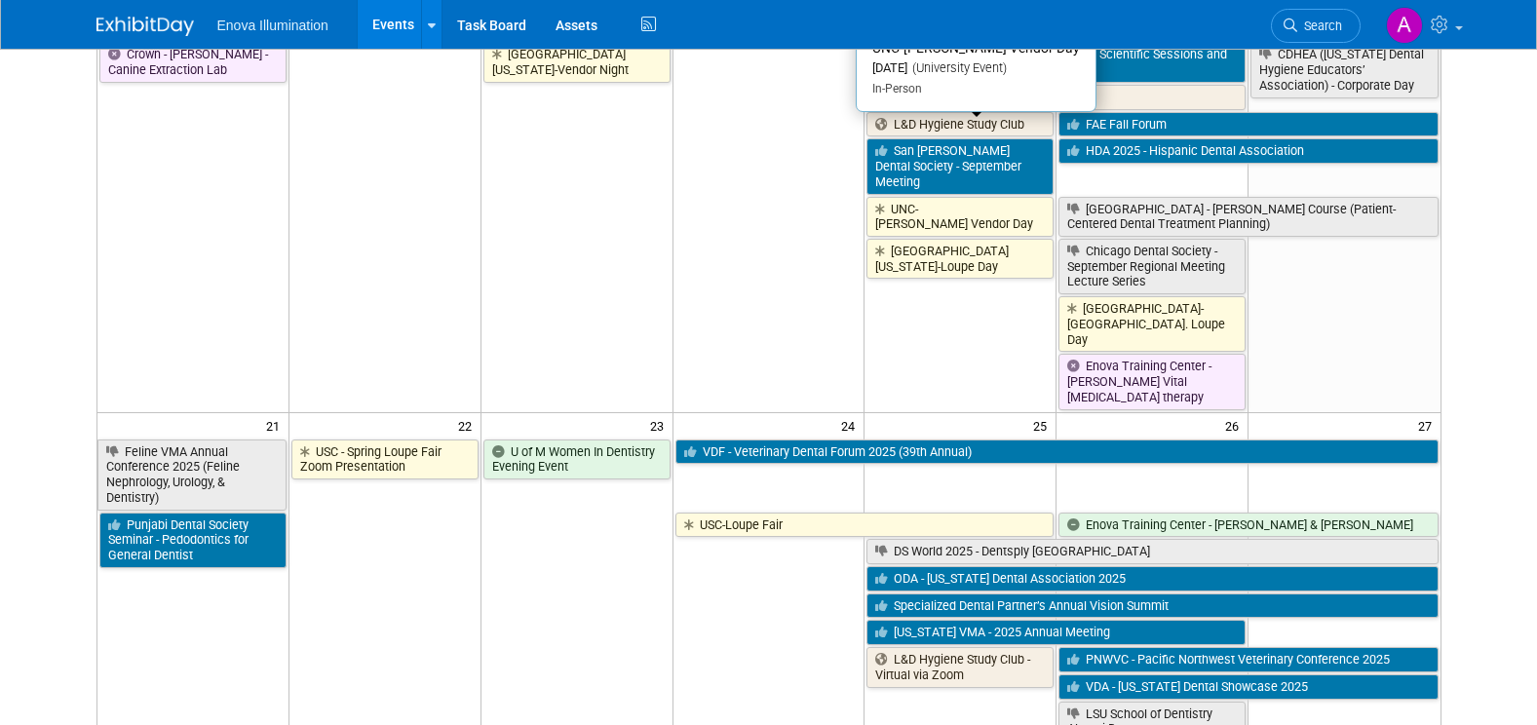
scroll to position [1072, 0]
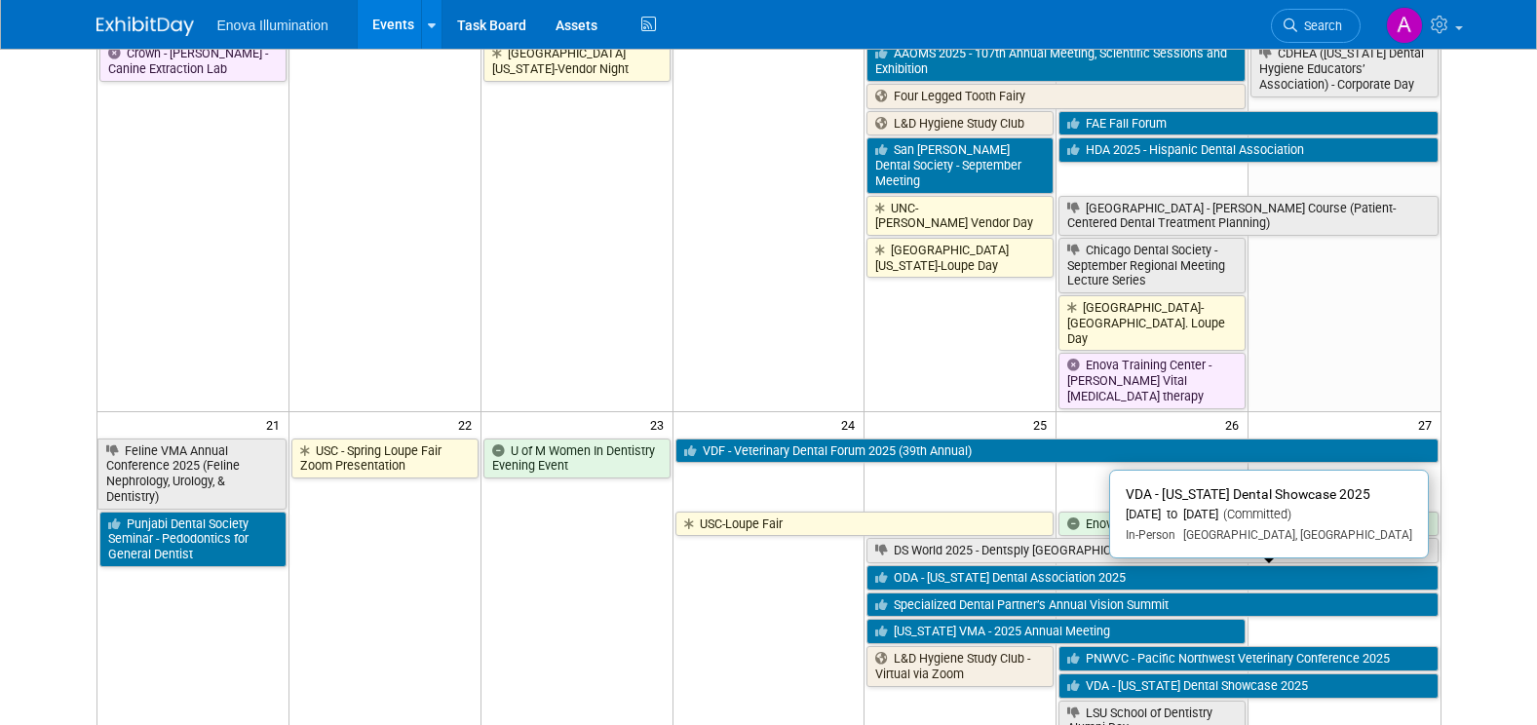
click at [1119, 673] on link "VDA - [US_STATE] Dental Showcase 2025" at bounding box center [1247, 685] width 379 height 25
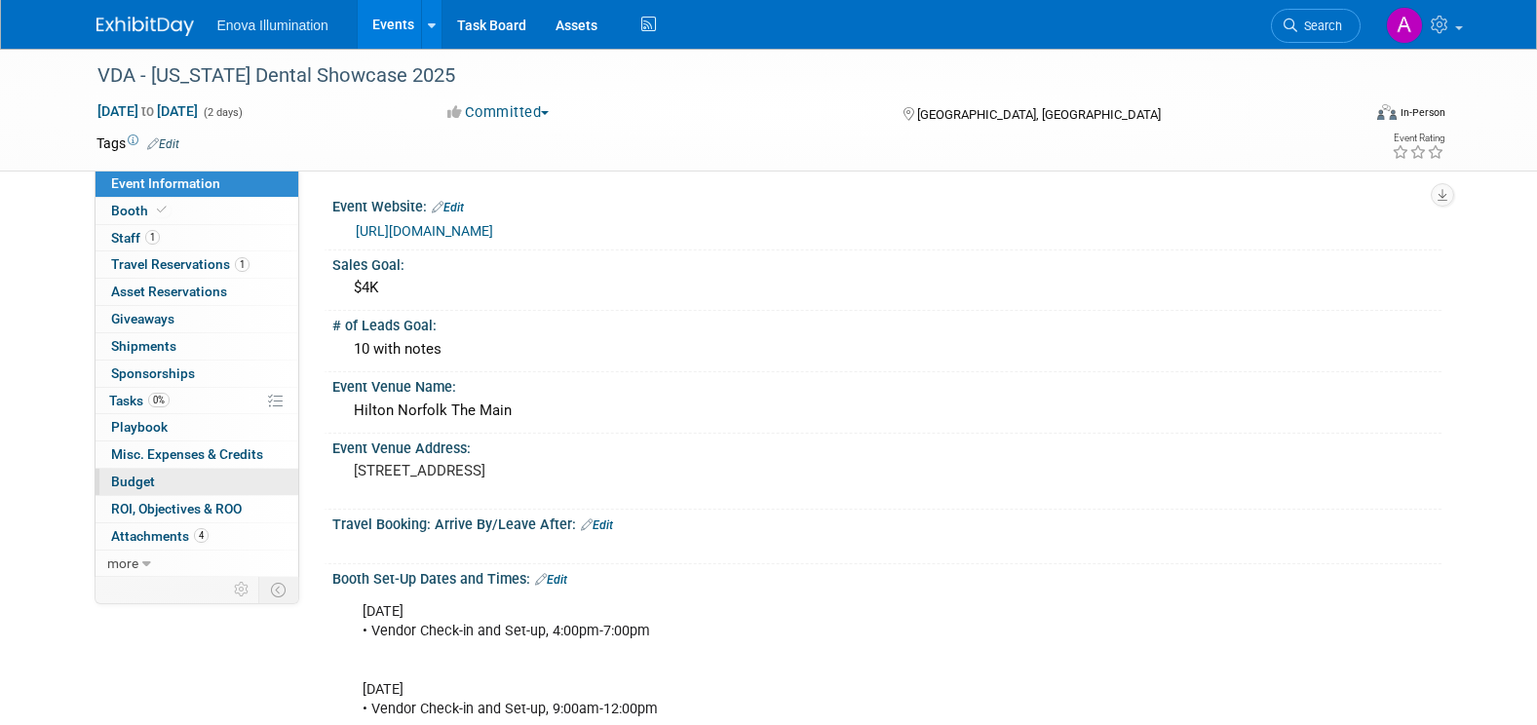
click at [222, 482] on link "Budget" at bounding box center [196, 482] width 203 height 26
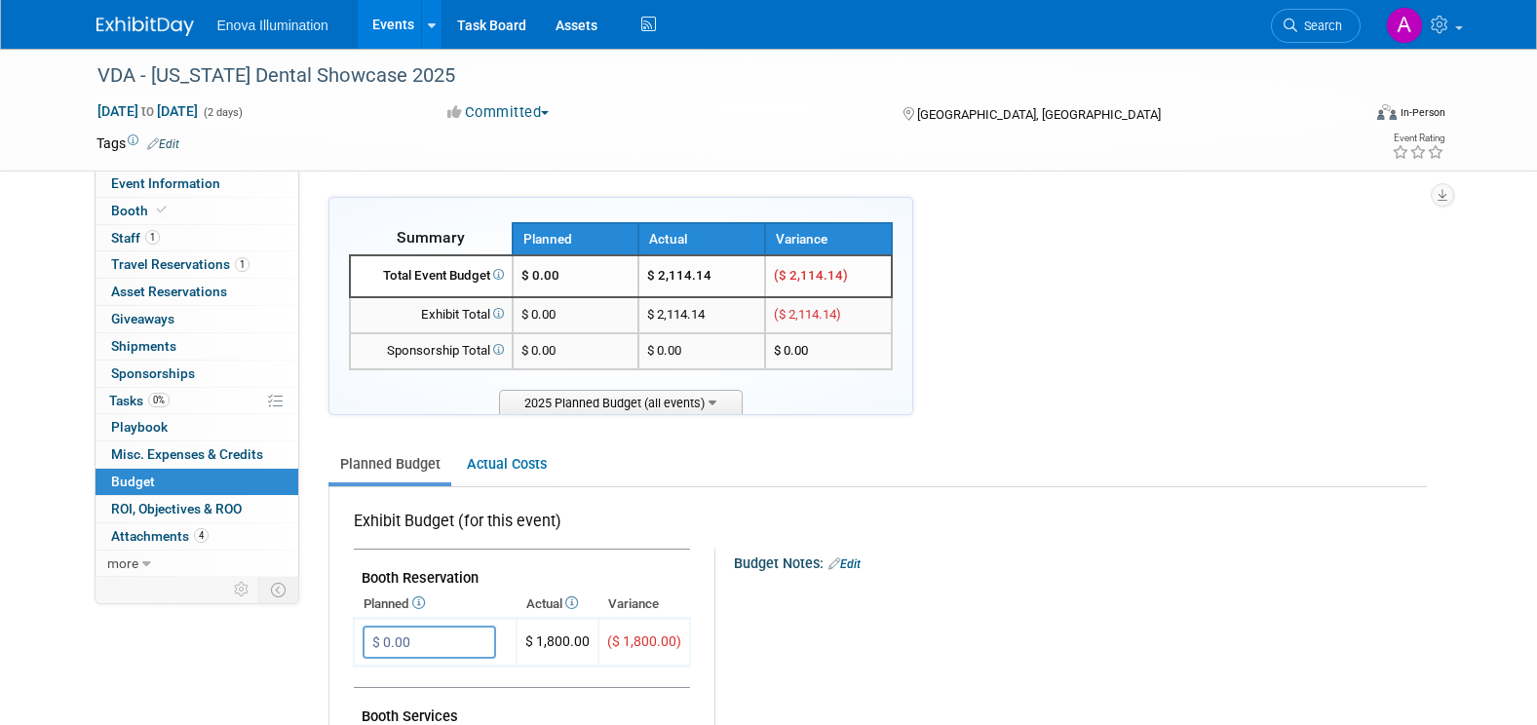
click at [125, 19] on img at bounding box center [144, 26] width 97 height 19
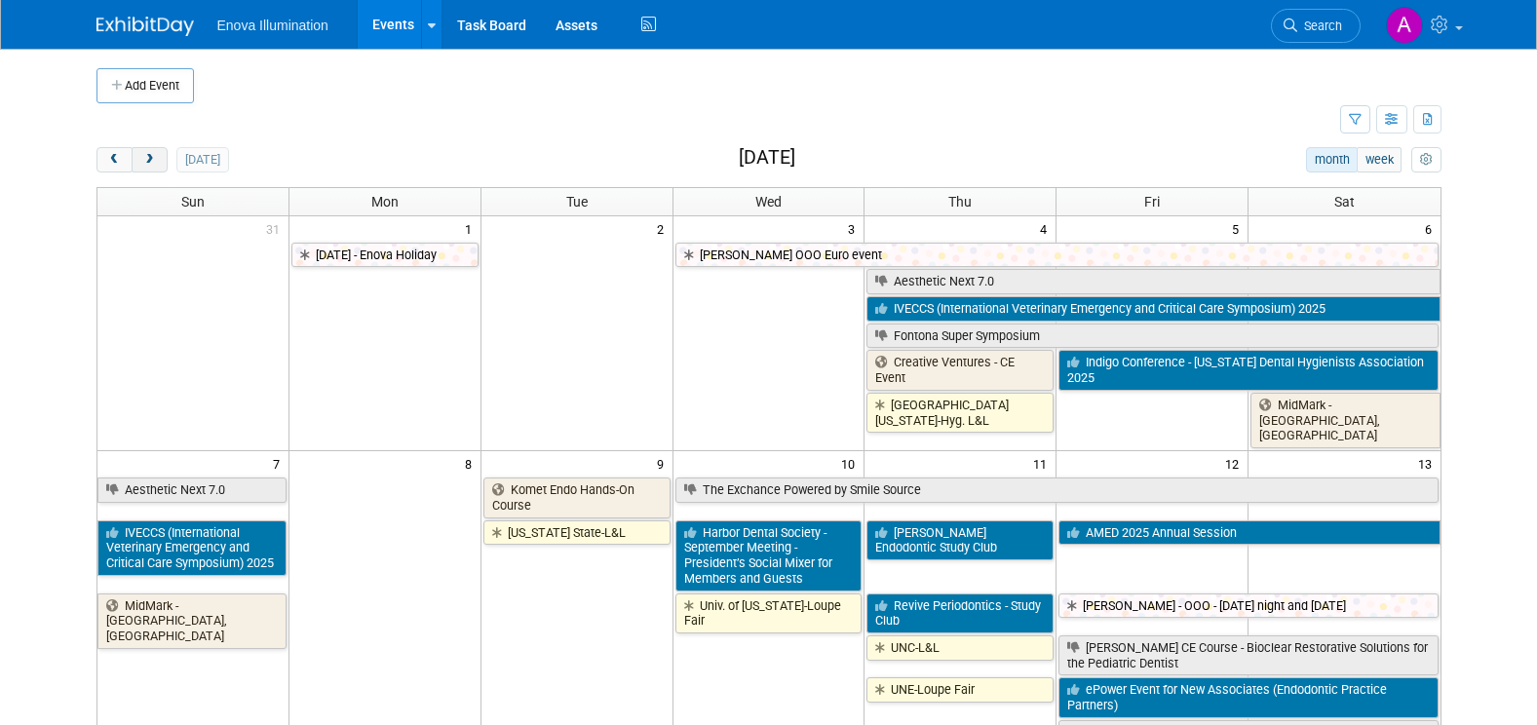
click at [156, 161] on span "next" at bounding box center [149, 160] width 15 height 13
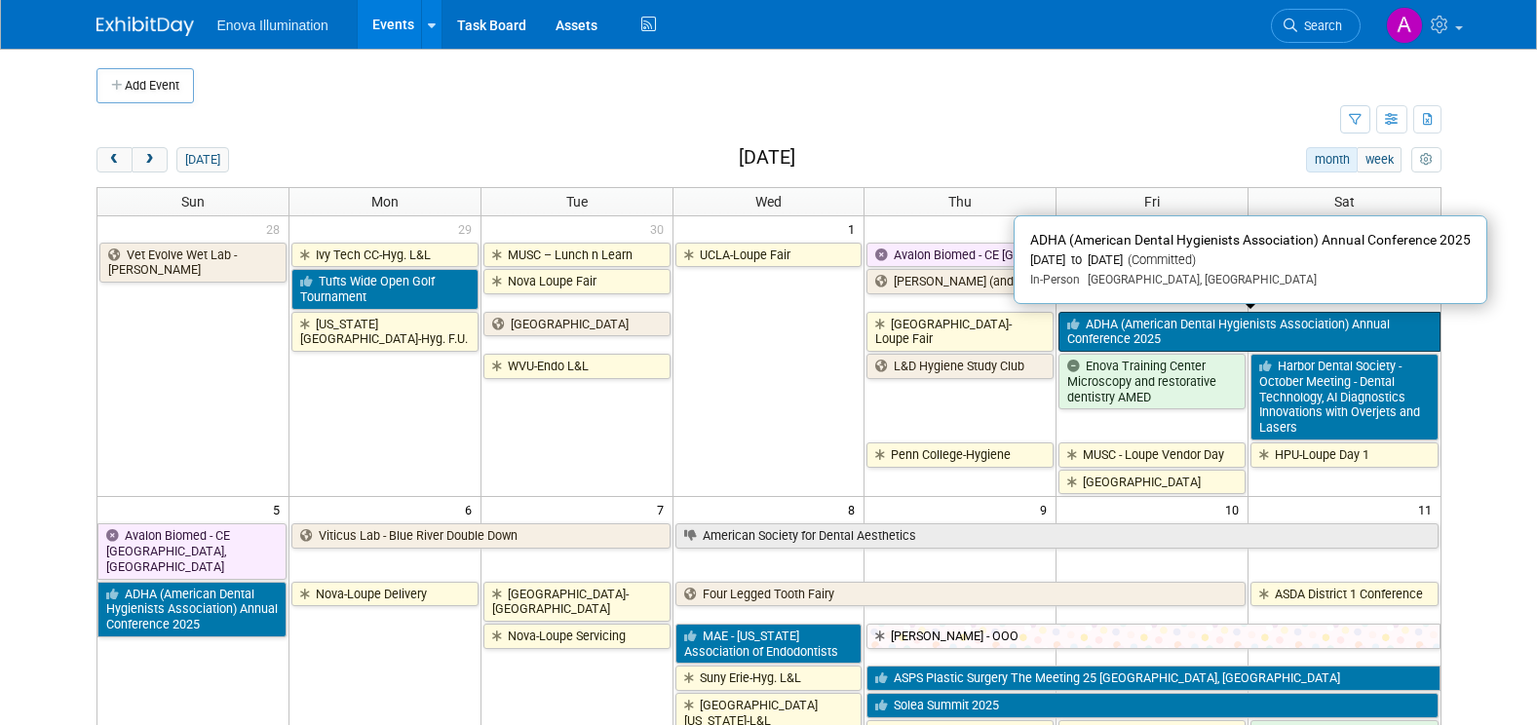
click at [1154, 333] on link "ADHA (American Dental Hygienists Association) Annual Conference 2025" at bounding box center [1248, 332] width 381 height 40
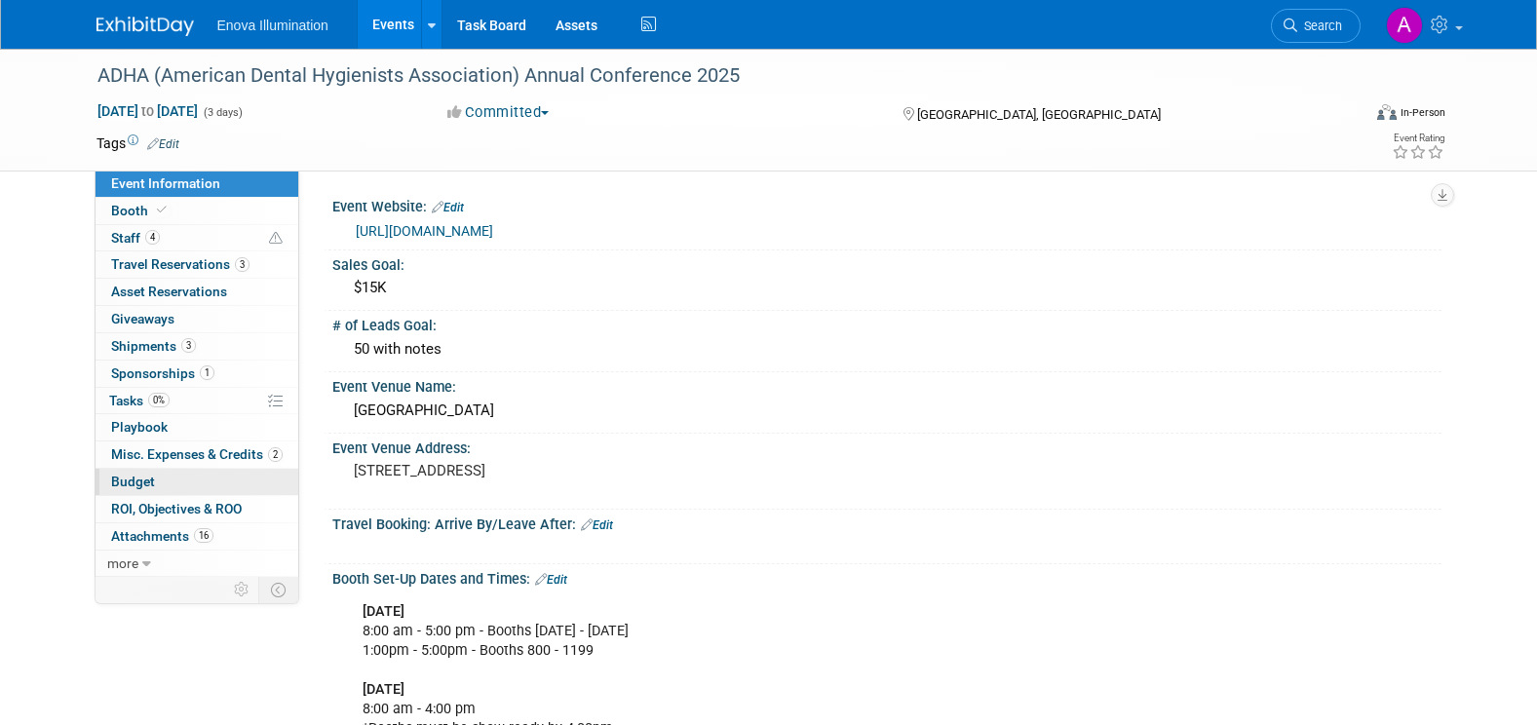
click at [196, 484] on link "Budget" at bounding box center [196, 482] width 203 height 26
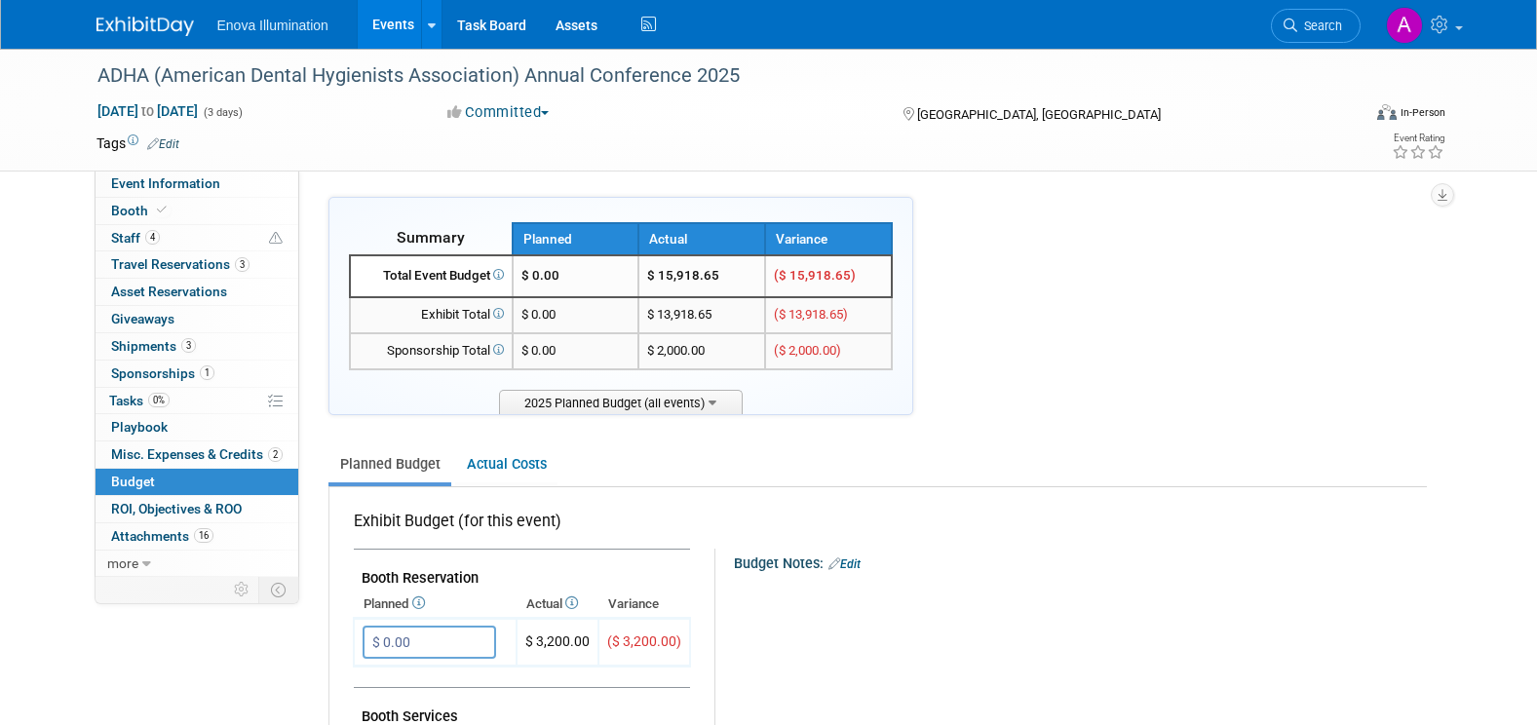
click at [139, 21] on img at bounding box center [144, 26] width 97 height 19
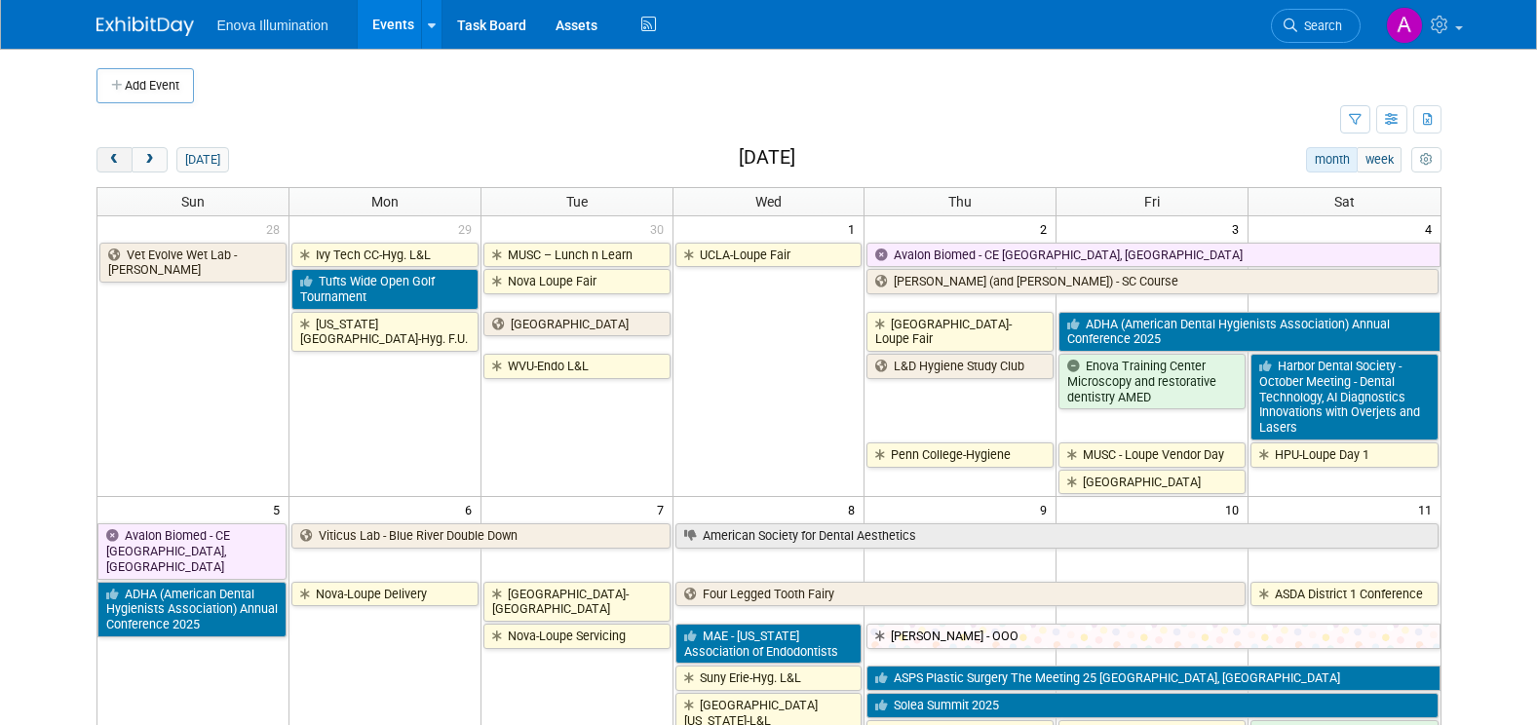
click at [119, 163] on span "prev" at bounding box center [114, 160] width 15 height 13
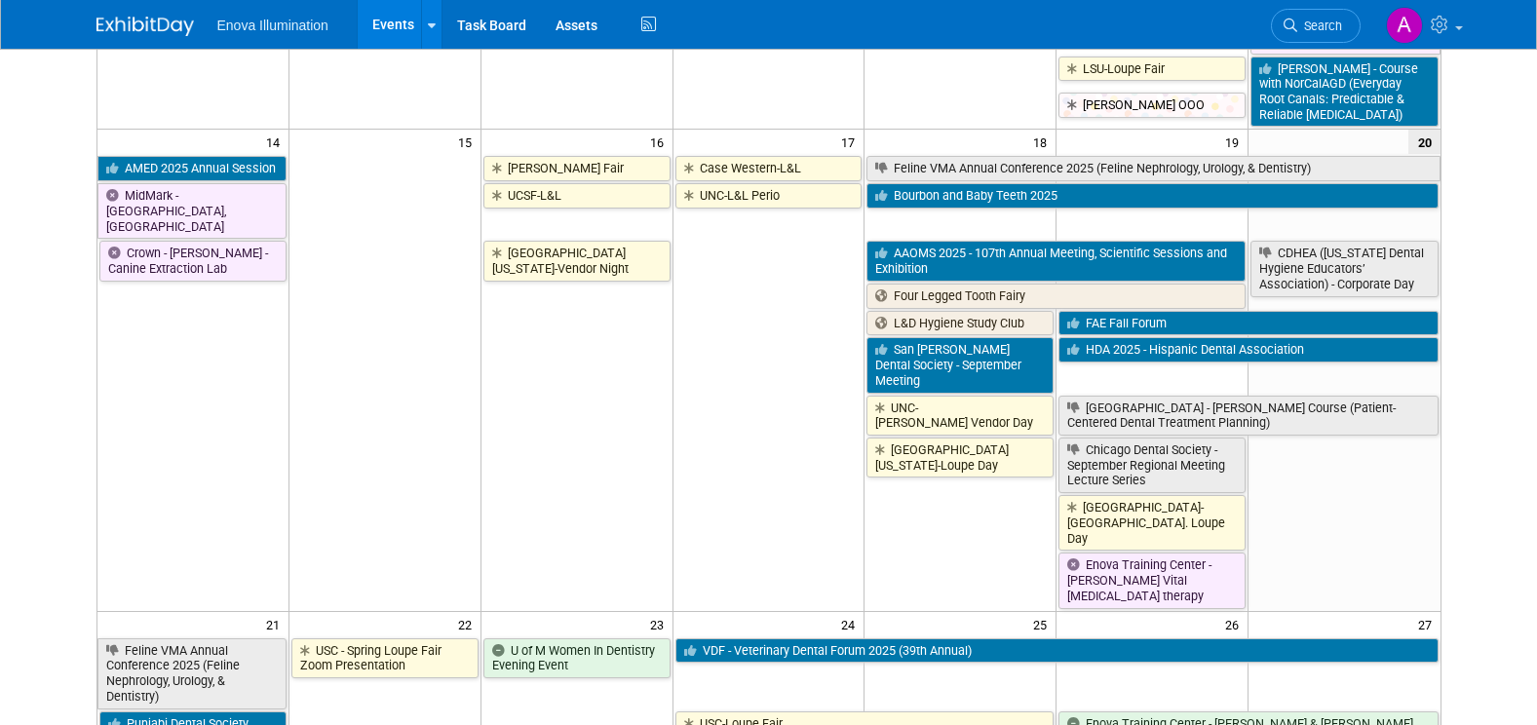
scroll to position [877, 0]
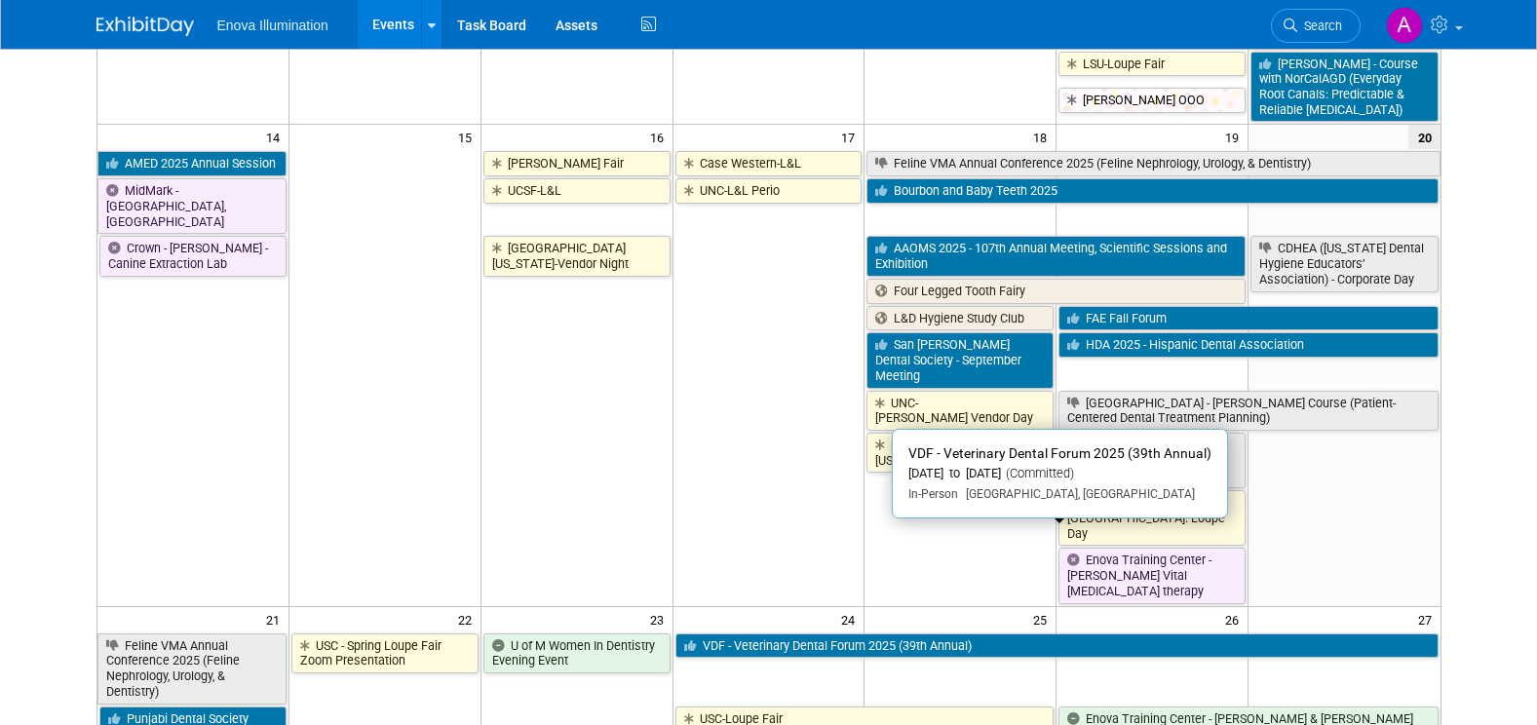
click at [805, 633] on link "VDF - Veterinary Dental Forum 2025 (39th Annual)" at bounding box center [1056, 645] width 763 height 25
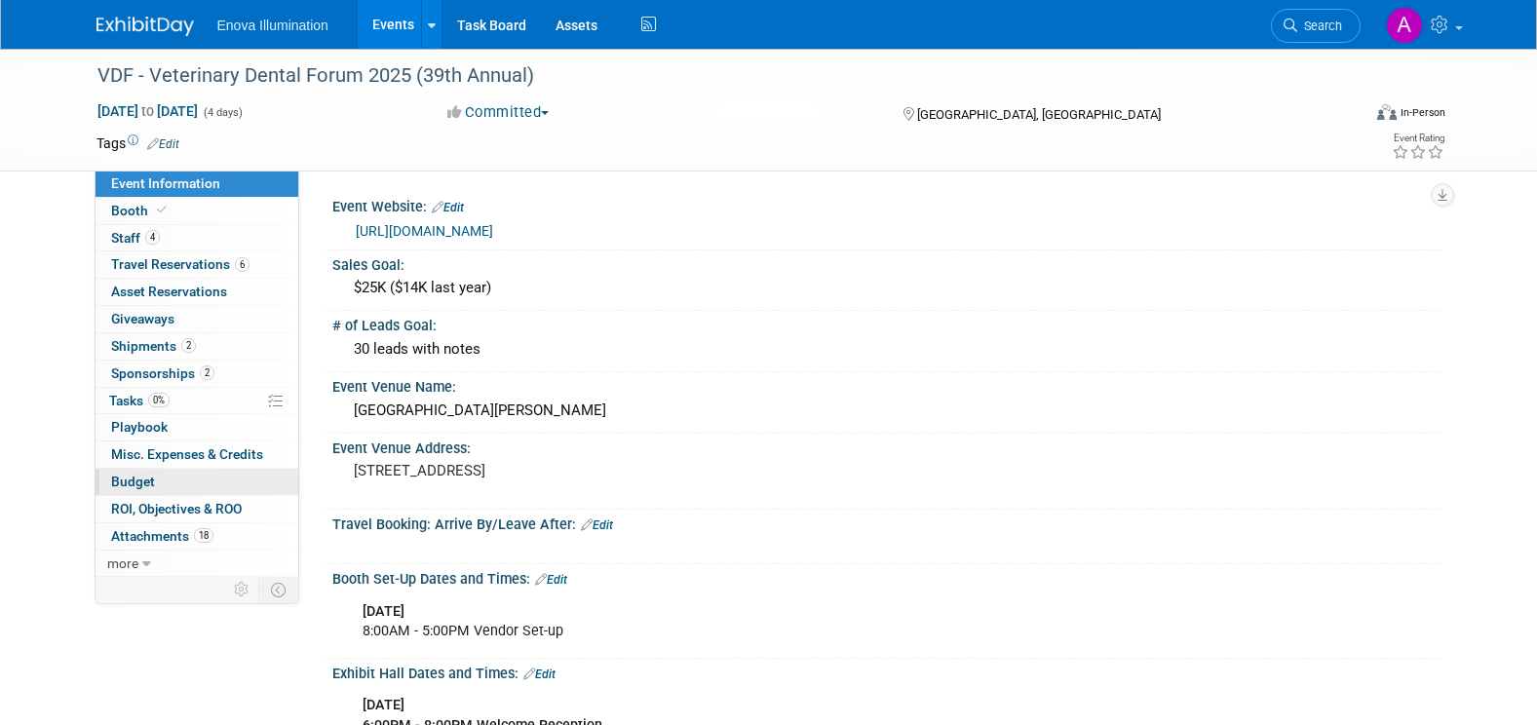
click at [181, 483] on link "Budget" at bounding box center [196, 482] width 203 height 26
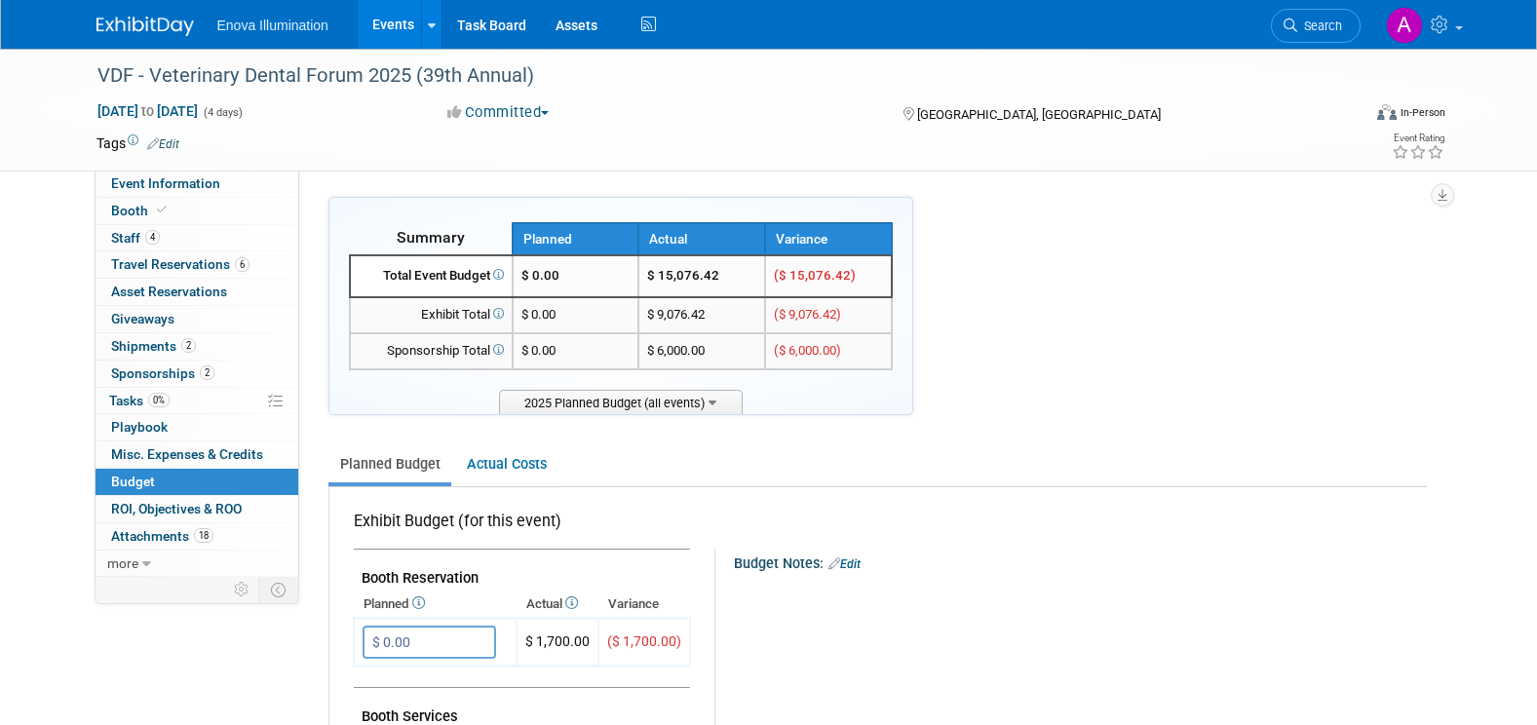
click at [151, 19] on img at bounding box center [144, 26] width 97 height 19
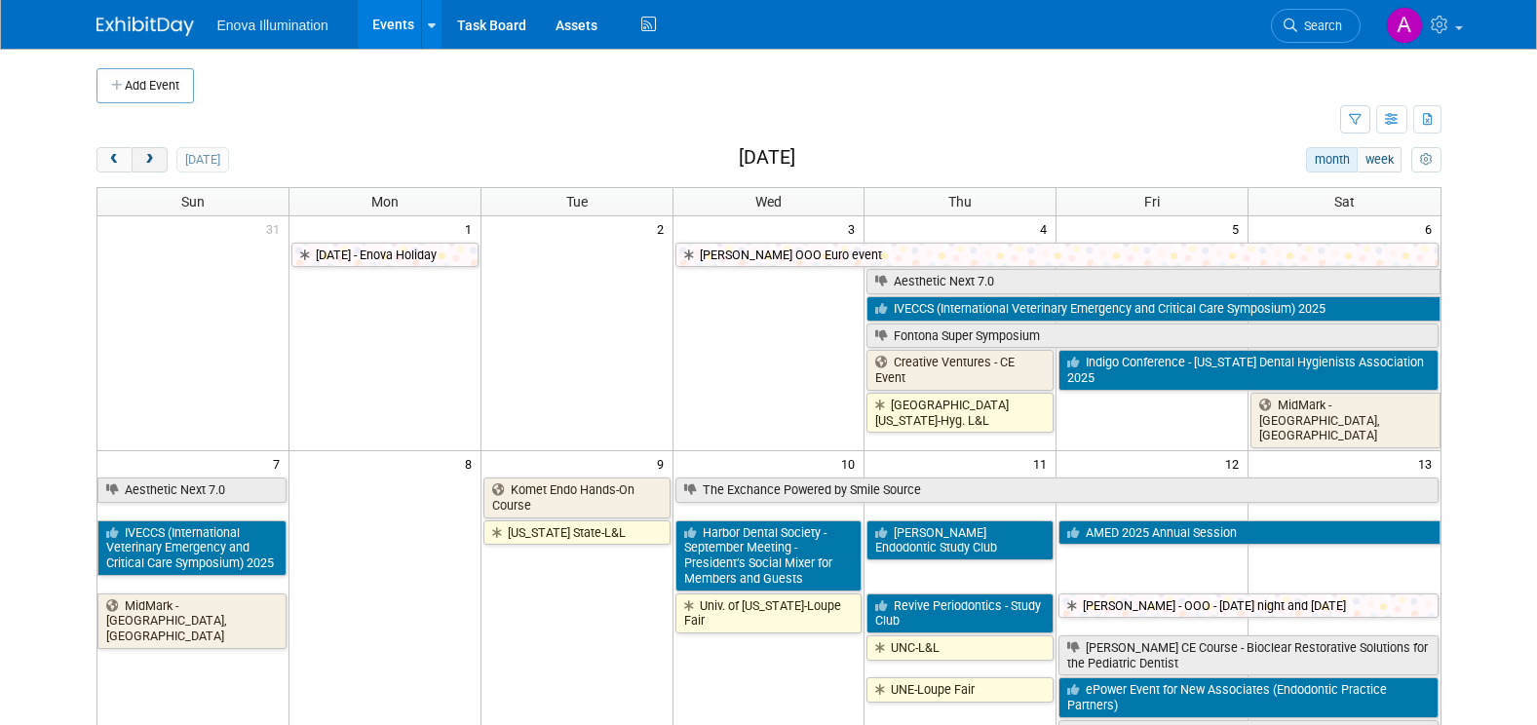
click at [147, 168] on button "next" at bounding box center [150, 159] width 36 height 25
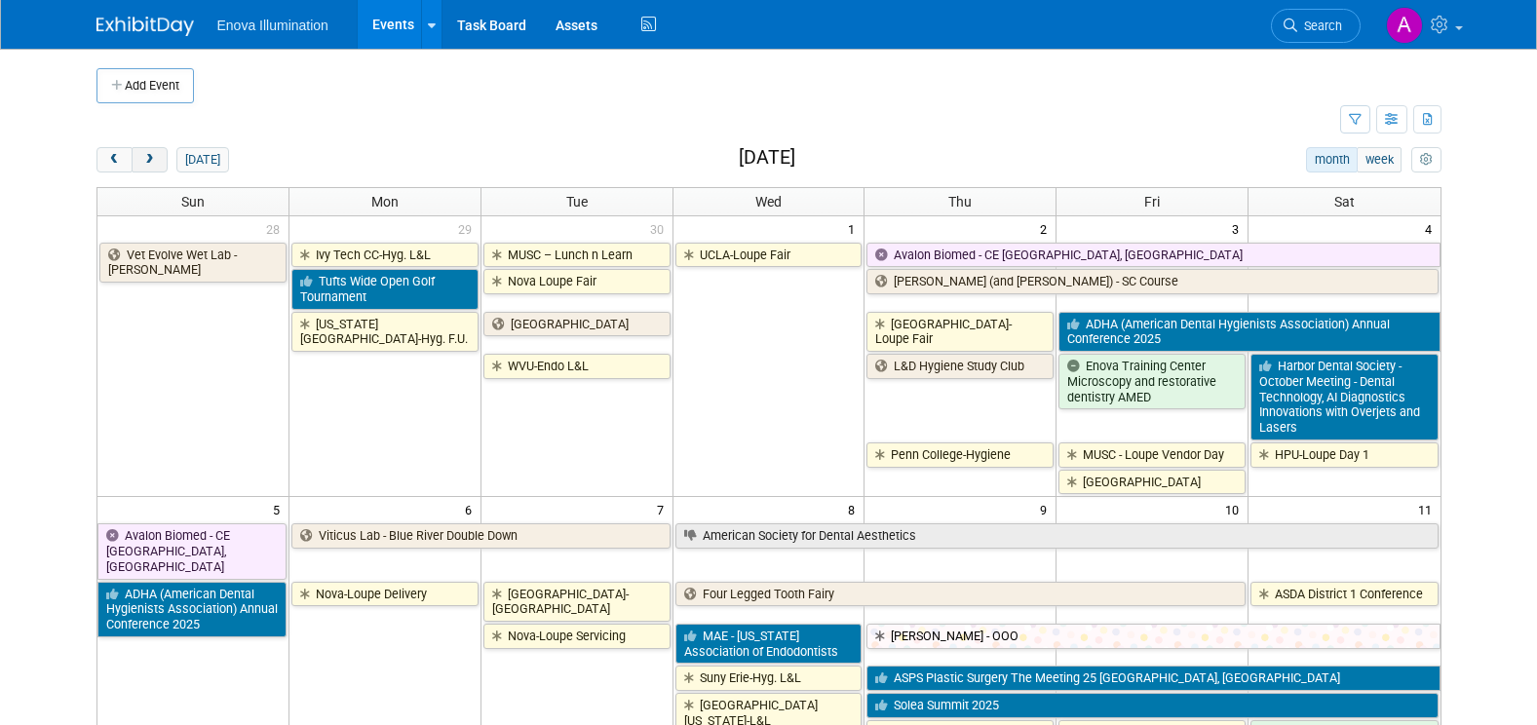
click at [147, 168] on button "next" at bounding box center [150, 159] width 36 height 25
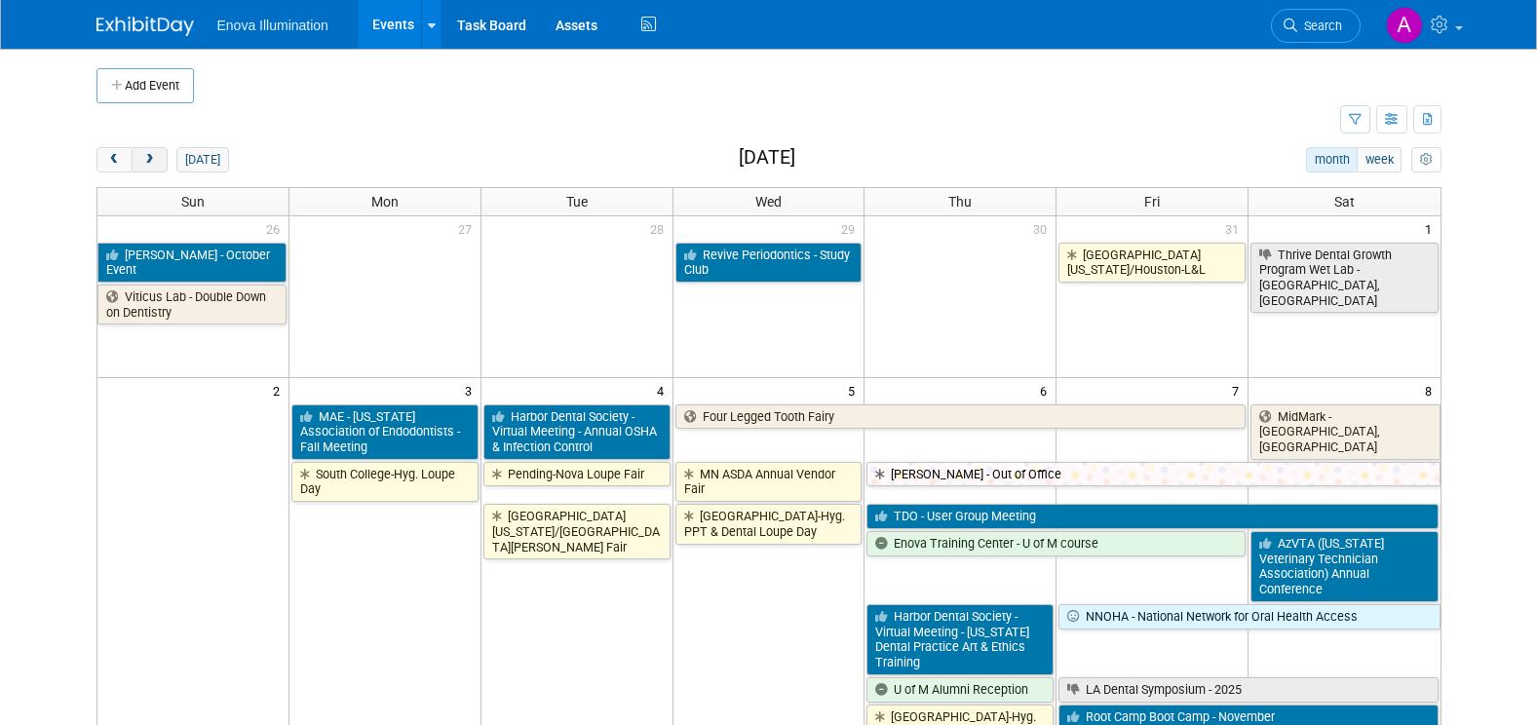
click at [147, 168] on button "next" at bounding box center [150, 159] width 36 height 25
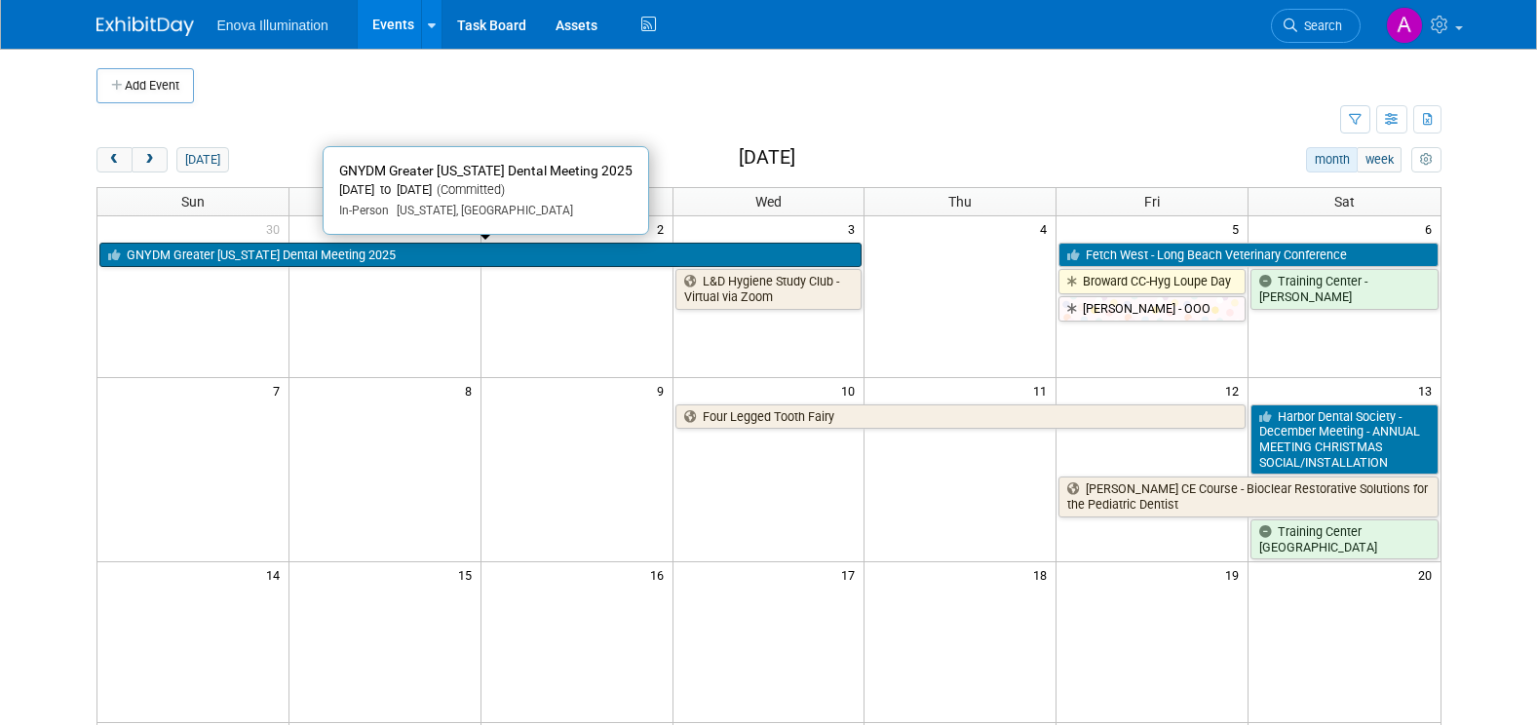
click at [144, 253] on link "GNYDM Greater [US_STATE] Dental Meeting 2025" at bounding box center [480, 255] width 763 height 25
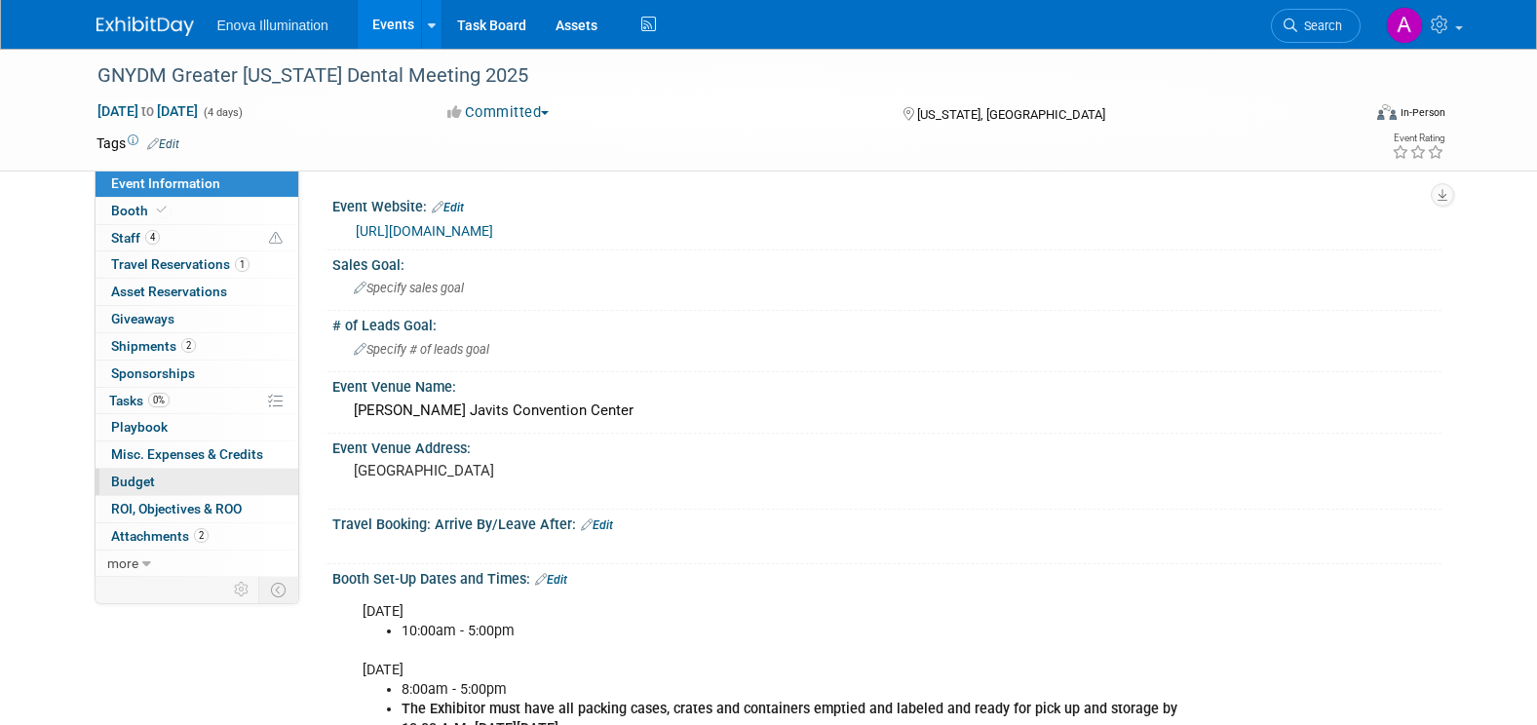
click at [153, 482] on span "Budget" at bounding box center [133, 482] width 44 height 16
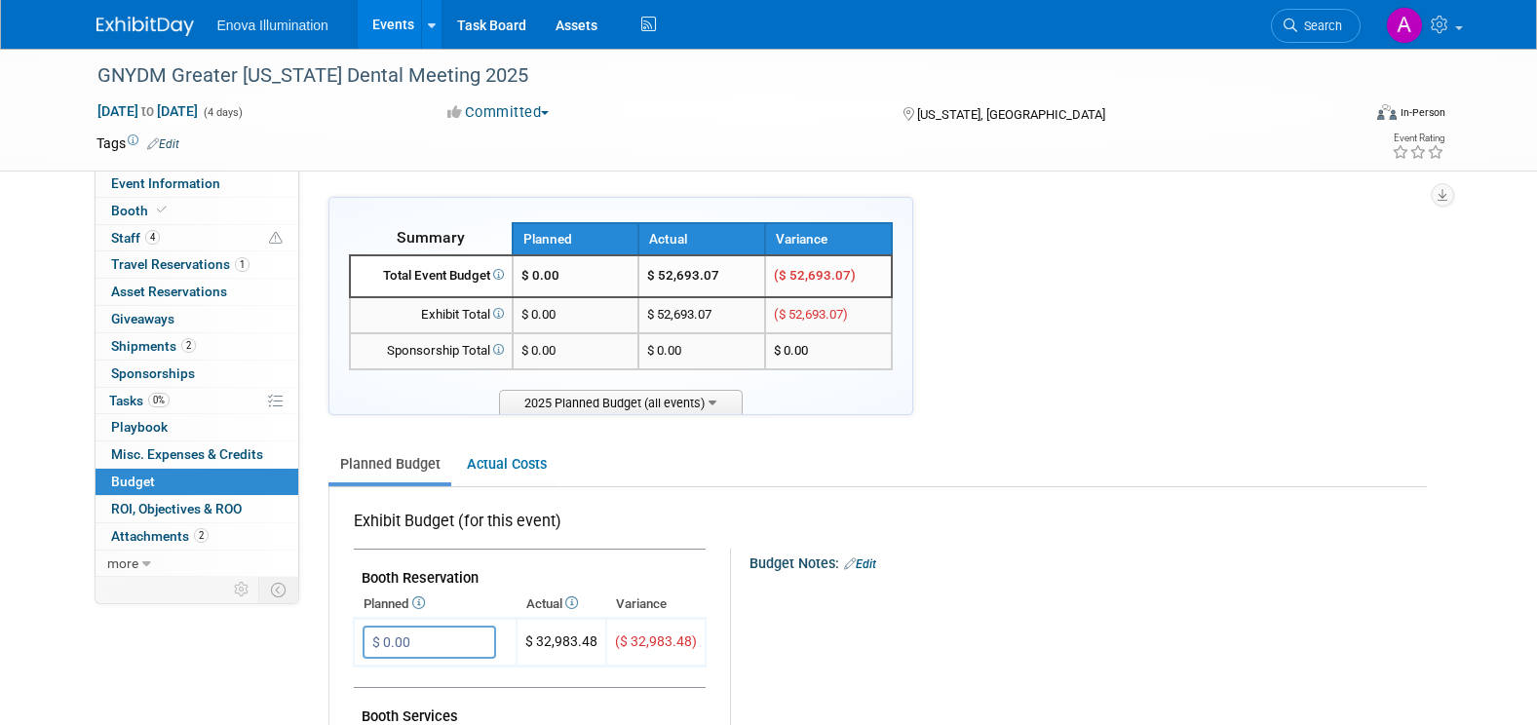
click at [163, 21] on img at bounding box center [144, 26] width 97 height 19
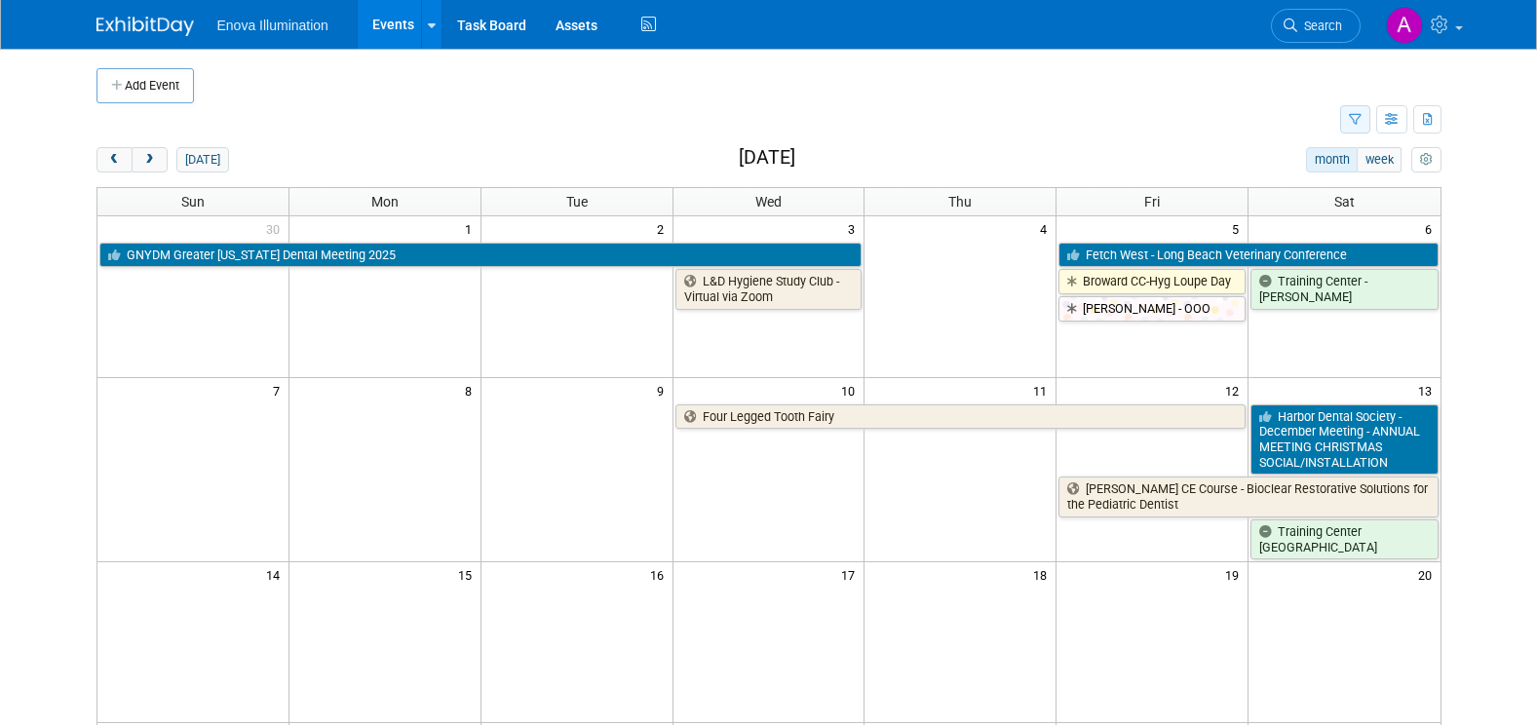
click at [1349, 114] on icon "button" at bounding box center [1355, 120] width 13 height 13
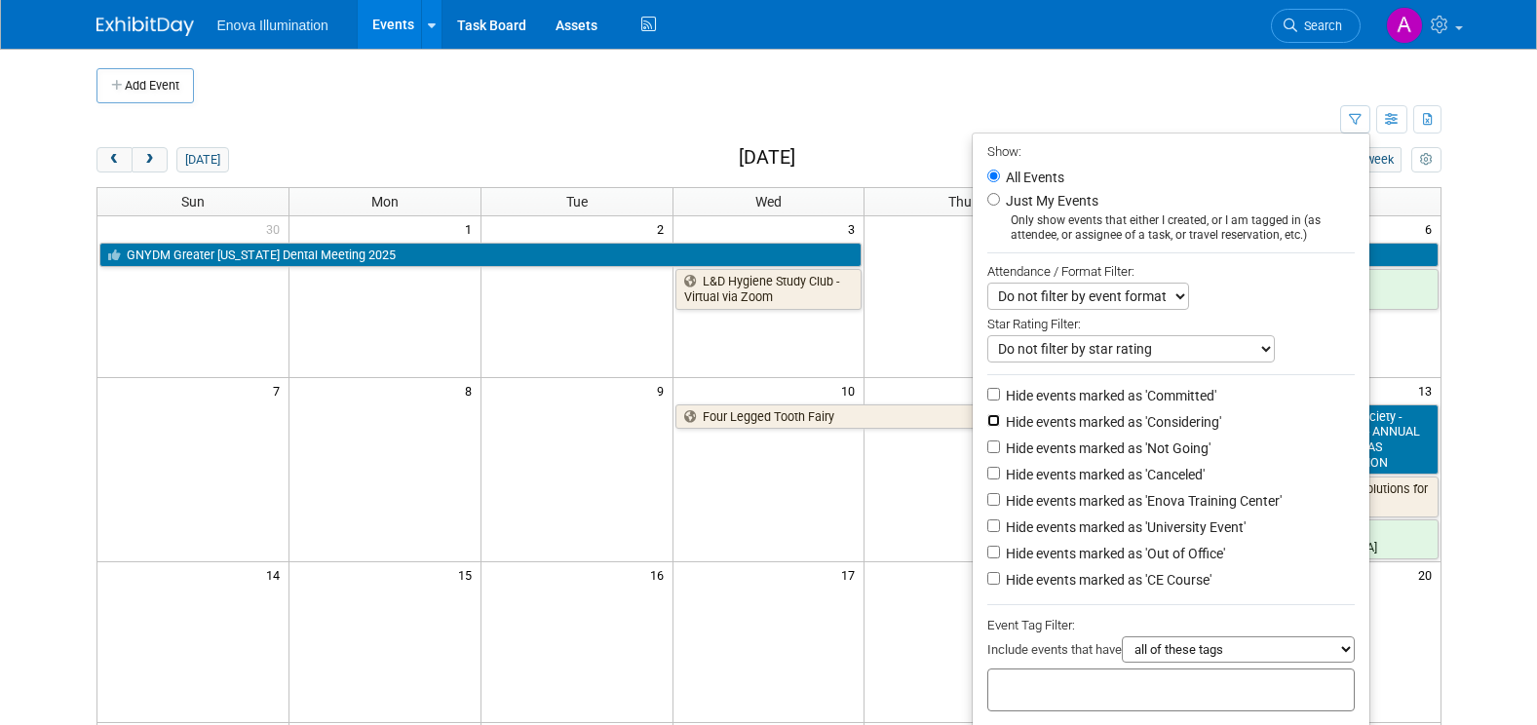
click at [987, 424] on input "Hide events marked as 'Considering'" at bounding box center [993, 420] width 13 height 13
checkbox input "true"
click at [987, 453] on input "Hide events marked as 'Not Going'" at bounding box center [993, 446] width 13 height 13
checkbox input "true"
click at [987, 479] on input "Hide events marked as 'Canceled'" at bounding box center [993, 473] width 13 height 13
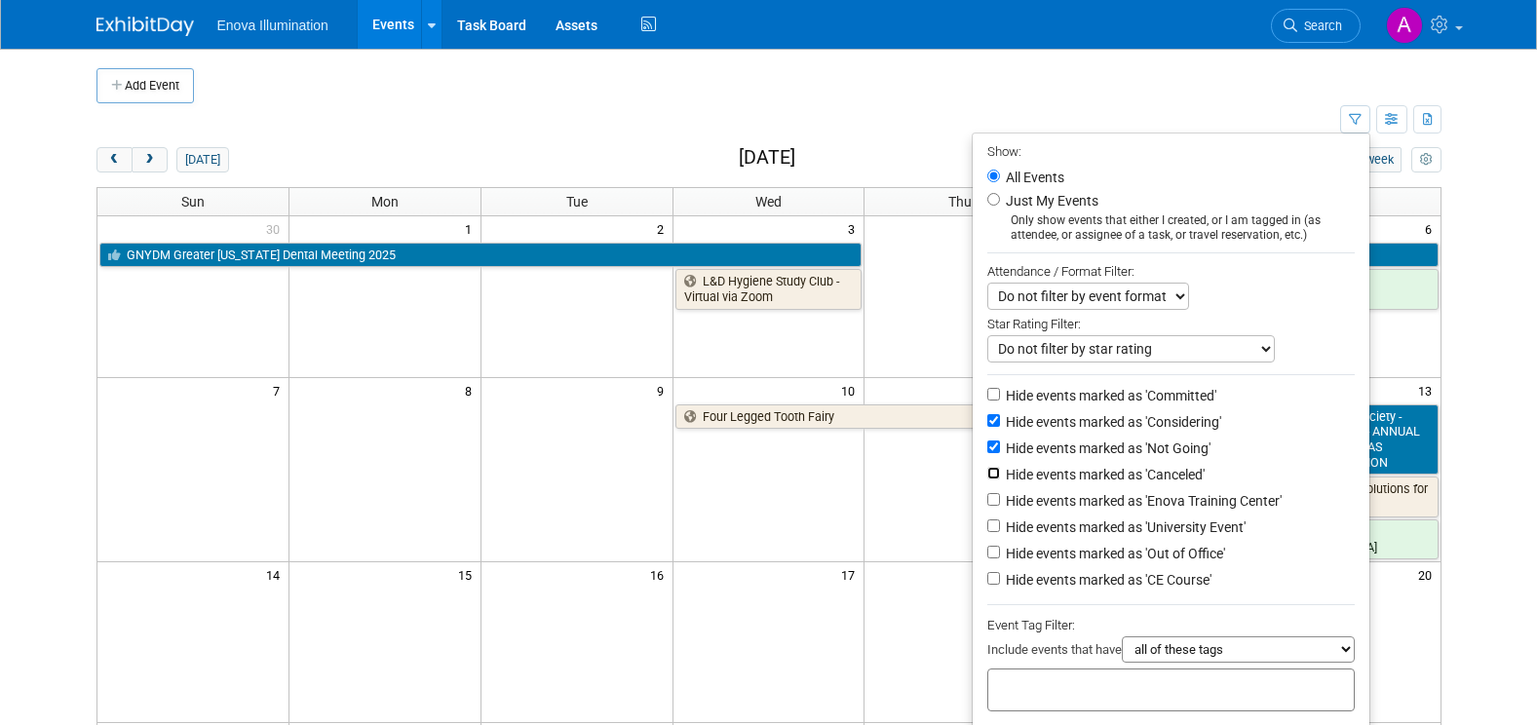
checkbox input "true"
click at [987, 505] on input "Hide events marked as 'Enova Training Center'" at bounding box center [993, 499] width 13 height 13
checkbox input "true"
drag, startPoint x: 982, startPoint y: 534, endPoint x: 982, endPoint y: 546, distance: 11.7
click at [987, 532] on input "Hide events marked as 'University Event'" at bounding box center [993, 525] width 13 height 13
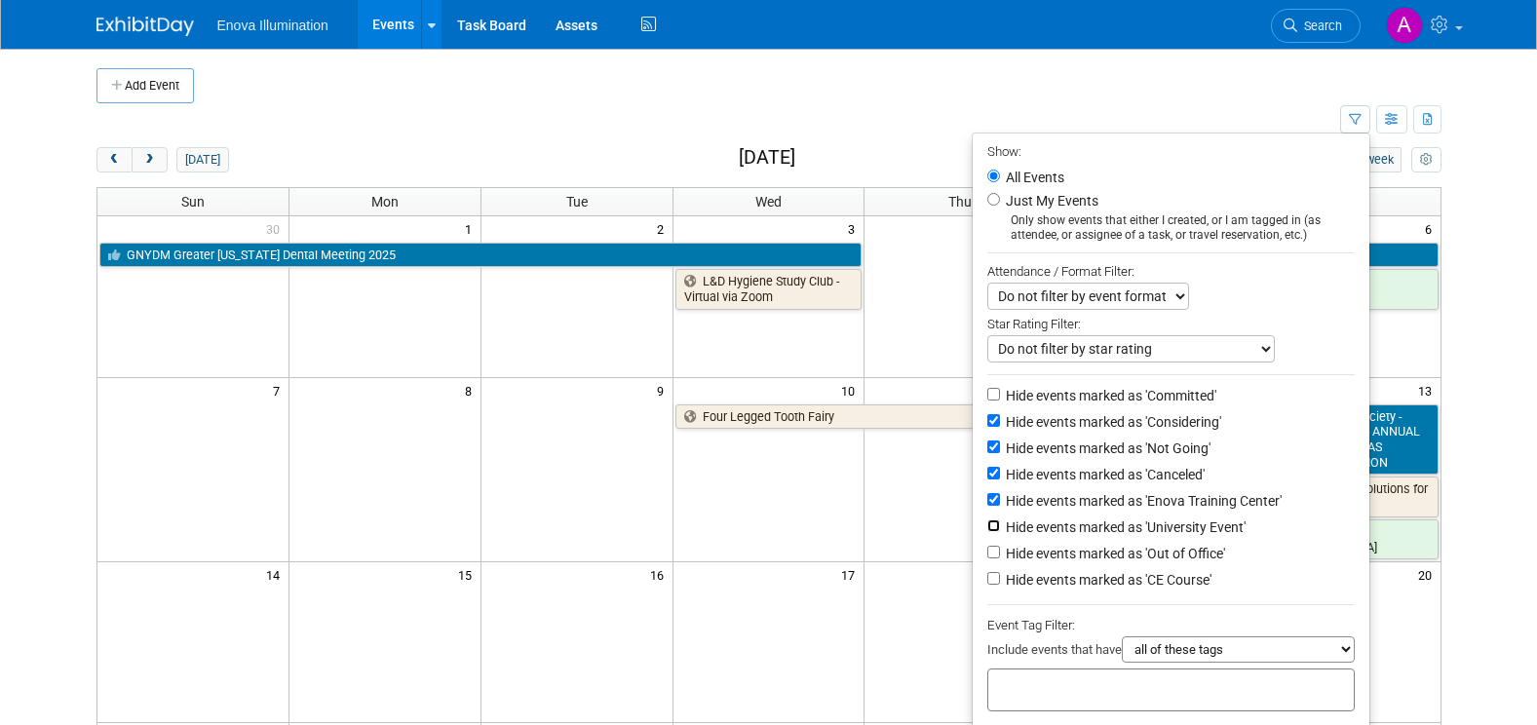
checkbox input "true"
click at [987, 558] on input "Hide events marked as 'Out of Office'" at bounding box center [993, 552] width 13 height 13
checkbox input "true"
click at [987, 585] on input "Hide events marked as 'CE Course'" at bounding box center [993, 578] width 13 height 13
checkbox input "true"
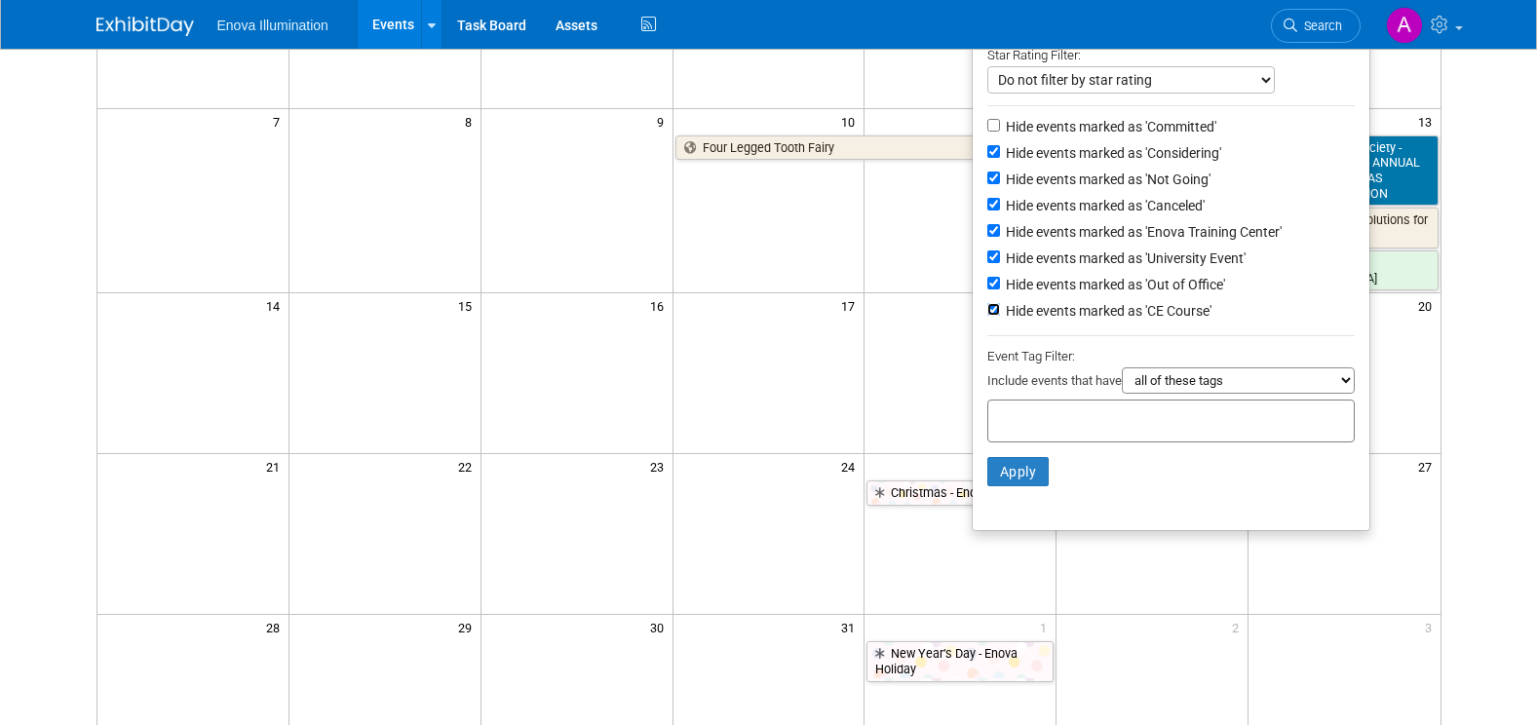
scroll to position [292, 0]
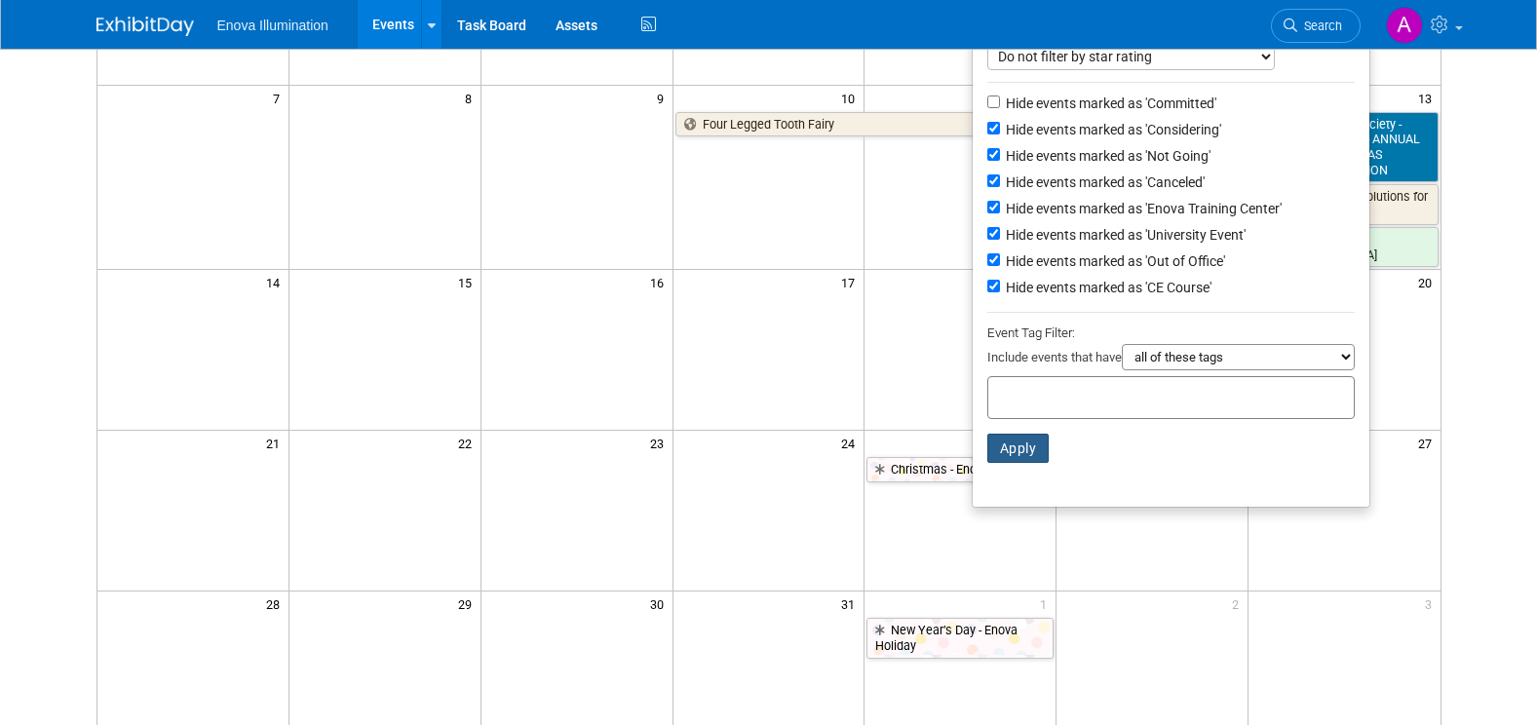
click at [1010, 463] on button "Apply" at bounding box center [1018, 448] width 62 height 29
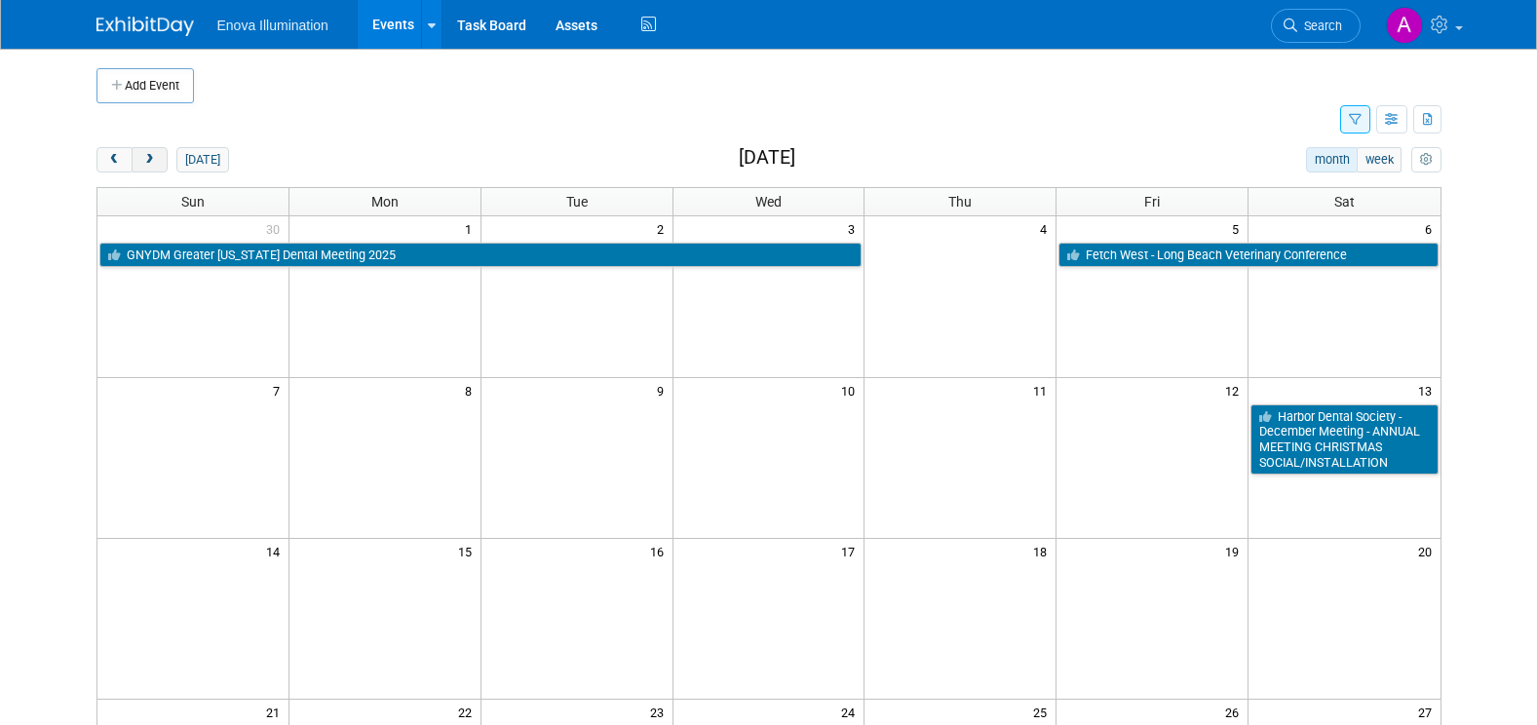
click at [160, 160] on button "next" at bounding box center [150, 159] width 36 height 25
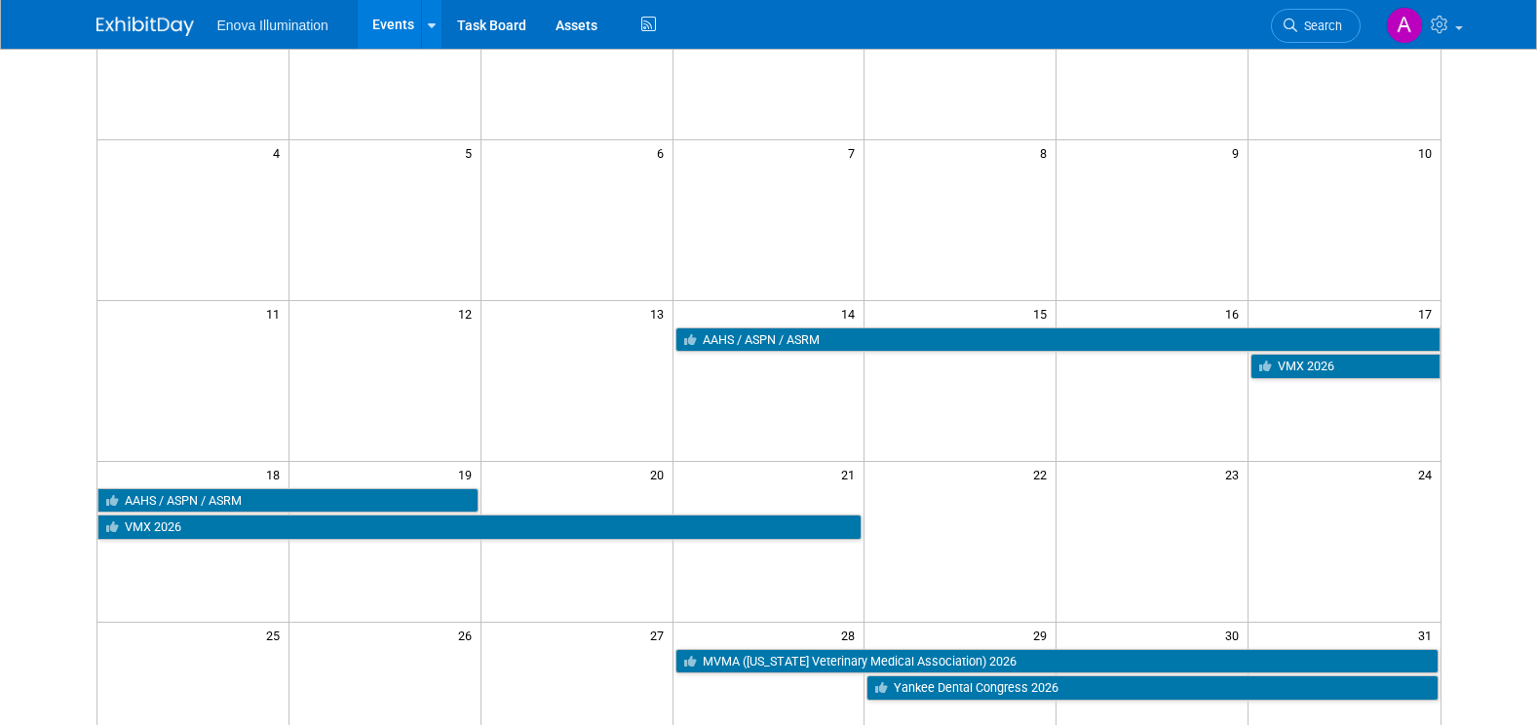
scroll to position [292, 0]
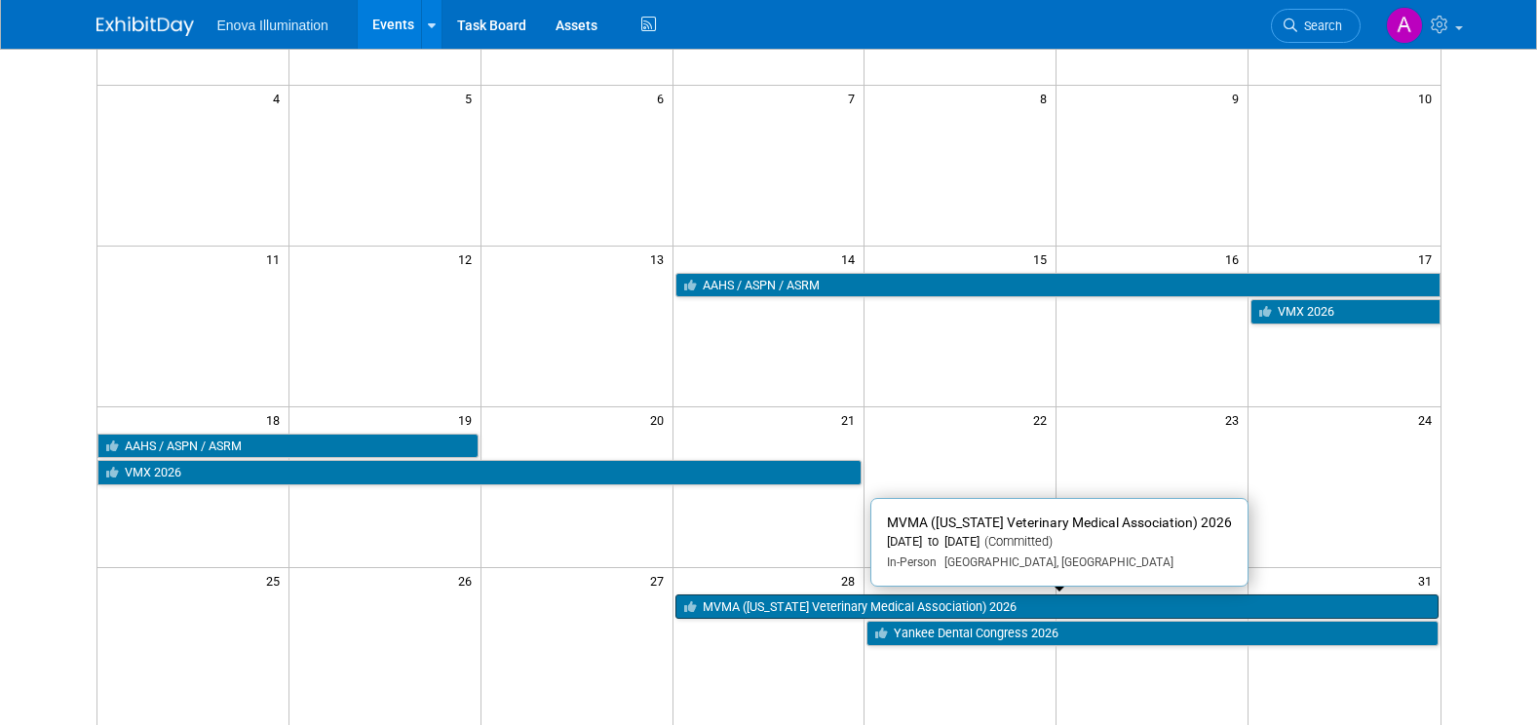
click at [881, 609] on link "MVMA ([US_STATE] Veterinary Medical Association) 2026" at bounding box center [1056, 606] width 763 height 25
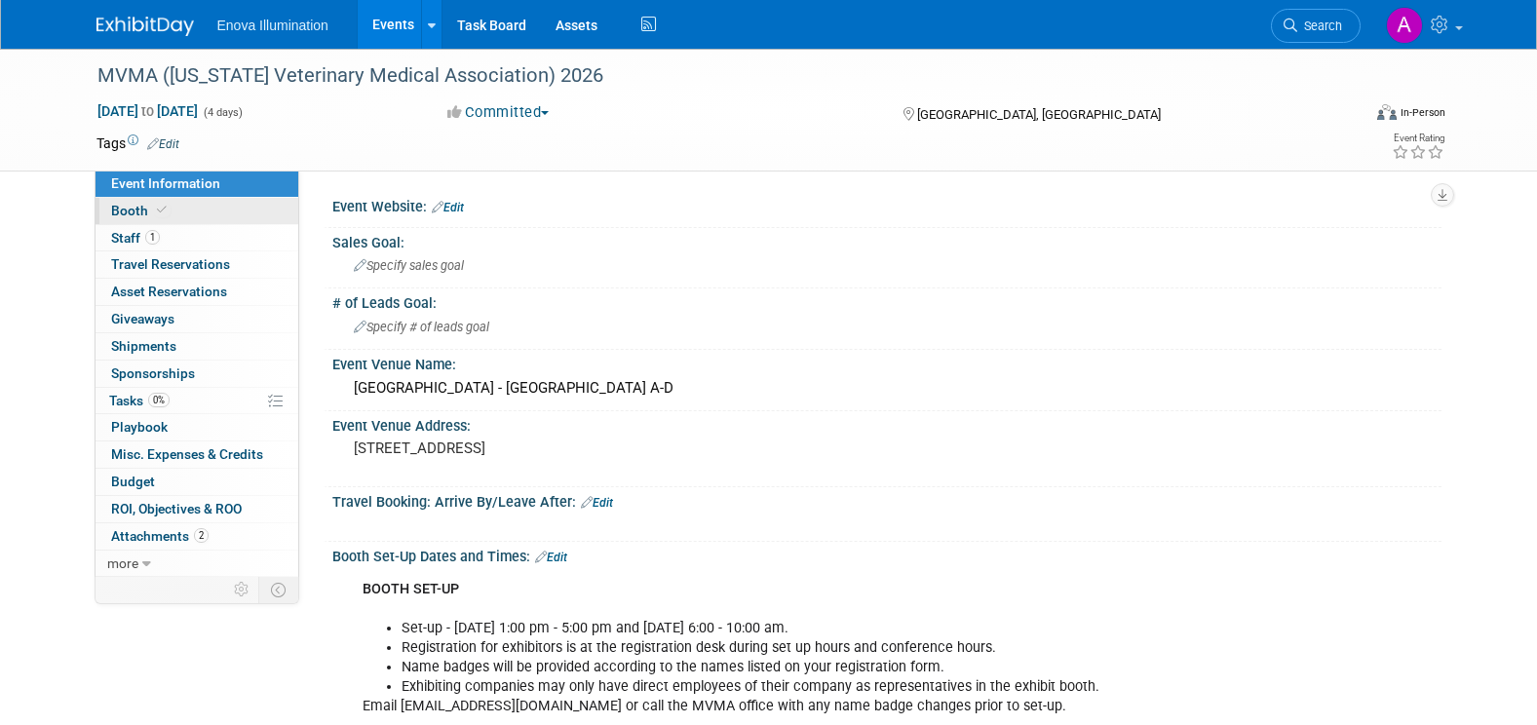
click at [174, 209] on link "Booth" at bounding box center [196, 211] width 203 height 26
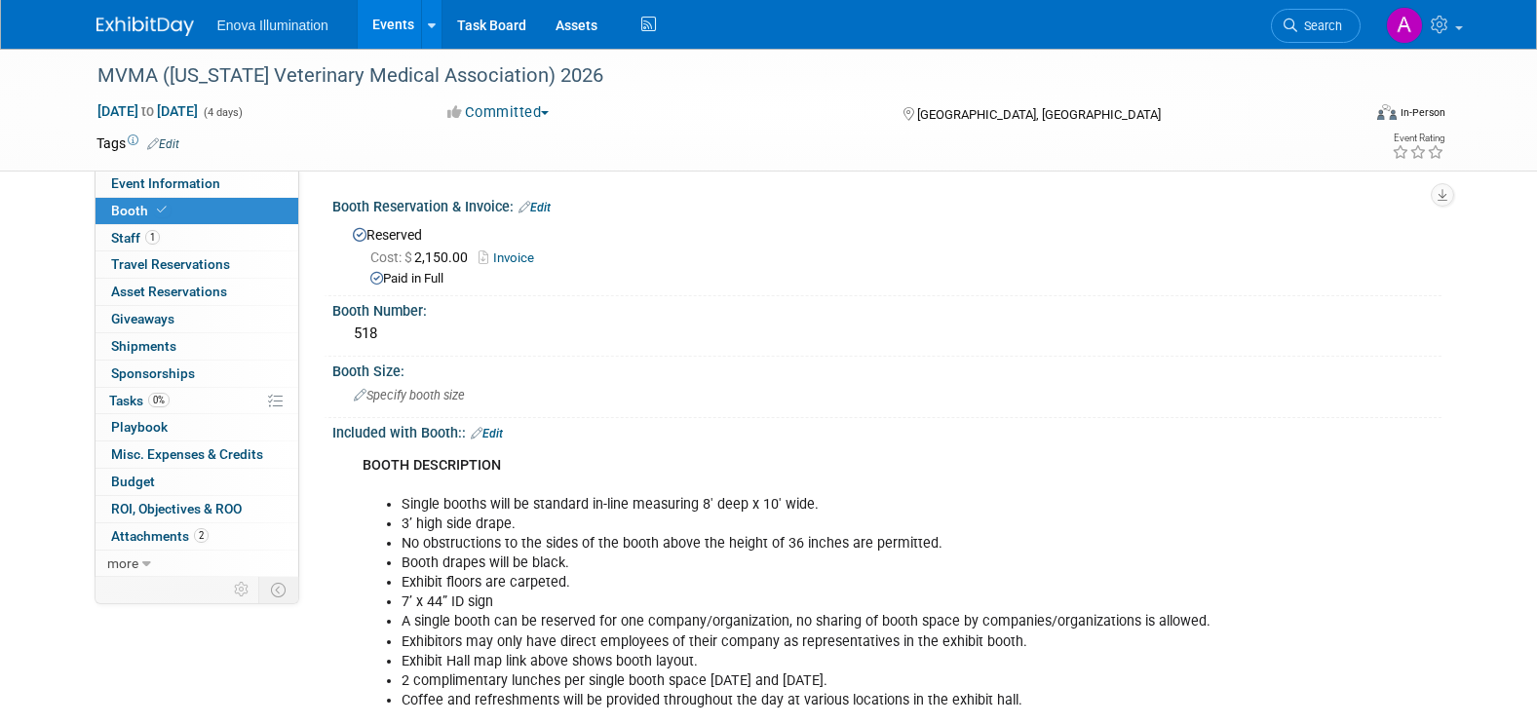
click at [165, 14] on link at bounding box center [156, 17] width 121 height 16
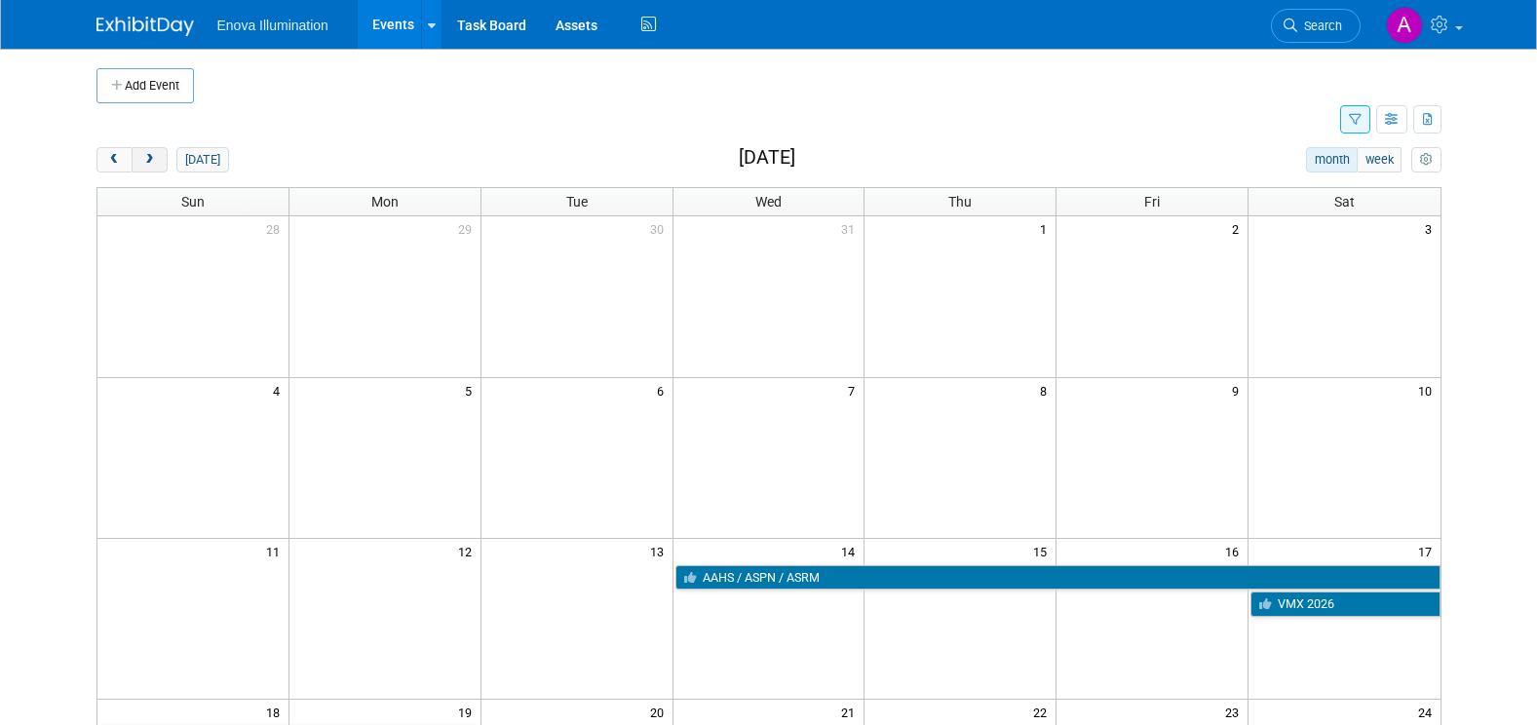
click at [150, 161] on span "next" at bounding box center [149, 160] width 15 height 13
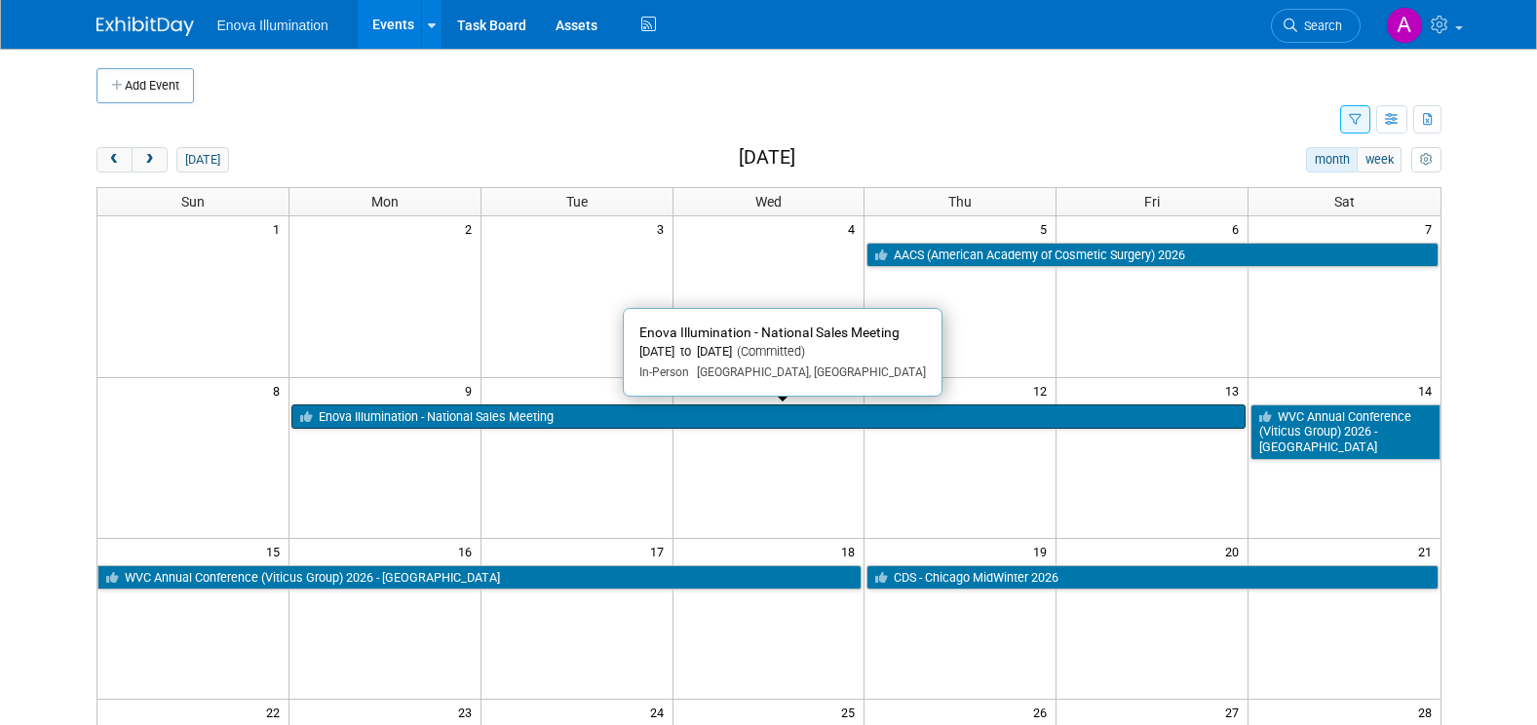
click at [353, 412] on link "Enova Illumination - National Sales Meeting" at bounding box center [768, 416] width 954 height 25
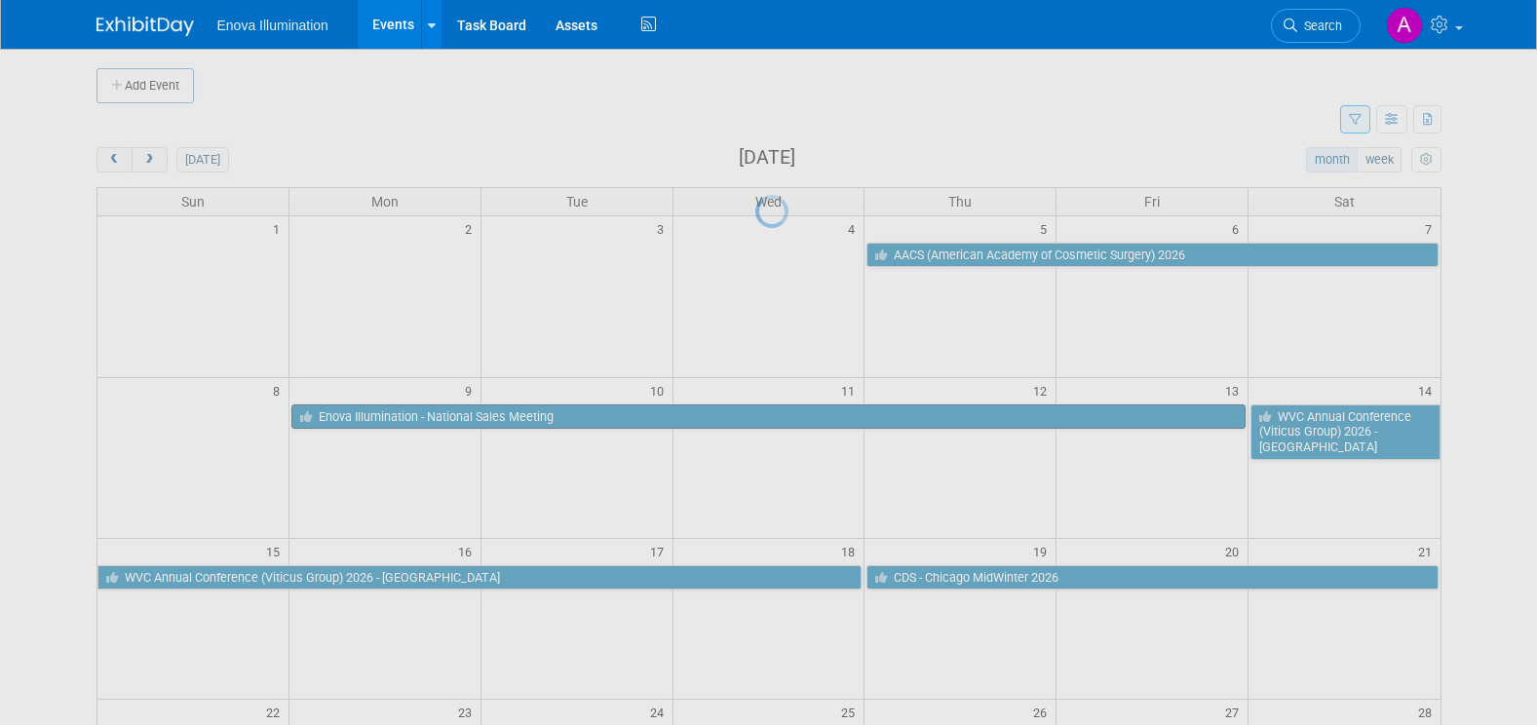
click at [755, 412] on div at bounding box center [768, 362] width 27 height 725
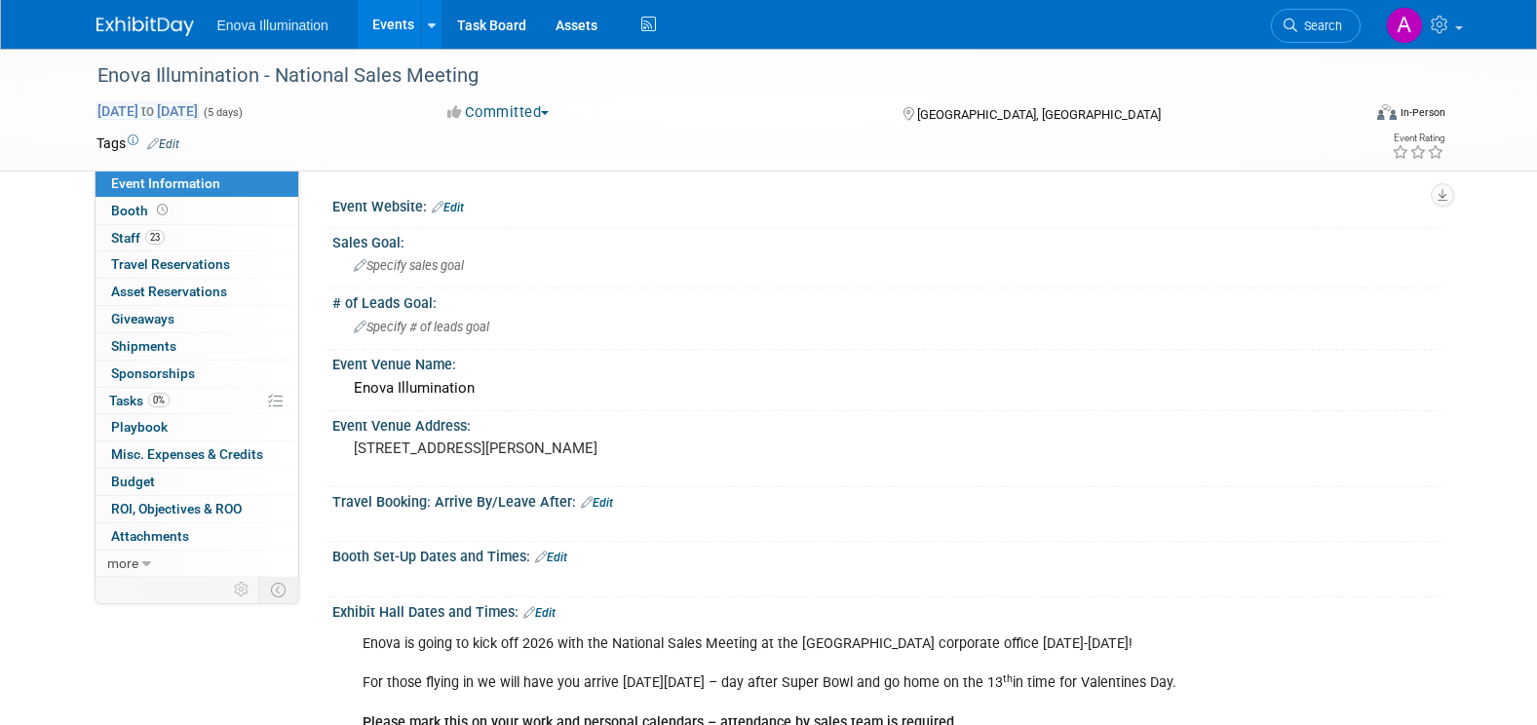
click at [156, 113] on span "Feb 9, 2026 to Feb 13, 2026" at bounding box center [147, 111] width 102 height 18
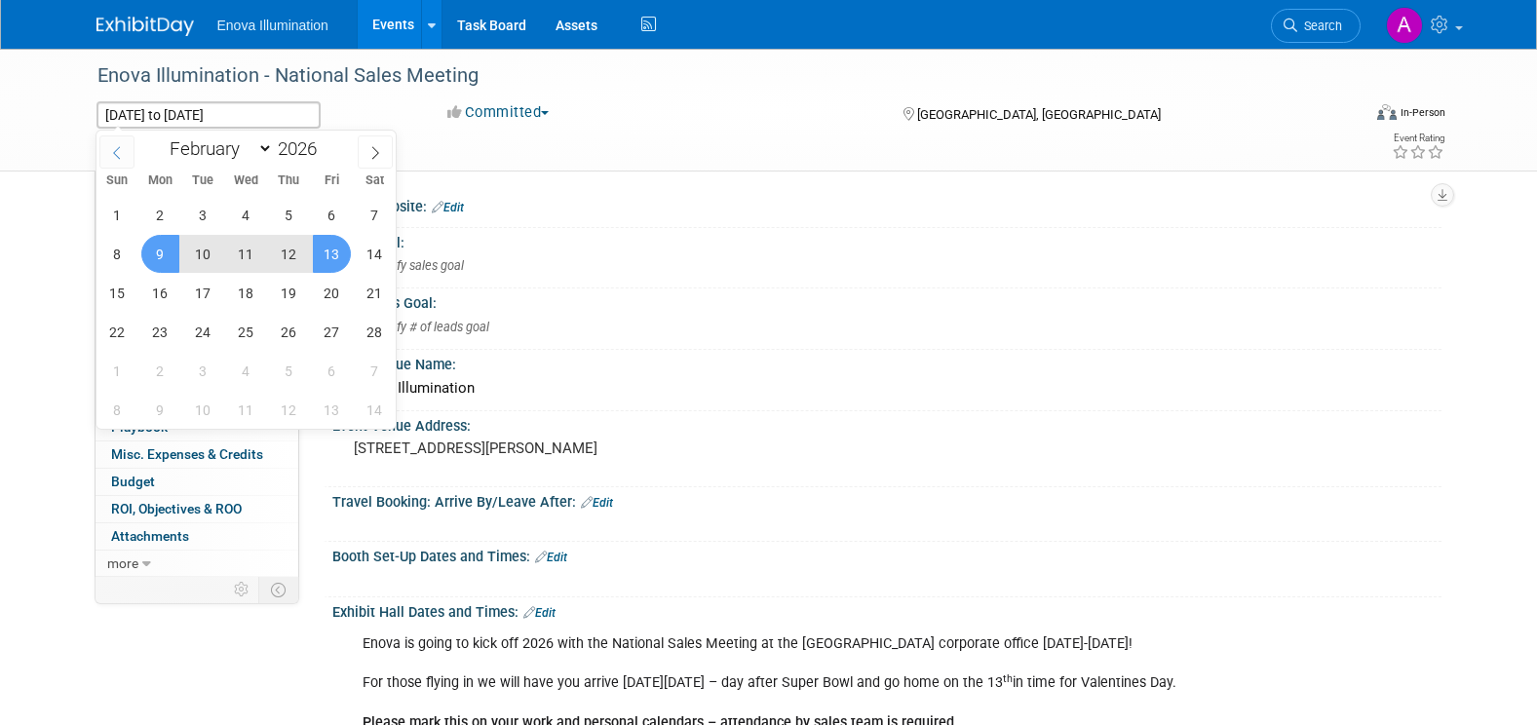
click at [125, 147] on span at bounding box center [116, 151] width 35 height 33
select select "0"
click at [260, 258] on span "7" at bounding box center [246, 254] width 38 height 38
type input "Jan 7, 2026"
click at [330, 263] on span "9" at bounding box center [332, 254] width 38 height 38
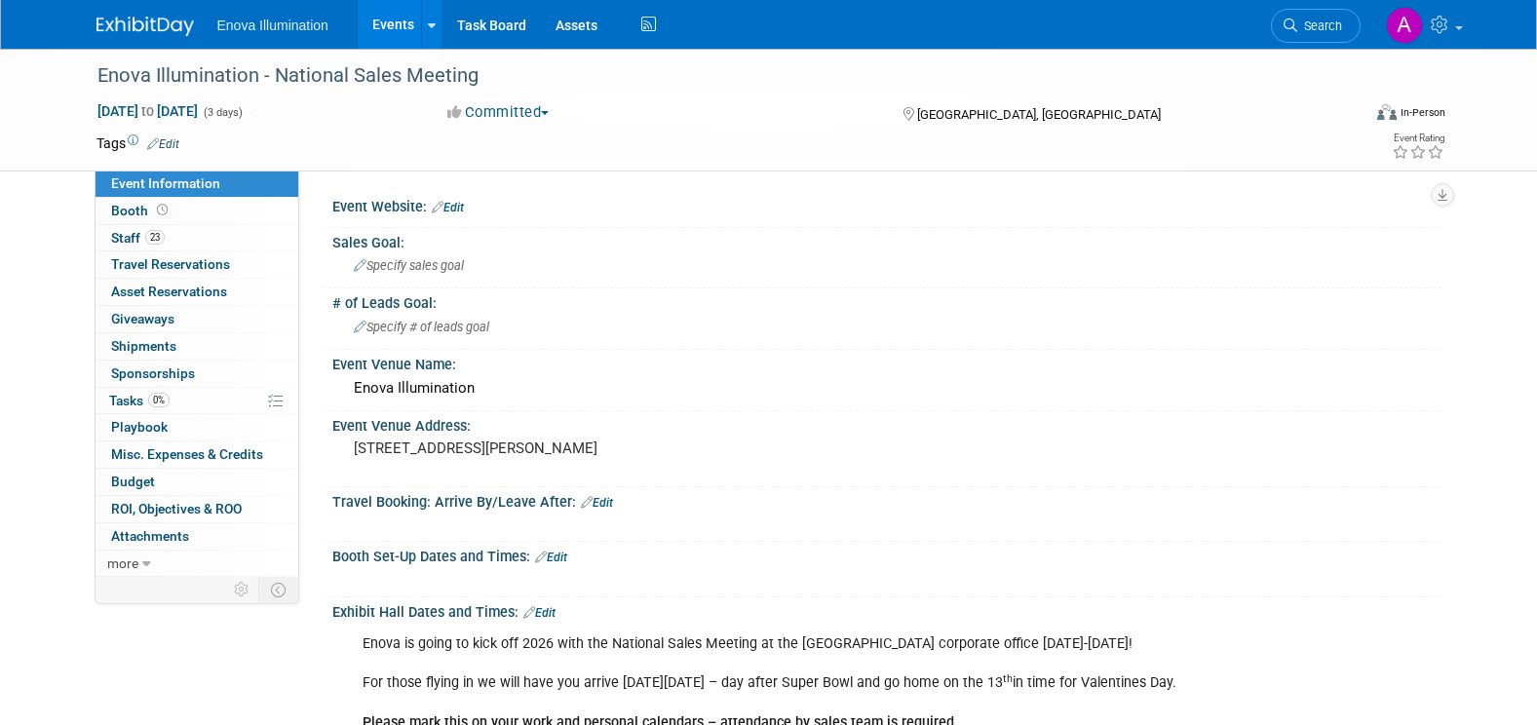
click at [142, 29] on img at bounding box center [144, 26] width 97 height 19
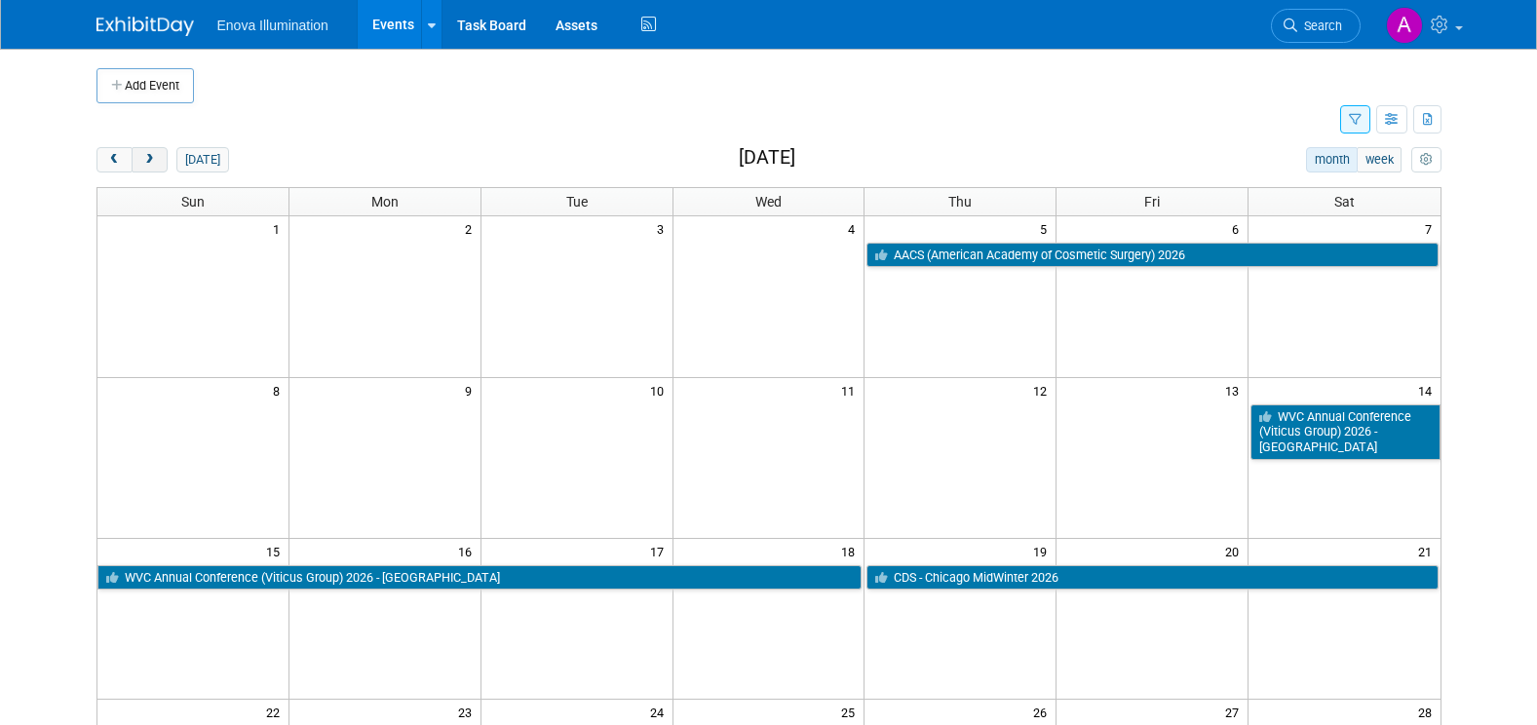
click at [154, 165] on span "next" at bounding box center [149, 160] width 15 height 13
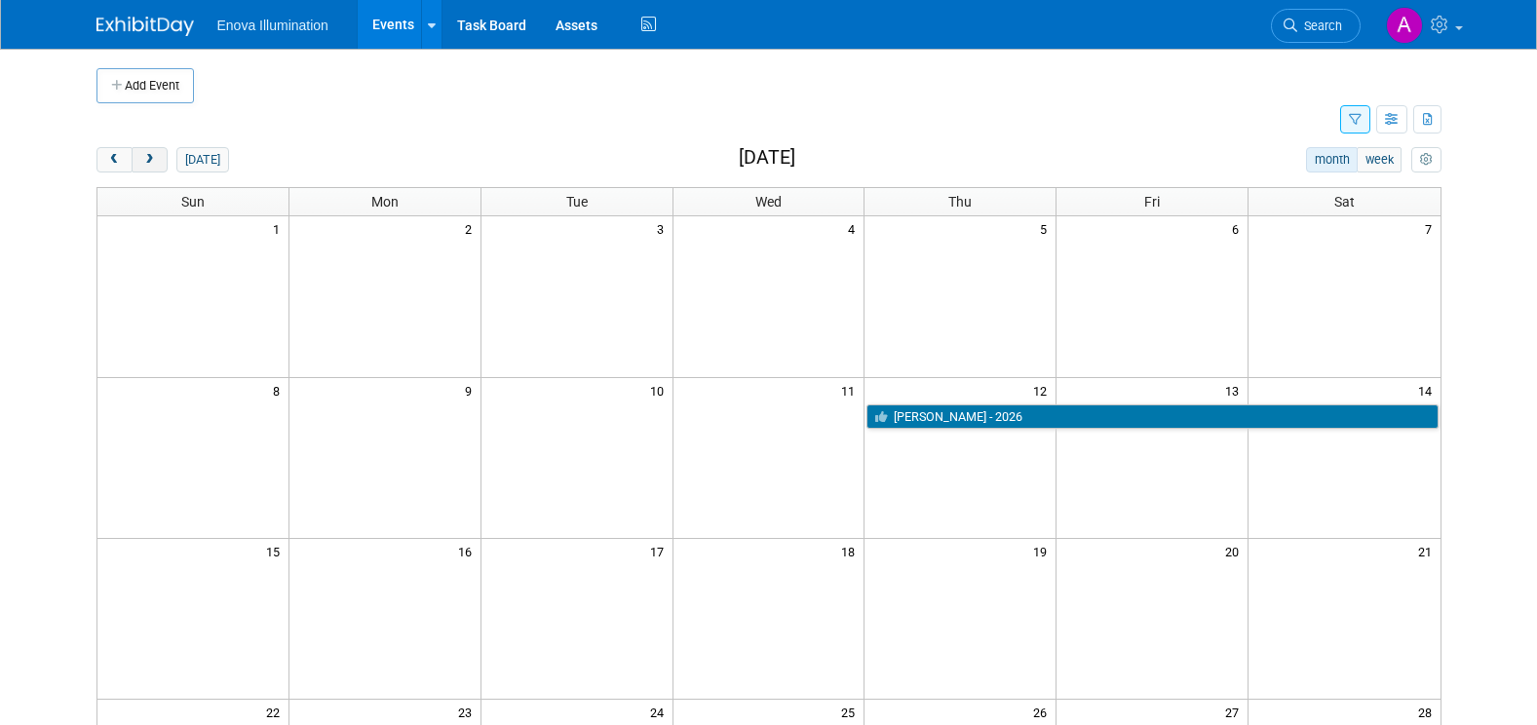
click at [148, 166] on span "next" at bounding box center [149, 160] width 15 height 13
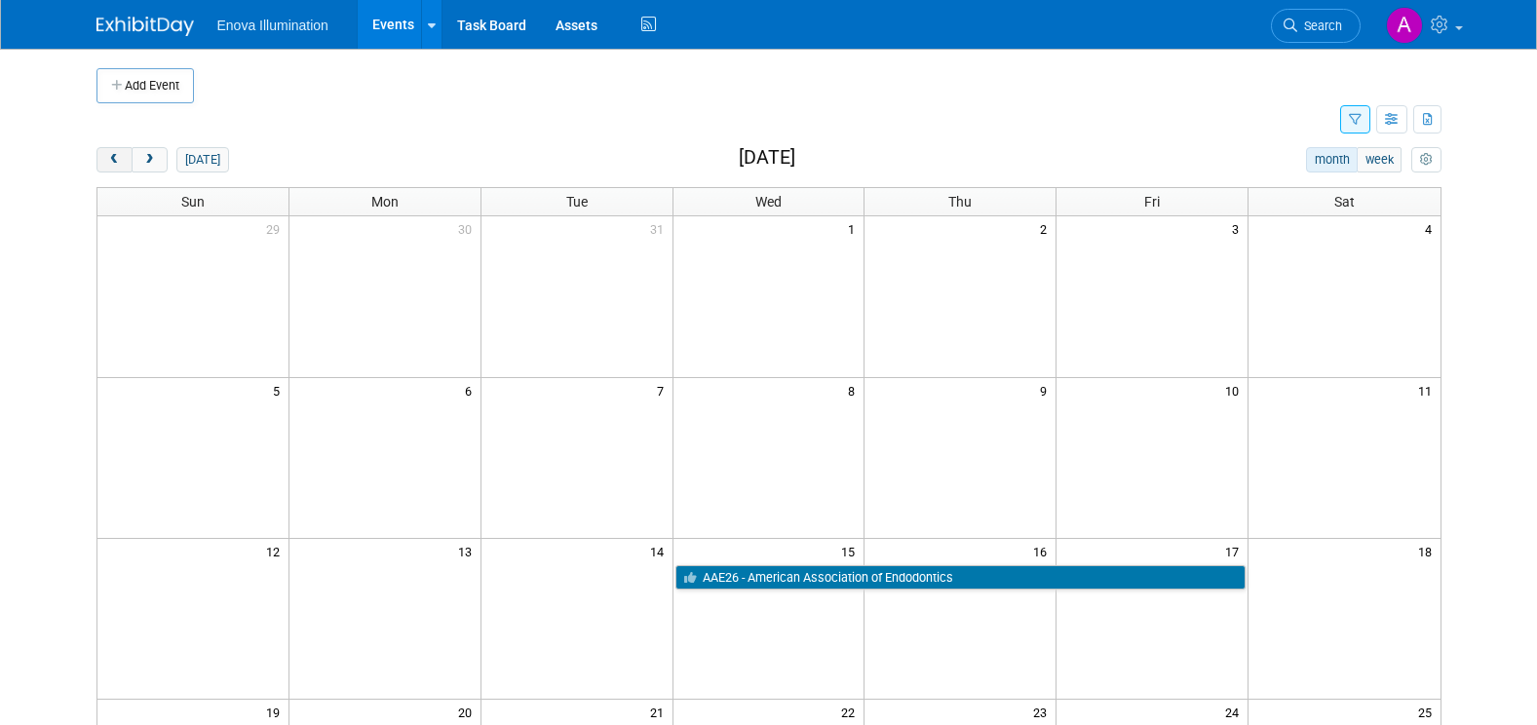
click at [116, 164] on span "prev" at bounding box center [114, 160] width 15 height 13
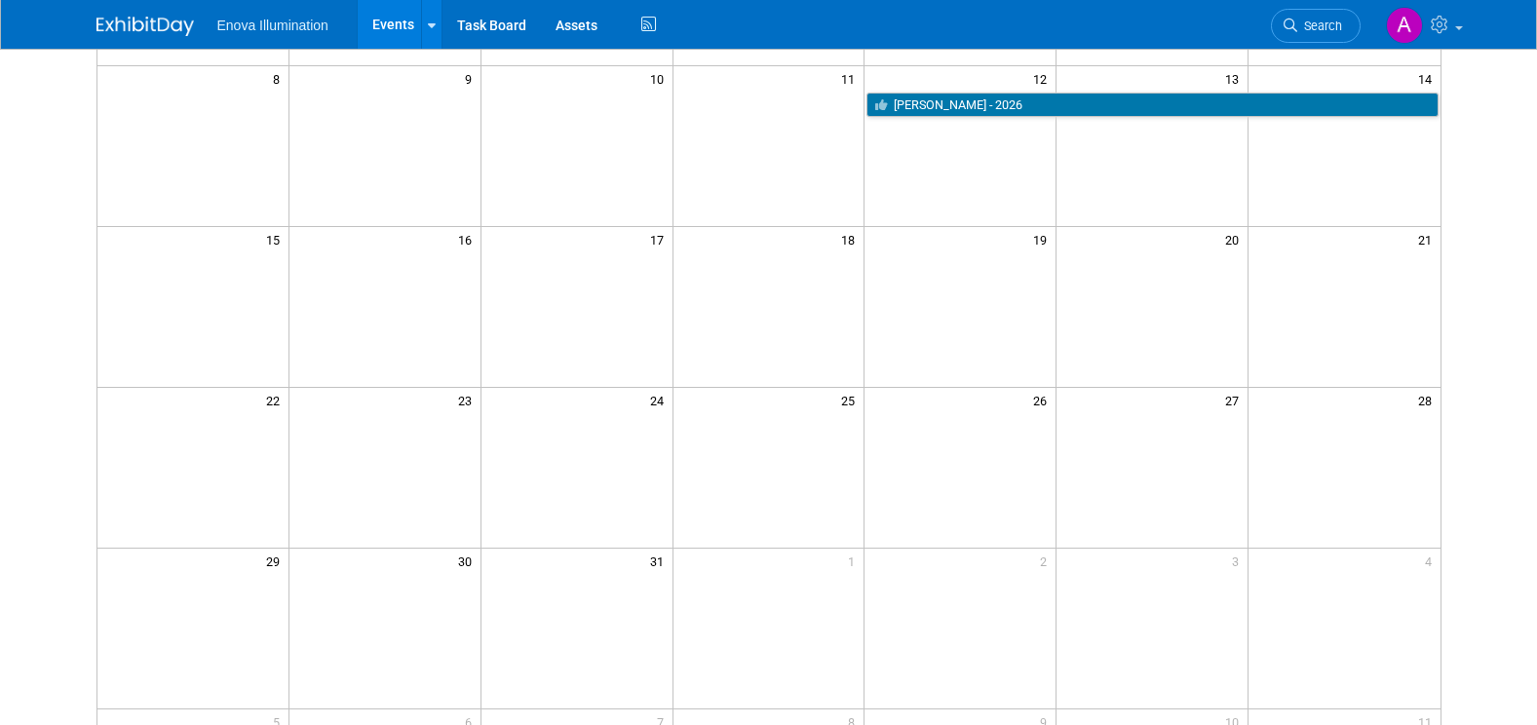
scroll to position [97, 0]
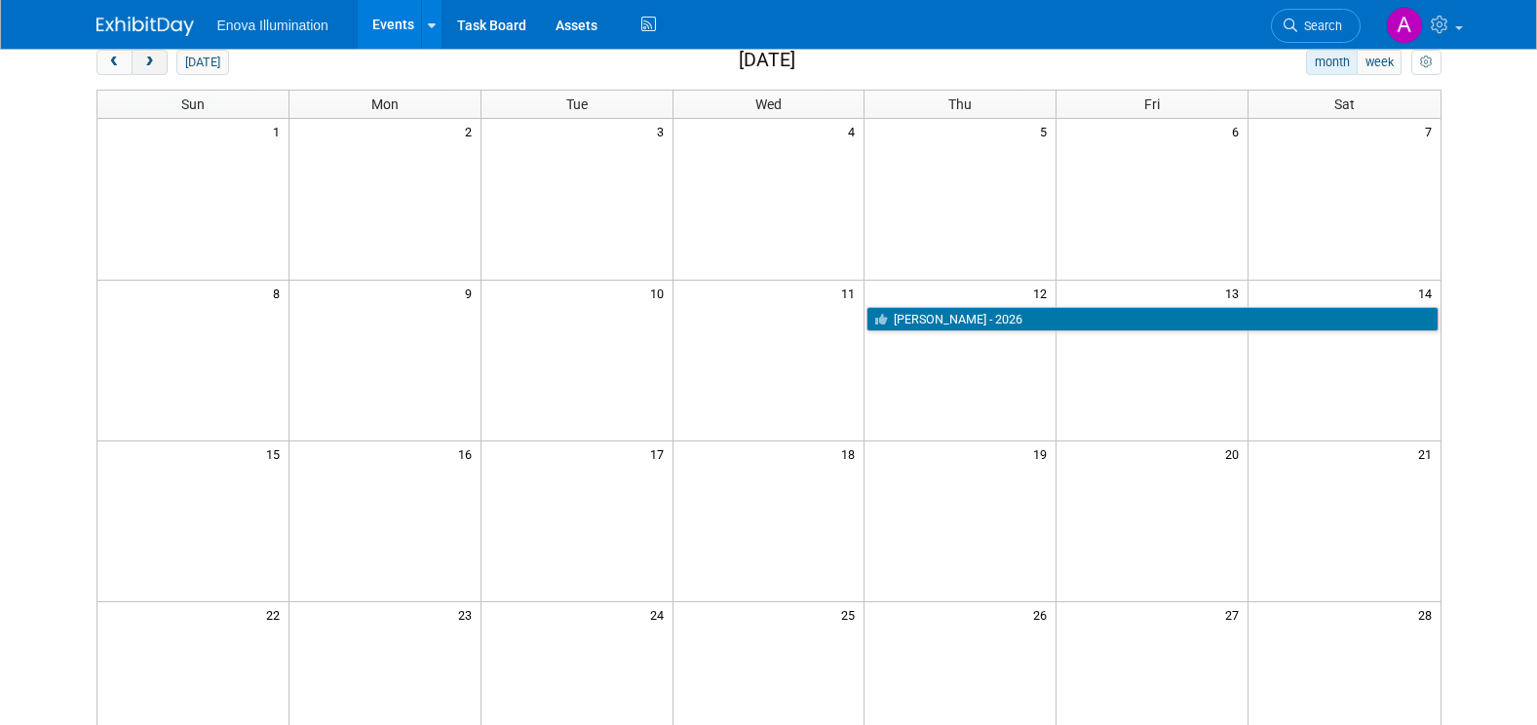
click at [150, 67] on span "next" at bounding box center [149, 63] width 15 height 13
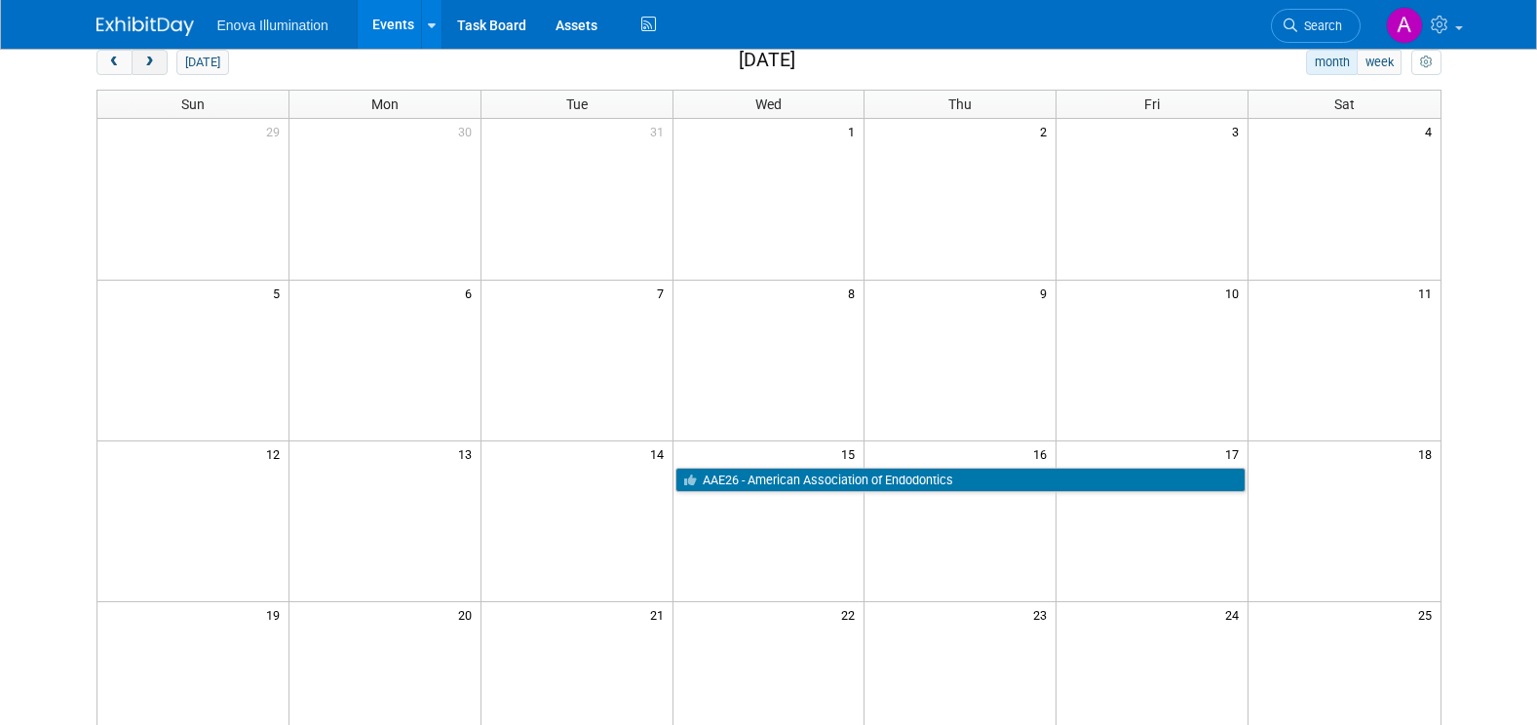
click at [152, 64] on span "next" at bounding box center [149, 63] width 15 height 13
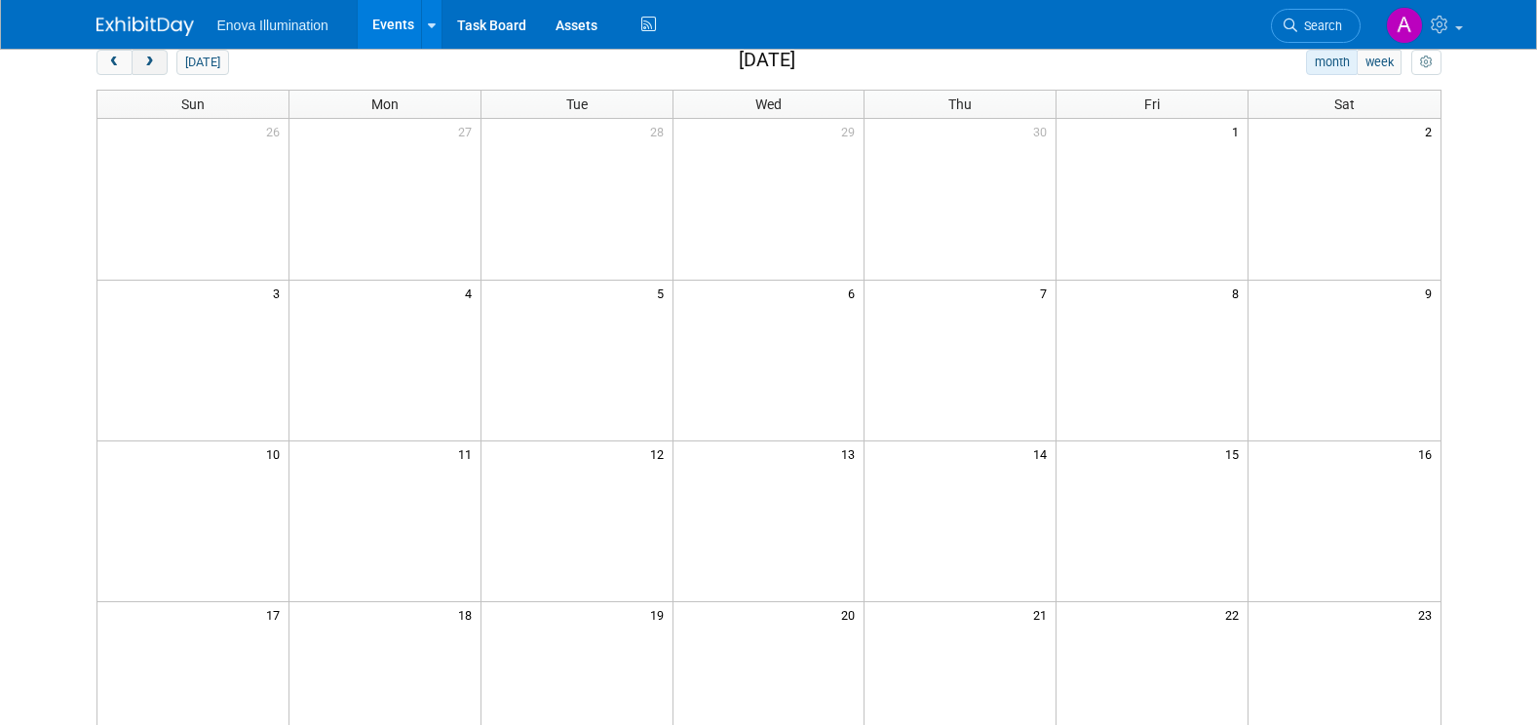
click at [154, 64] on span "next" at bounding box center [149, 63] width 15 height 13
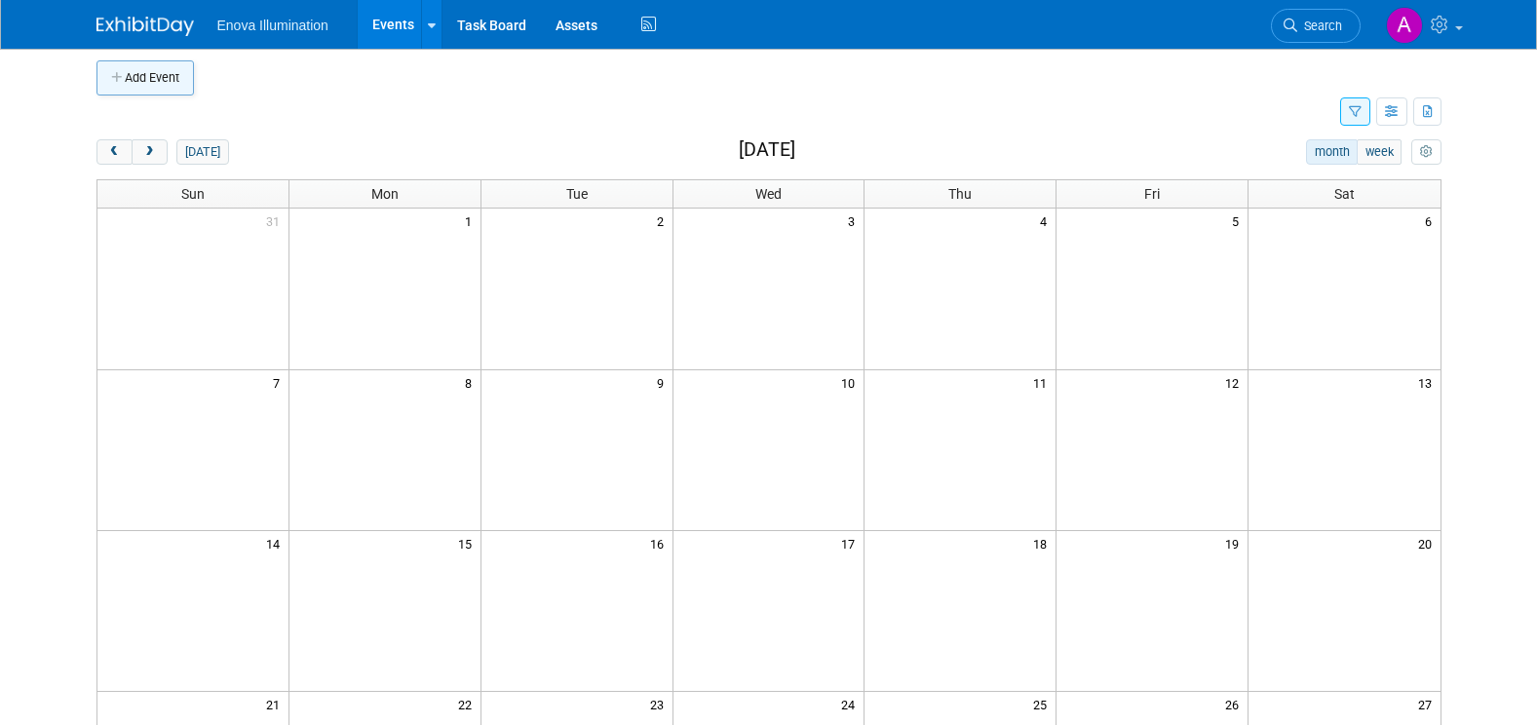
scroll to position [0, 0]
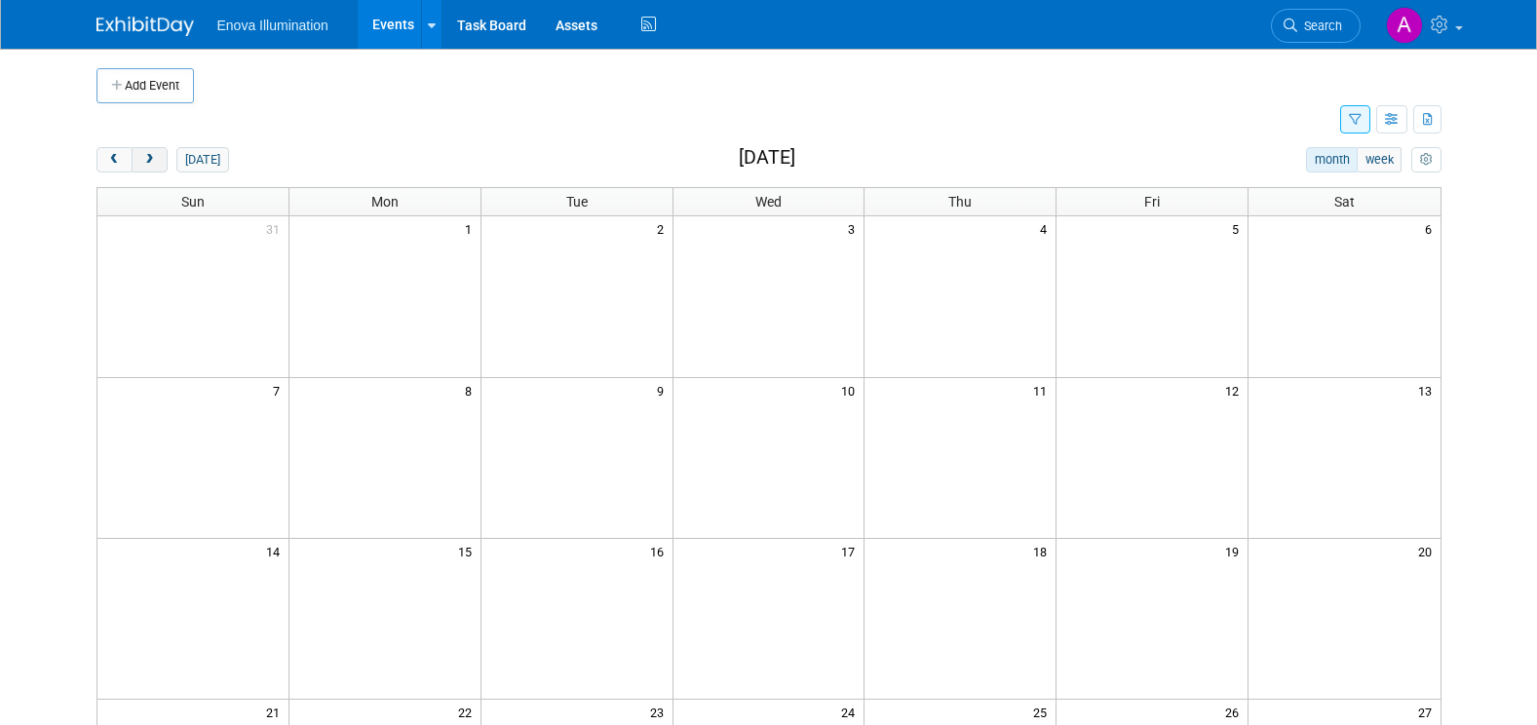
click at [151, 167] on button "next" at bounding box center [150, 159] width 36 height 25
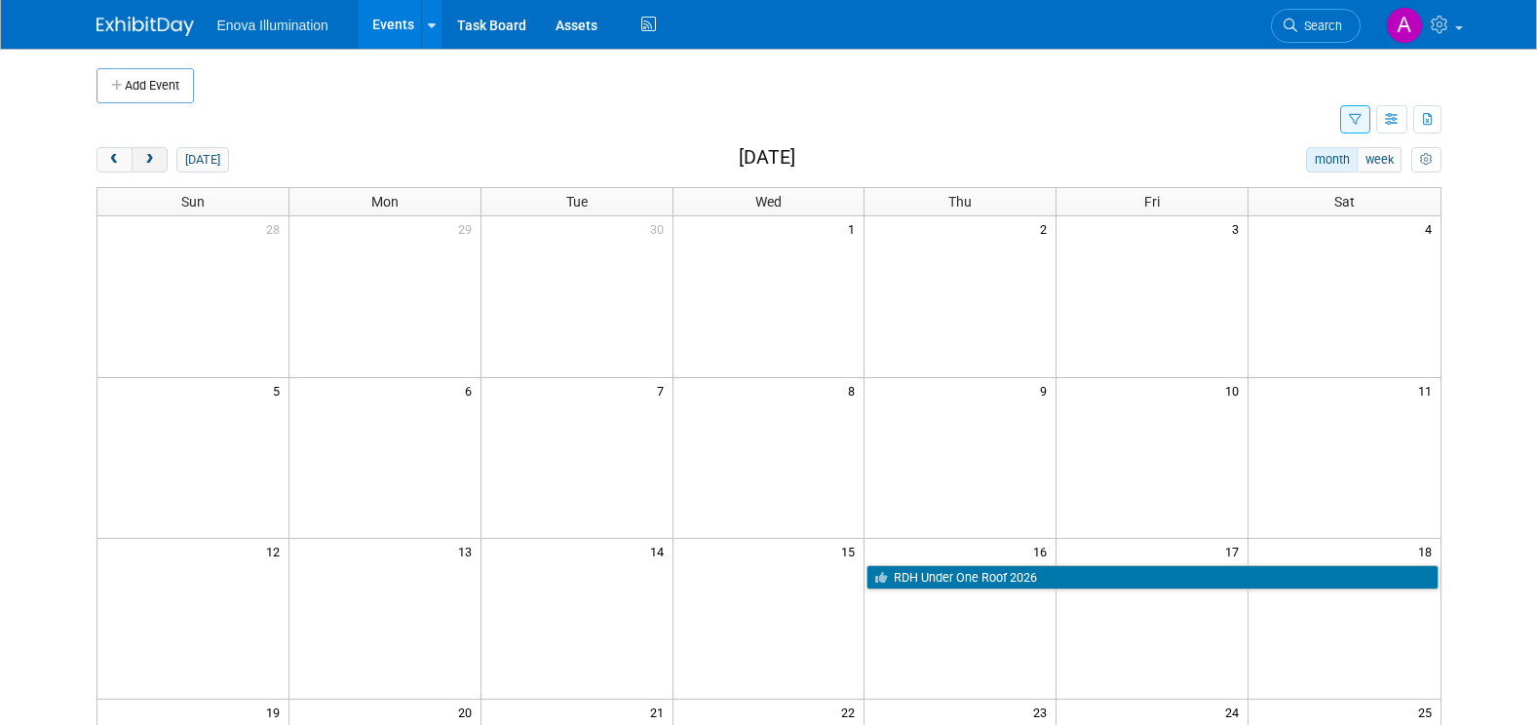
click at [148, 157] on span "next" at bounding box center [149, 160] width 15 height 13
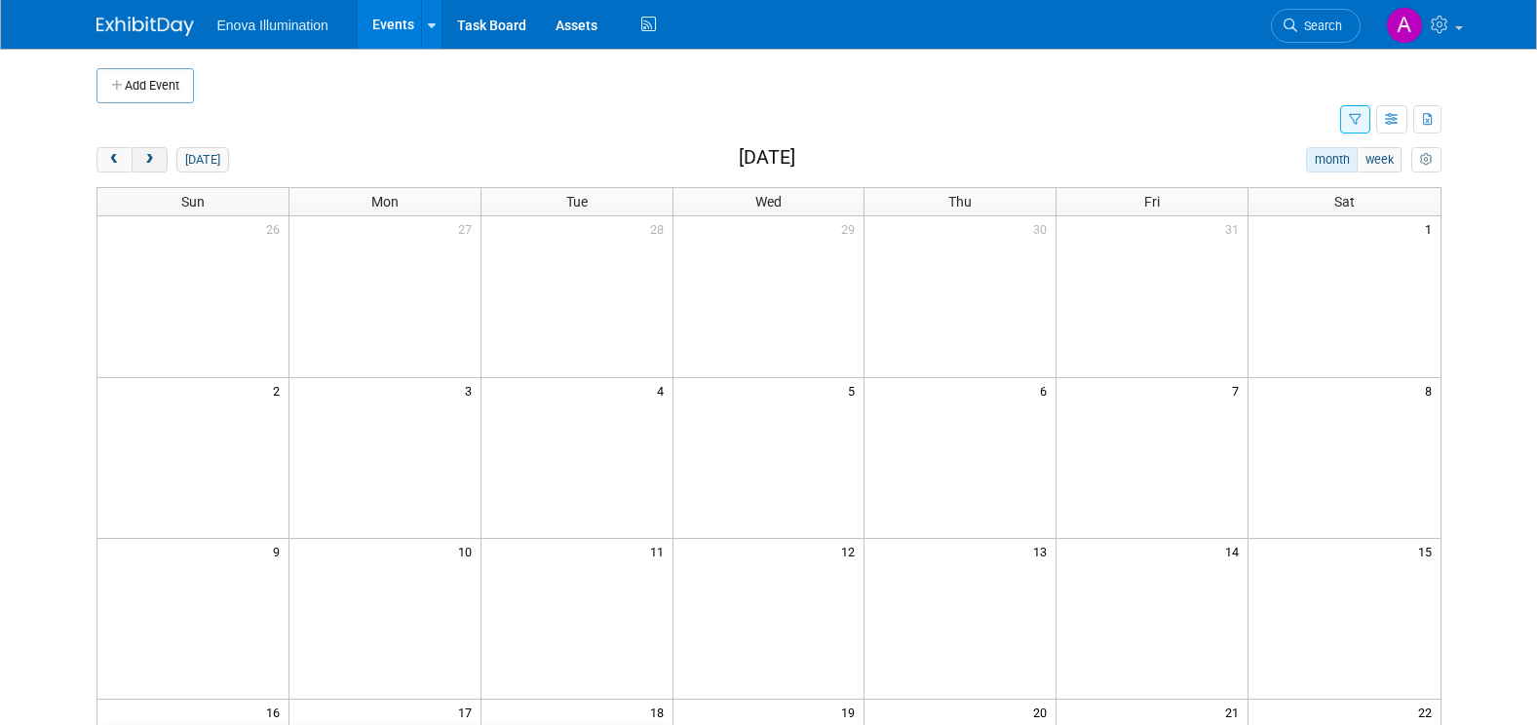
click at [151, 164] on span "next" at bounding box center [149, 160] width 15 height 13
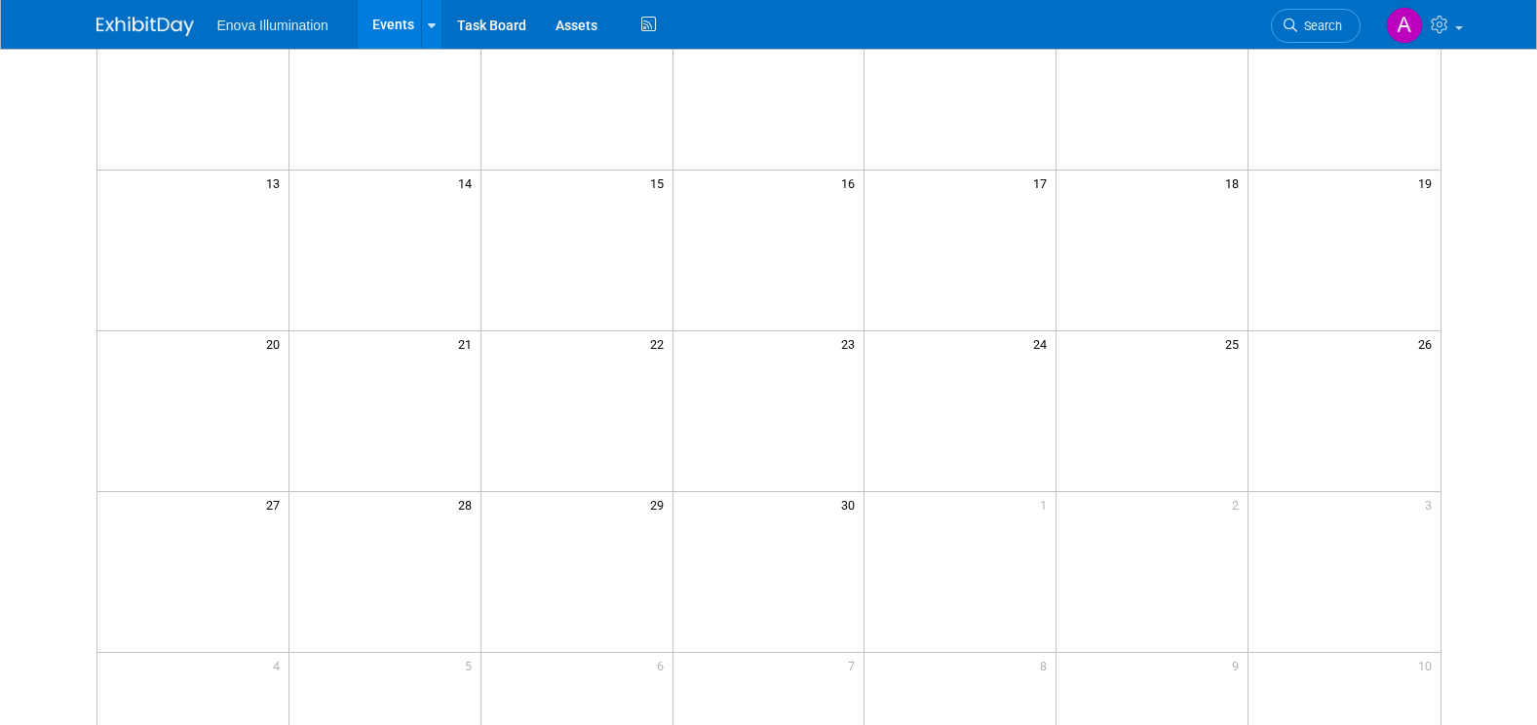
scroll to position [97, 0]
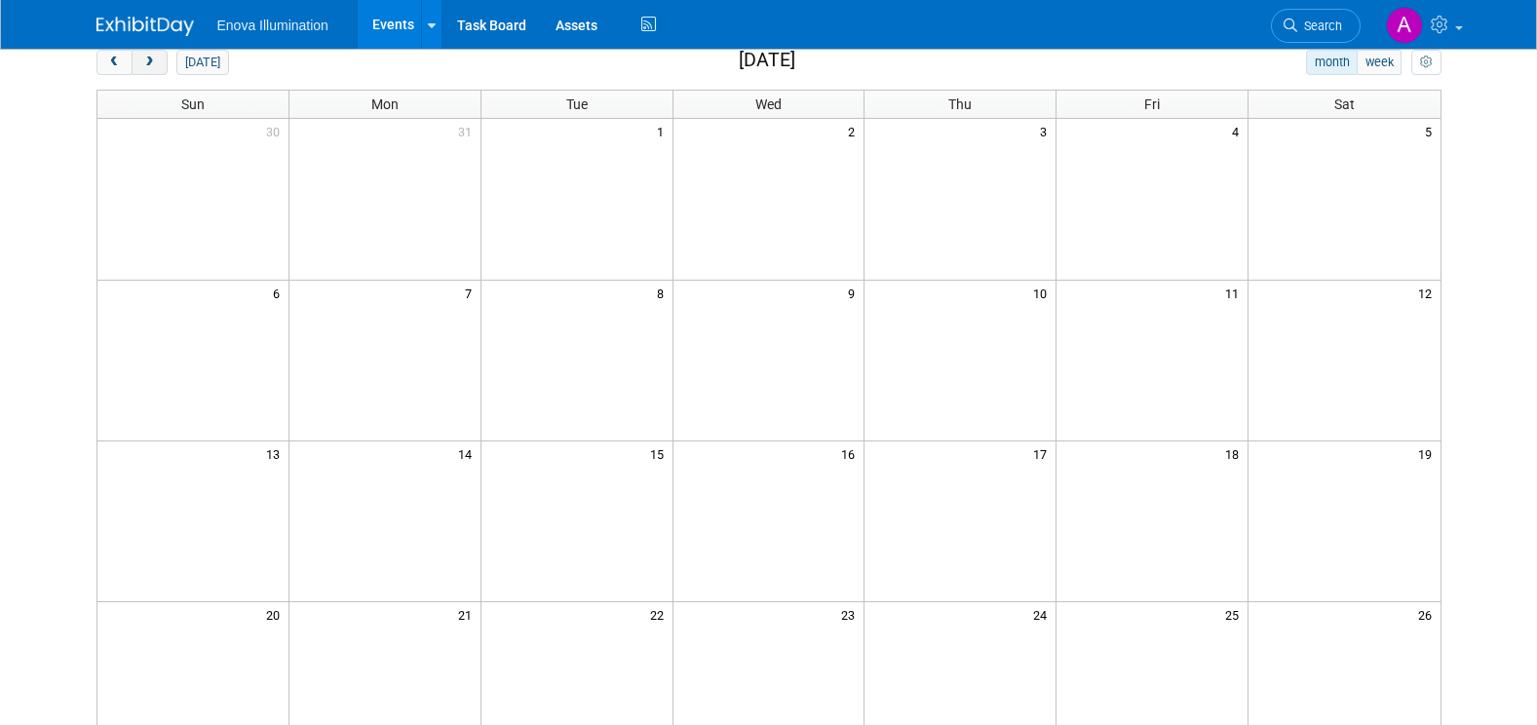
click at [153, 60] on span "next" at bounding box center [149, 63] width 15 height 13
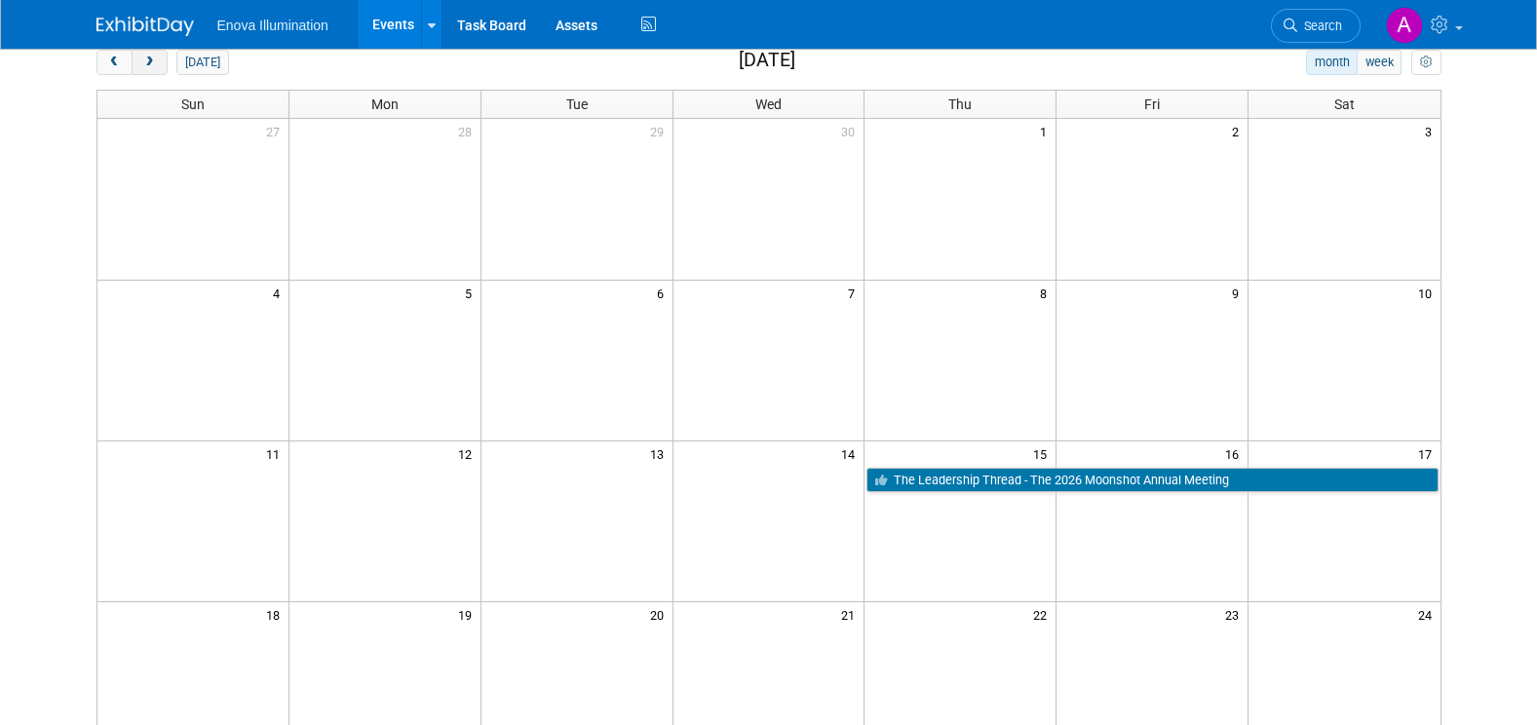
click at [154, 66] on span "next" at bounding box center [149, 63] width 15 height 13
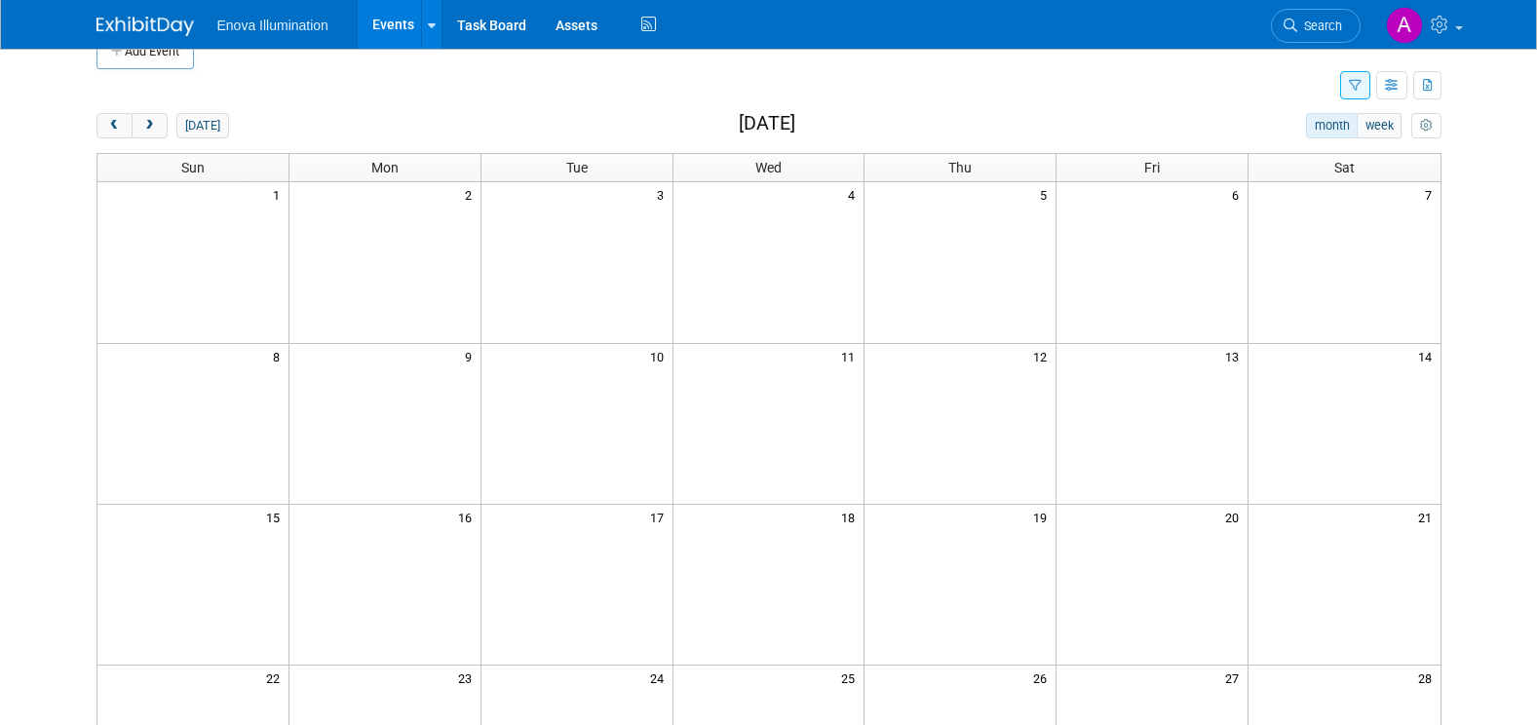
scroll to position [0, 0]
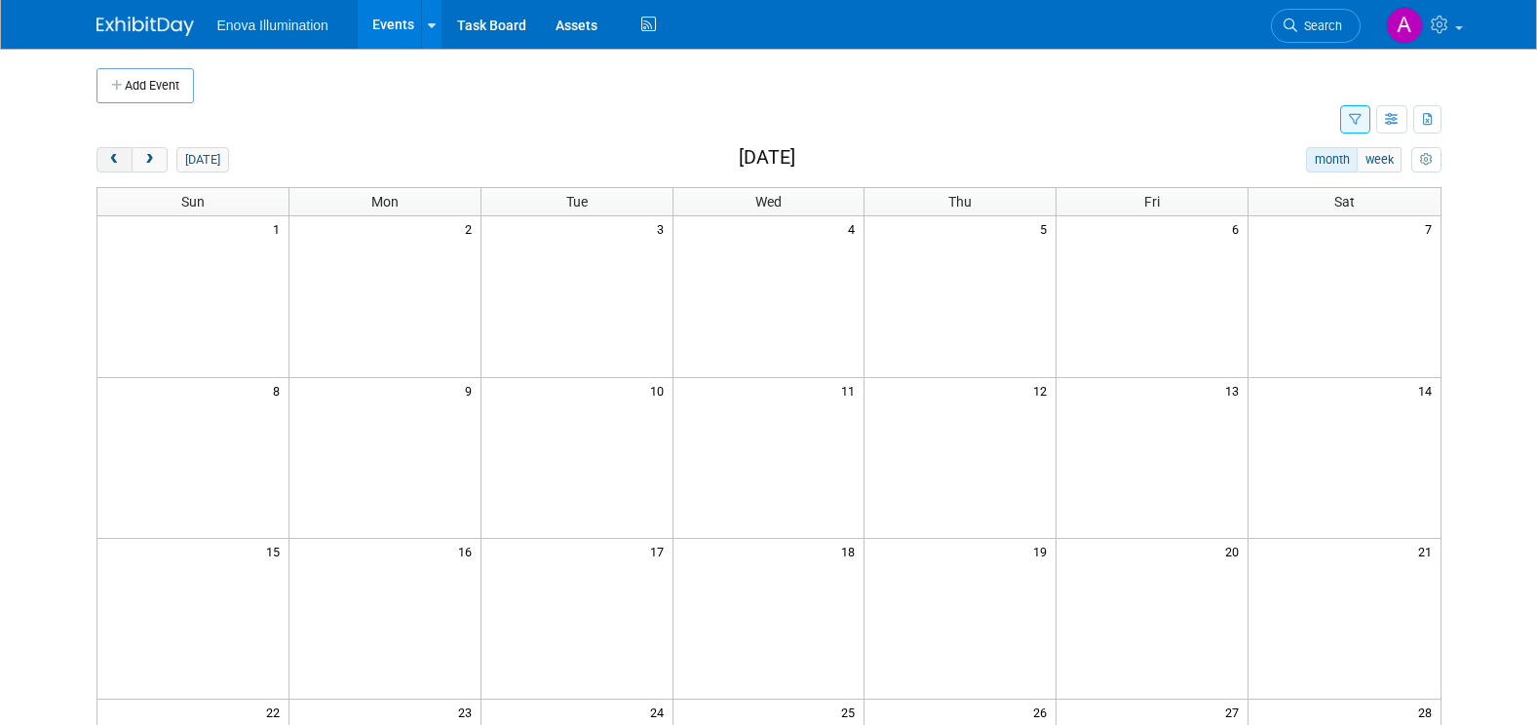
click at [110, 161] on span "prev" at bounding box center [114, 160] width 15 height 13
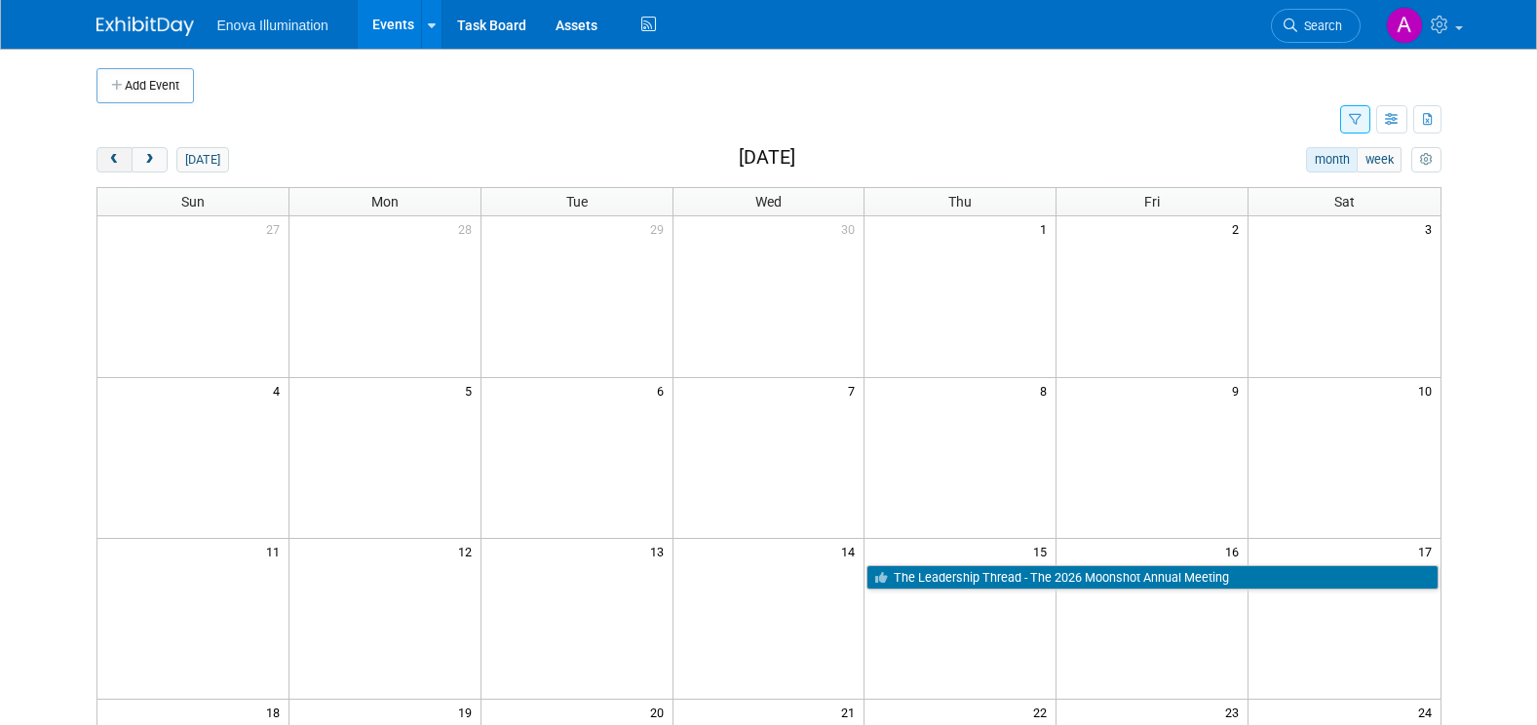
click at [110, 161] on span "prev" at bounding box center [114, 160] width 15 height 13
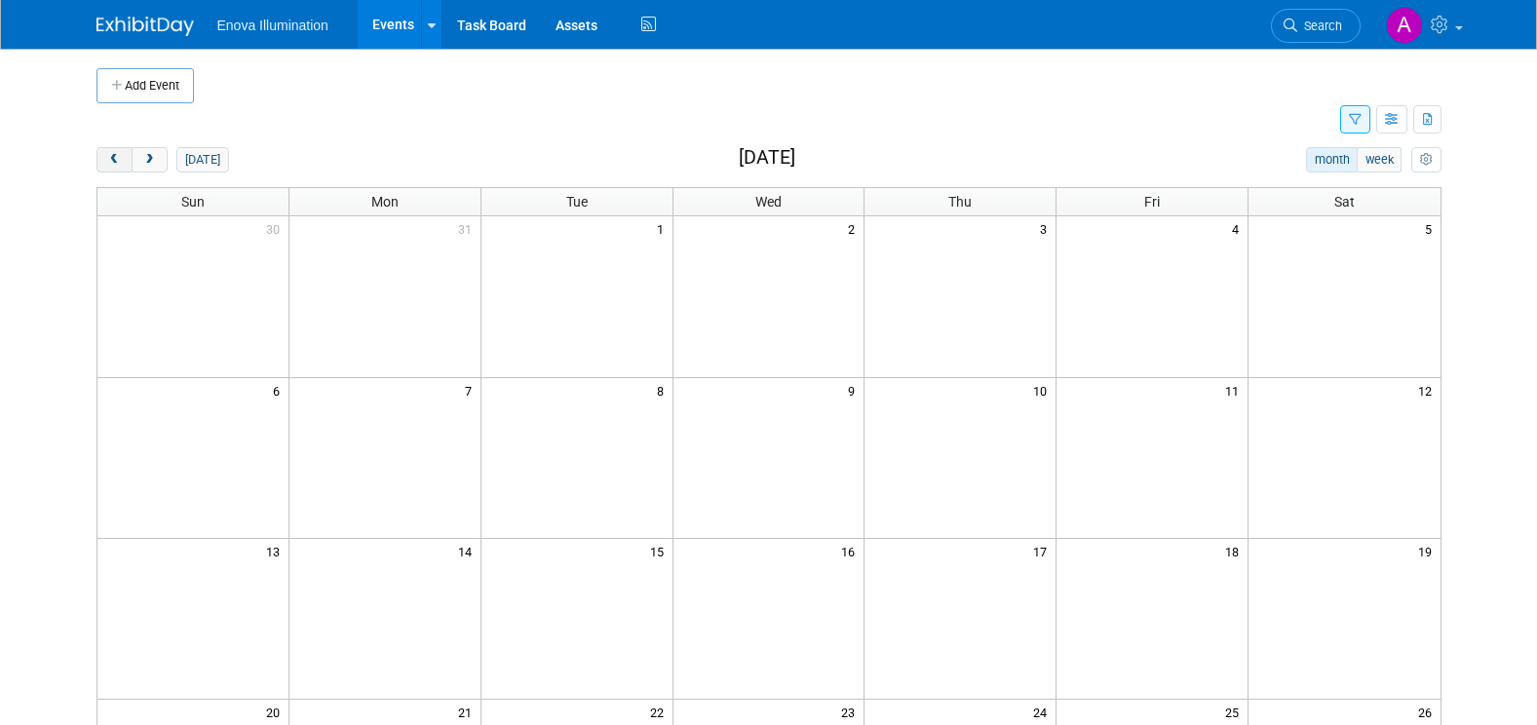
click at [110, 161] on span "prev" at bounding box center [114, 160] width 15 height 13
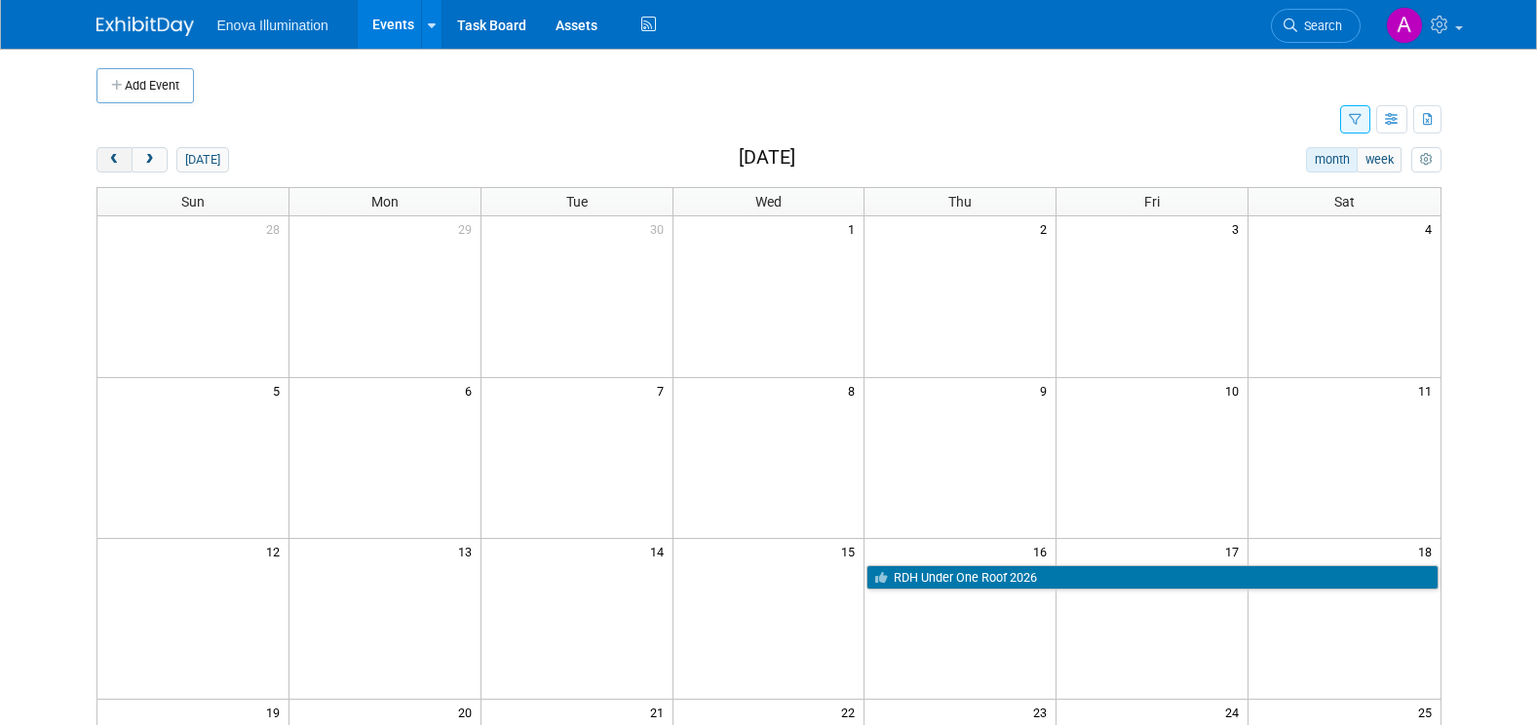
click at [110, 161] on span "prev" at bounding box center [114, 160] width 15 height 13
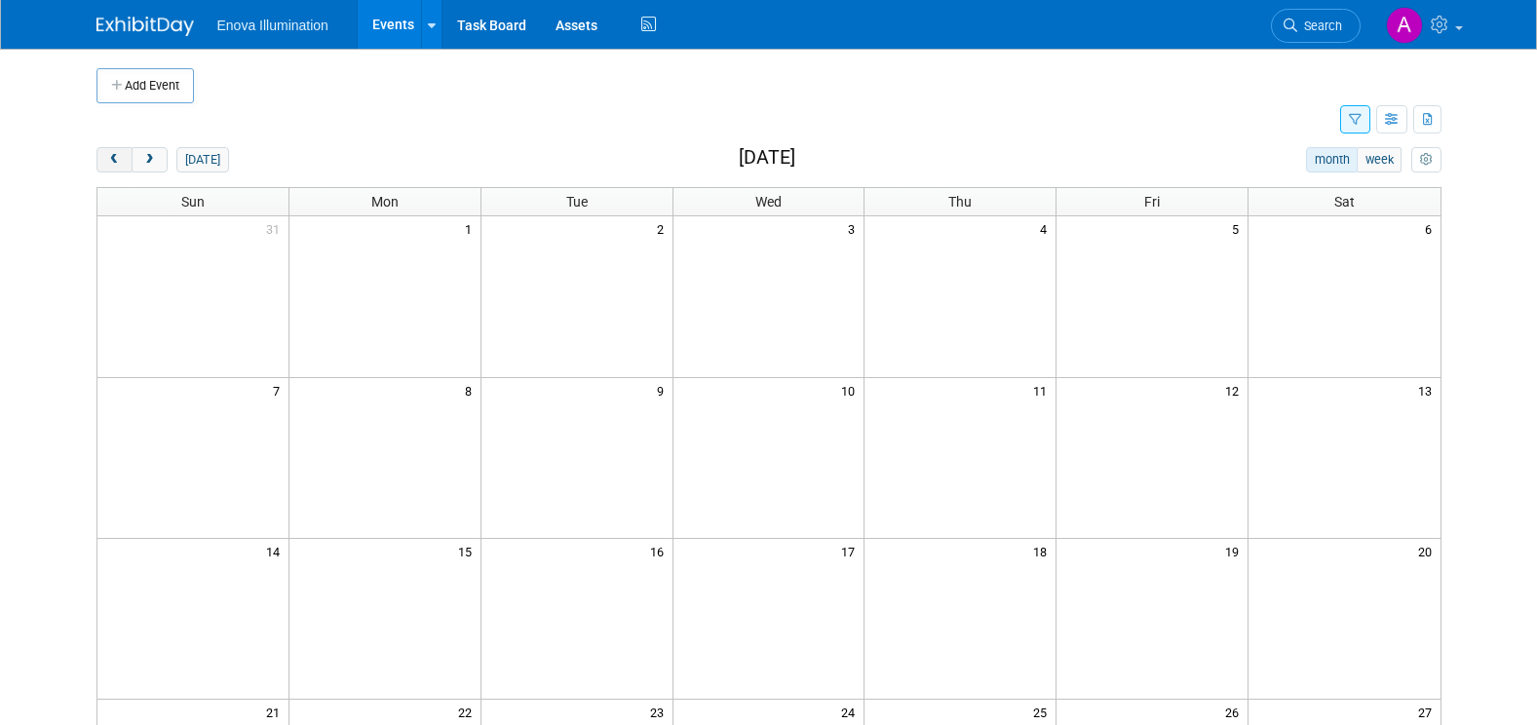
click at [110, 161] on span "prev" at bounding box center [114, 160] width 15 height 13
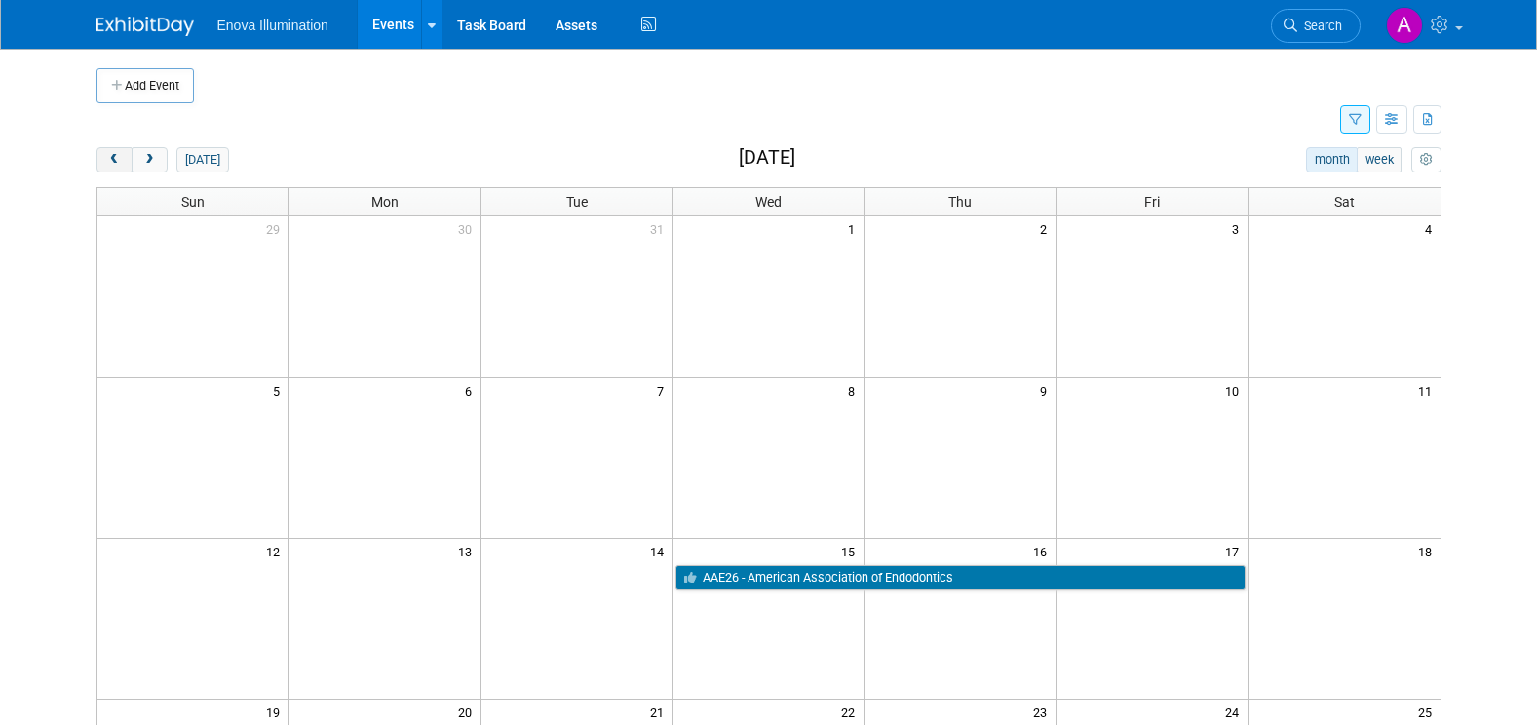
click at [110, 161] on span "prev" at bounding box center [114, 160] width 15 height 13
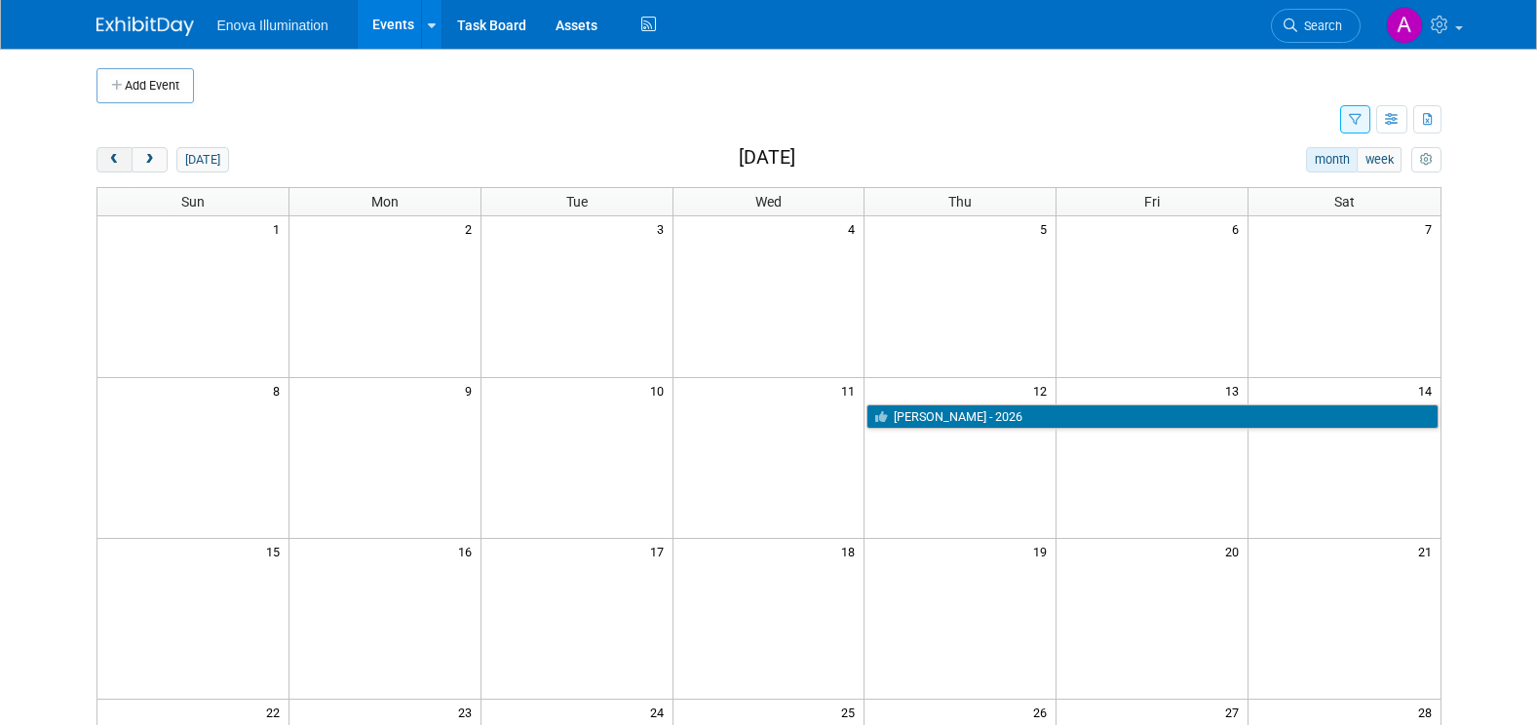
click at [110, 161] on span "prev" at bounding box center [114, 160] width 15 height 13
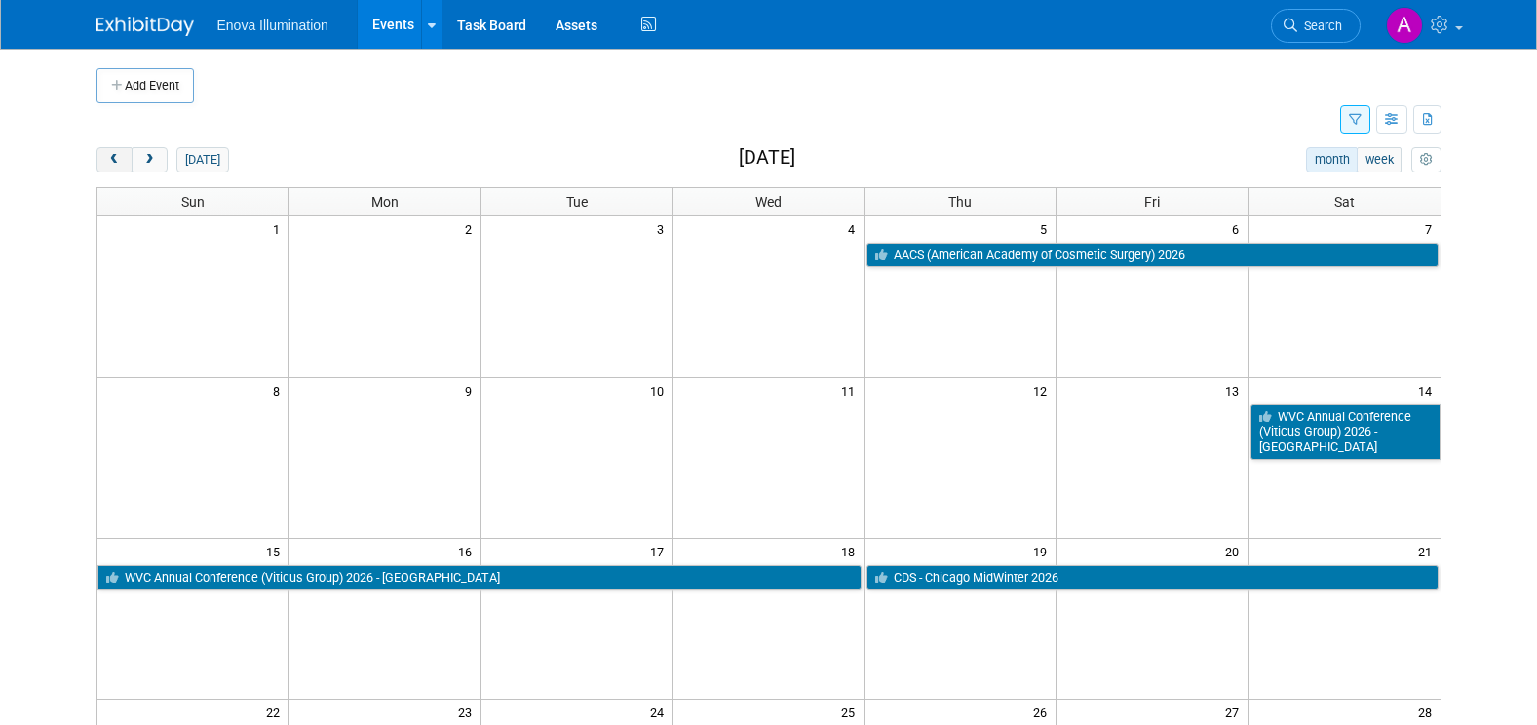
click at [110, 161] on span "prev" at bounding box center [114, 160] width 15 height 13
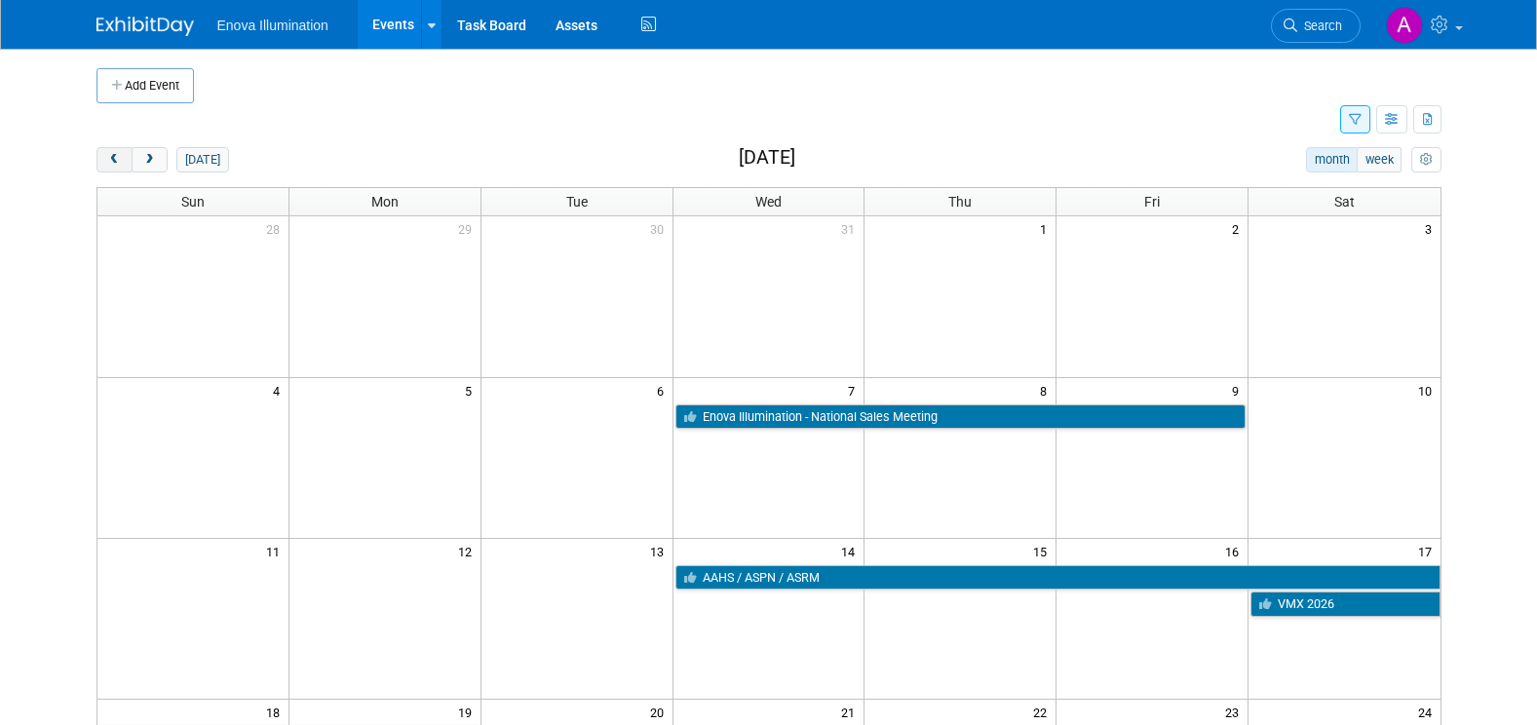
click at [110, 161] on span "prev" at bounding box center [114, 160] width 15 height 13
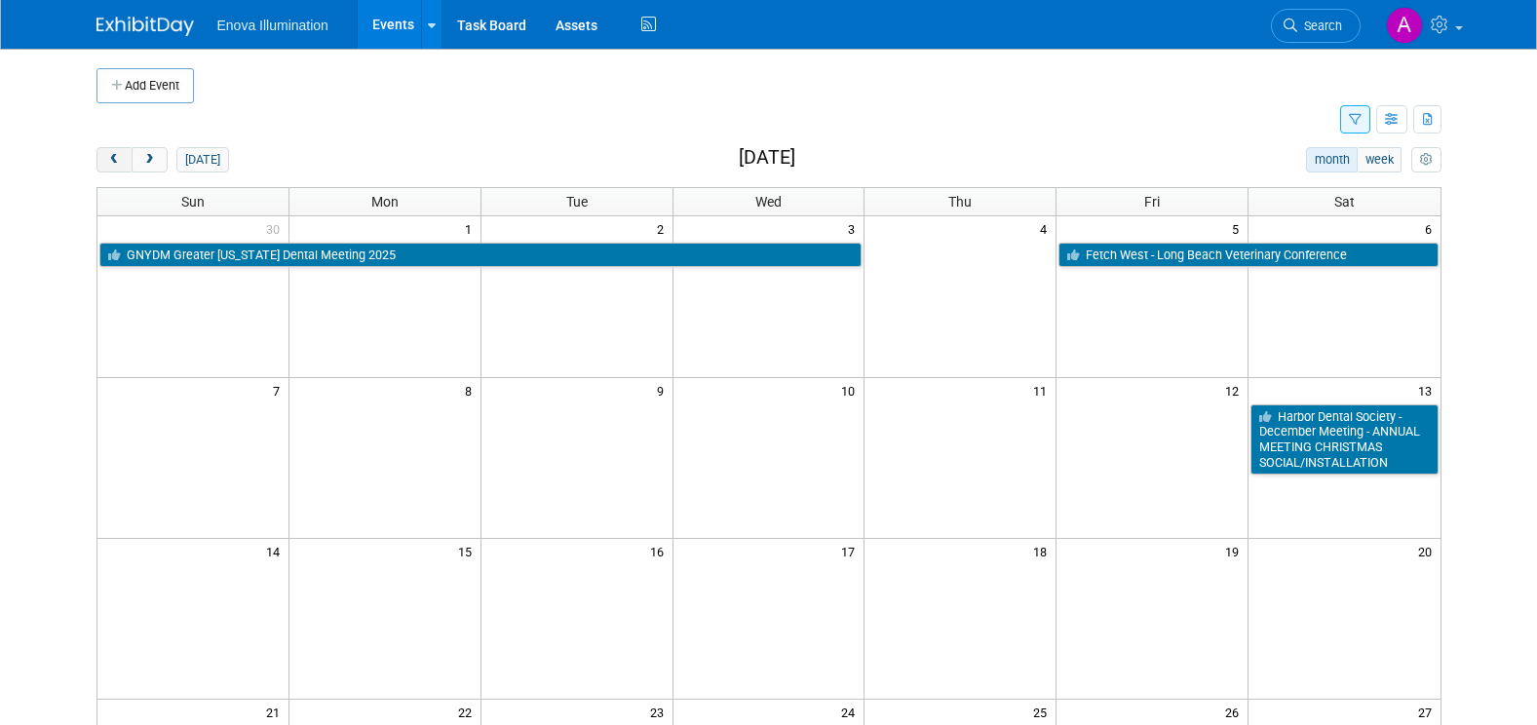
click at [111, 161] on span "prev" at bounding box center [114, 160] width 15 height 13
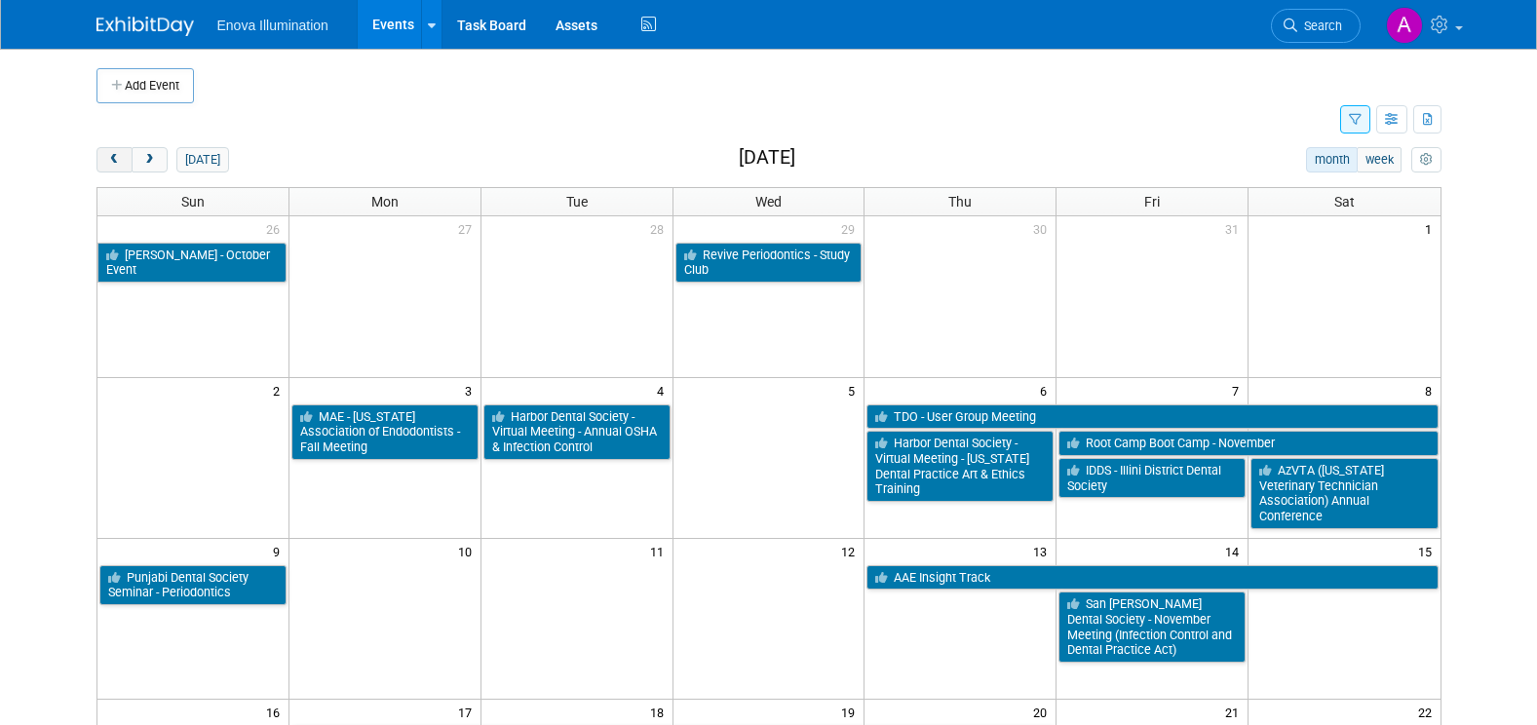
click at [111, 161] on span "prev" at bounding box center [114, 160] width 15 height 13
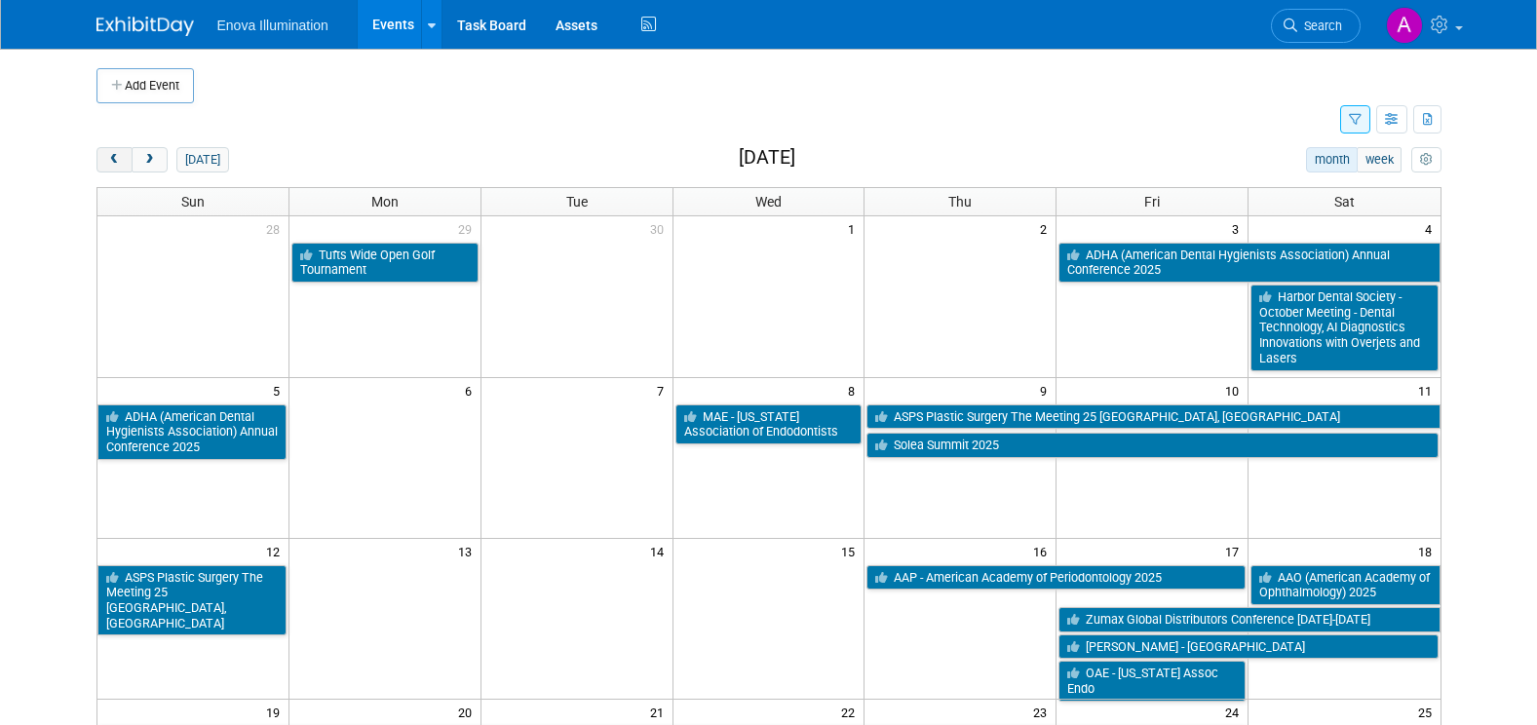
click at [111, 161] on span "prev" at bounding box center [114, 160] width 15 height 13
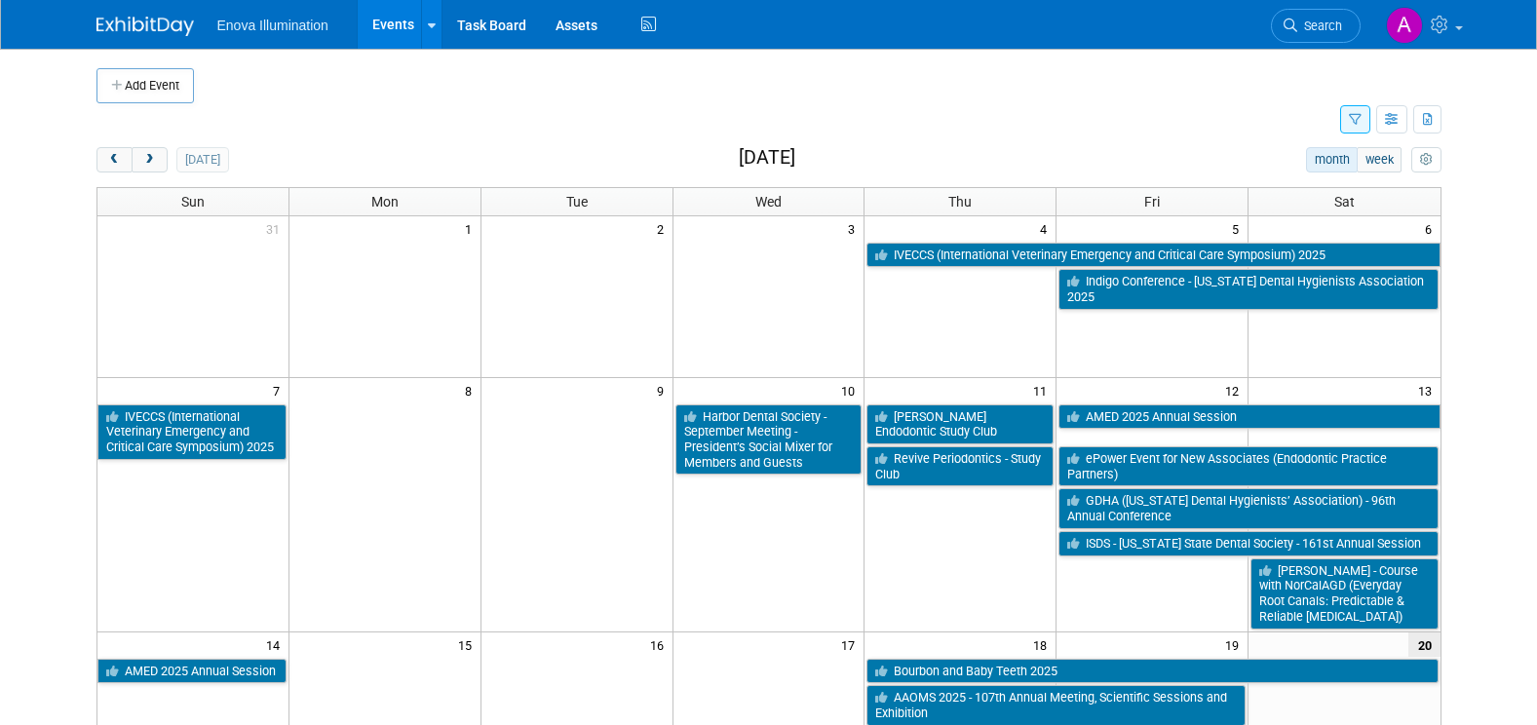
click at [1358, 122] on icon "button" at bounding box center [1355, 120] width 13 height 13
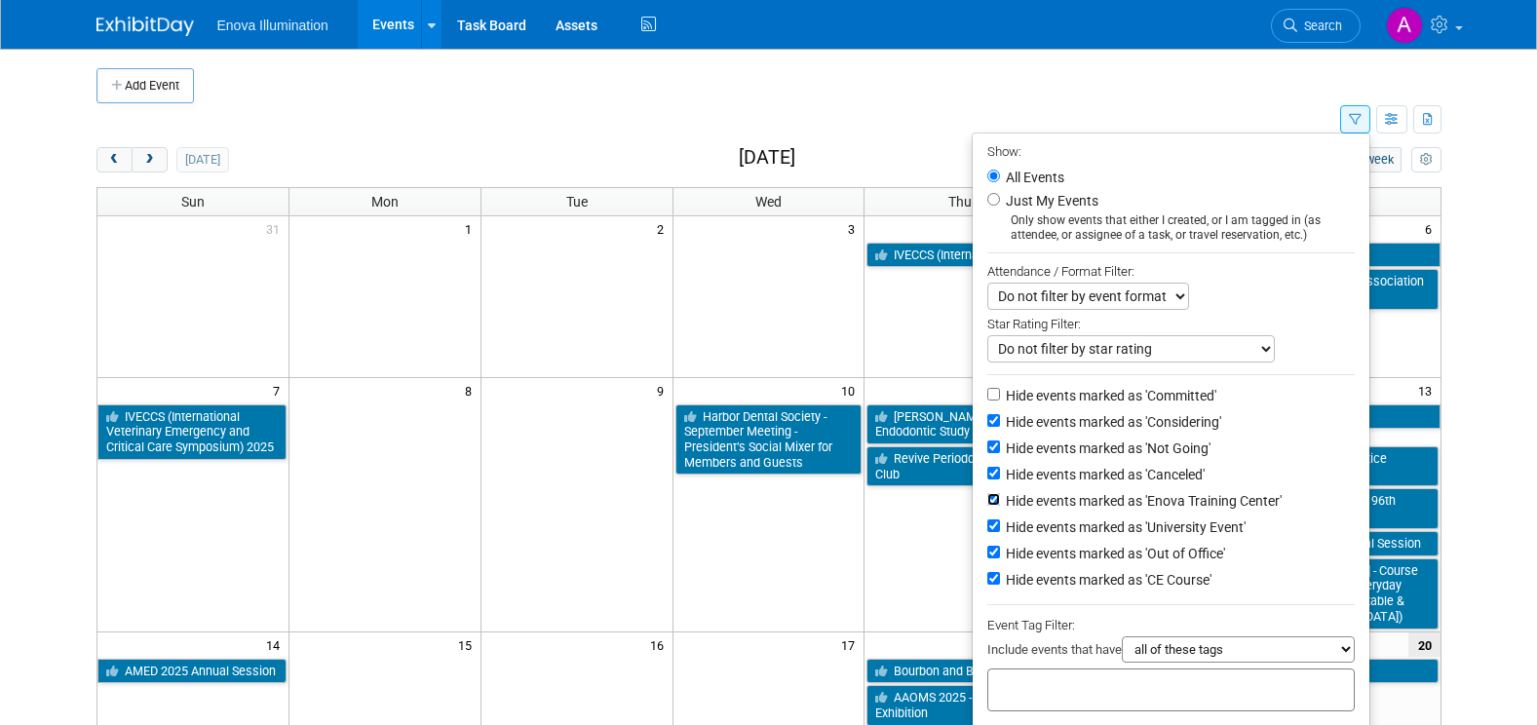
click at [987, 506] on input "Hide events marked as 'Enova Training Center'" at bounding box center [993, 499] width 13 height 13
checkbox input "false"
click at [987, 532] on input "Hide events marked as 'University Event'" at bounding box center [993, 525] width 13 height 13
checkbox input "false"
click at [987, 558] on input "Hide events marked as 'Out of Office'" at bounding box center [993, 552] width 13 height 13
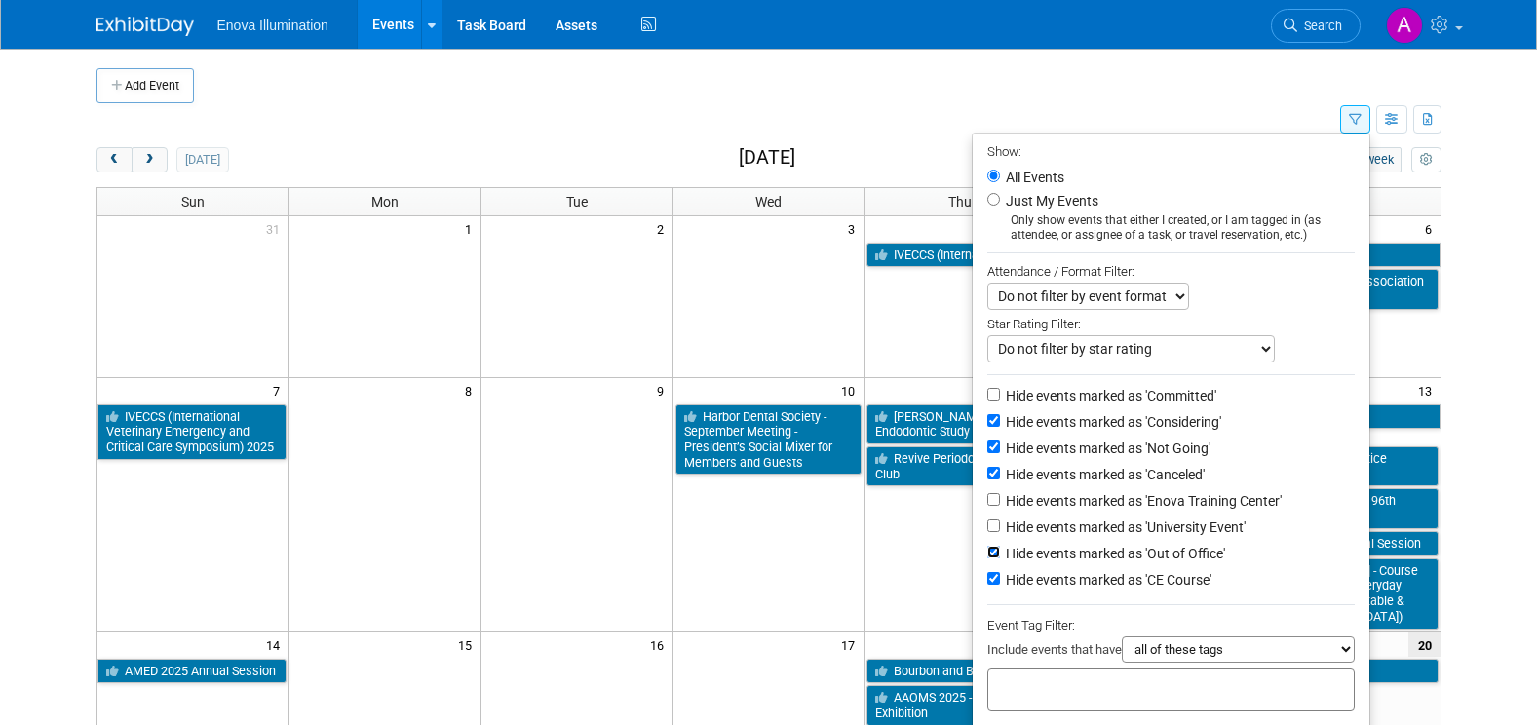
checkbox input "false"
click at [987, 585] on input "Hide events marked as 'CE Course'" at bounding box center [993, 578] width 13 height 13
checkbox input "false"
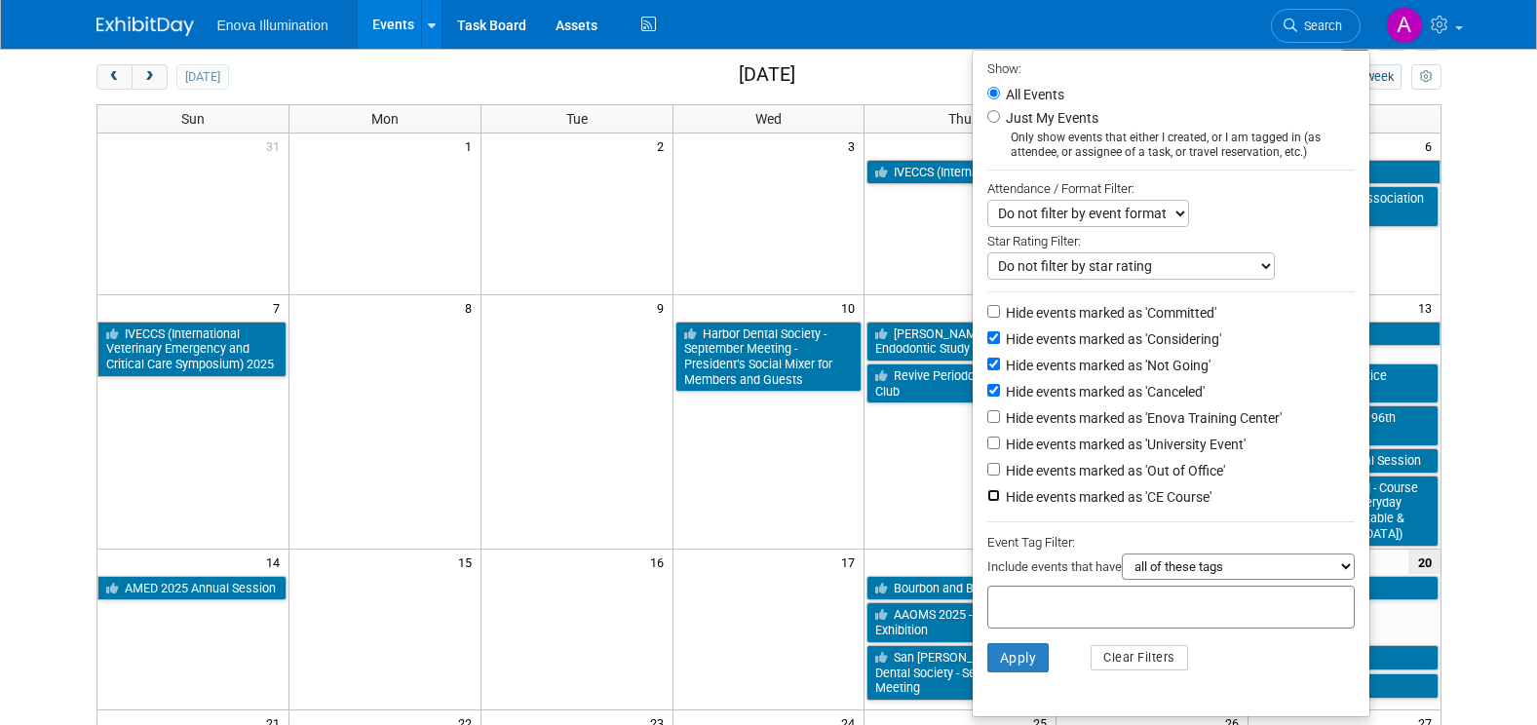
scroll to position [195, 0]
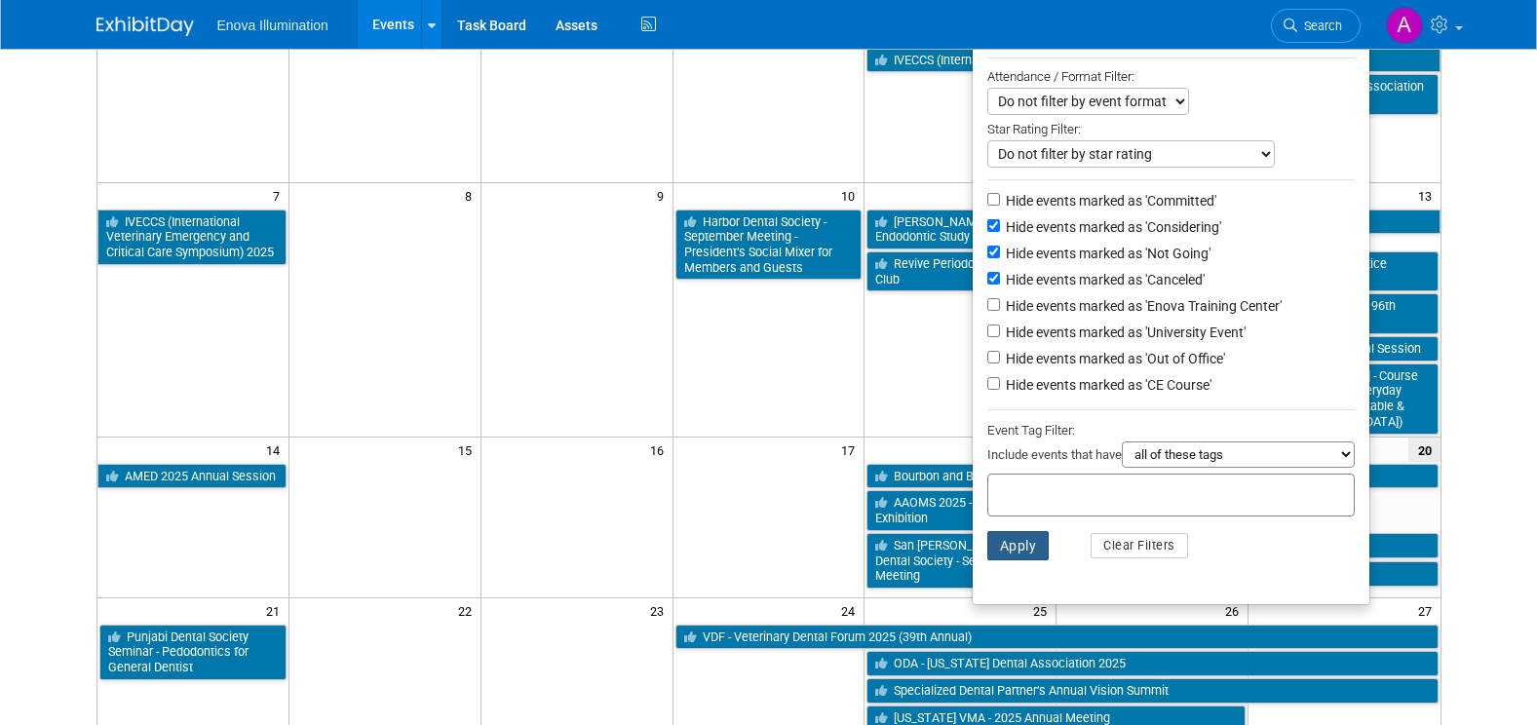
click at [1014, 558] on button "Apply" at bounding box center [1018, 545] width 62 height 29
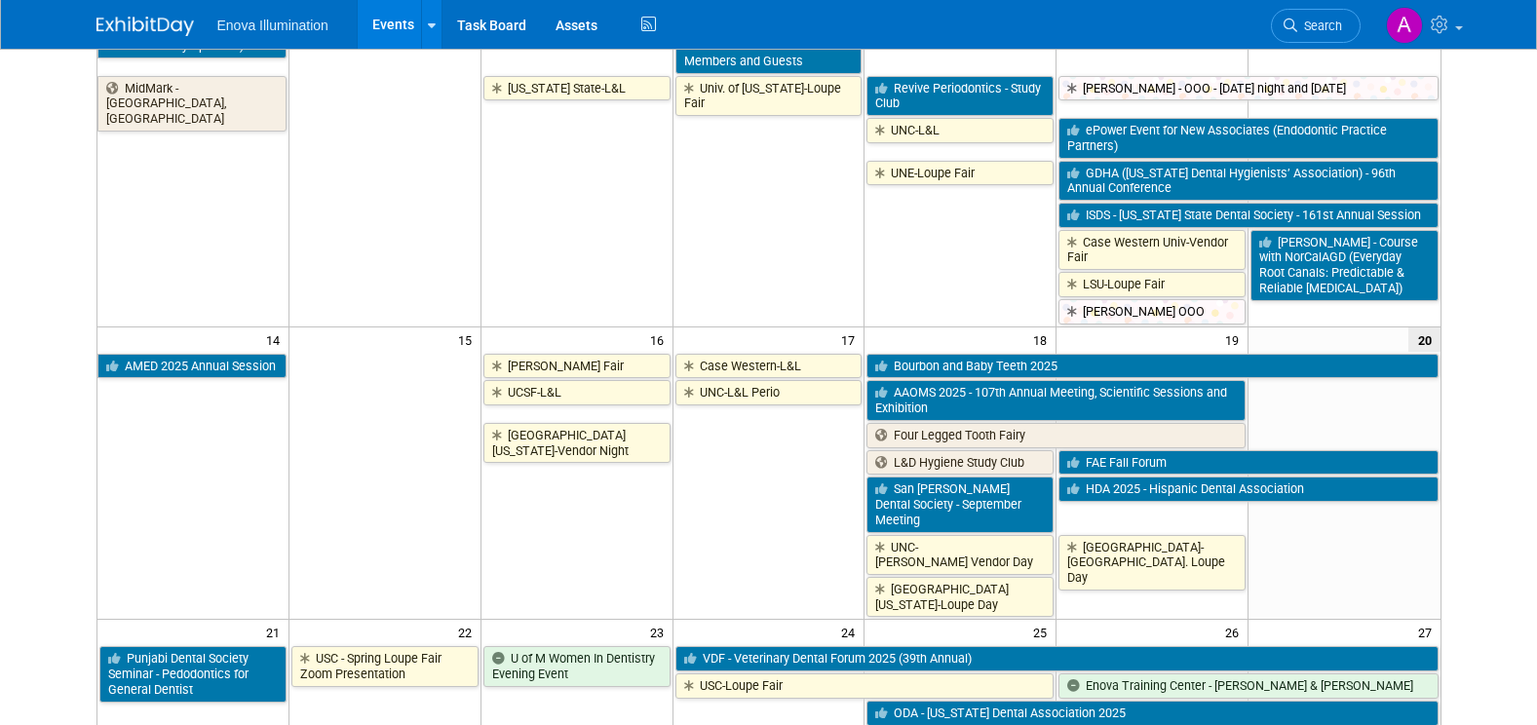
scroll to position [390, 0]
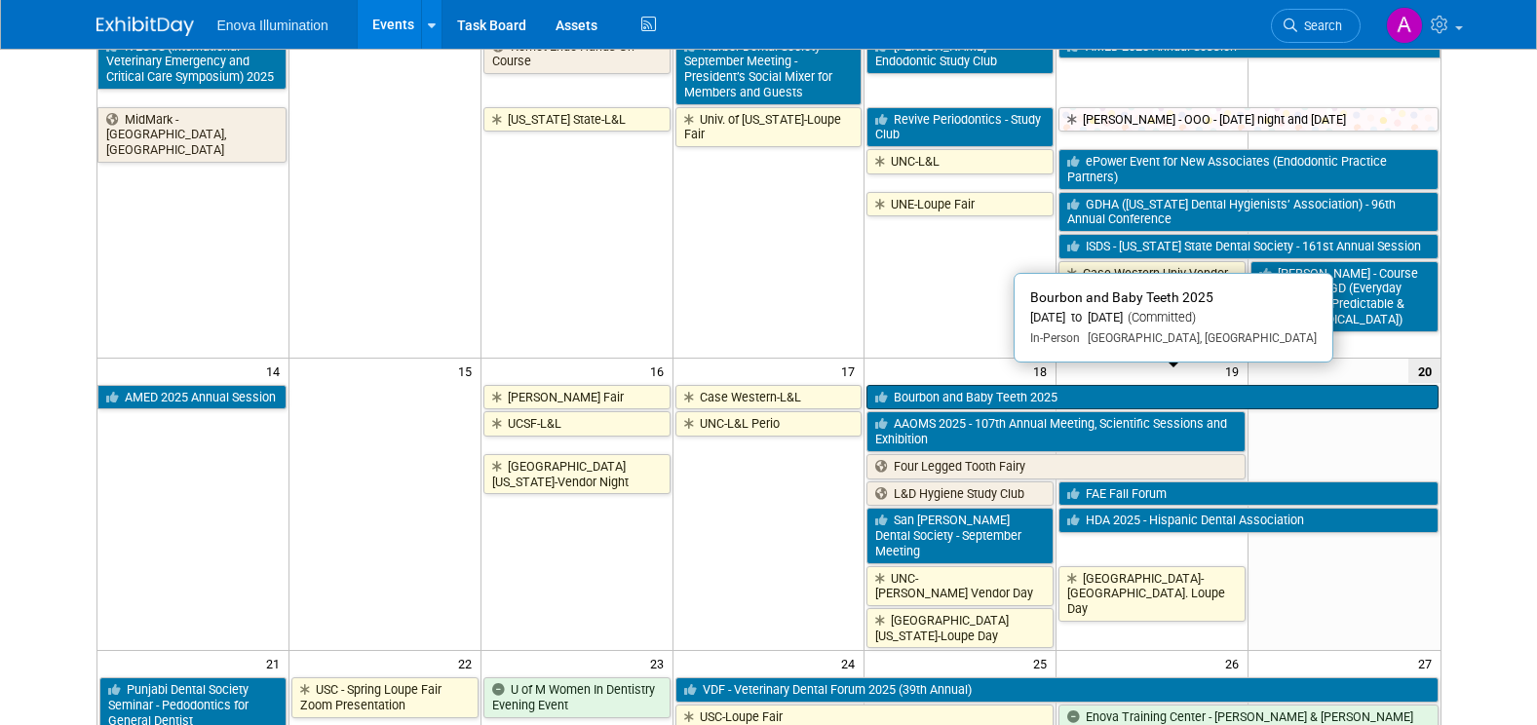
click at [990, 385] on link "Bourbon and Baby Teeth 2025" at bounding box center [1151, 397] width 571 height 25
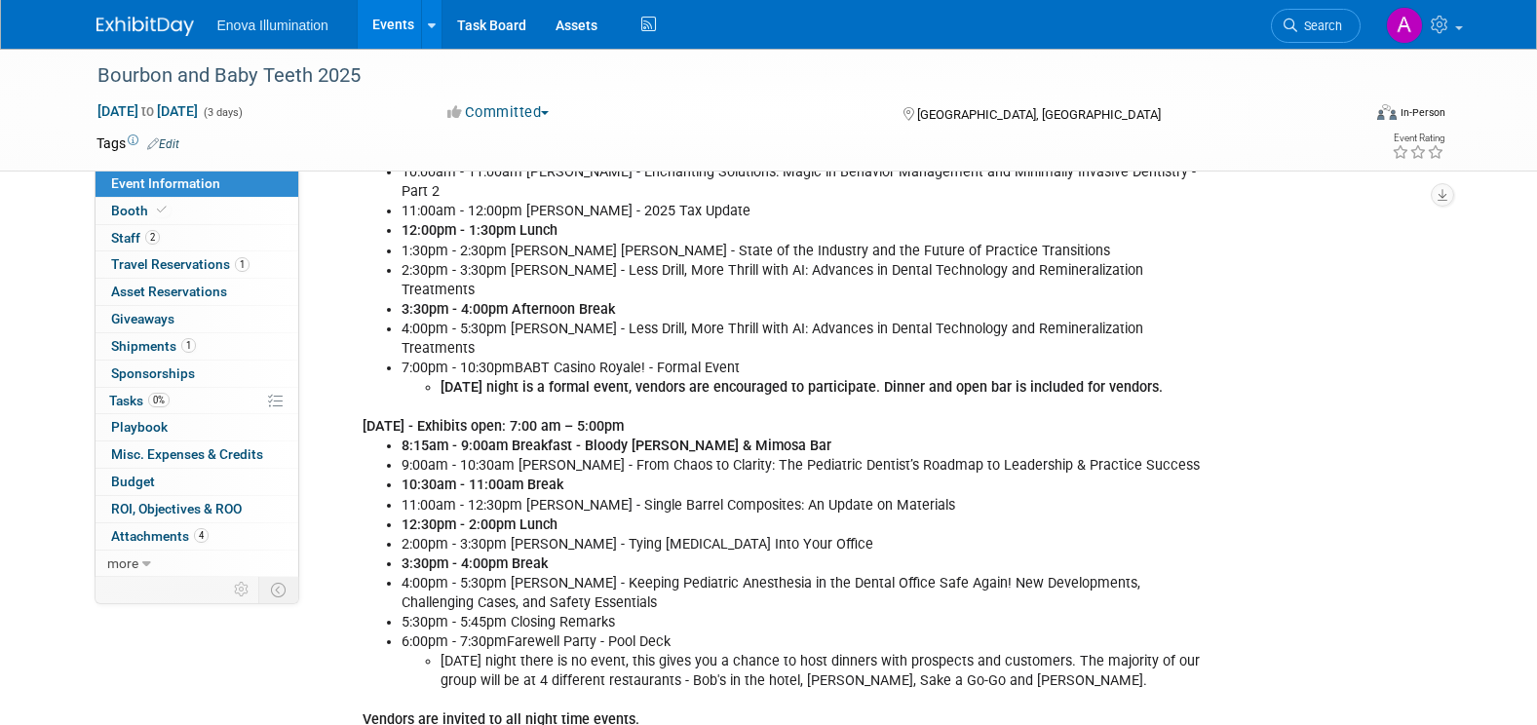
scroll to position [974, 0]
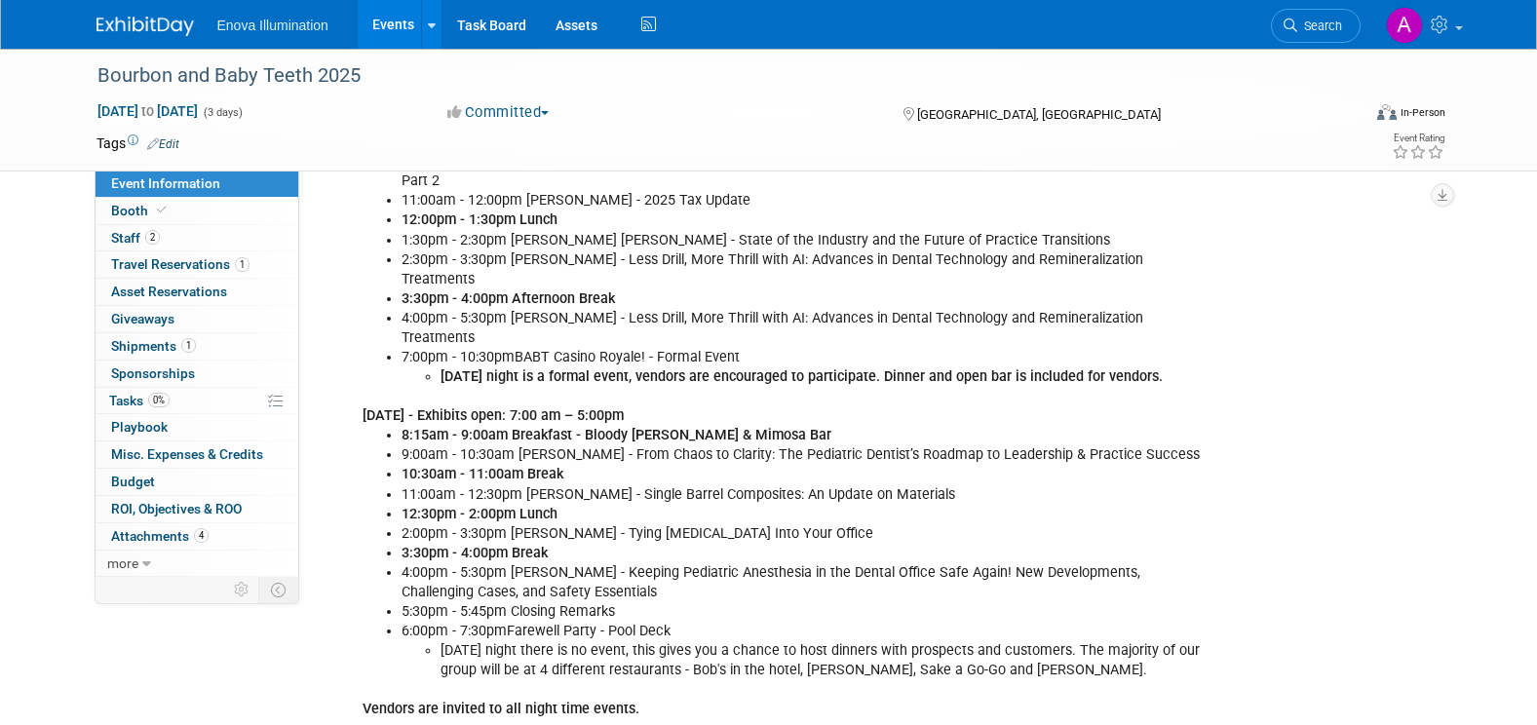
drag, startPoint x: 162, startPoint y: 29, endPoint x: 182, endPoint y: 40, distance: 23.1
click at [162, 29] on img at bounding box center [144, 26] width 97 height 19
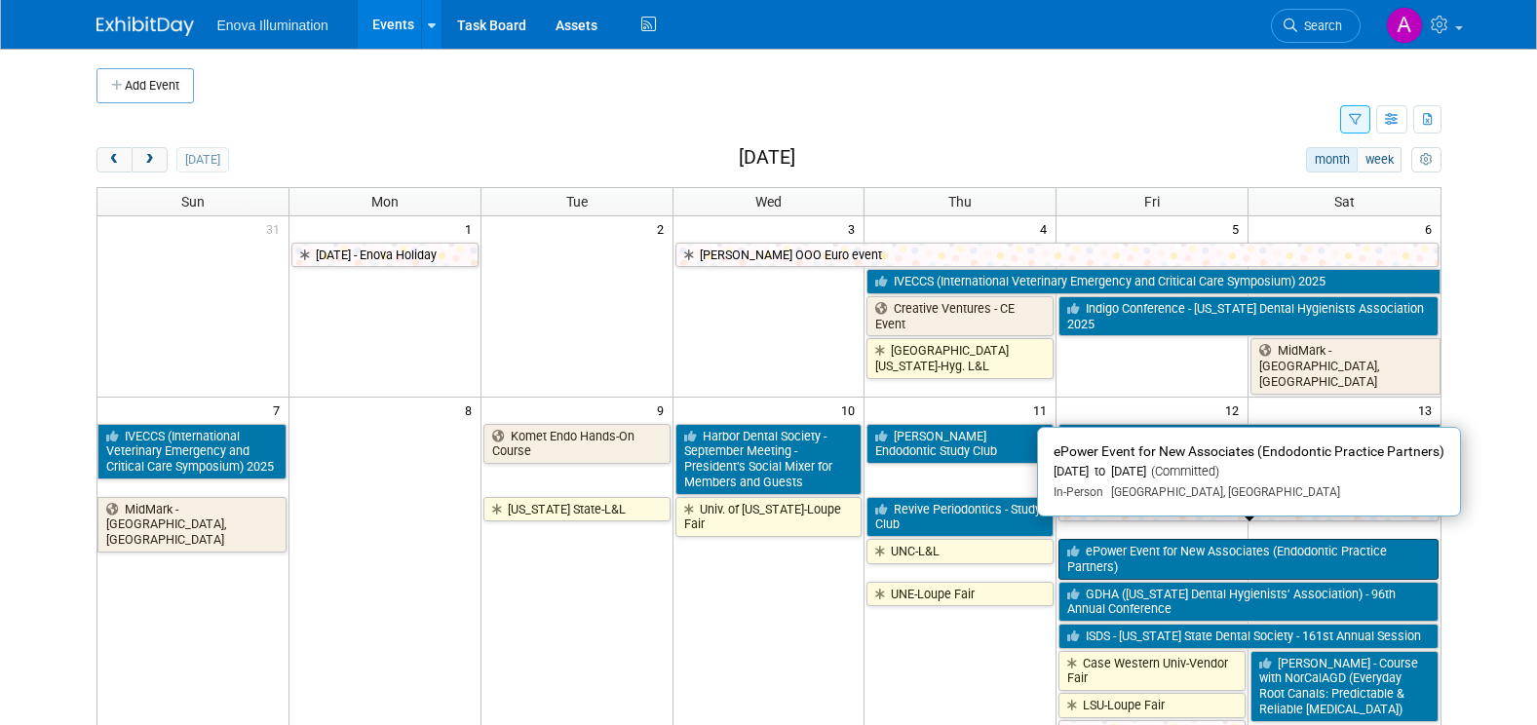
scroll to position [390, 0]
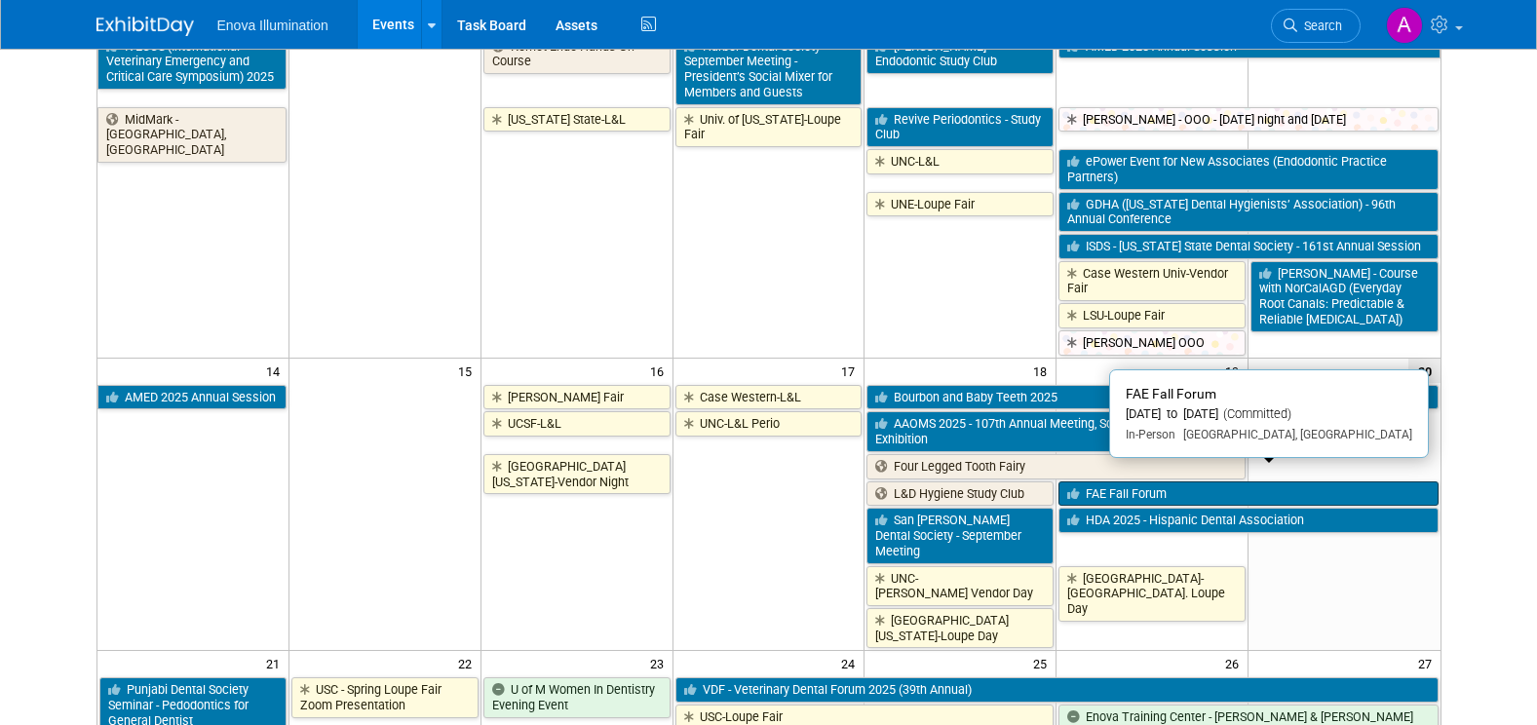
click at [1110, 481] on link "FAE Fall Forum" at bounding box center [1247, 493] width 379 height 25
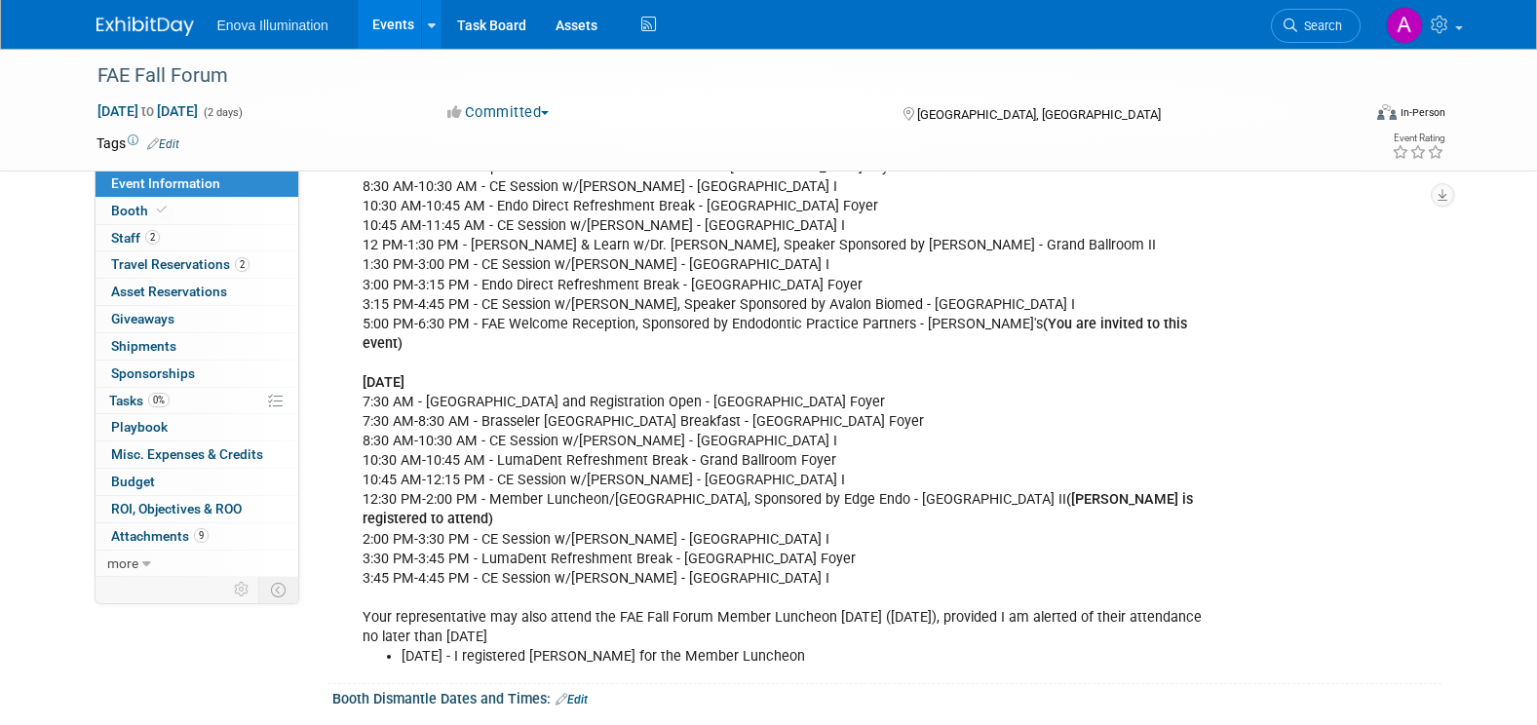
scroll to position [682, 0]
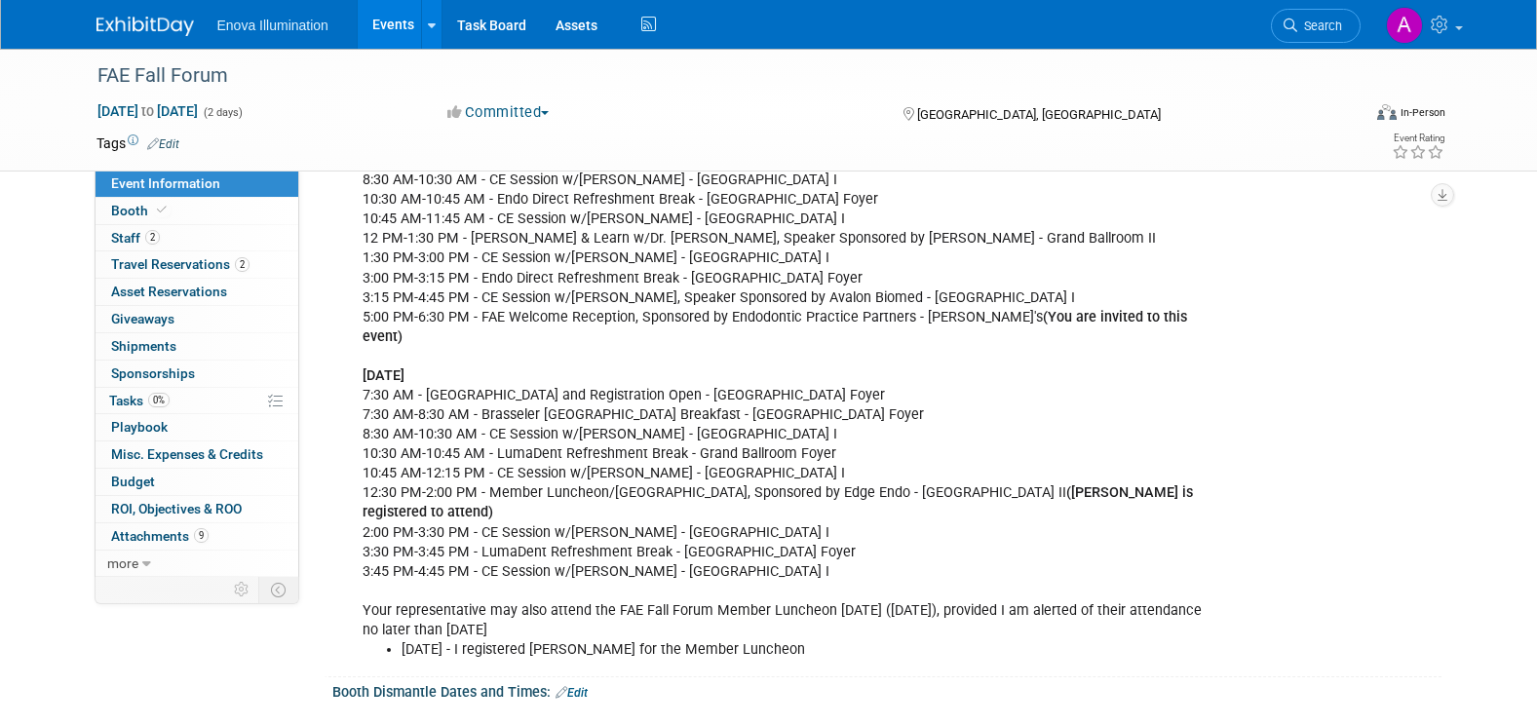
click at [148, 28] on img at bounding box center [144, 26] width 97 height 19
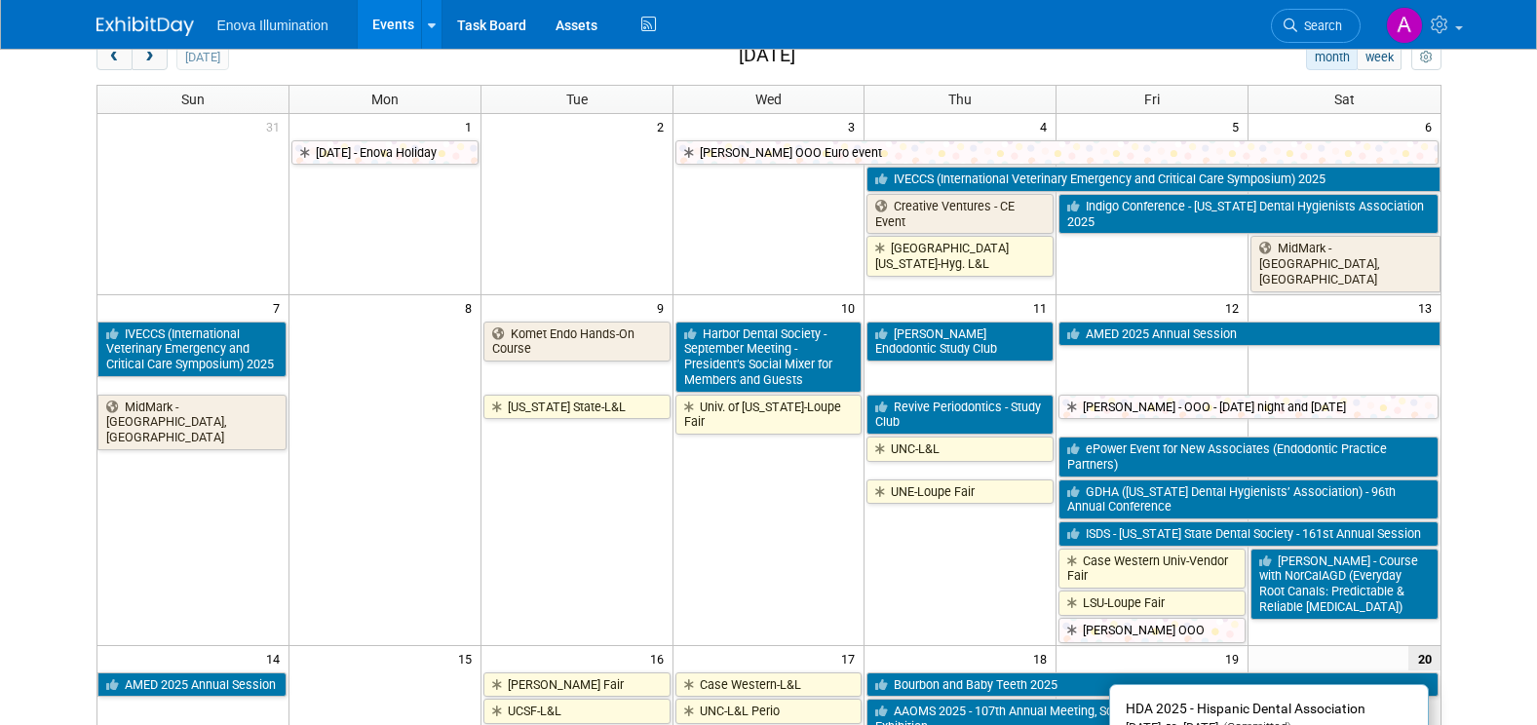
scroll to position [292, 0]
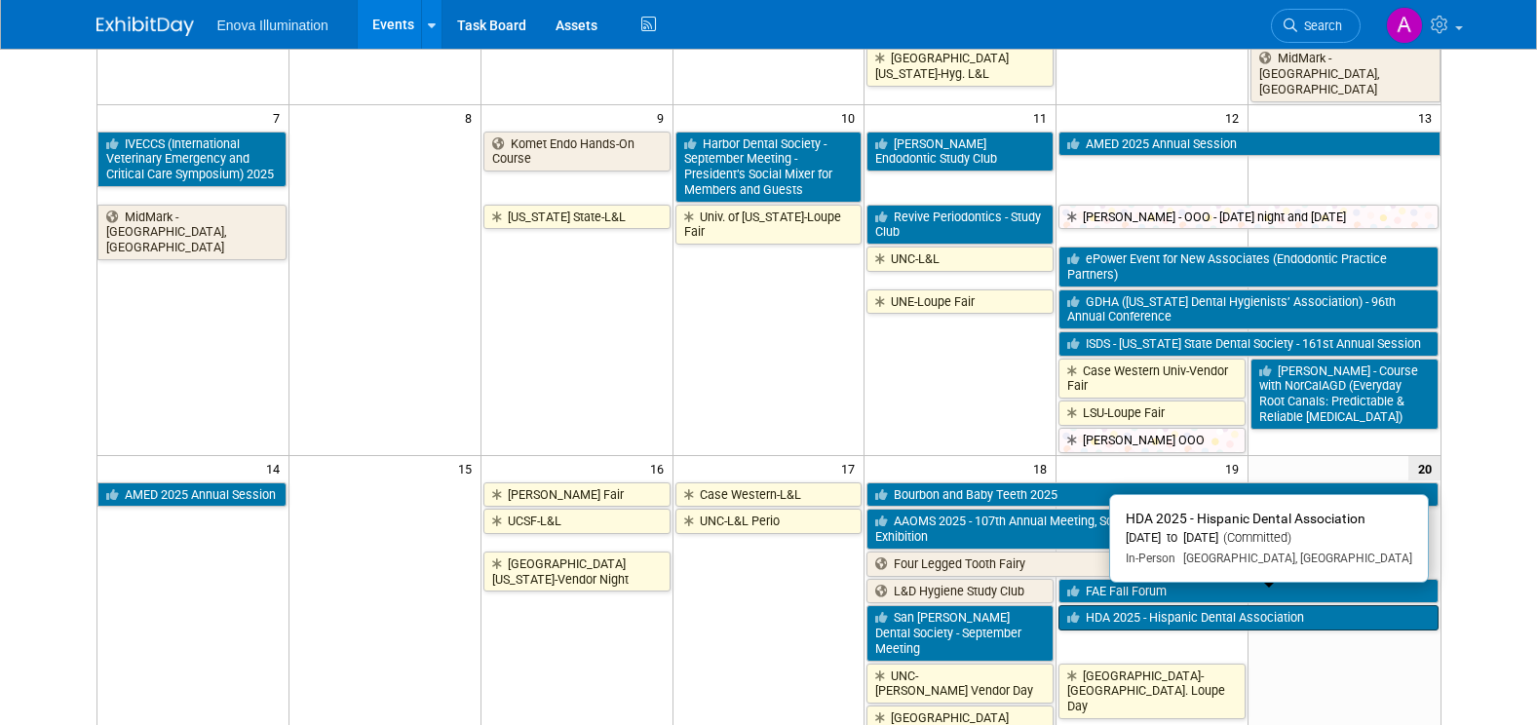
click at [1115, 605] on link "HDA 2025 - Hispanic Dental Association" at bounding box center [1247, 617] width 379 height 25
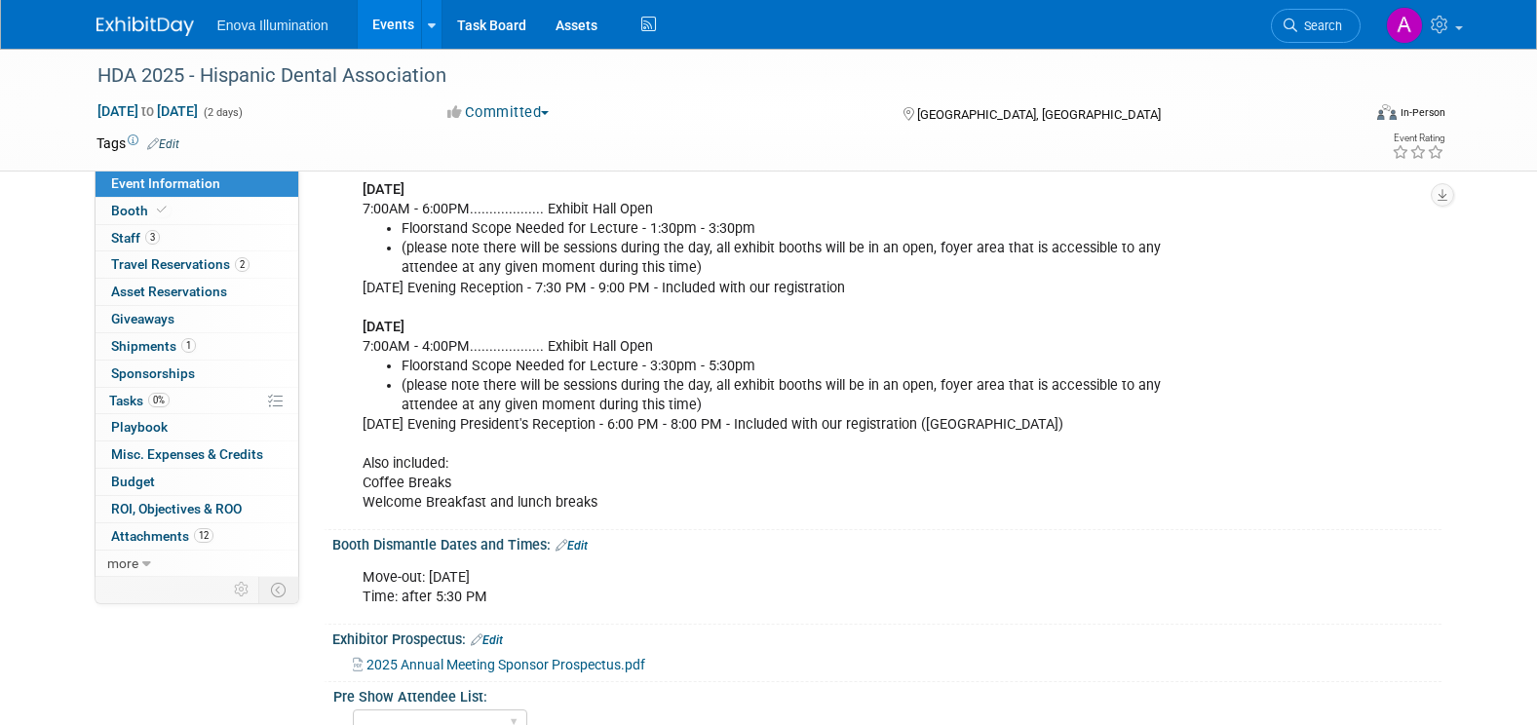
scroll to position [682, 0]
